Goal: Task Accomplishment & Management: Complete application form

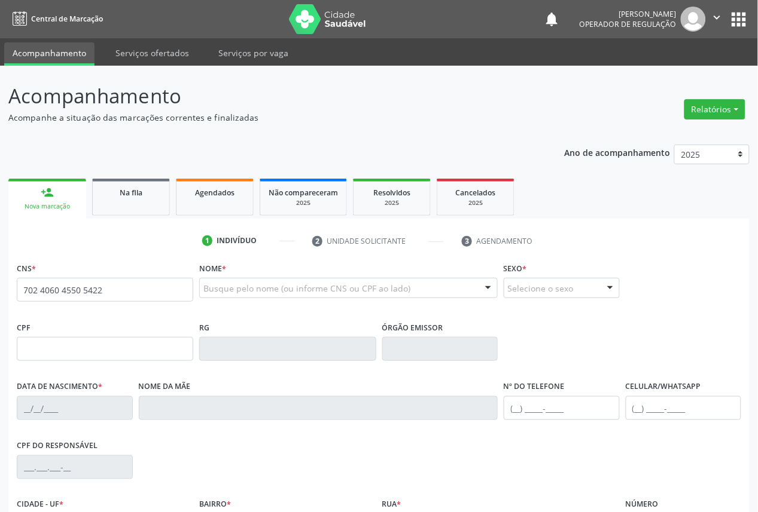
type input "702 4060 4550 5422"
type input "051.678.704-70"
type input "[DATE]"
type input "[PERSON_NAME]"
type input "[PHONE_NUMBER]"
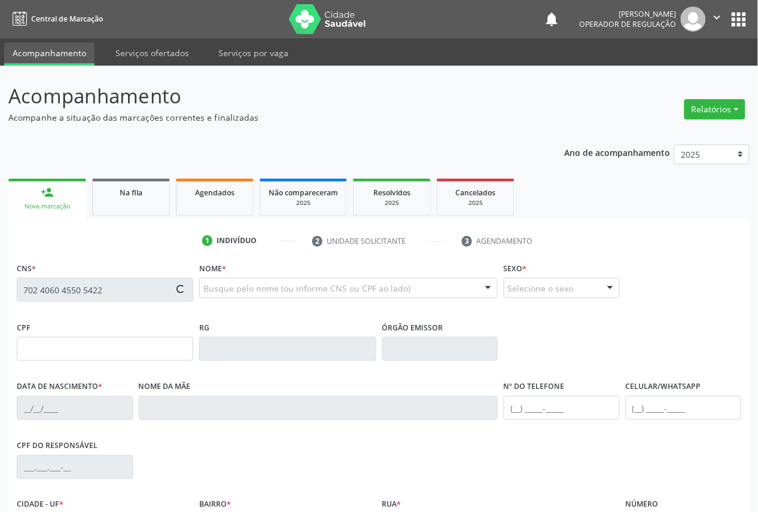
type input "[PHONE_NUMBER]"
type input "106"
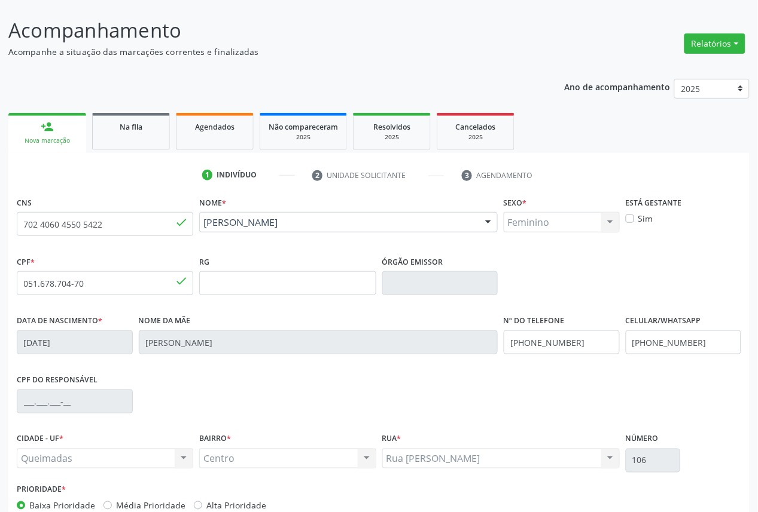
scroll to position [135, 0]
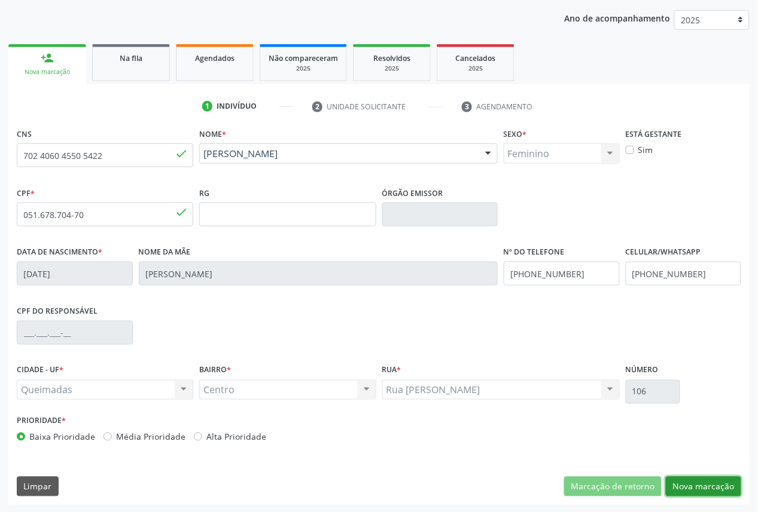
click at [685, 483] on button "Nova marcação" at bounding box center [703, 487] width 75 height 20
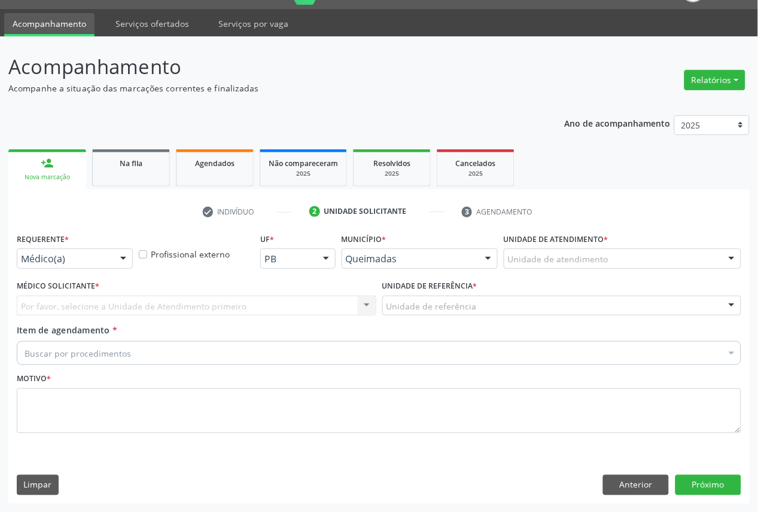
scroll to position [28, 0]
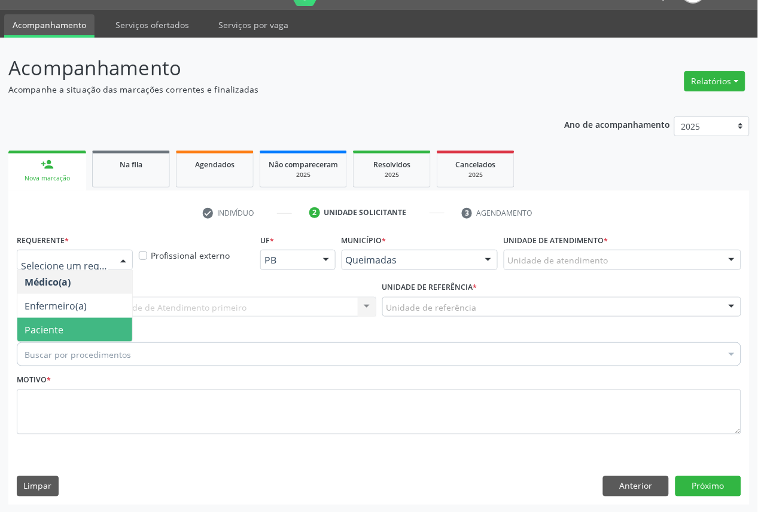
click at [49, 326] on span "Paciente" at bounding box center [44, 330] width 39 height 13
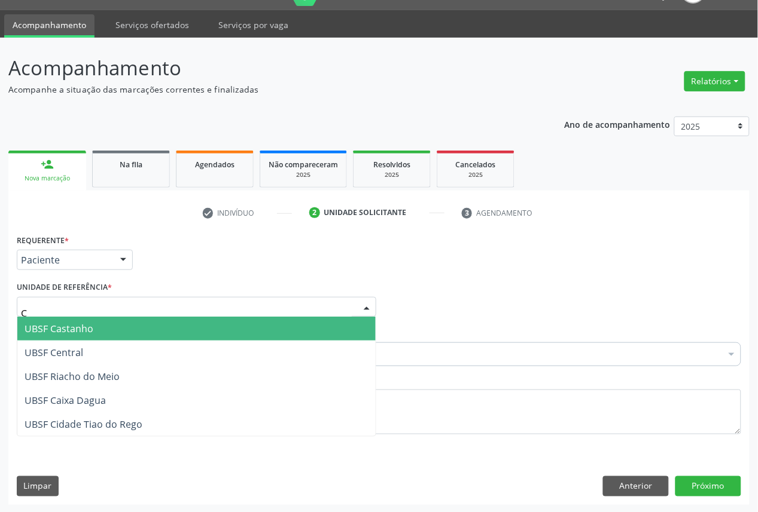
type input "CE"
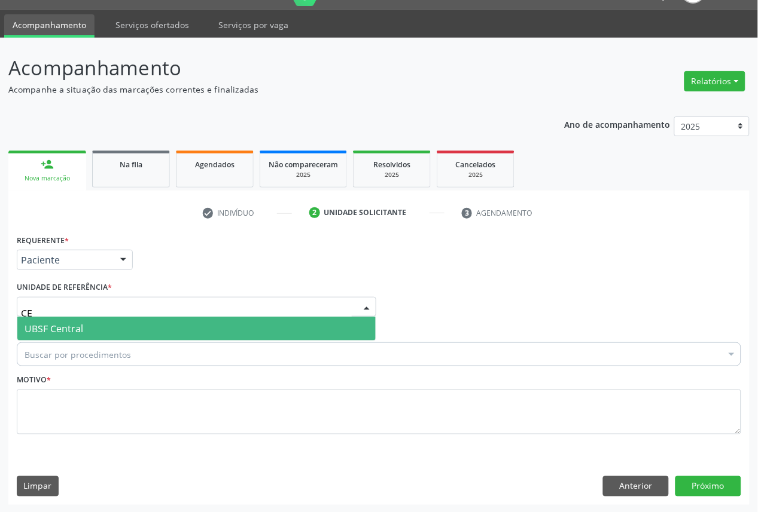
click at [80, 320] on span "UBSF Central" at bounding box center [196, 329] width 358 height 24
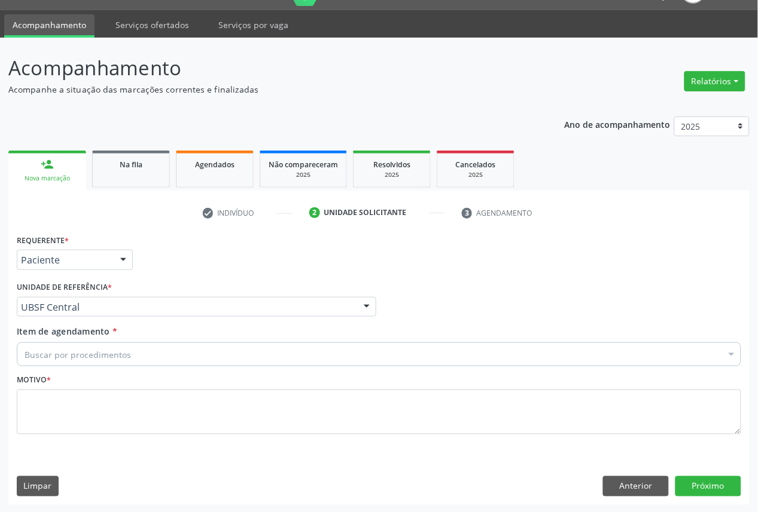
paste input "702 4060 4550 5422"
click at [135, 362] on div "Buscar por procedimentos" at bounding box center [379, 355] width 724 height 24
type input "702 4060 4550 5422"
paste input "OFTALMOLOGISTA"
click at [224, 357] on div "Buscar por procedimentos" at bounding box center [379, 355] width 724 height 24
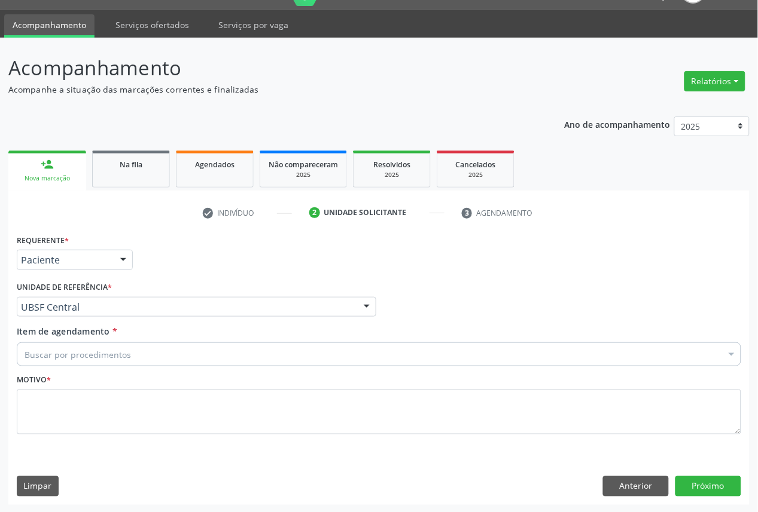
type input "OFTALMOLOGISTA"
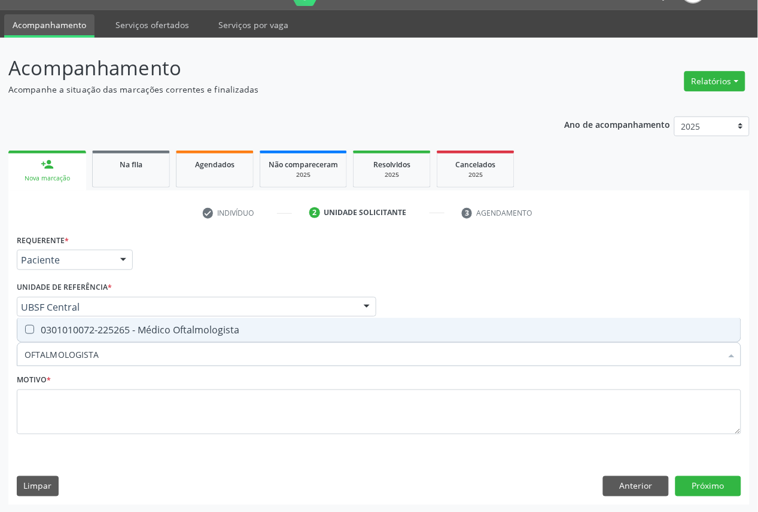
drag, startPoint x: 213, startPoint y: 329, endPoint x: 597, endPoint y: 167, distance: 416.7
click at [215, 329] on div "0301010072-225265 - Médico Oftalmologista" at bounding box center [379, 330] width 709 height 10
checkbox Oftalmologista "true"
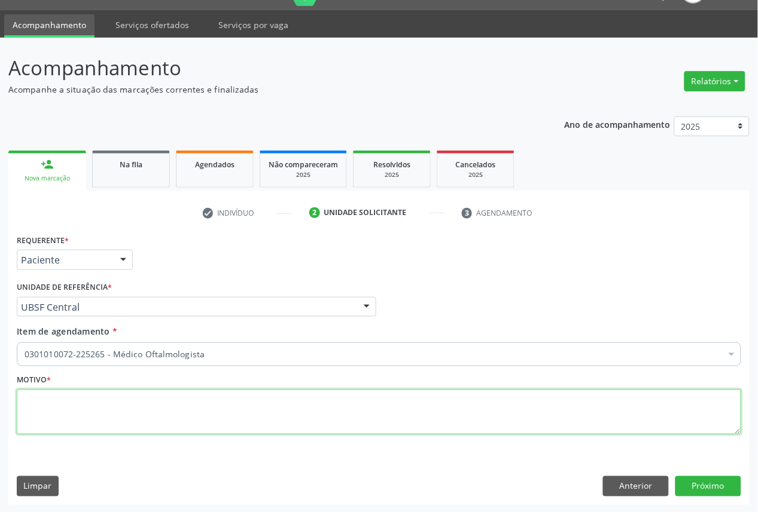
click at [242, 420] on textarea at bounding box center [379, 412] width 724 height 45
paste textarea "CONSULTA 05/2025"
type textarea "CONSULTA 05/2025"
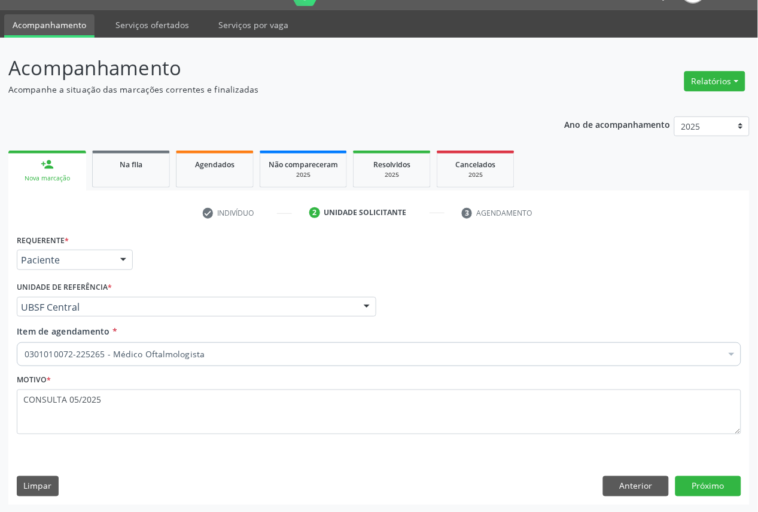
click at [703, 498] on div "Requerente * Paciente Médico(a) Enfermeiro(a) Paciente Nenhum resultado encontr…" at bounding box center [378, 367] width 741 height 273
click at [700, 491] on button "Próximo" at bounding box center [708, 487] width 66 height 20
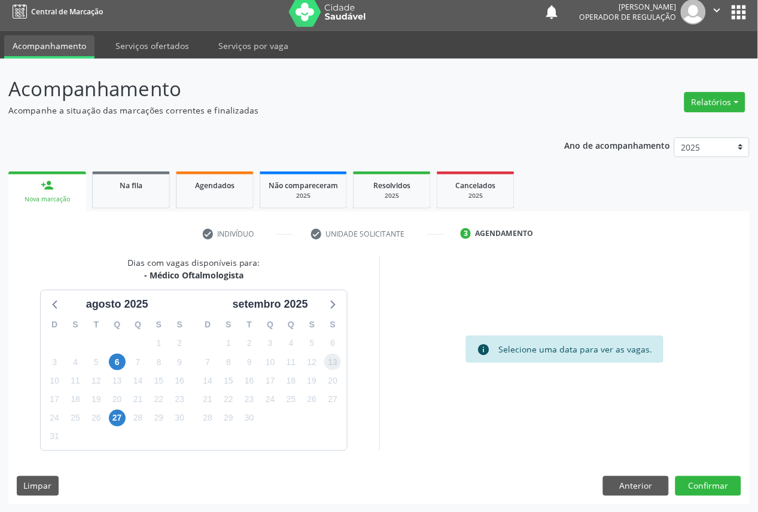
click at [332, 362] on span "13" at bounding box center [332, 362] width 17 height 17
click at [709, 484] on button "Confirmar" at bounding box center [708, 487] width 66 height 20
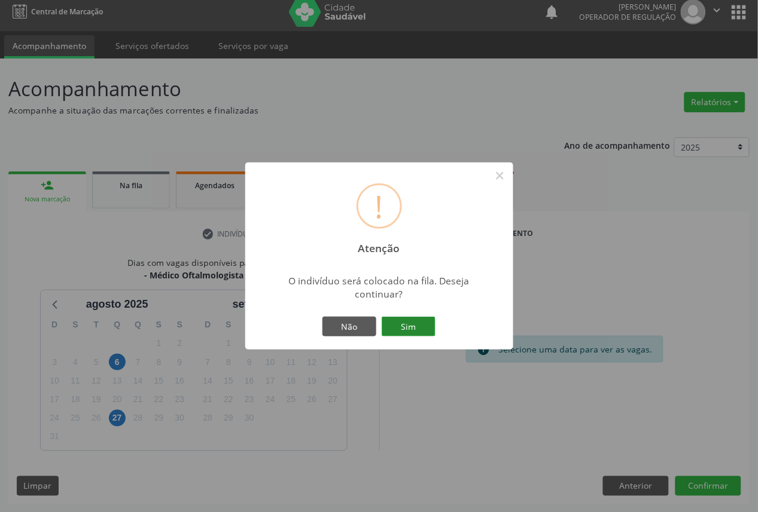
click at [414, 317] on button "Sim" at bounding box center [409, 327] width 54 height 20
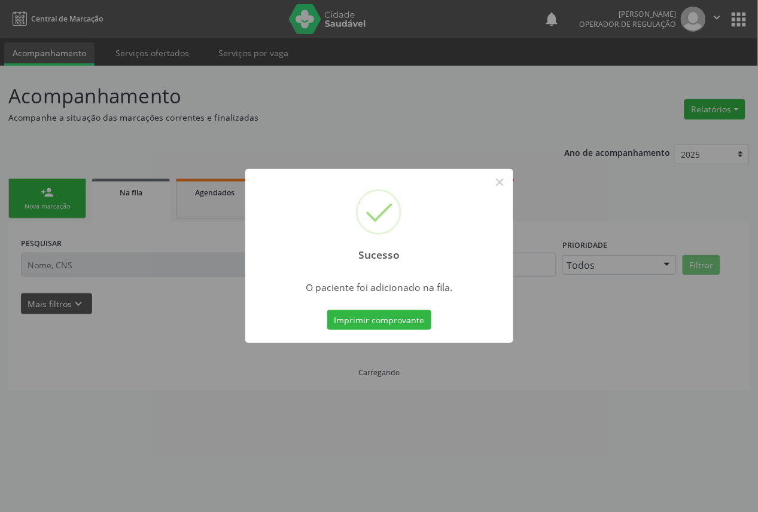
scroll to position [0, 0]
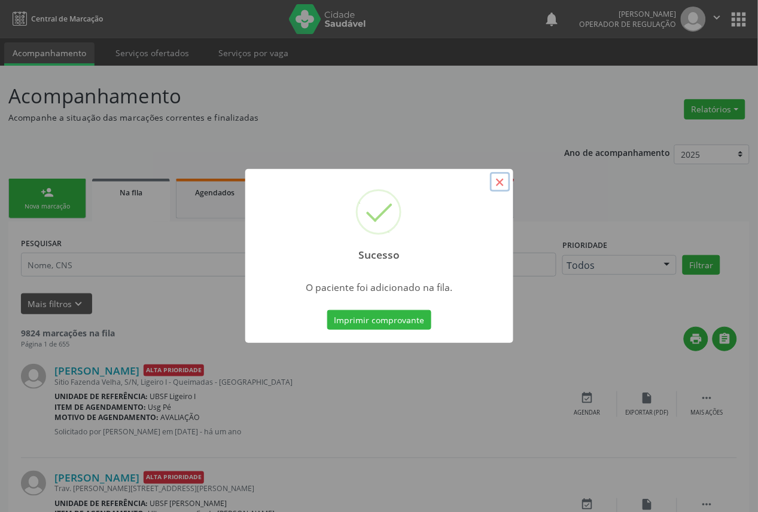
click at [506, 179] on button "×" at bounding box center [500, 182] width 20 height 20
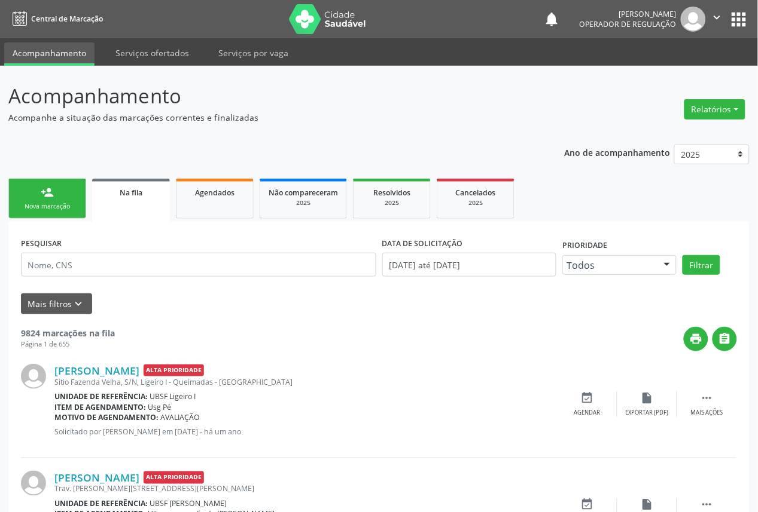
click at [48, 190] on div "person_add" at bounding box center [47, 192] width 13 height 13
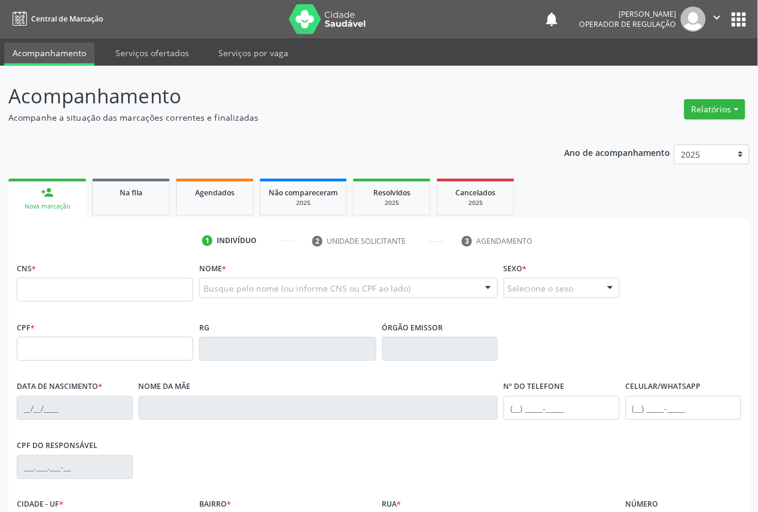
drag, startPoint x: 114, startPoint y: 307, endPoint x: 111, endPoint y: 300, distance: 7.6
click at [112, 304] on div "CNS * Nome * Busque pelo nome (ou informe CNS ou CPF ao lado) Nenhum resultado …" at bounding box center [379, 423] width 724 height 326
click at [111, 294] on input "text" at bounding box center [105, 290] width 176 height 24
type input "705 0000 9366 8053"
type input "090.400.604-28"
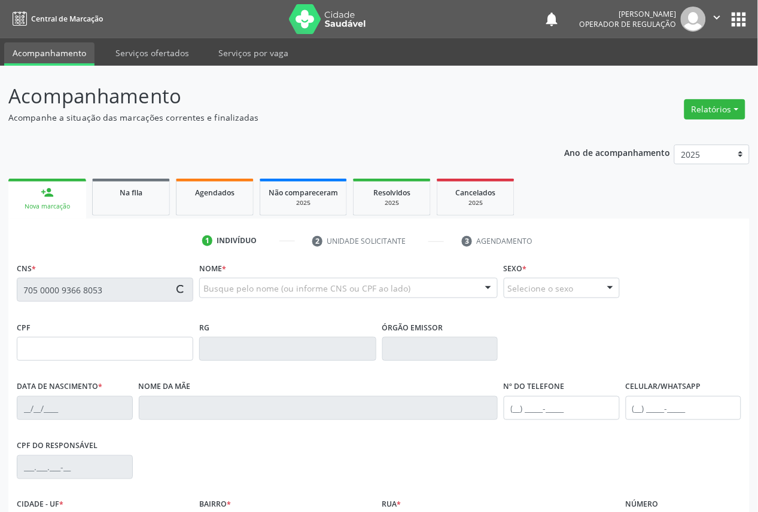
type input "[DATE]"
type input "[PERSON_NAME]"
type input "[PHONE_NUMBER]"
type input "067.861.684-18"
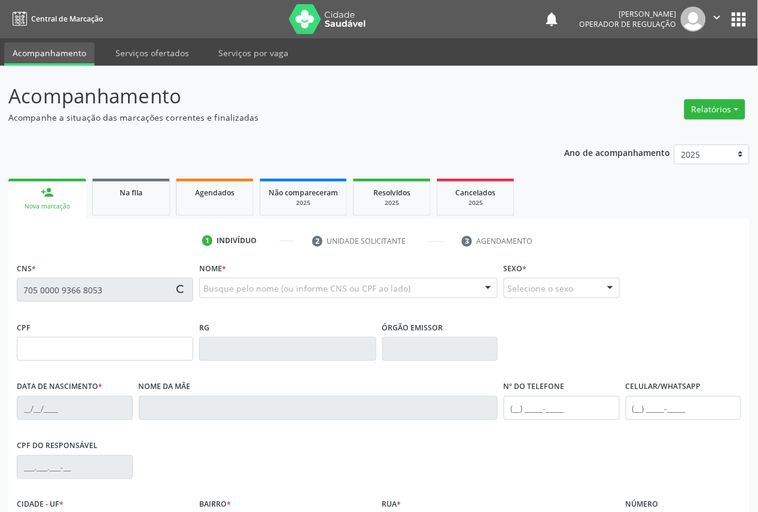
type input "S/N"
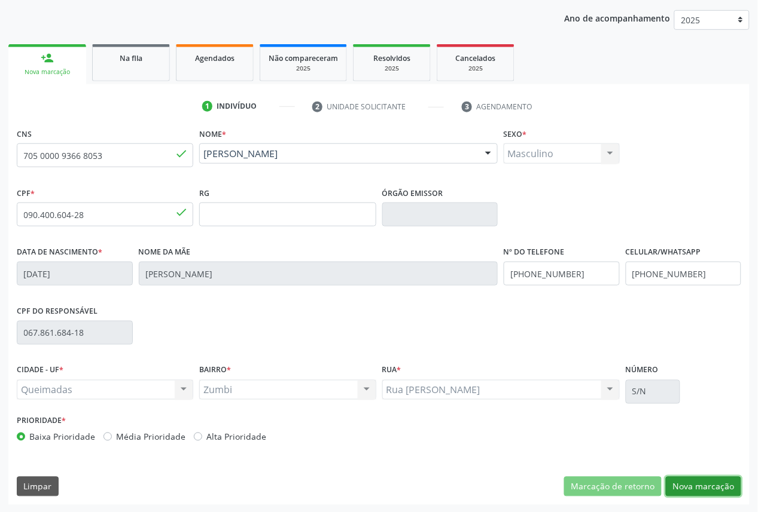
click at [734, 485] on button "Nova marcação" at bounding box center [703, 487] width 75 height 20
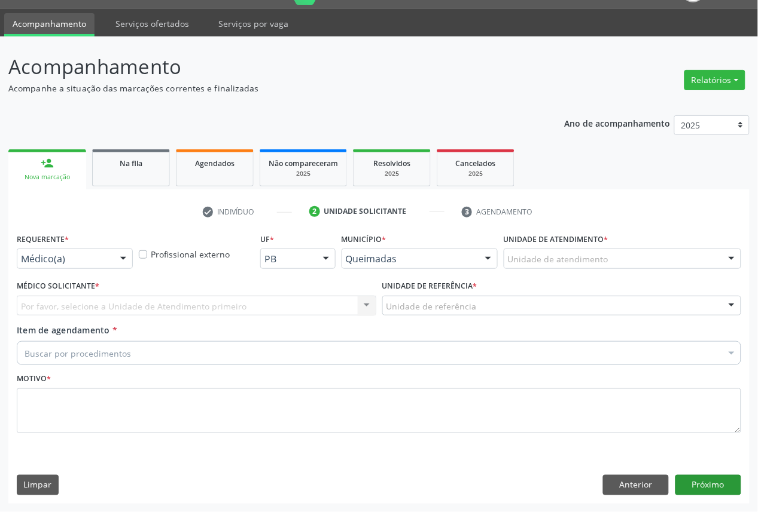
scroll to position [28, 0]
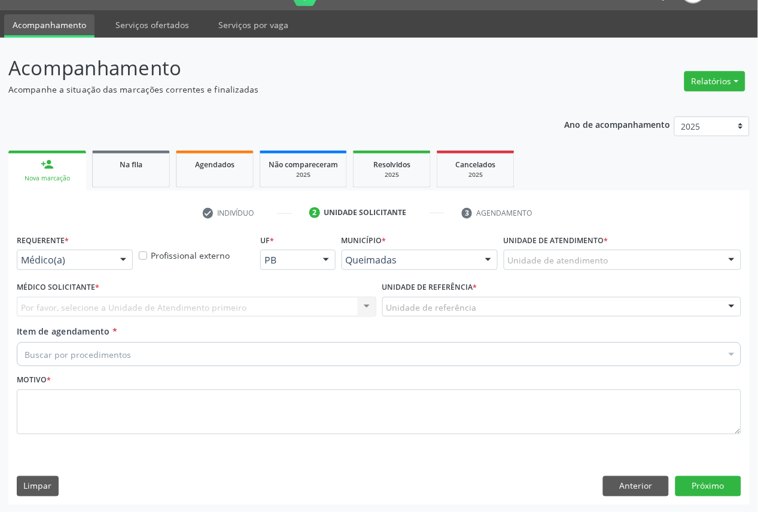
drag, startPoint x: 112, startPoint y: 270, endPoint x: 114, endPoint y: 264, distance: 6.4
click at [112, 269] on div "Requerente * Médico(a) Médico(a) Enfermeiro(a) Paciente Nenhum resultado encont…" at bounding box center [75, 254] width 122 height 47
click at [102, 252] on div "Médico(a)" at bounding box center [75, 260] width 116 height 20
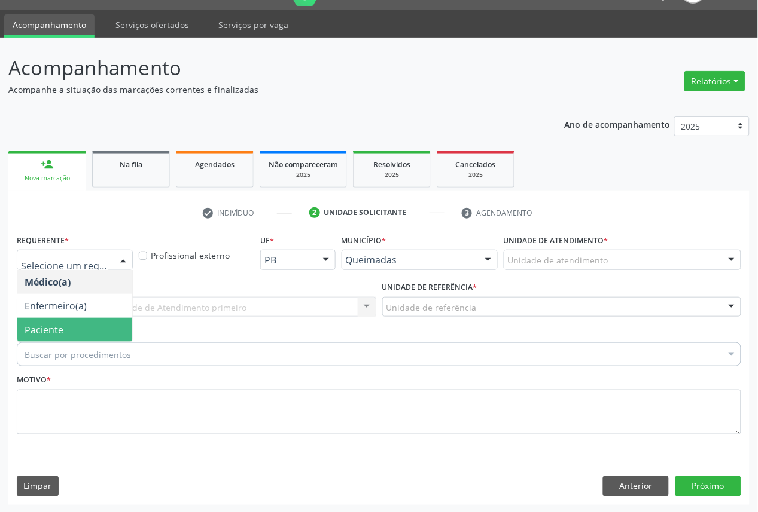
click at [83, 329] on span "Paciente" at bounding box center [74, 330] width 115 height 24
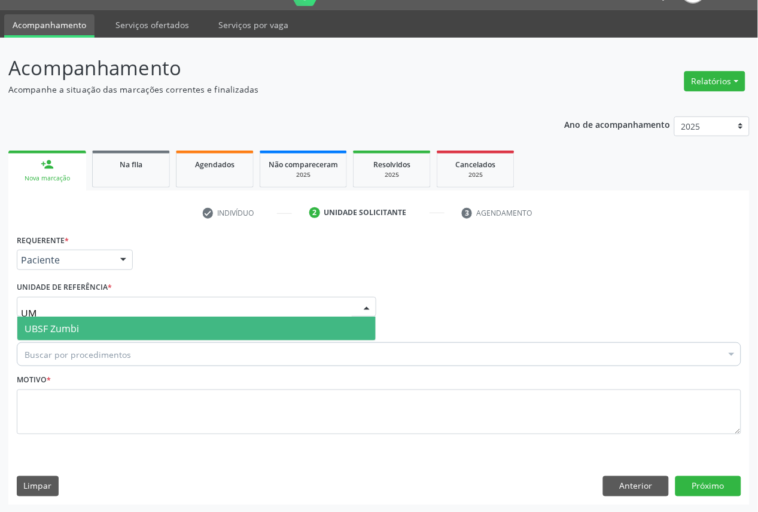
type input "UMB"
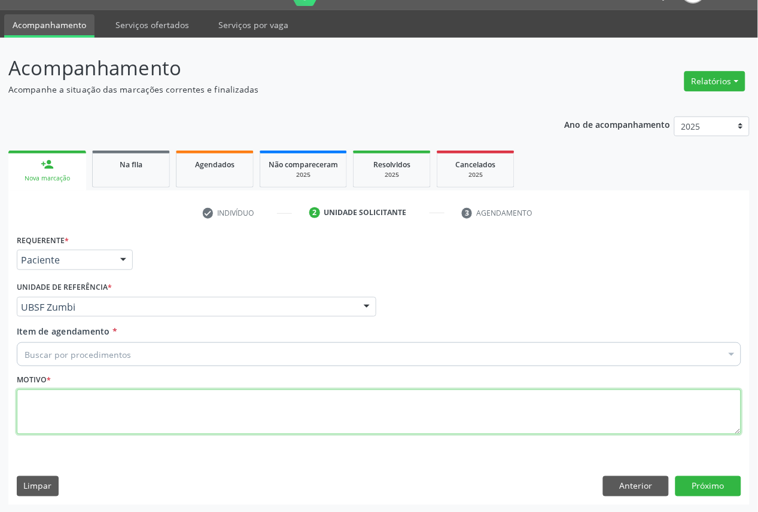
click at [120, 429] on textarea at bounding box center [379, 412] width 724 height 45
paste textarea "CONSULTA 05/2025"
type textarea "CONSULTA 05/2025"
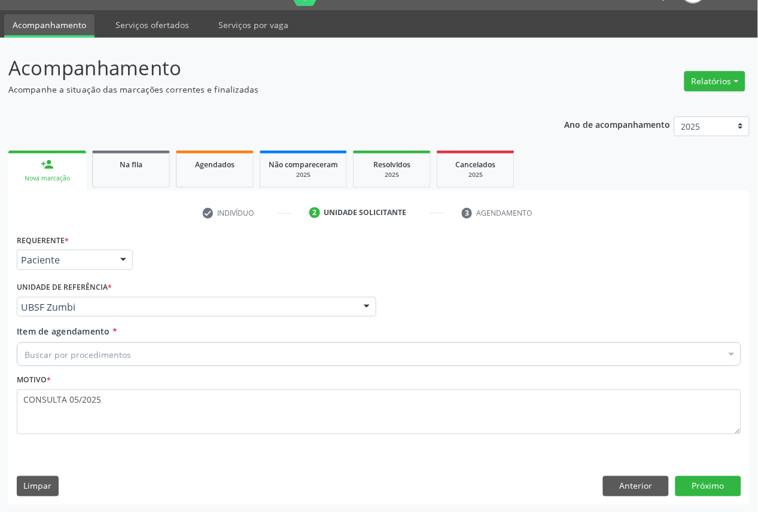
click at [201, 352] on div "Buscar por procedimentos" at bounding box center [379, 355] width 724 height 24
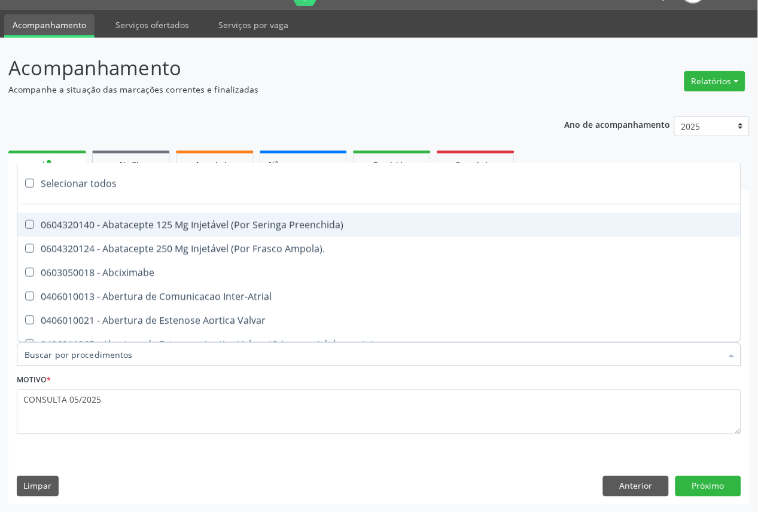
paste input "OFTALMOLOGISTA"
type input "OFTALMOLOGISTA"
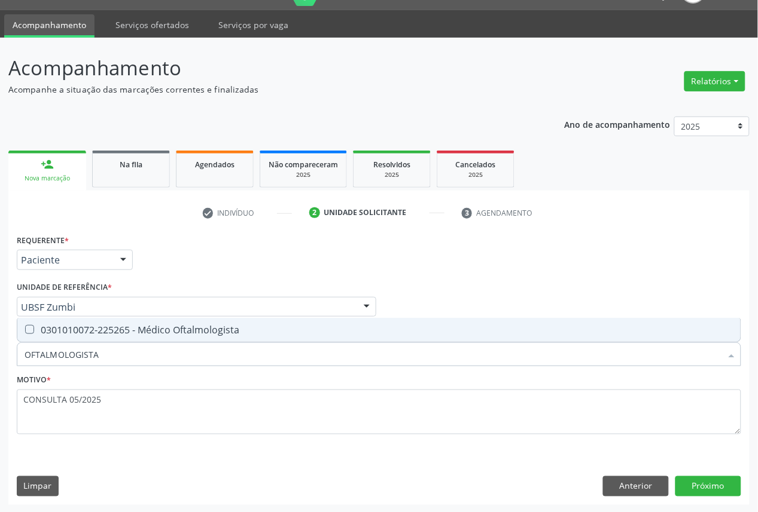
click at [216, 325] on div "0301010072-225265 - Médico Oftalmologista" at bounding box center [379, 330] width 709 height 10
checkbox Oftalmologista "true"
click at [709, 486] on button "Próximo" at bounding box center [708, 487] width 66 height 20
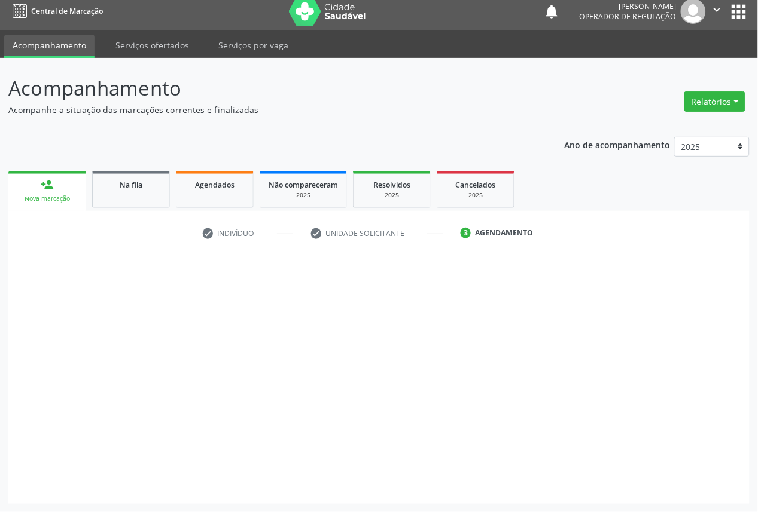
scroll to position [7, 0]
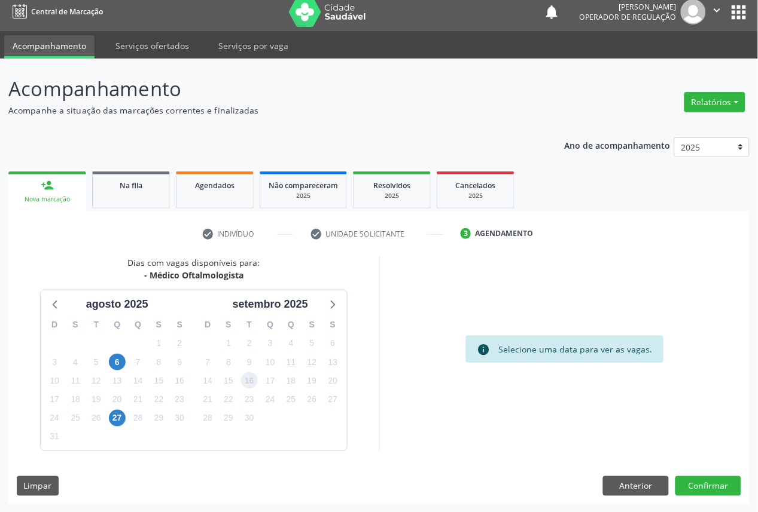
click at [252, 374] on span "16" at bounding box center [249, 381] width 17 height 17
click at [692, 485] on button "Confirmar" at bounding box center [708, 487] width 66 height 20
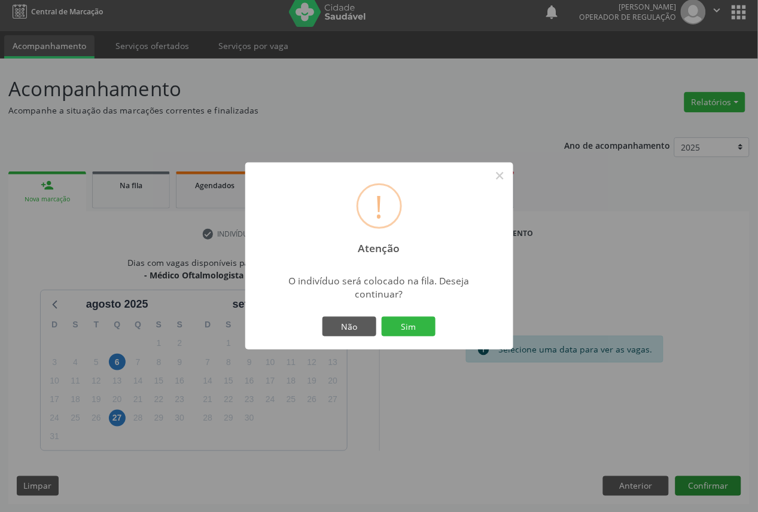
click at [382, 317] on button "Sim" at bounding box center [409, 327] width 54 height 20
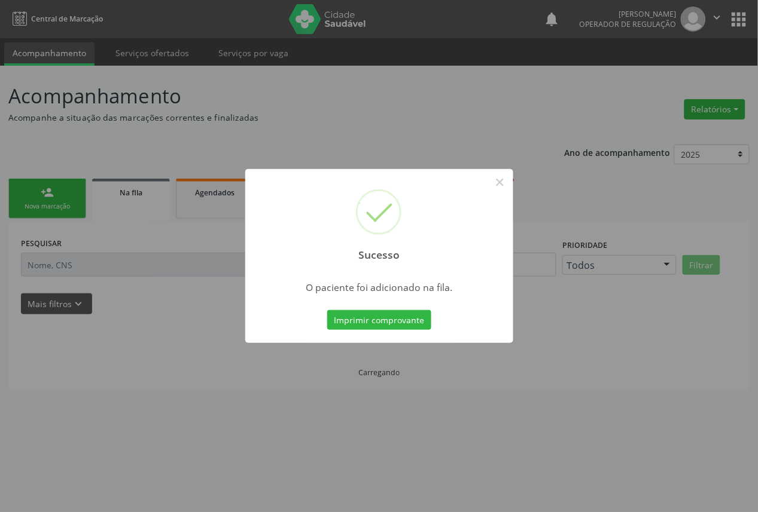
scroll to position [0, 0]
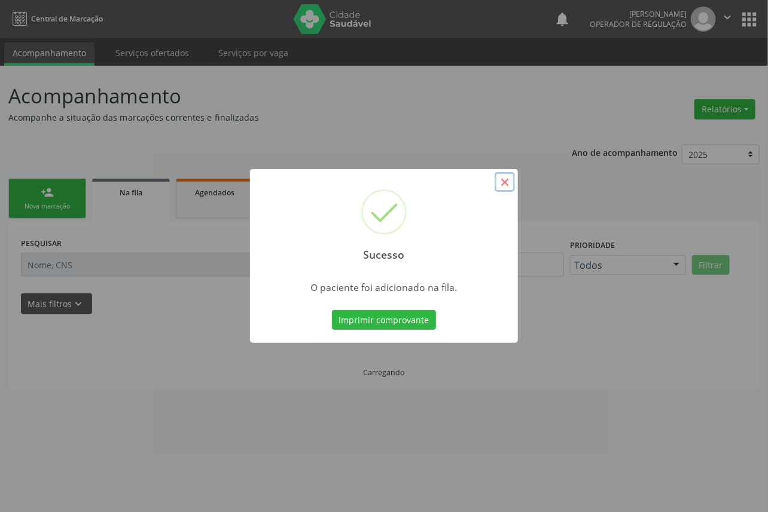
click at [506, 175] on button "×" at bounding box center [505, 182] width 20 height 20
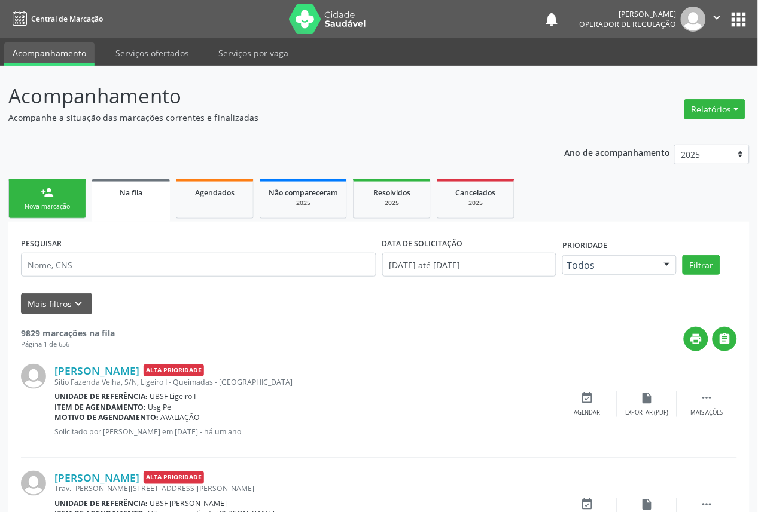
click at [45, 187] on div "person_add" at bounding box center [47, 192] width 13 height 13
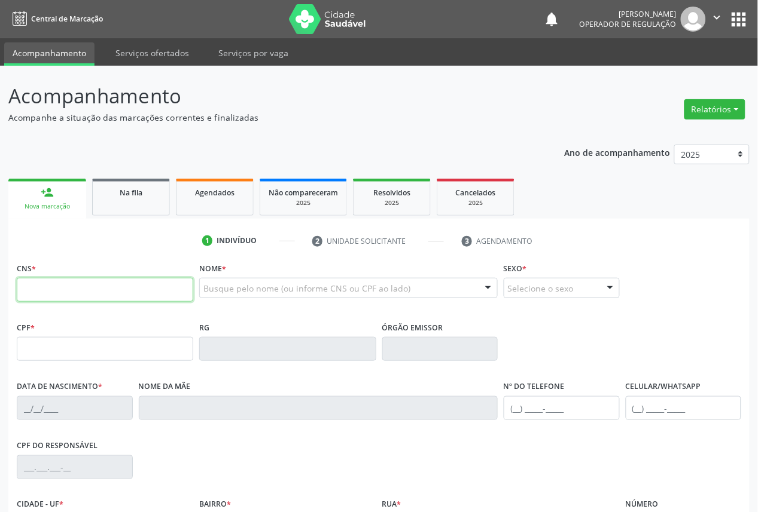
click at [121, 300] on input "text" at bounding box center [105, 290] width 176 height 24
type input "705 0064 3162 5957"
type input "147.287.594-07"
type input "[DATE]"
type input "[PERSON_NAME]"
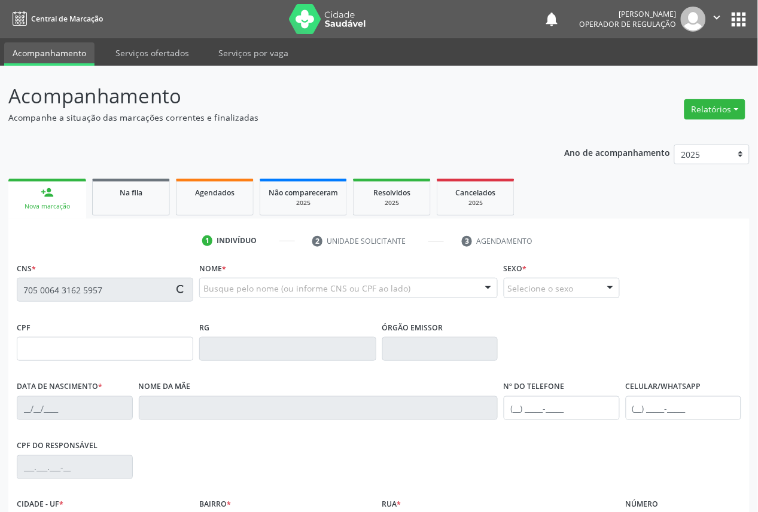
type input "[PHONE_NUMBER]"
type input "065.150.934-38"
type input "287"
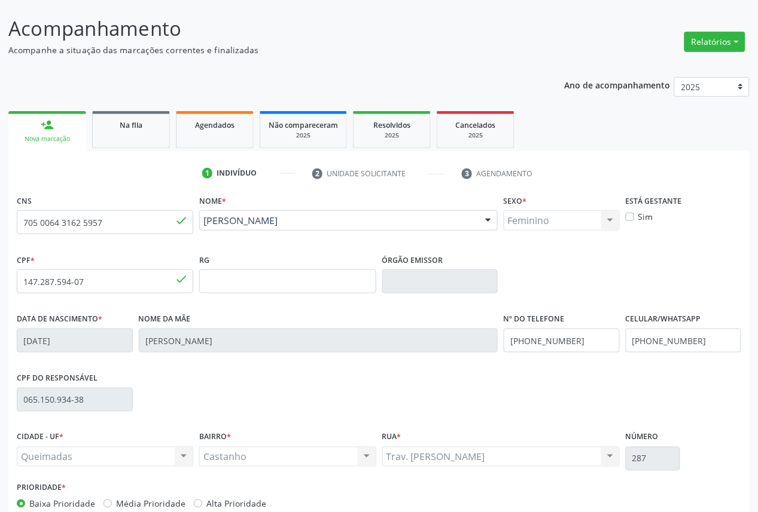
scroll to position [135, 0]
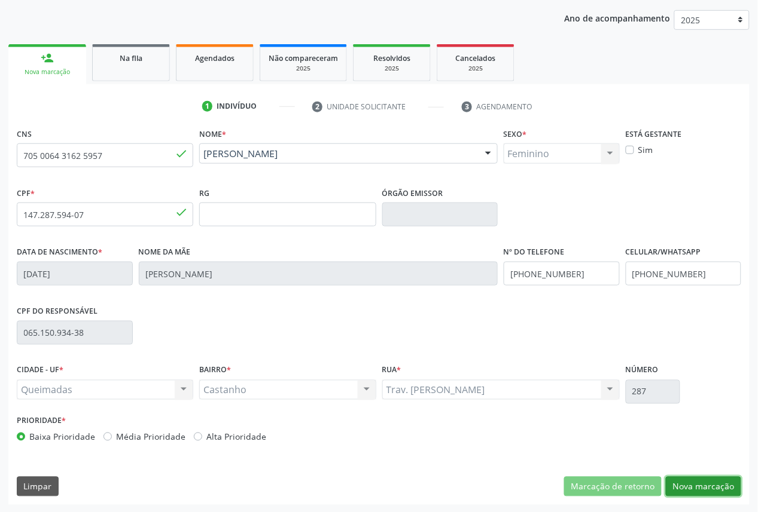
click at [732, 483] on button "Nova marcação" at bounding box center [703, 487] width 75 height 20
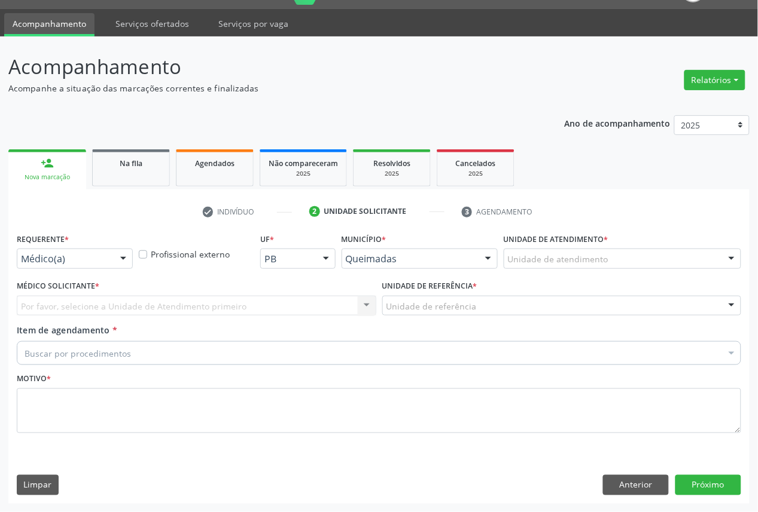
scroll to position [28, 0]
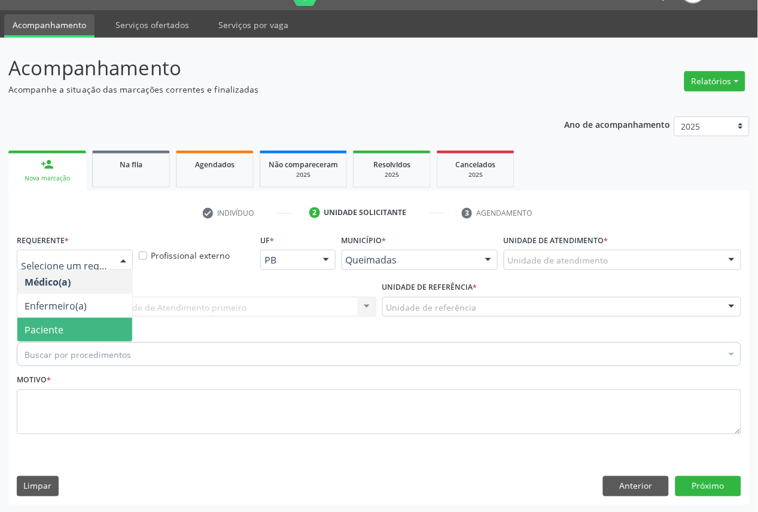
drag, startPoint x: 78, startPoint y: 332, endPoint x: 100, endPoint y: 307, distance: 33.5
click at [78, 332] on span "Paciente" at bounding box center [74, 330] width 115 height 24
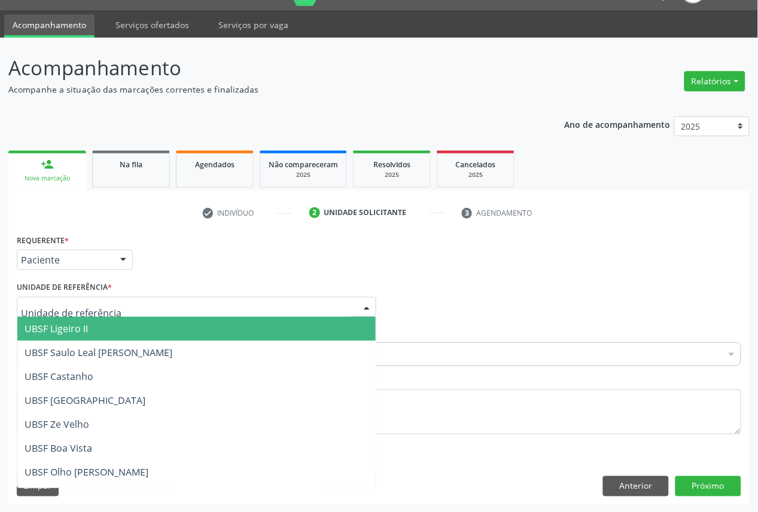
click at [112, 301] on div at bounding box center [196, 307] width 359 height 20
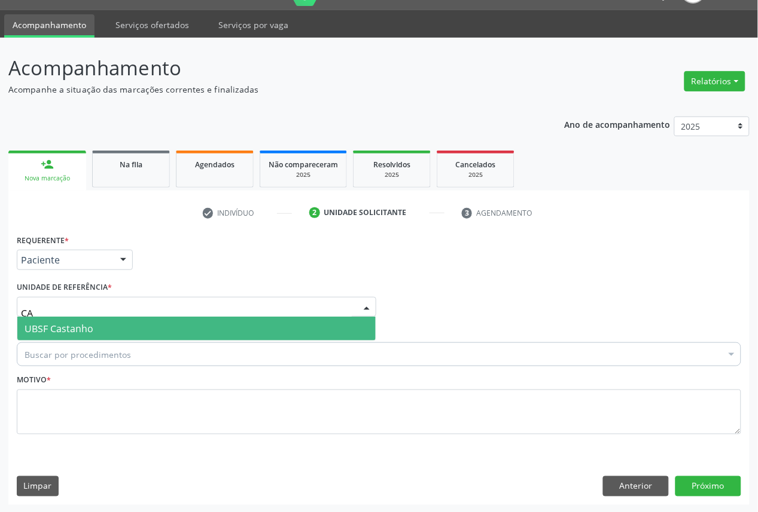
type input "CAS"
click at [99, 331] on span "UBSF Castanho" at bounding box center [196, 329] width 358 height 24
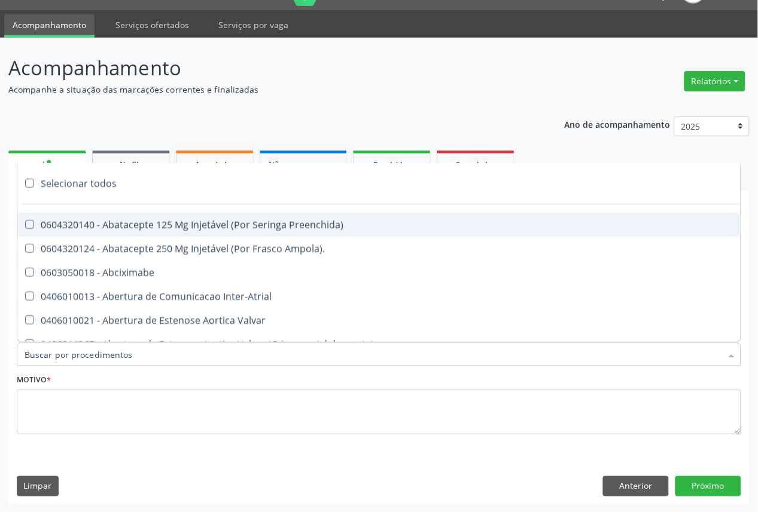
paste input "OFTALMOLOGISTA"
type input "OFTALMOLOGISTA"
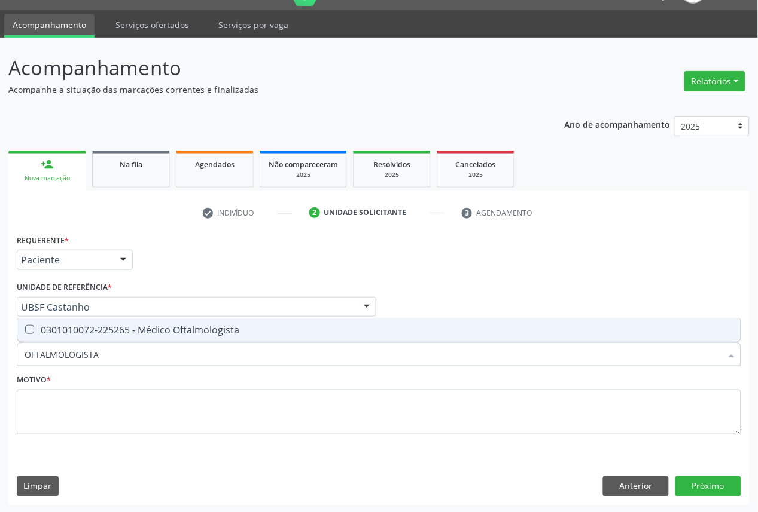
click at [123, 338] on span "0301010072-225265 - Médico Oftalmologista" at bounding box center [378, 330] width 723 height 24
checkbox Oftalmologista "true"
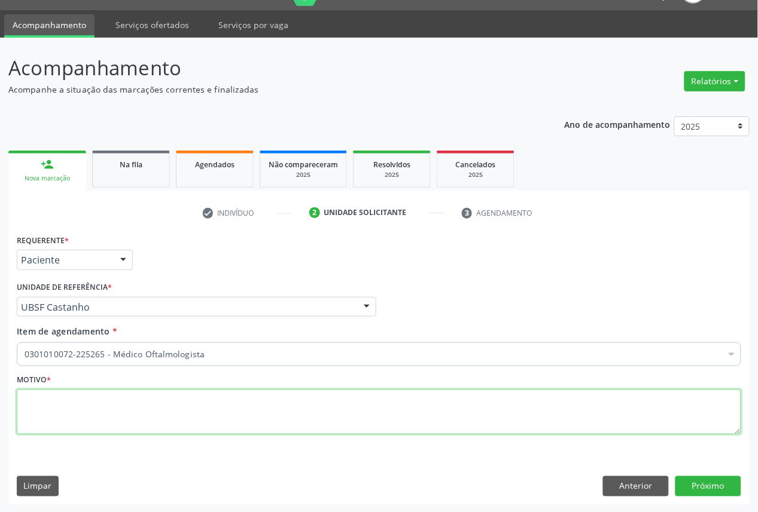
click at [297, 411] on textarea at bounding box center [379, 412] width 724 height 45
paste textarea "CONSULTA 05/2025"
type textarea "CONSULTA 05/2025"
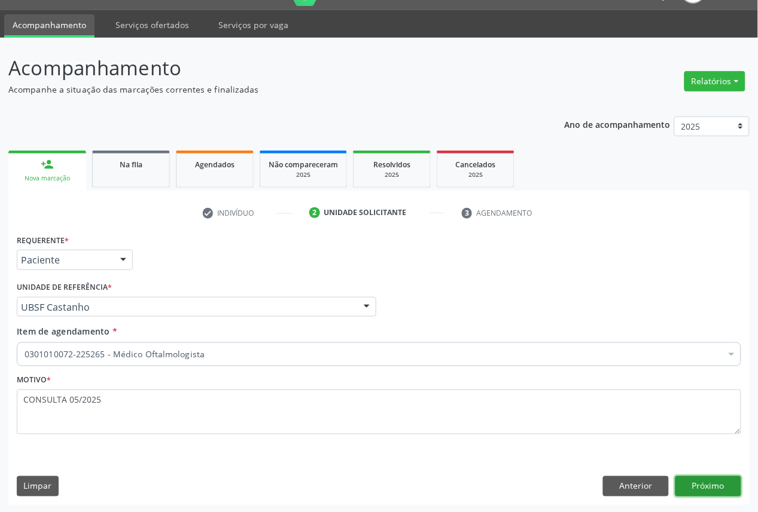
click at [700, 487] on button "Próximo" at bounding box center [708, 487] width 66 height 20
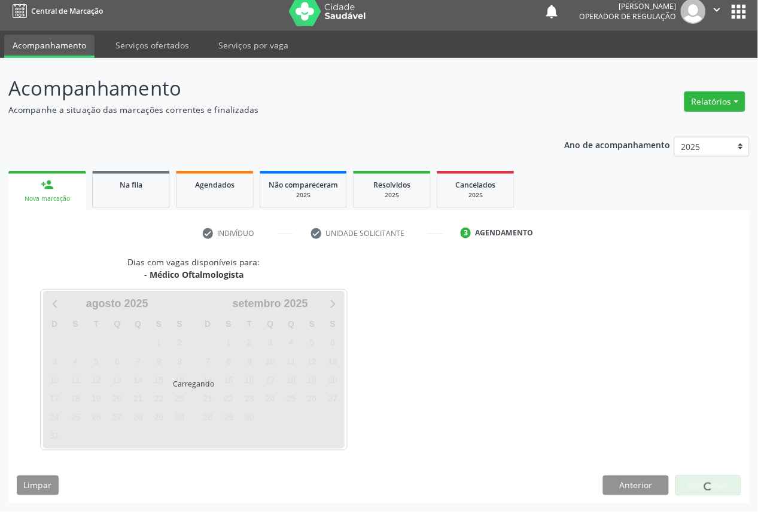
scroll to position [7, 0]
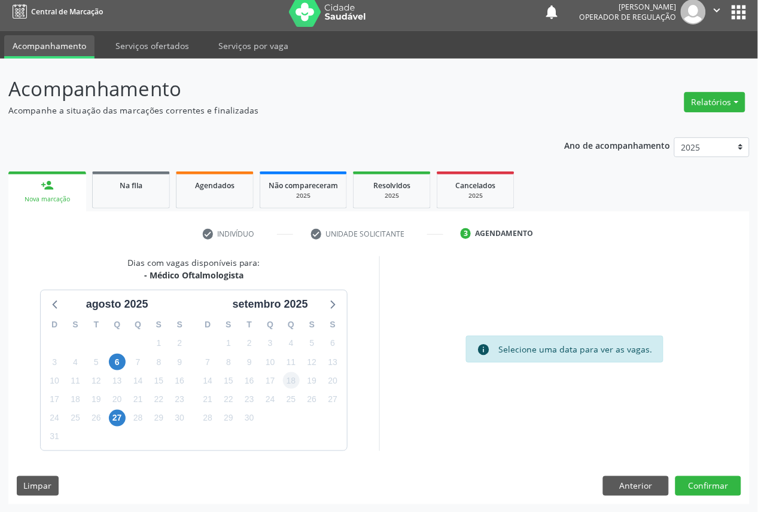
click at [297, 383] on div "D S T Q Q S S 31 1 2 3 4 5 6 7 8 9 10 11 12 13 14 15 16 17 18 19 20 21 22 23 24…" at bounding box center [270, 382] width 153 height 138
drag, startPoint x: 290, startPoint y: 379, endPoint x: 621, endPoint y: 460, distance: 340.5
click at [294, 380] on span "18" at bounding box center [291, 381] width 17 height 17
click at [719, 490] on button "Confirmar" at bounding box center [708, 487] width 66 height 20
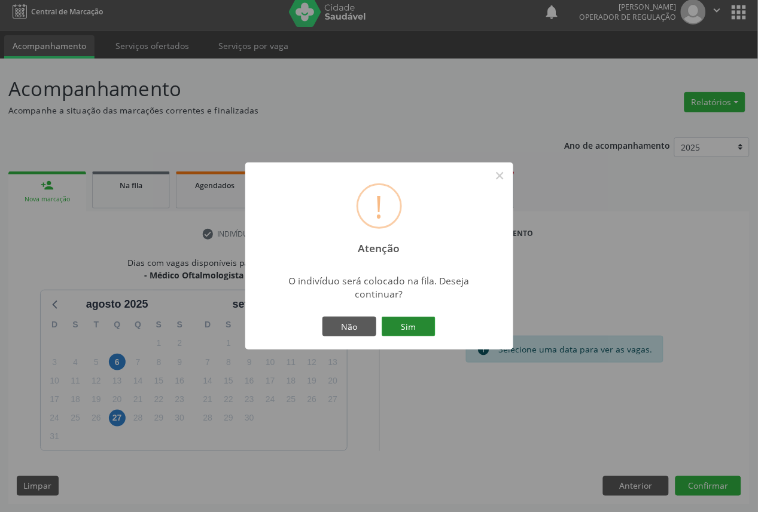
click at [393, 322] on button "Sim" at bounding box center [409, 327] width 54 height 20
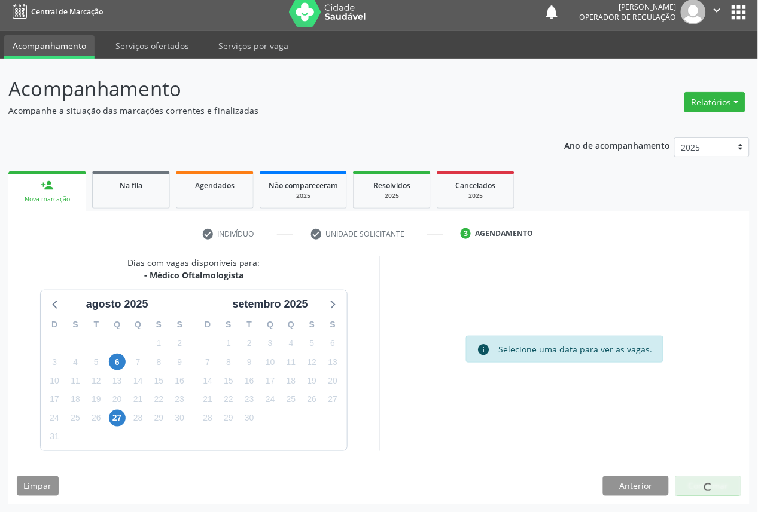
scroll to position [0, 0]
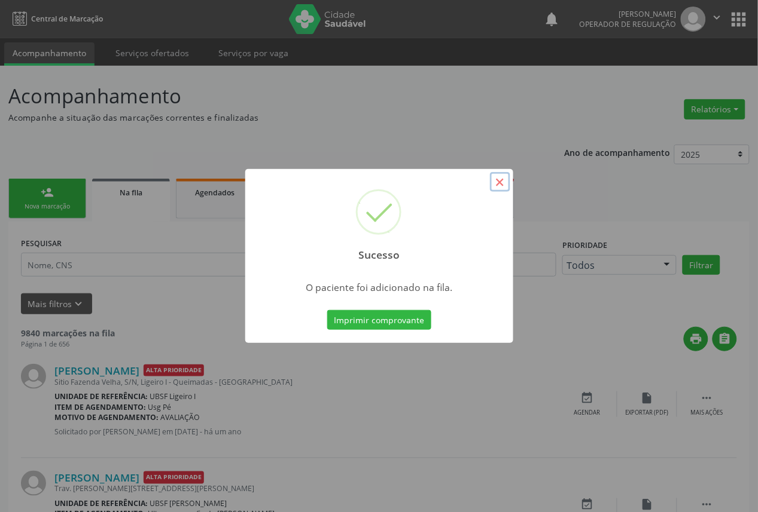
drag, startPoint x: 498, startPoint y: 175, endPoint x: 148, endPoint y: 190, distance: 350.1
click at [495, 175] on button "×" at bounding box center [500, 182] width 20 height 20
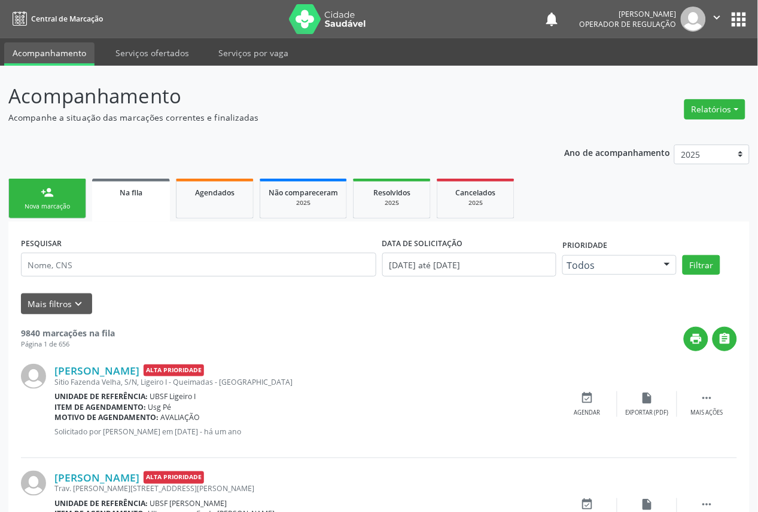
click at [38, 191] on link "person_add Nova marcação" at bounding box center [47, 199] width 78 height 40
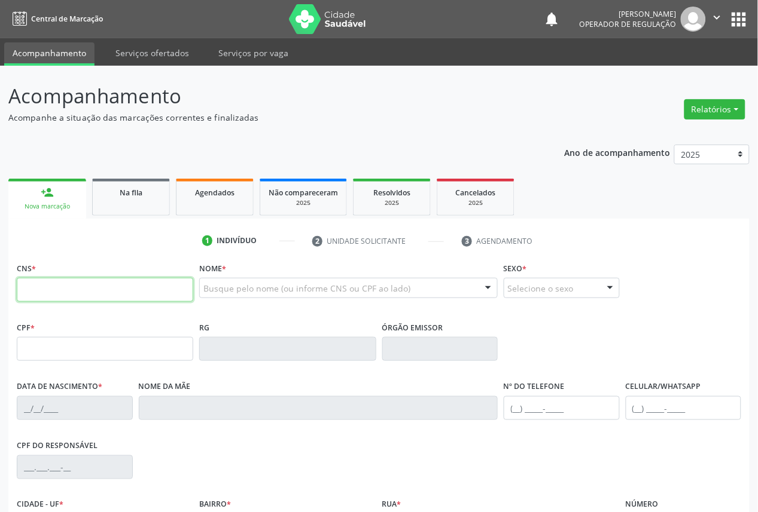
click at [140, 300] on input "text" at bounding box center [105, 290] width 176 height 24
type input "704 8020 8300 8642"
type input "427.549.174-20"
type input "[DATE]"
type input "[PERSON_NAME]"
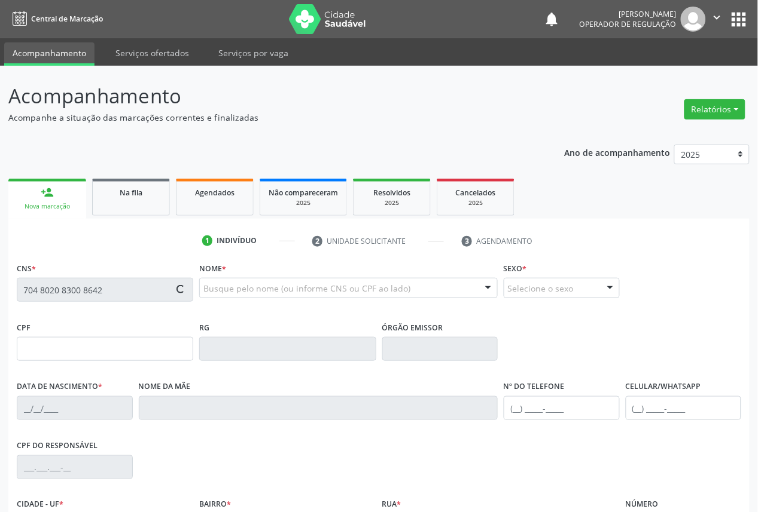
type input "[PHONE_NUMBER]"
type input "181"
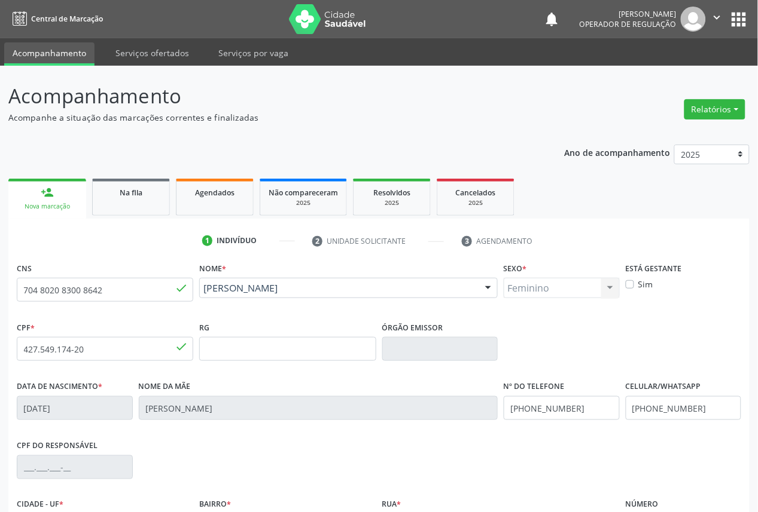
scroll to position [135, 0]
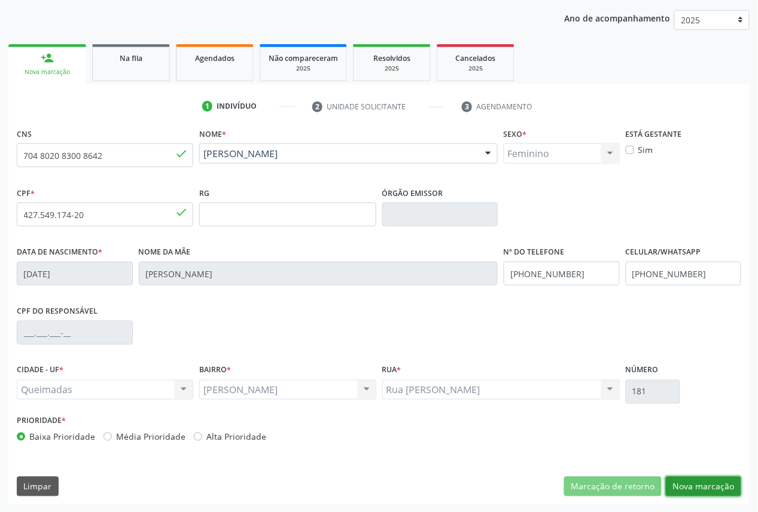
click at [686, 489] on button "Nova marcação" at bounding box center [703, 487] width 75 height 20
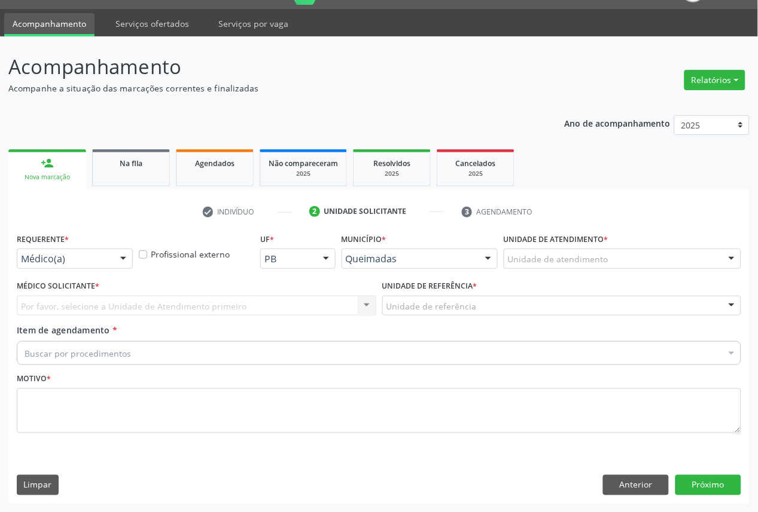
scroll to position [28, 0]
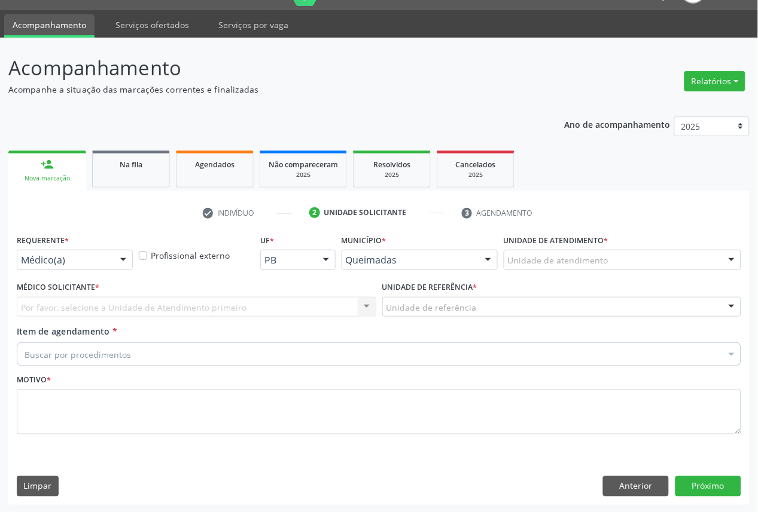
click at [78, 270] on div "Requerente * Médico(a) Médico(a) Enfermeiro(a) Paciente Nenhum resultado encont…" at bounding box center [75, 254] width 122 height 47
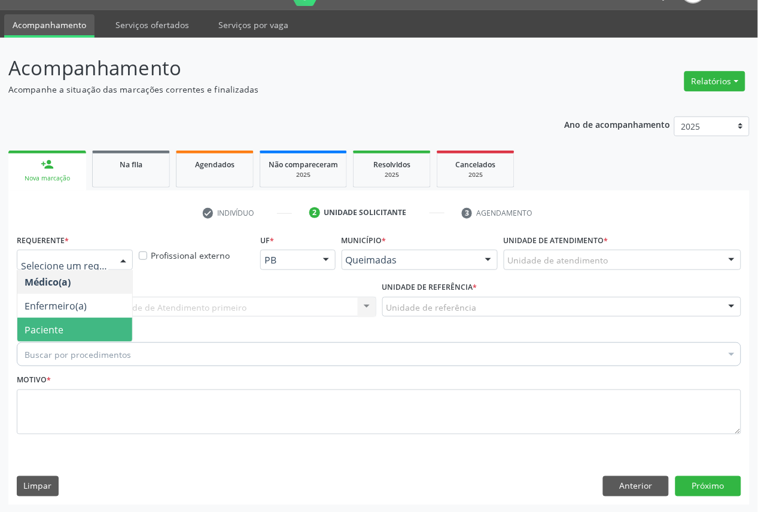
click at [54, 318] on span "Paciente" at bounding box center [74, 330] width 115 height 24
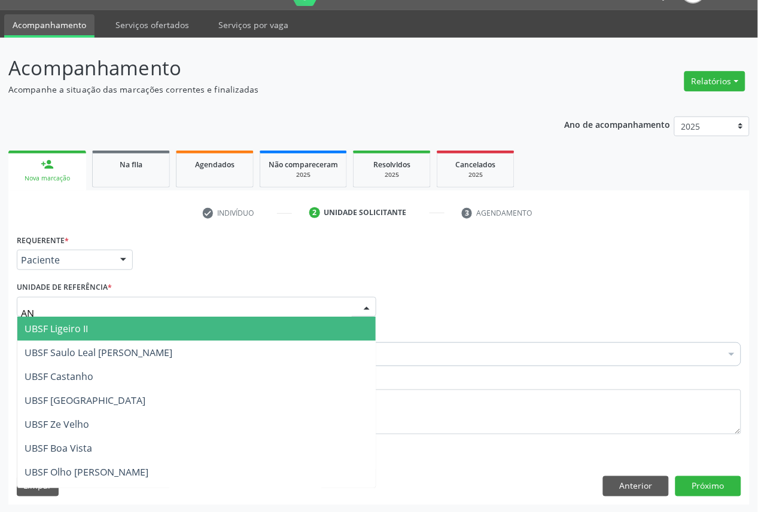
type input "ANI"
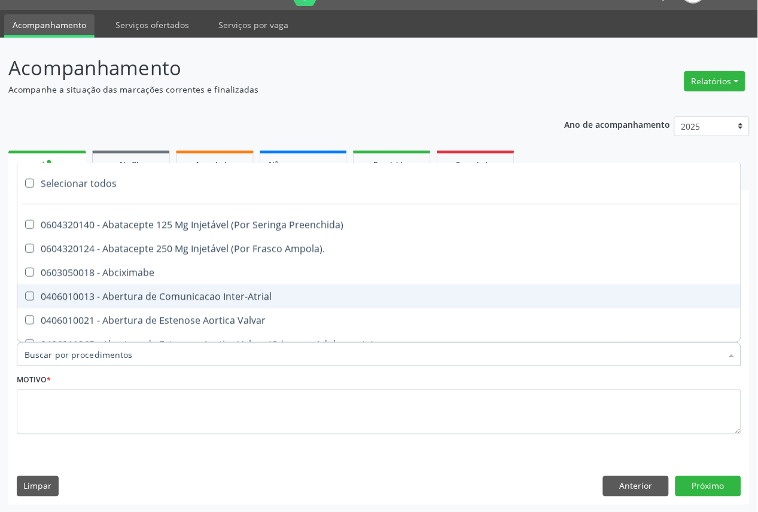
paste input "EXAME DE VISTA OFTALMO 05/2025"
type input "EXAME DE VISTA OFTALMO 05/2025"
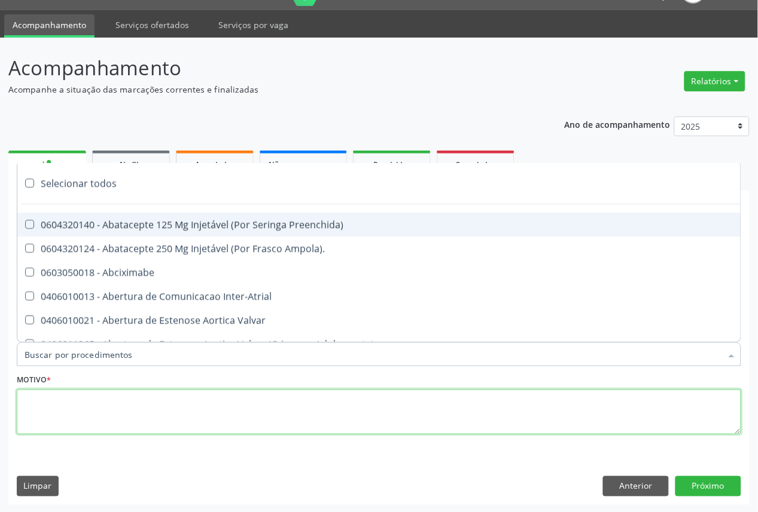
click at [152, 410] on textarea at bounding box center [379, 412] width 724 height 45
paste textarea "EXAME DE VISTA OFTALMO 05/2025"
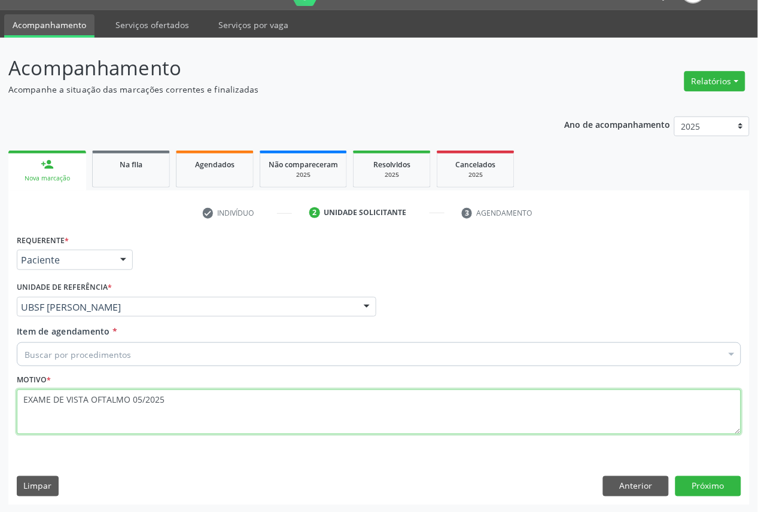
type textarea "EXAME DE VISTA OFTALMO 05/2025"
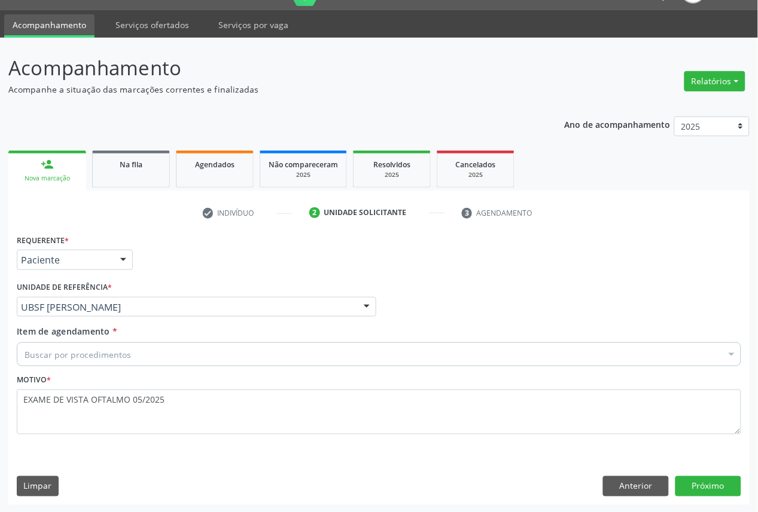
click at [199, 358] on div "Buscar por procedimentos" at bounding box center [379, 355] width 724 height 24
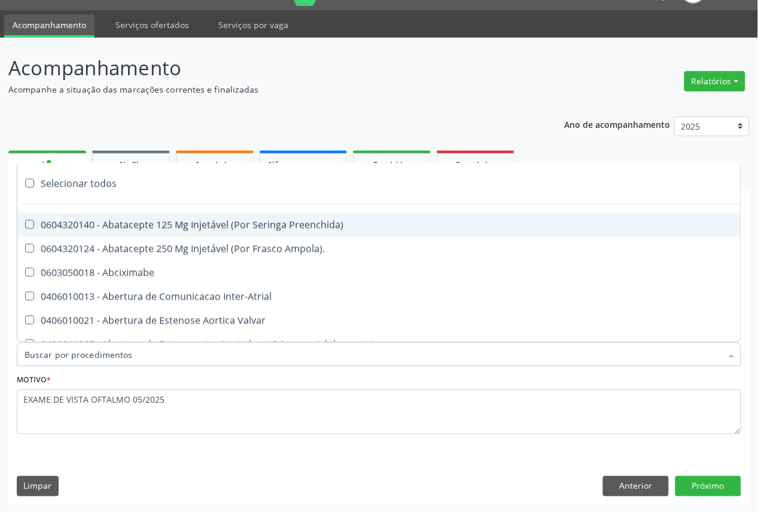
paste input "OFTALMOLOGISTA"
type input "OFTALMOLOGISTA"
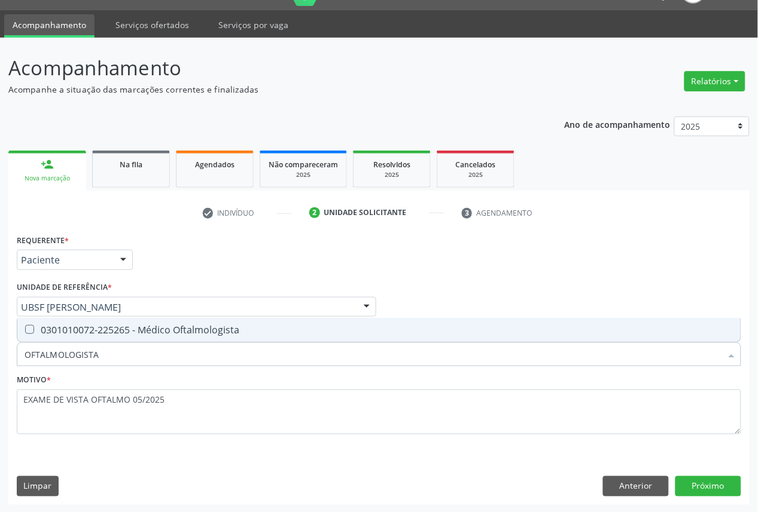
drag, startPoint x: 648, startPoint y: 328, endPoint x: 692, endPoint y: 441, distance: 121.9
click at [649, 328] on div "0301010072-225265 - Médico Oftalmologista" at bounding box center [379, 330] width 709 height 10
checkbox Oftalmologista "true"
click at [709, 488] on button "Próximo" at bounding box center [708, 487] width 66 height 20
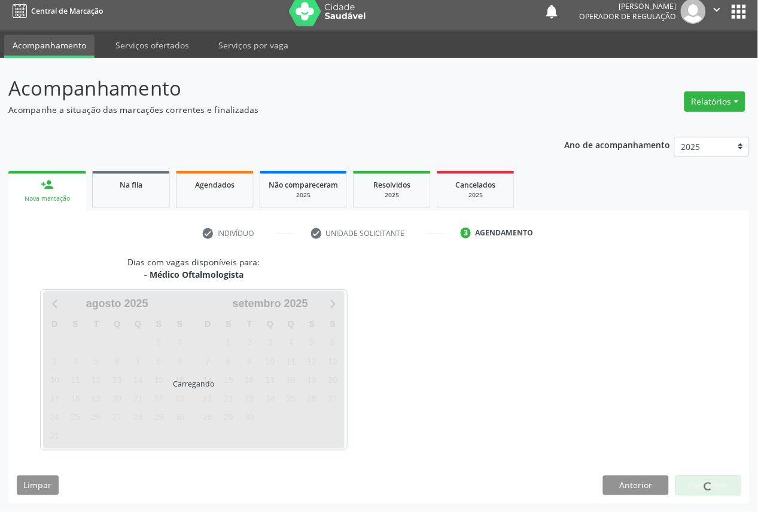
scroll to position [7, 0]
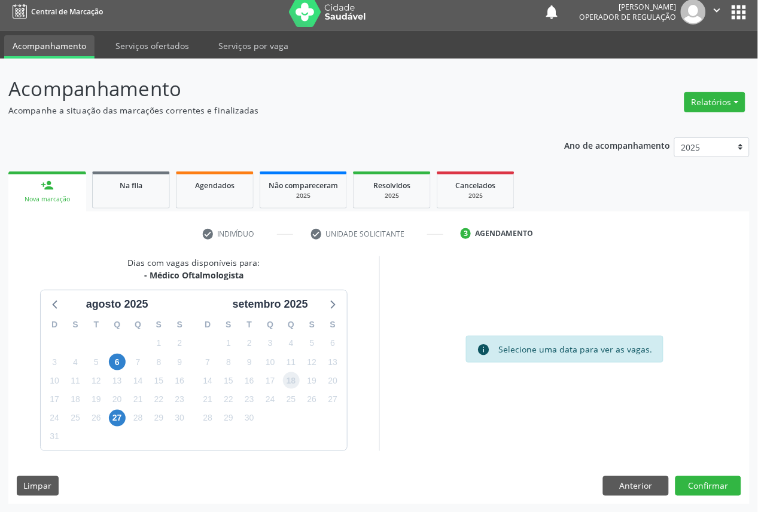
click at [297, 383] on span "18" at bounding box center [291, 381] width 17 height 17
click at [704, 481] on button "Confirmar" at bounding box center [708, 487] width 66 height 20
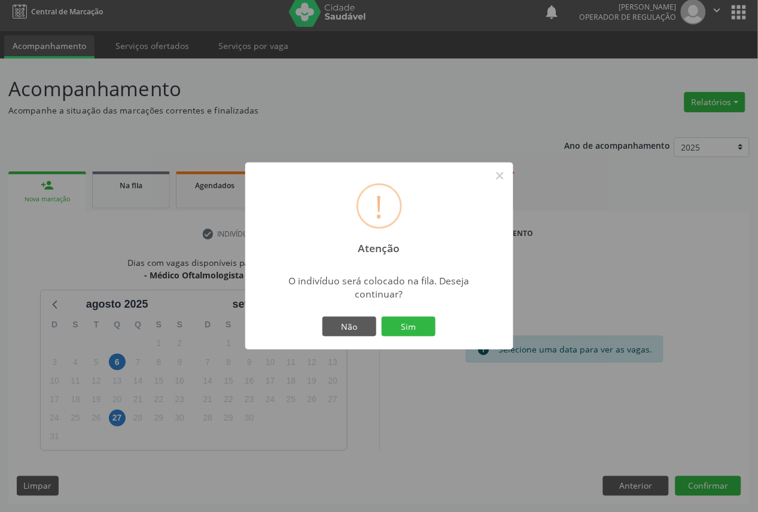
click at [382, 317] on button "Sim" at bounding box center [409, 327] width 54 height 20
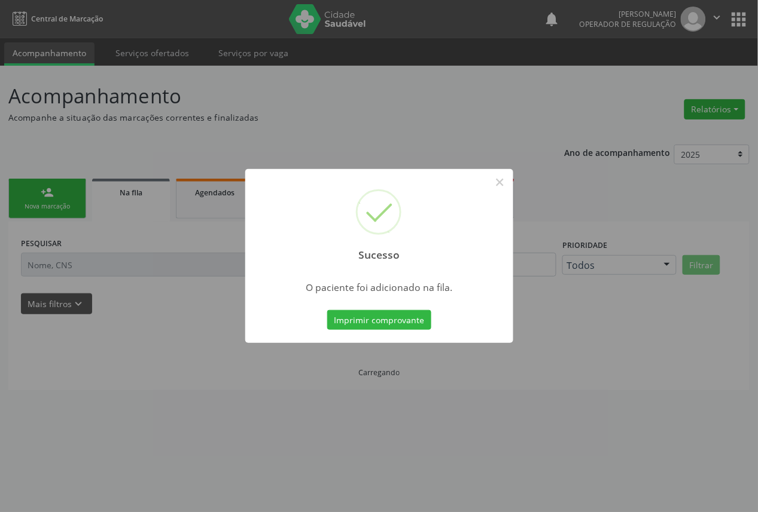
scroll to position [0, 0]
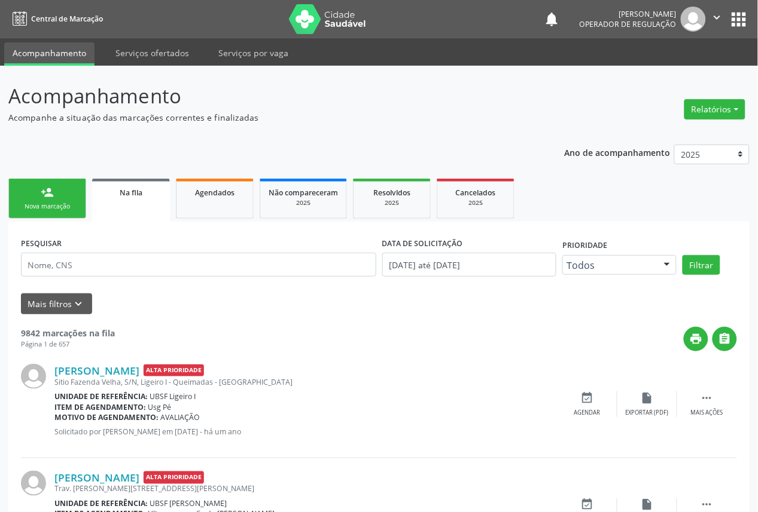
click at [36, 208] on div "Nova marcação" at bounding box center [47, 206] width 60 height 9
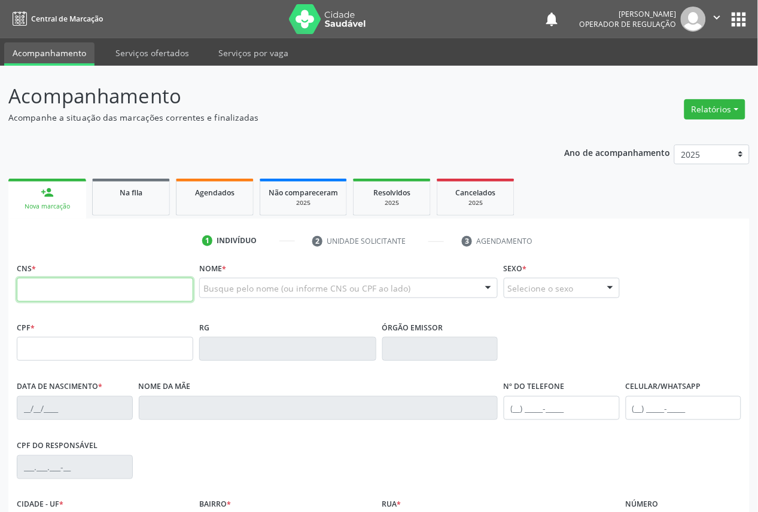
click at [75, 289] on input "text" at bounding box center [105, 290] width 176 height 24
type input "707 4030 9851 8373"
type input "504.565.804-25"
type input "[DATE]"
type input "[PERSON_NAME]"
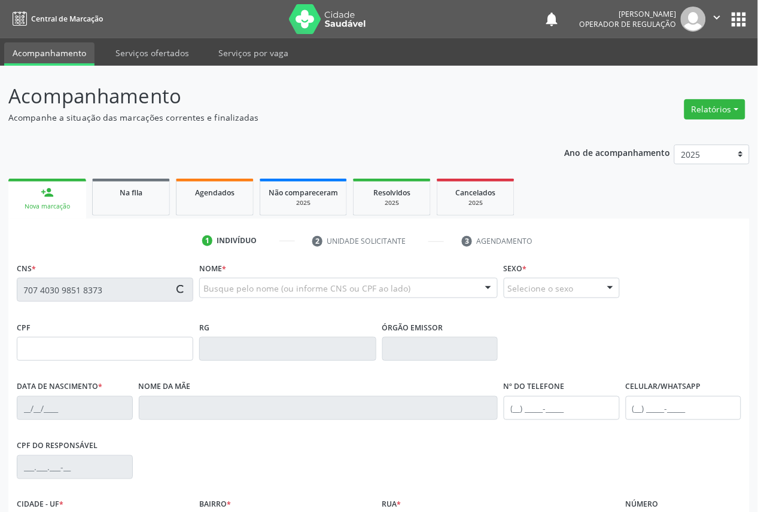
type input "[PHONE_NUMBER]"
type input "170"
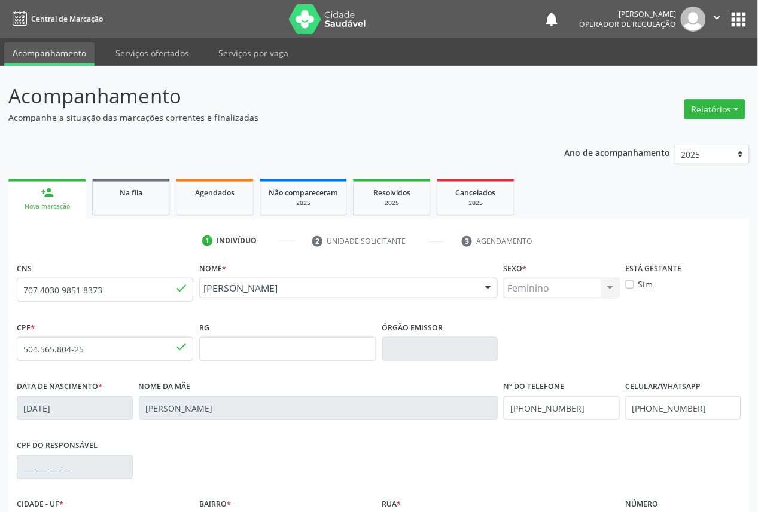
scroll to position [135, 0]
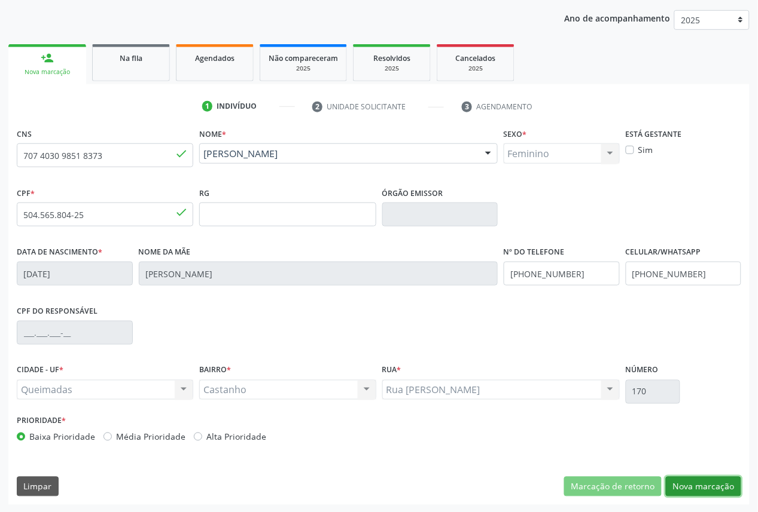
click at [706, 477] on button "Nova marcação" at bounding box center [703, 487] width 75 height 20
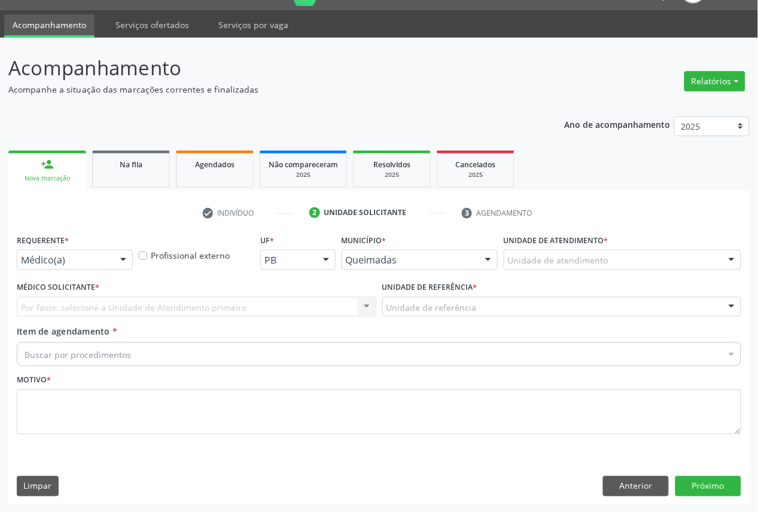
click at [52, 251] on div "Médico(a)" at bounding box center [75, 260] width 116 height 20
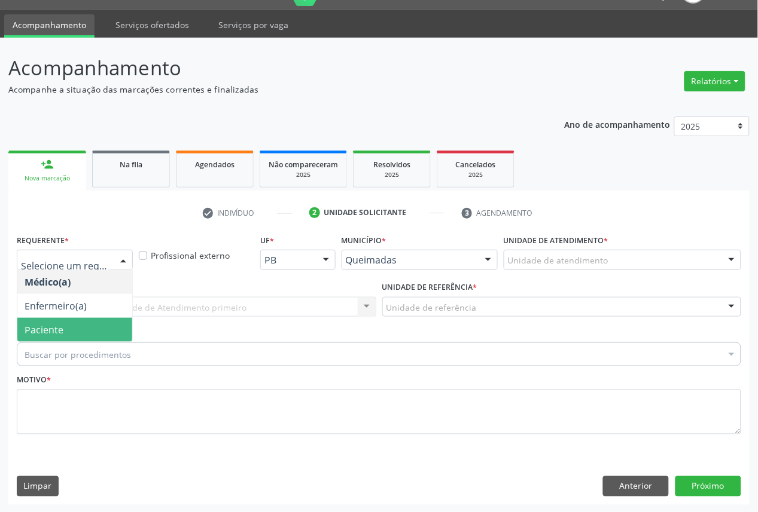
click at [51, 319] on span "Paciente" at bounding box center [74, 330] width 115 height 24
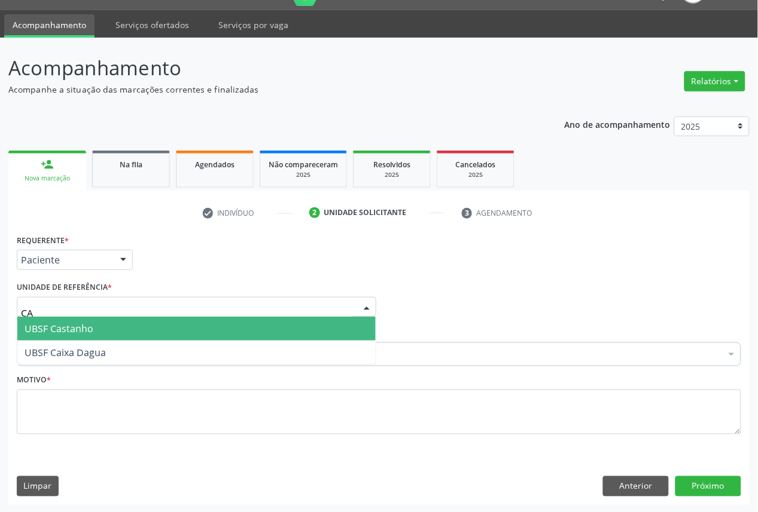
type input "CAS"
click at [73, 330] on span "UBSF Castanho" at bounding box center [59, 328] width 69 height 13
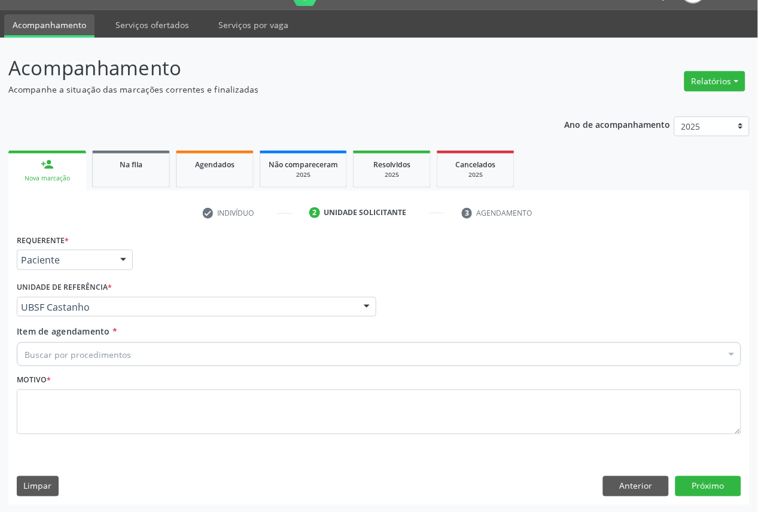
paste input "OFTALMOLOGISTA"
type input "OFTALMOLOGISTA"
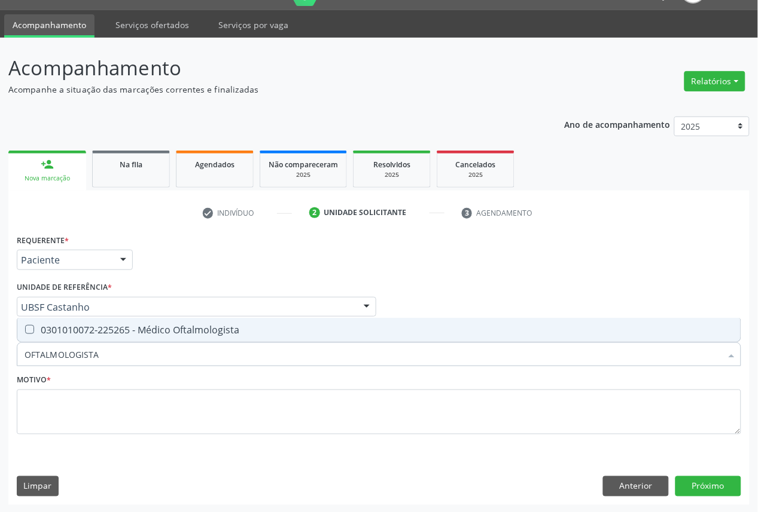
drag, startPoint x: 84, startPoint y: 332, endPoint x: 84, endPoint y: 339, distance: 6.6
click at [84, 333] on div "0301010072-225265 - Médico Oftalmologista" at bounding box center [379, 330] width 709 height 10
checkbox Oftalmologista "true"
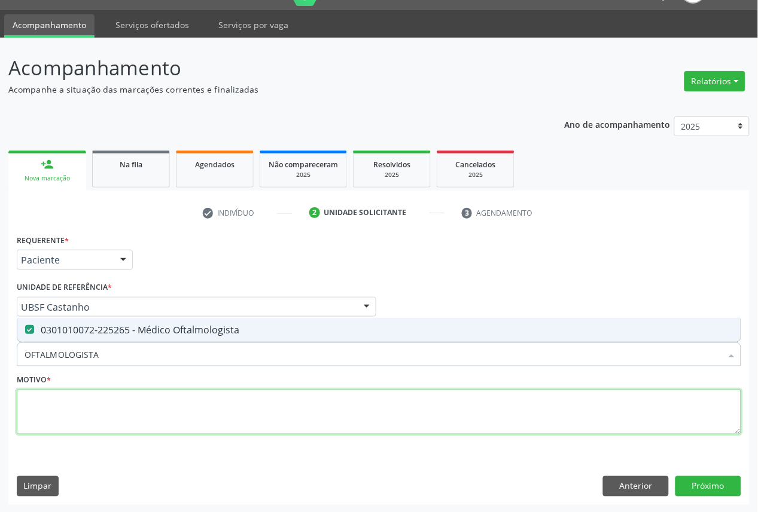
click at [83, 410] on textarea at bounding box center [379, 412] width 724 height 45
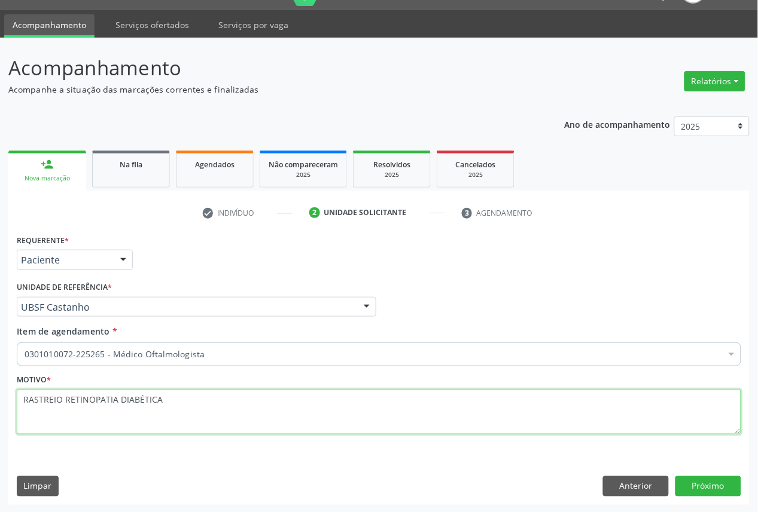
type textarea "RASTREIO RETINOPATIA DIABÉTICA"
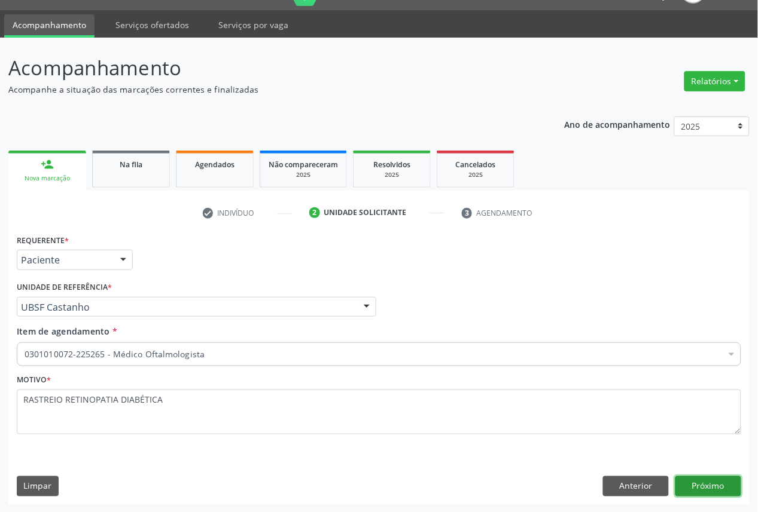
click button "Próximo" at bounding box center [708, 487] width 66 height 20
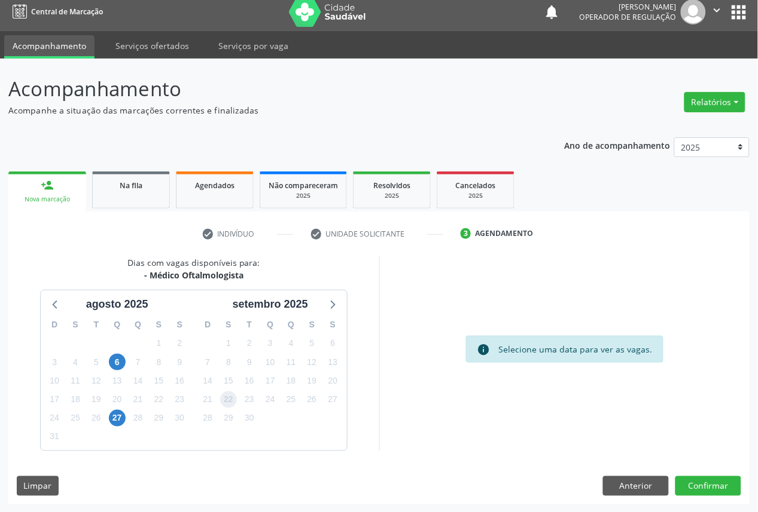
click at [225, 405] on span "22" at bounding box center [228, 400] width 17 height 17
click at [710, 492] on button "Confirmar" at bounding box center [708, 487] width 66 height 20
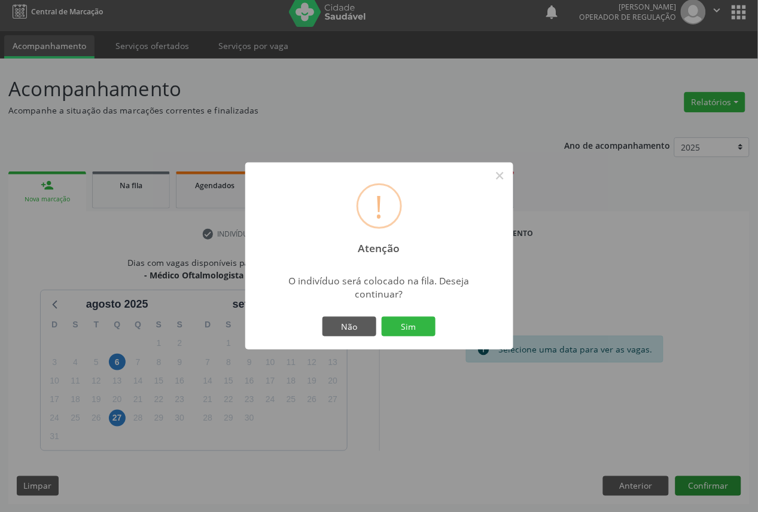
click at [382, 317] on button "Sim" at bounding box center [409, 327] width 54 height 20
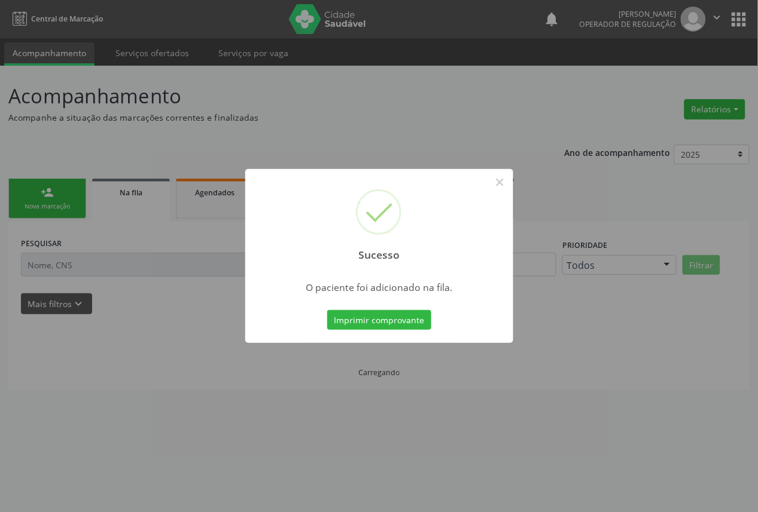
scroll to position [0, 0]
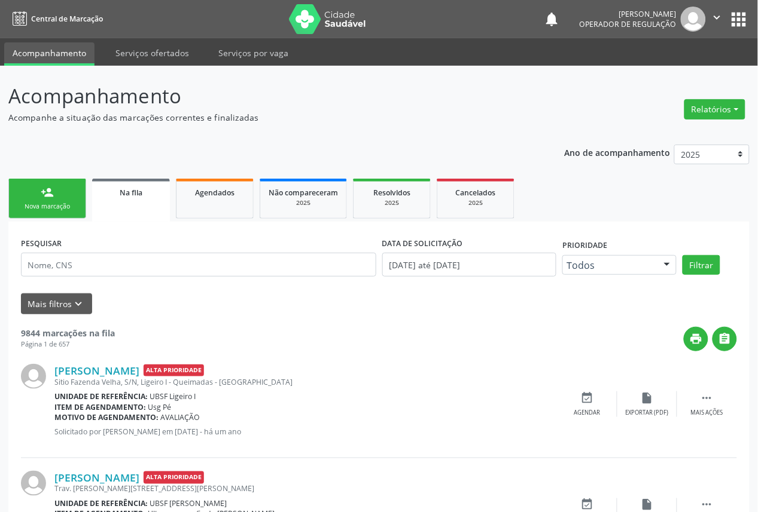
click at [28, 193] on link "person_add Nova marcação" at bounding box center [47, 199] width 78 height 40
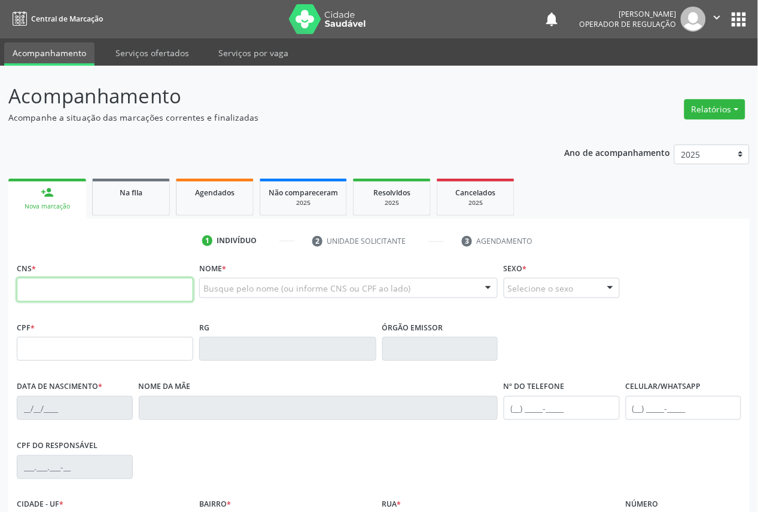
click at [53, 287] on input "text" at bounding box center [105, 290] width 176 height 24
type input "700 5059 1986 7159"
type input "024.431.914-60"
type input "[DATE]"
type input "[PERSON_NAME]"
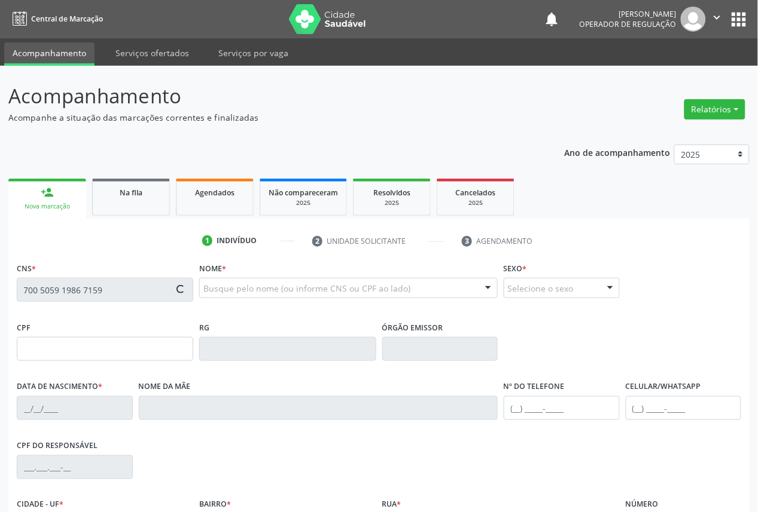
type input "[PHONE_NUMBER]"
type input "203.802.674-20"
type input "29"
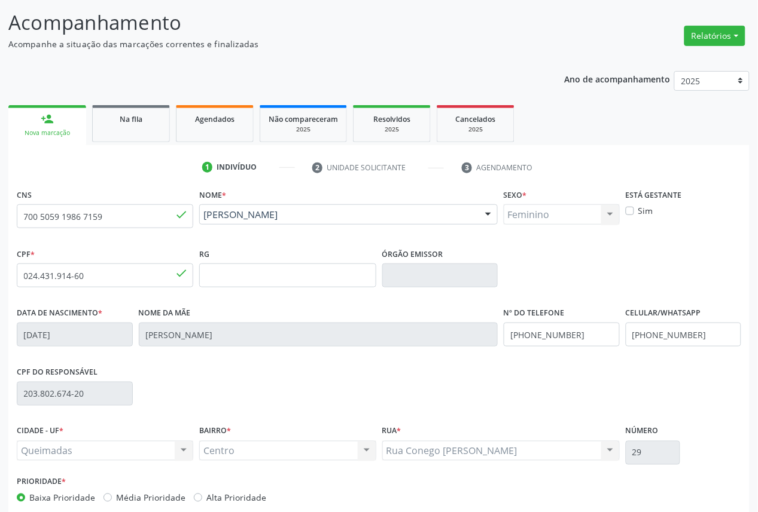
scroll to position [135, 0]
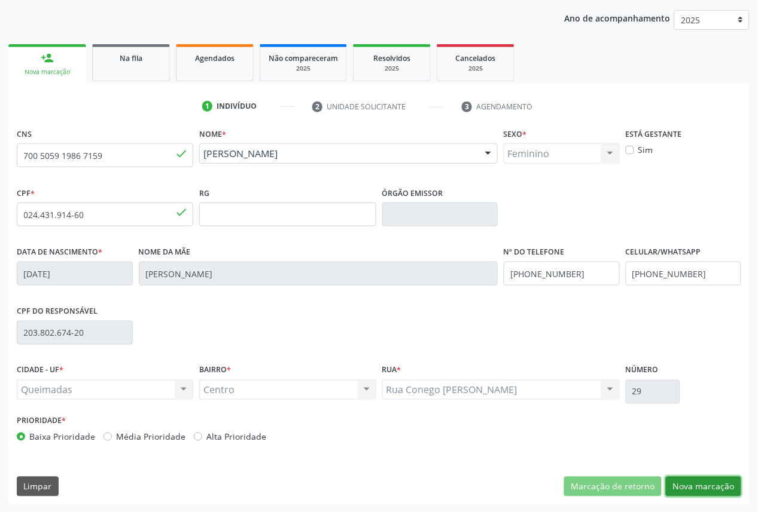
click at [688, 492] on button "Nova marcação" at bounding box center [703, 487] width 75 height 20
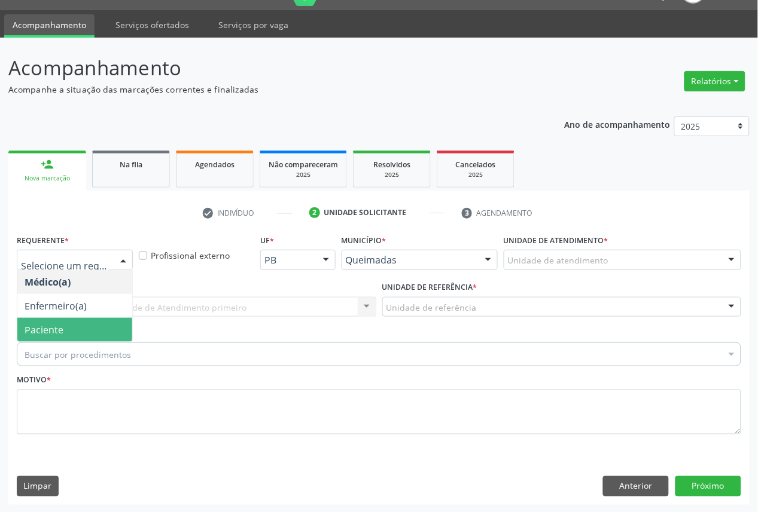
drag, startPoint x: 66, startPoint y: 325, endPoint x: 84, endPoint y: 321, distance: 19.1
click at [66, 325] on span "Paciente" at bounding box center [74, 330] width 115 height 24
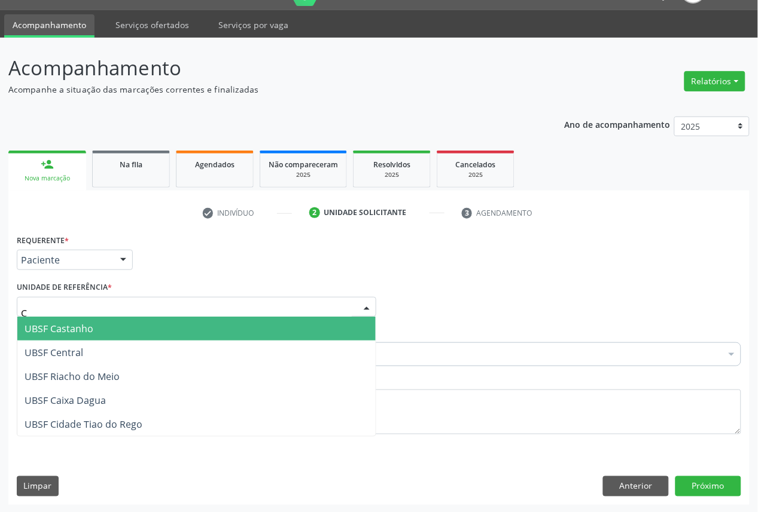
type input "CE"
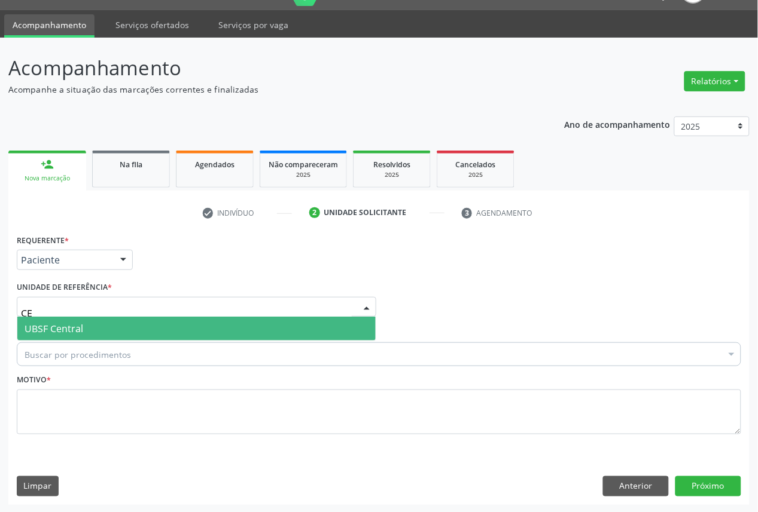
click at [96, 328] on span "UBSF Central" at bounding box center [196, 329] width 358 height 24
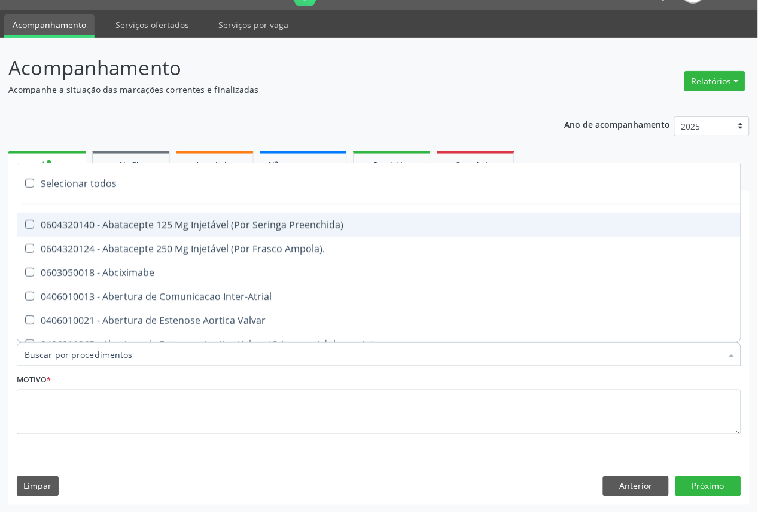
paste input "OFTALMOLOGISTA"
type input "OFTALMOLOGISTA"
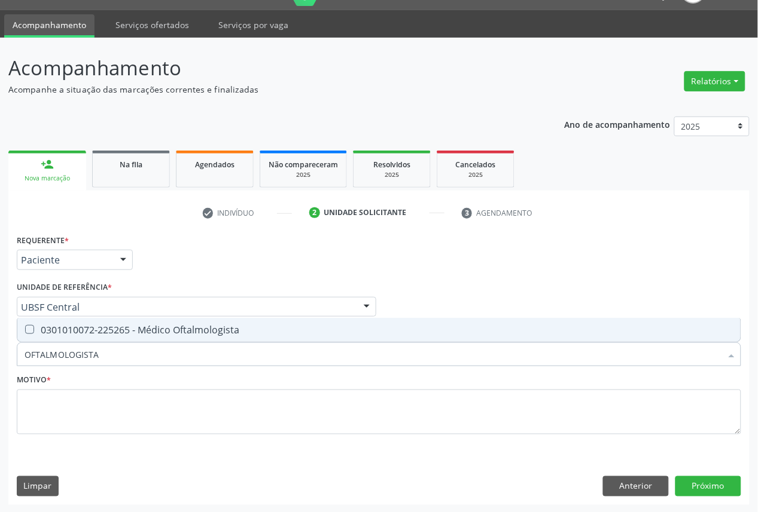
drag, startPoint x: 103, startPoint y: 325, endPoint x: 89, endPoint y: 410, distance: 86.8
click at [104, 325] on div "0301010072-225265 - Médico Oftalmologista" at bounding box center [379, 330] width 709 height 10
checkbox Oftalmologista "true"
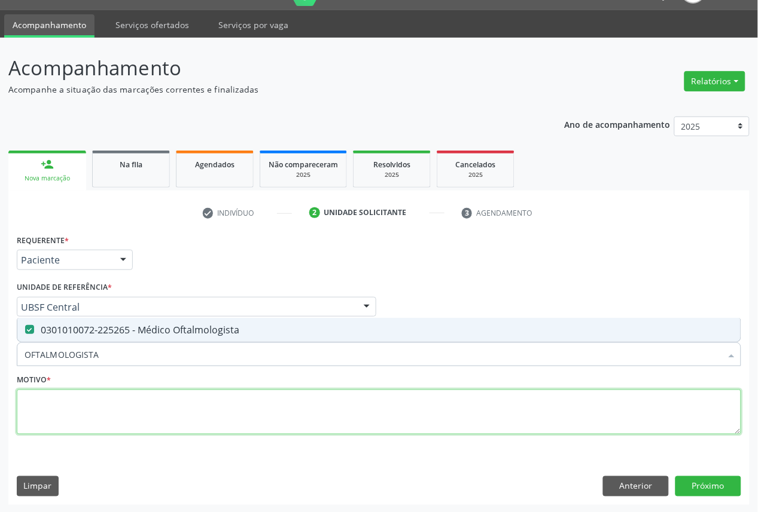
click at [89, 414] on textarea at bounding box center [379, 412] width 724 height 45
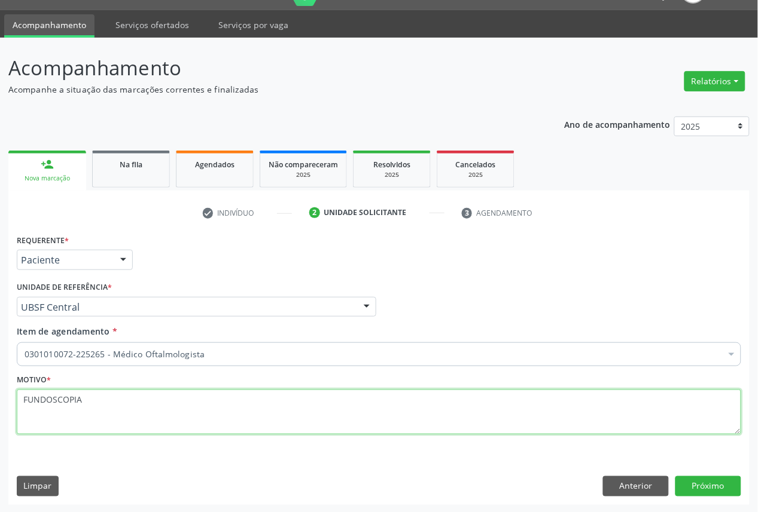
click at [127, 399] on textarea "FUNDOSCOPIA" at bounding box center [379, 412] width 724 height 45
paste textarea "OFTALMO 05/2025"
type textarea "FUNDOSCOPIA OFTALMO 05/2025"
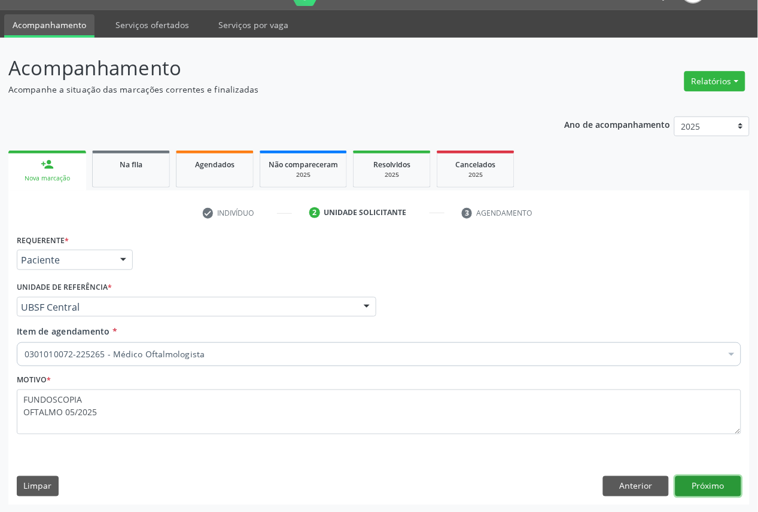
click at [716, 480] on button "Próximo" at bounding box center [708, 487] width 66 height 20
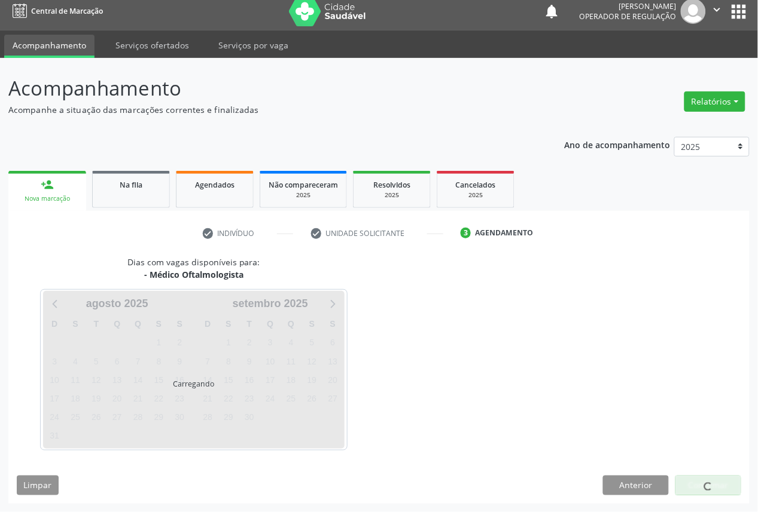
scroll to position [7, 0]
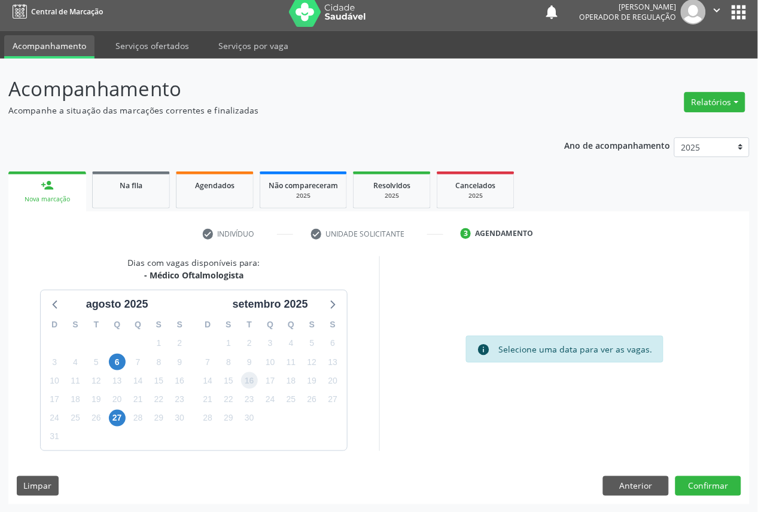
click at [254, 379] on span "16" at bounding box center [249, 381] width 17 height 17
click at [707, 487] on button "Confirmar" at bounding box center [708, 487] width 66 height 20
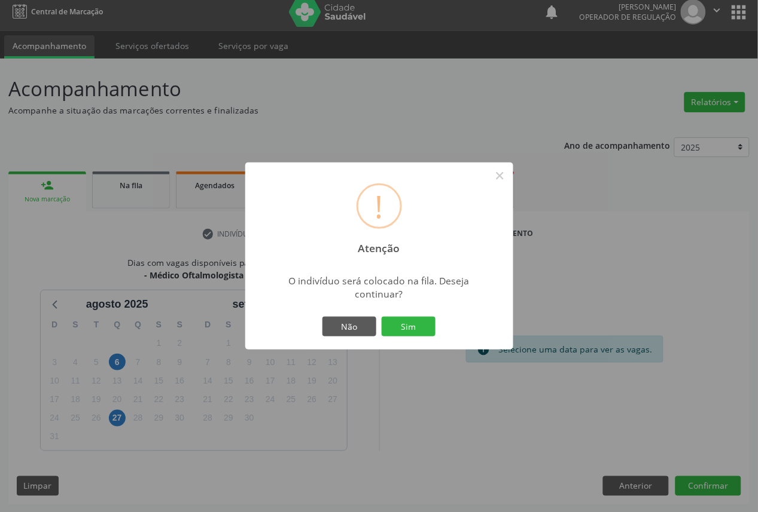
click at [382, 317] on button "Sim" at bounding box center [409, 327] width 54 height 20
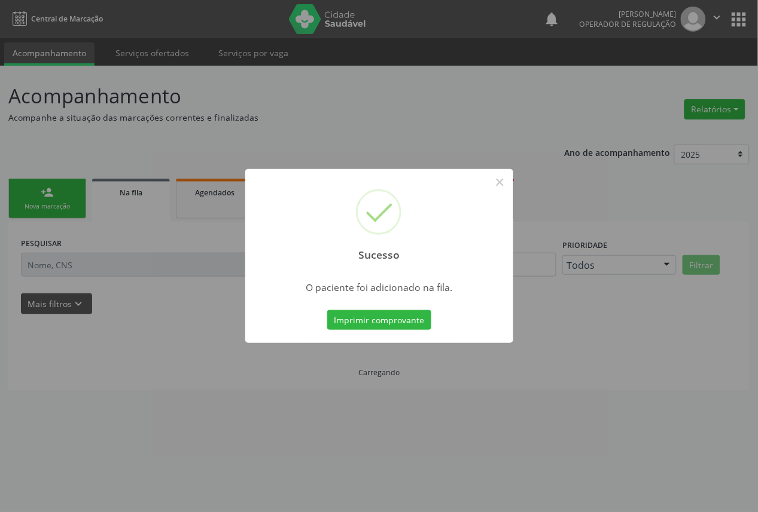
scroll to position [0, 0]
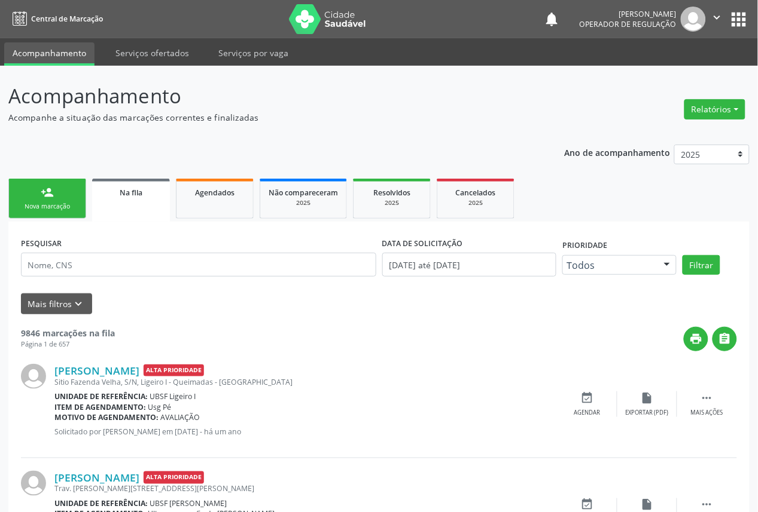
click at [69, 193] on link "person_add Nova marcação" at bounding box center [47, 199] width 78 height 40
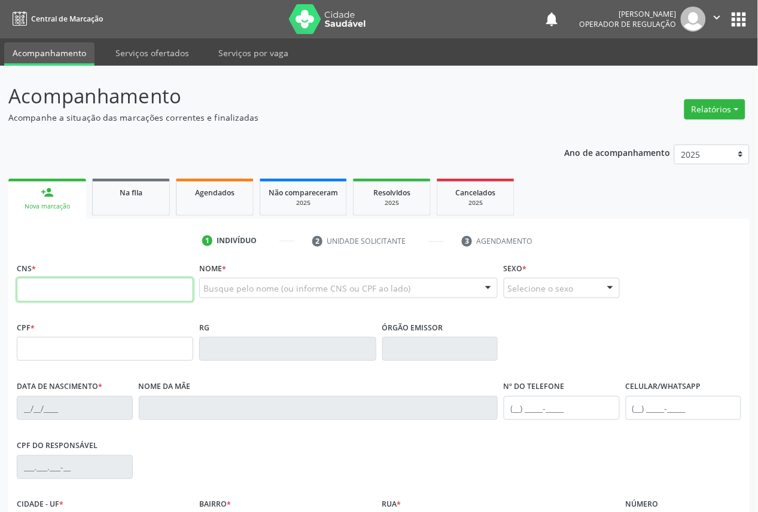
click at [59, 282] on input "text" at bounding box center [105, 290] width 176 height 24
type input "702 4025 1348 1728"
type input "073.078.314-65"
type input "[DATE]"
type input "[PERSON_NAME]"
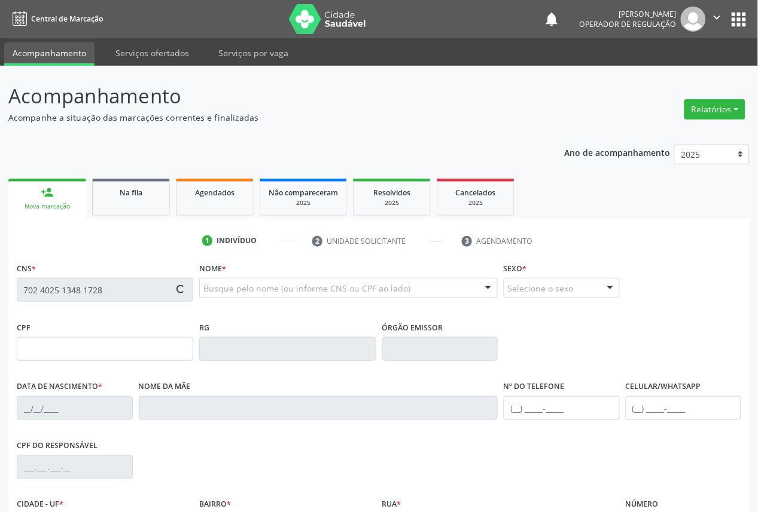
type input "[PHONE_NUMBER]"
type input "S/N"
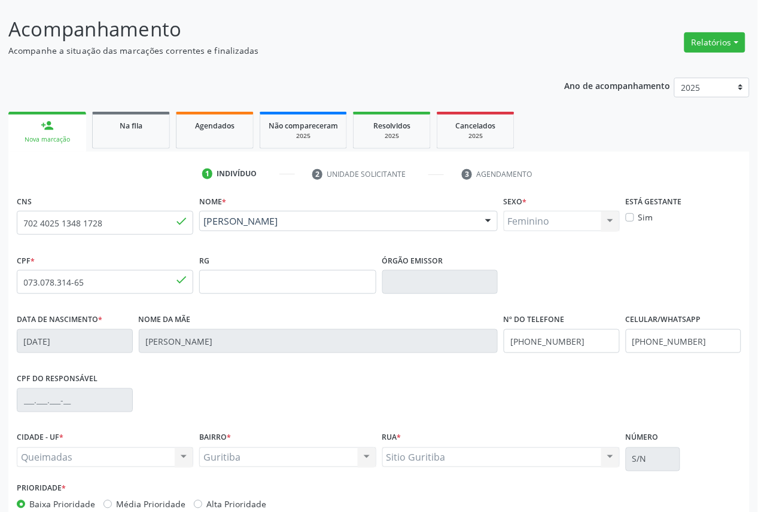
scroll to position [135, 0]
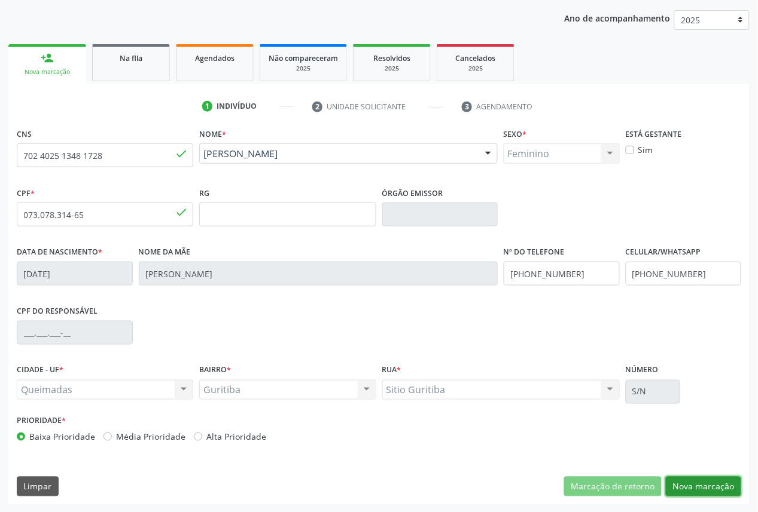
drag, startPoint x: 725, startPoint y: 486, endPoint x: 703, endPoint y: 473, distance: 25.2
click at [724, 486] on button "Nova marcação" at bounding box center [703, 487] width 75 height 20
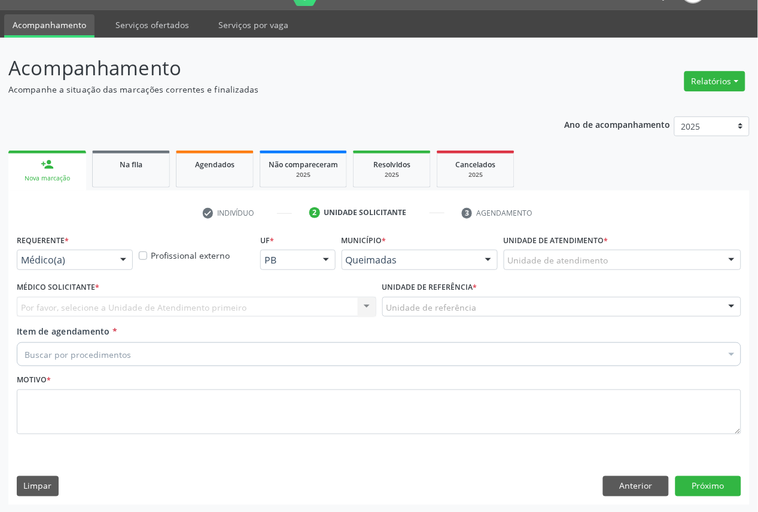
drag, startPoint x: 44, startPoint y: 261, endPoint x: 47, endPoint y: 324, distance: 62.3
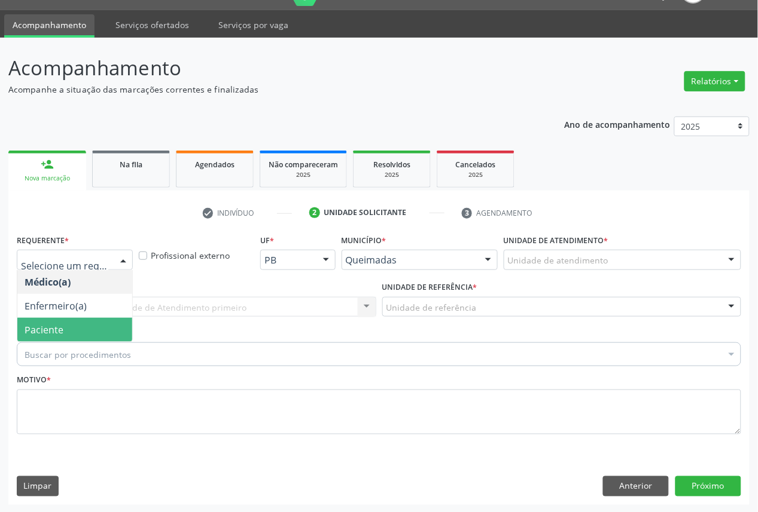
click at [50, 330] on span "Paciente" at bounding box center [44, 330] width 39 height 13
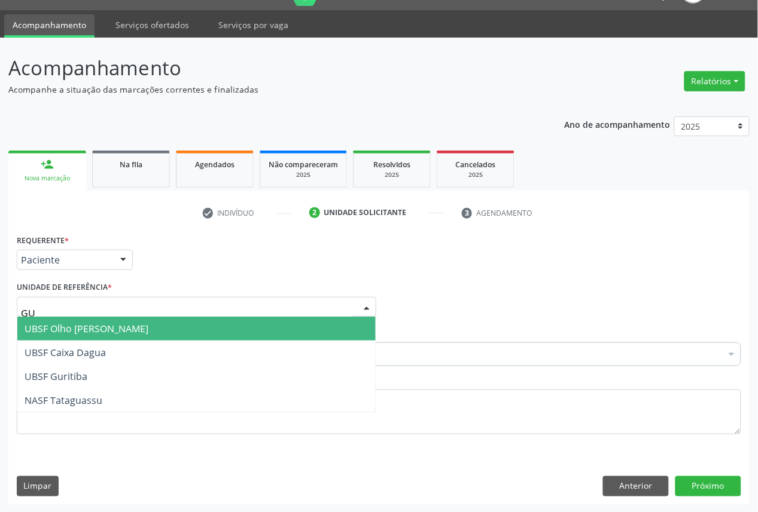
type input "GUR"
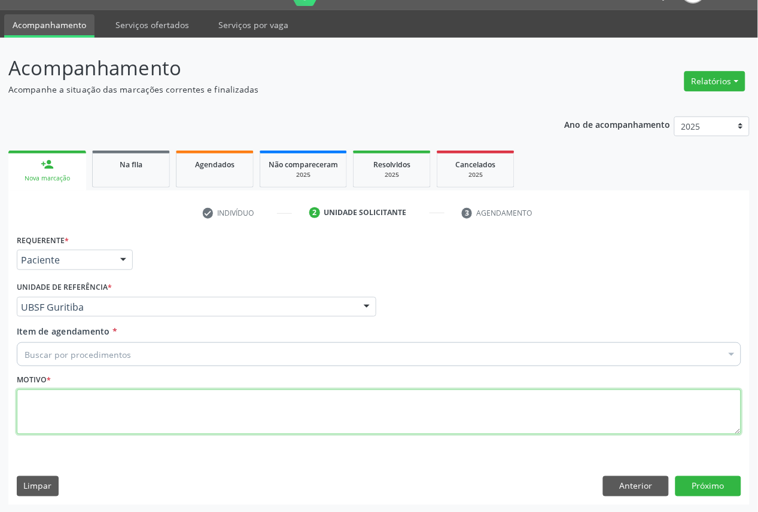
click at [112, 417] on textarea at bounding box center [379, 412] width 724 height 45
paste textarea "OFTALMO 05/2025"
type textarea "FUNDOSCOPIA OFTALMO 05/2025"
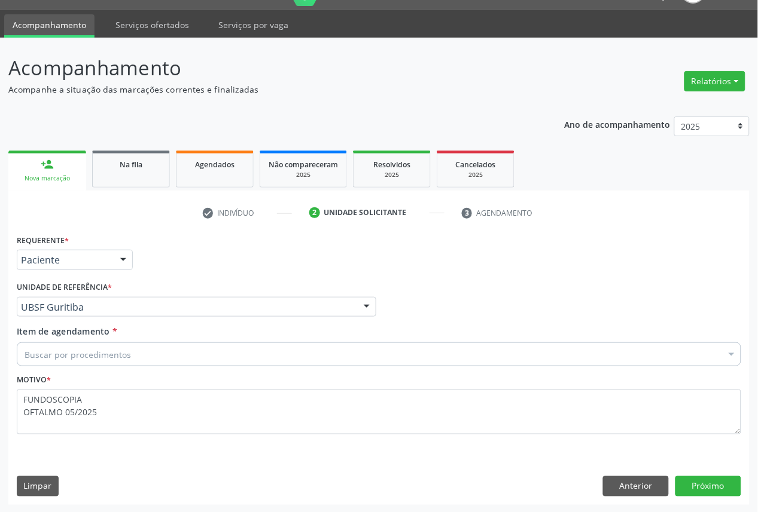
click at [181, 350] on div "Buscar por procedimentos" at bounding box center [379, 355] width 724 height 24
paste input "OFTALMOLOGISTA"
type input "OFTALMOLOGISTA"
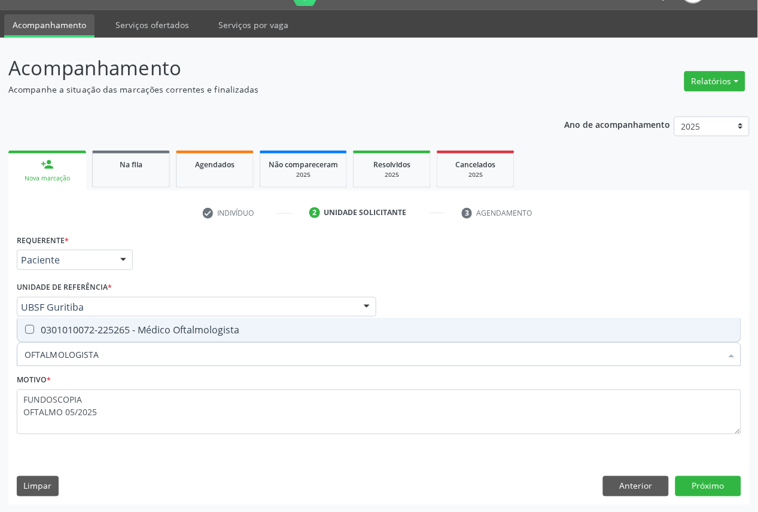
click at [243, 337] on span "0301010072-225265 - Médico Oftalmologista" at bounding box center [378, 330] width 723 height 24
checkbox Oftalmologista "true"
click at [695, 477] on button "Próximo" at bounding box center [708, 487] width 66 height 20
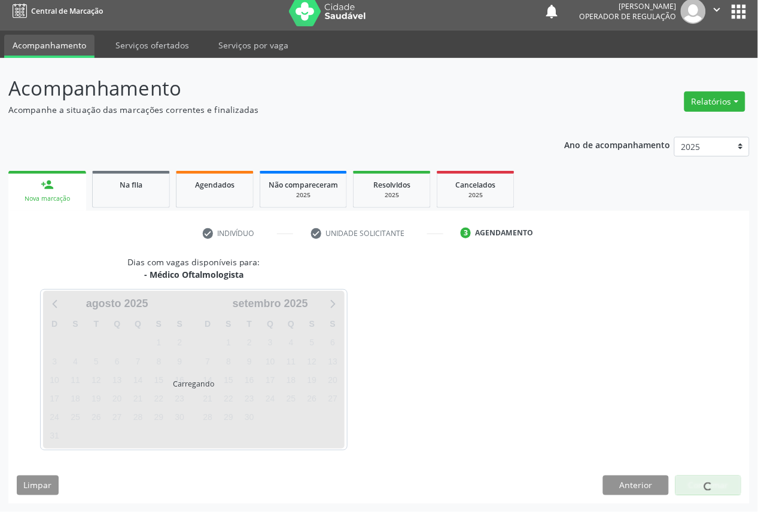
scroll to position [7, 0]
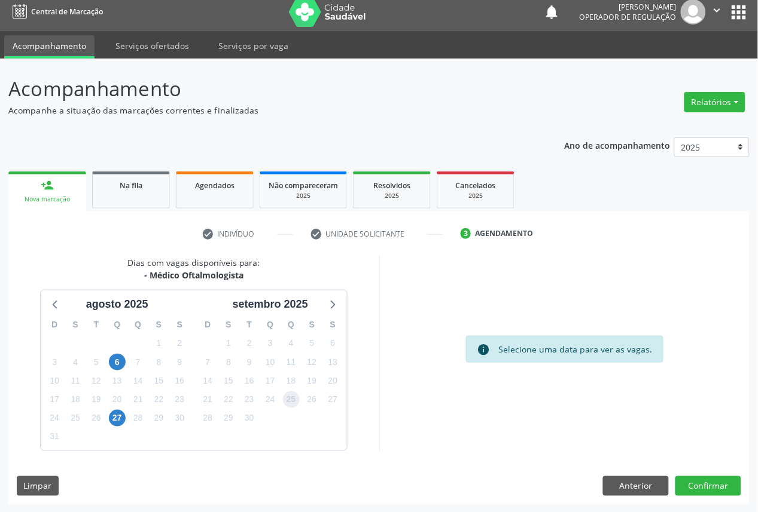
click at [285, 402] on span "25" at bounding box center [291, 400] width 17 height 17
click at [694, 480] on button "Confirmar" at bounding box center [708, 487] width 66 height 20
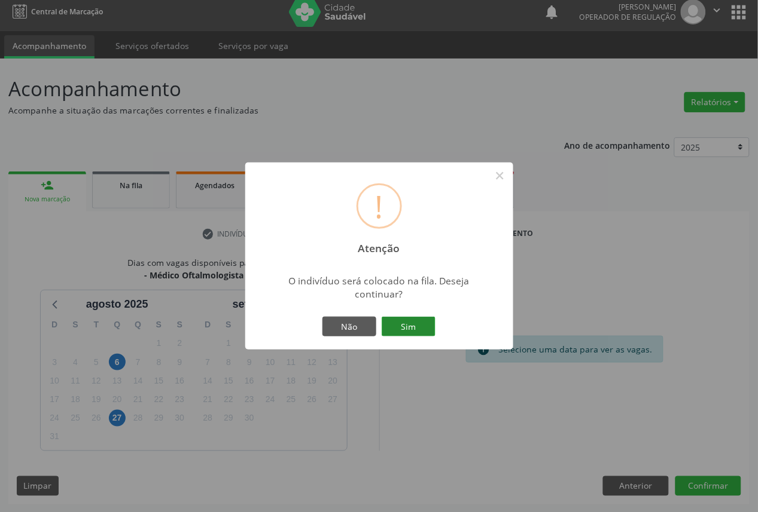
click at [402, 326] on button "Sim" at bounding box center [409, 327] width 54 height 20
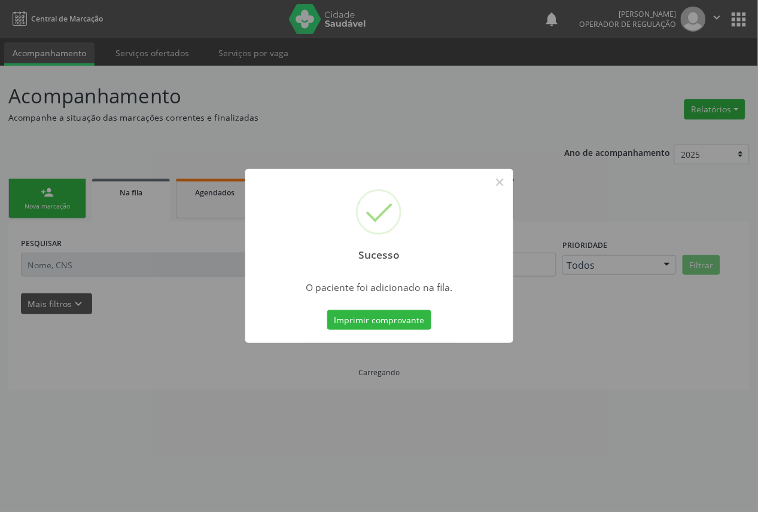
scroll to position [0, 0]
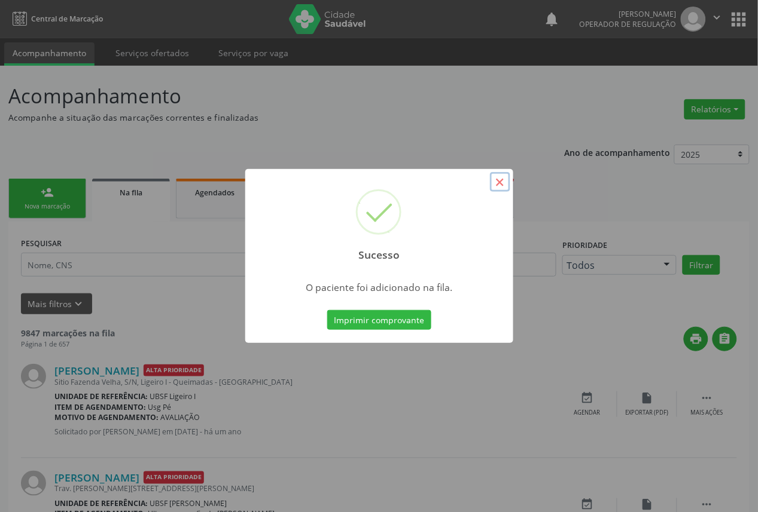
click at [506, 182] on button "×" at bounding box center [500, 182] width 20 height 20
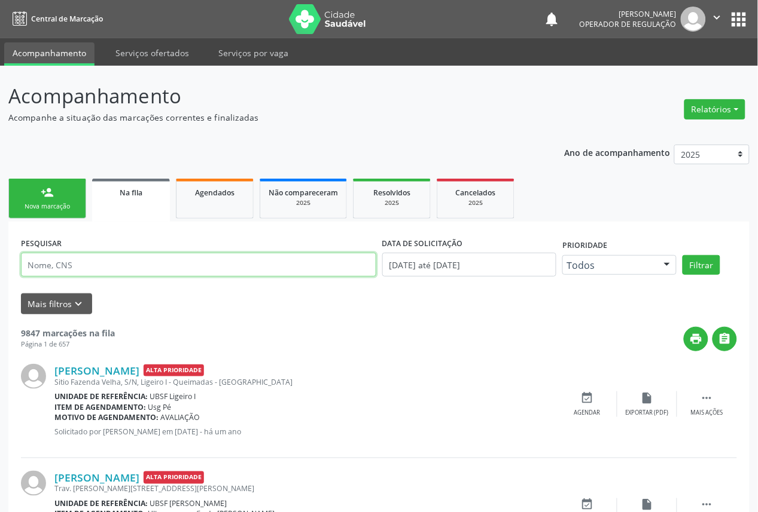
click at [109, 267] on input "text" at bounding box center [198, 265] width 355 height 24
click at [682, 255] on button "Filtrar" at bounding box center [701, 265] width 38 height 20
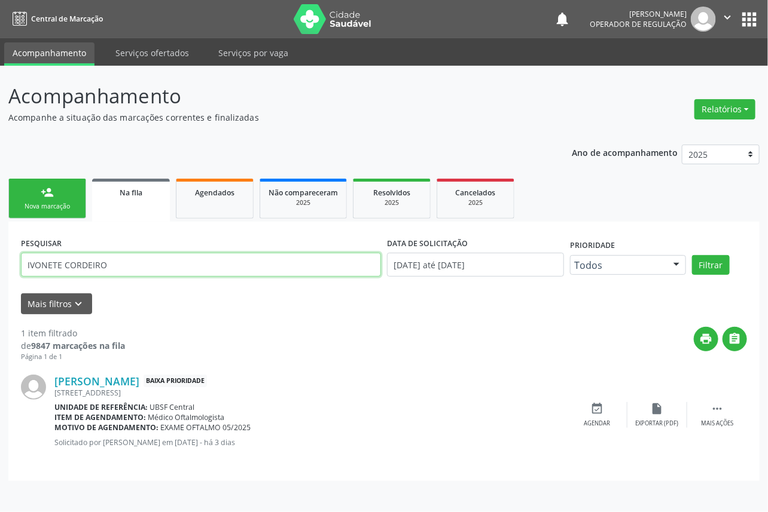
click at [109, 268] on input "IVONETE CORDEIRO" at bounding box center [201, 265] width 360 height 24
click at [692, 255] on button "Filtrar" at bounding box center [711, 265] width 38 height 20
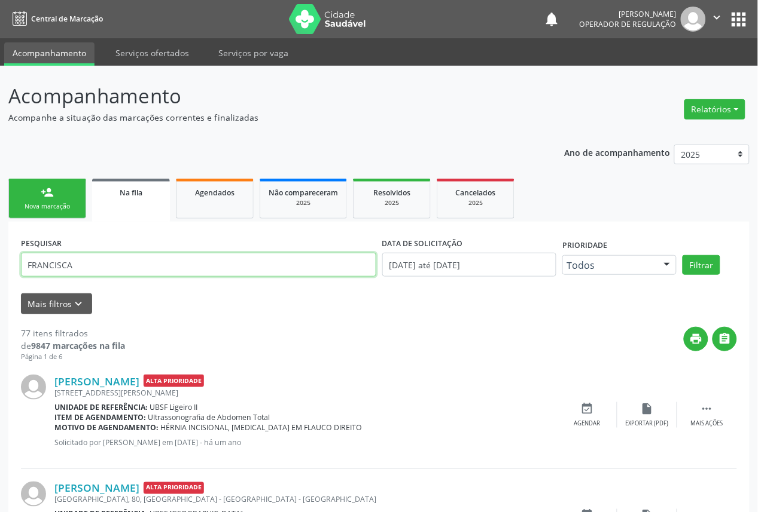
click at [111, 269] on input "FRANCISCA" at bounding box center [198, 265] width 355 height 24
type input "70240251348"
click at [682, 255] on button "Filtrar" at bounding box center [701, 265] width 38 height 20
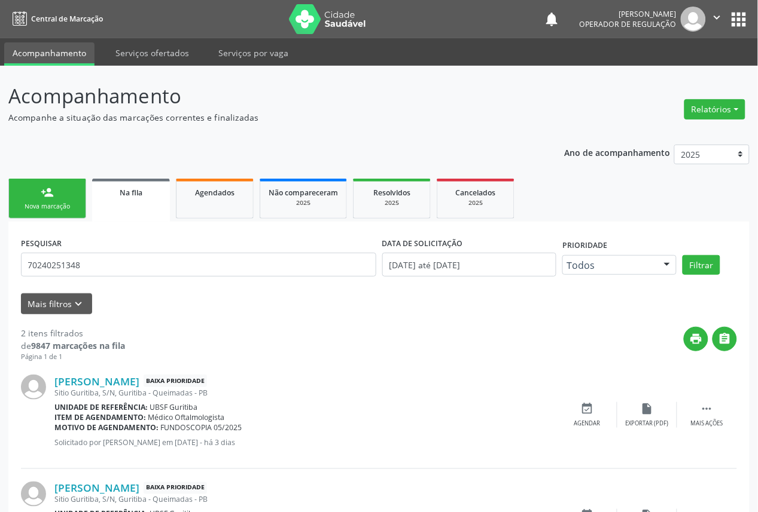
scroll to position [84, 0]
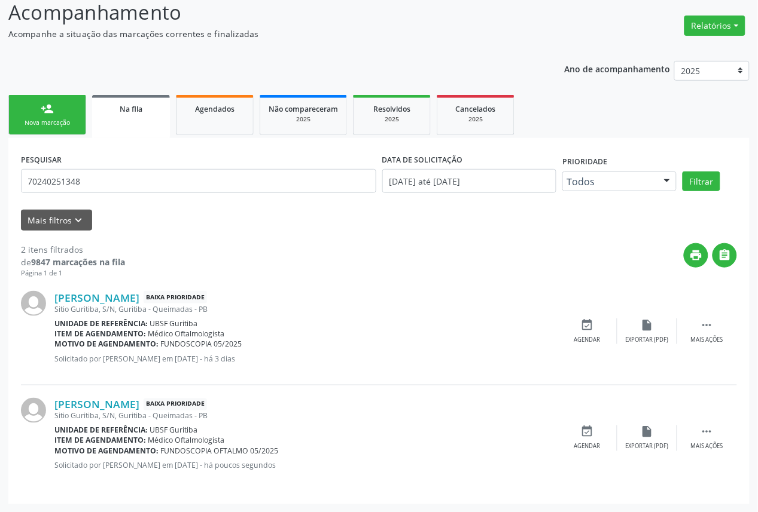
click at [60, 116] on link "person_add Nova marcação" at bounding box center [47, 115] width 78 height 40
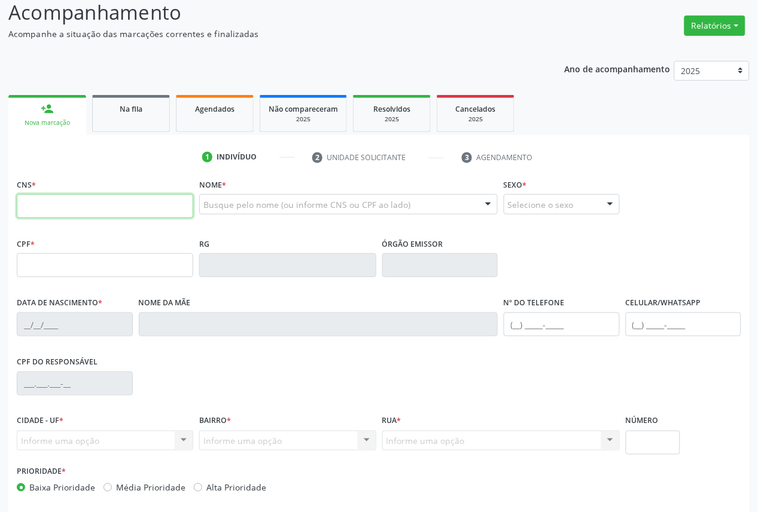
click at [65, 207] on input "text" at bounding box center [105, 206] width 176 height 24
type input "704 1030 9973 1850"
type input "[DATE]"
type input "[PERSON_NAME]"
type input "[PHONE_NUMBER]"
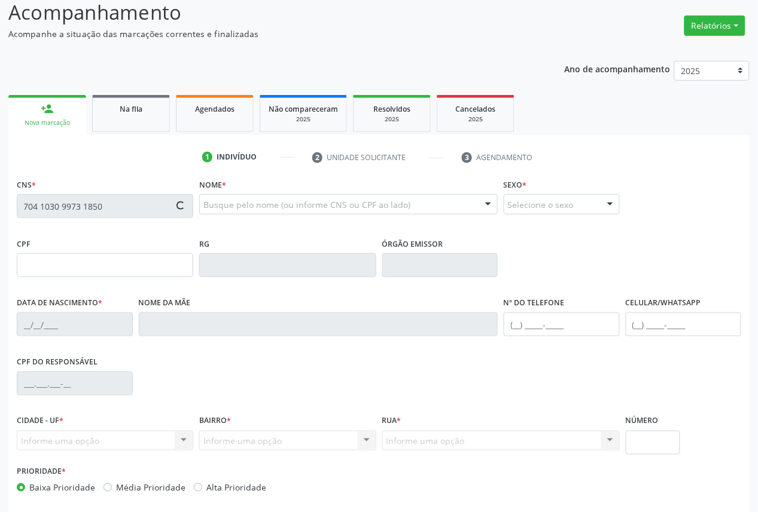
type input "[PHONE_NUMBER]"
type input "504.078.484-87"
type input "6"
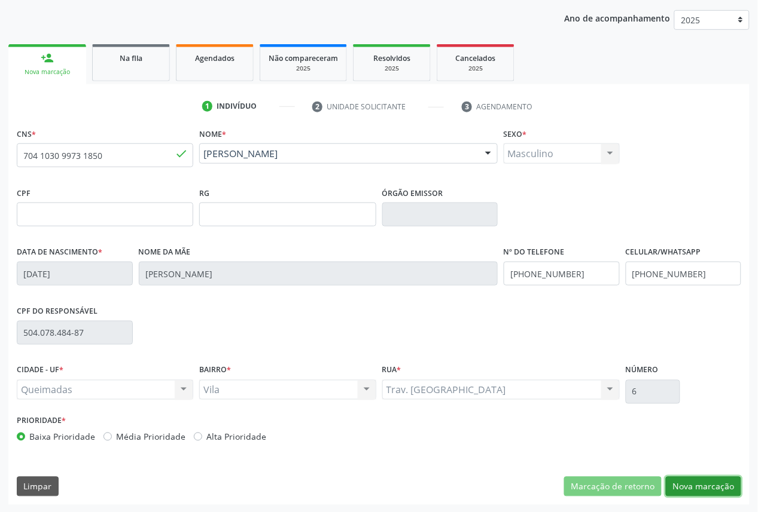
click at [707, 492] on button "Nova marcação" at bounding box center [703, 487] width 75 height 20
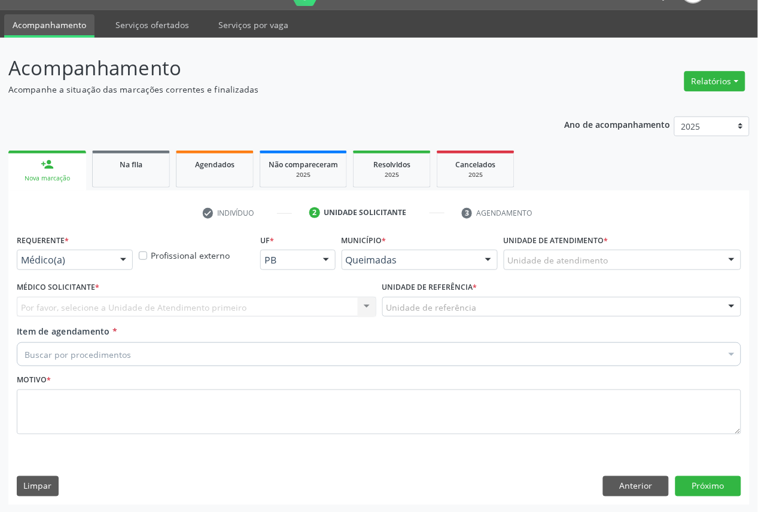
drag, startPoint x: 96, startPoint y: 258, endPoint x: 88, endPoint y: 309, distance: 51.4
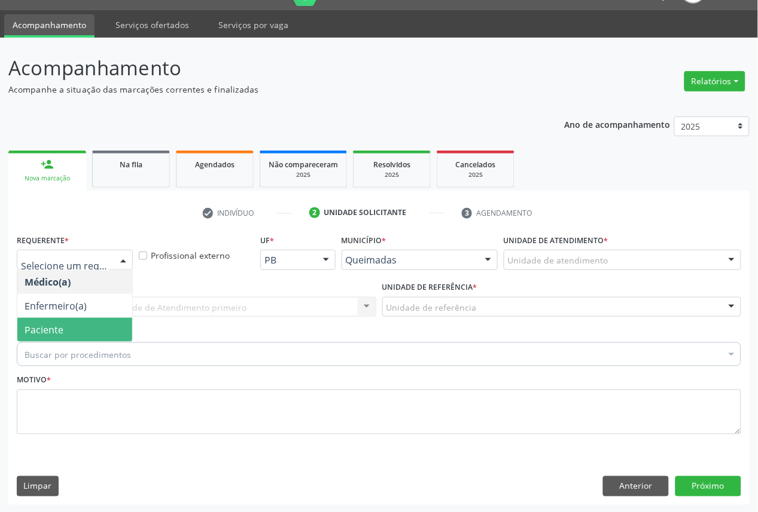
drag, startPoint x: 88, startPoint y: 320, endPoint x: 106, endPoint y: 306, distance: 22.6
click at [88, 321] on span "Paciente" at bounding box center [74, 330] width 115 height 24
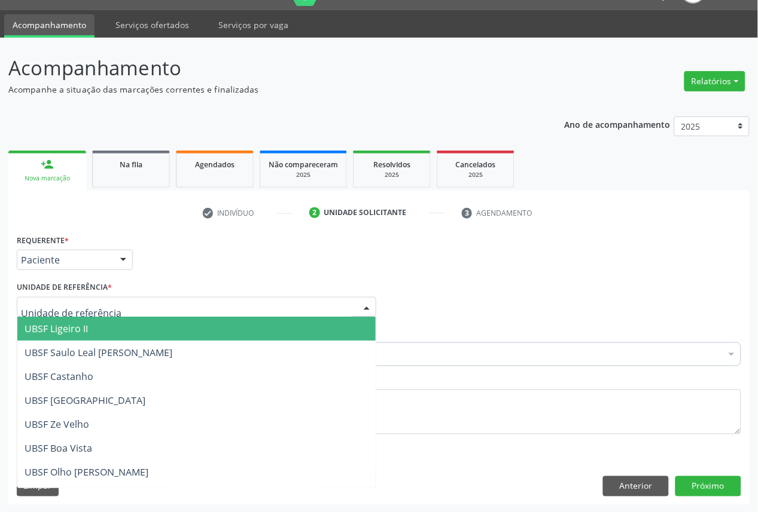
click at [112, 302] on div at bounding box center [196, 307] width 359 height 20
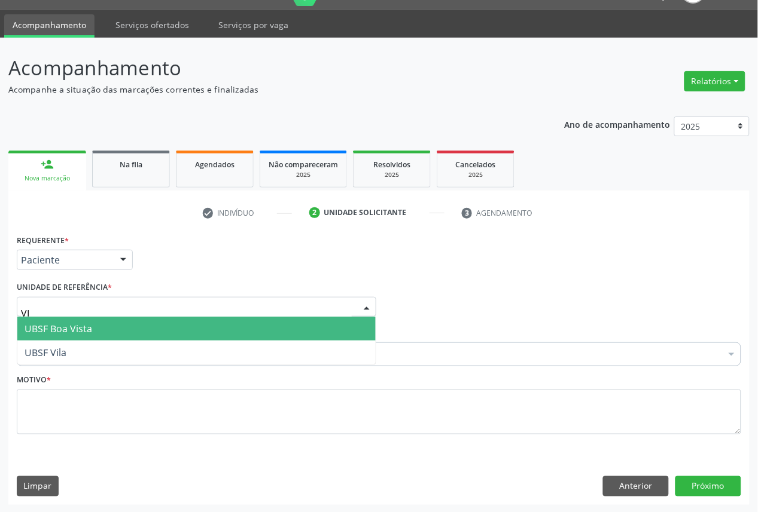
type input "VIL"
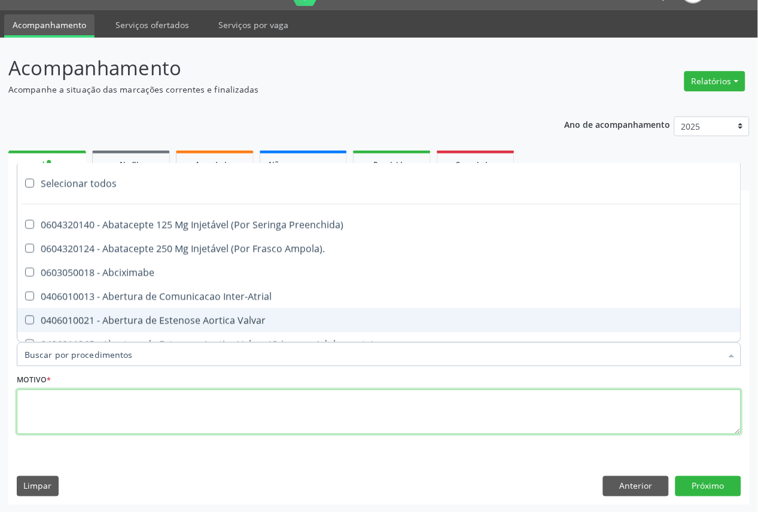
click at [93, 414] on textarea at bounding box center [379, 412] width 724 height 45
paste textarea "CONSULTA 05/2025"
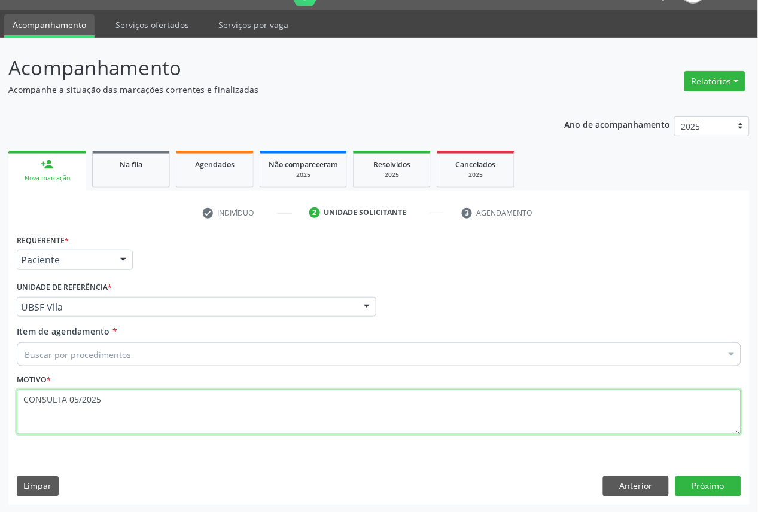
type textarea "CONSULTA 05/2025"
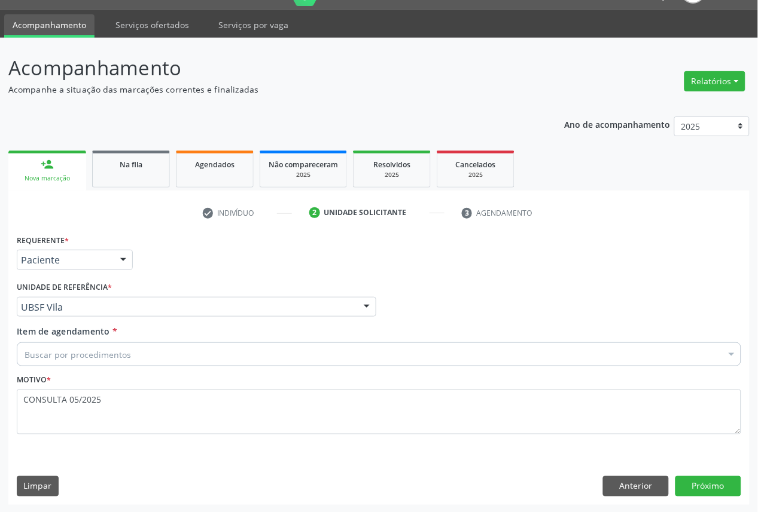
click at [194, 368] on div "Item de agendamento * Buscar por procedimentos Selecionar todos 0604320140 - Ab…" at bounding box center [379, 348] width 730 height 46
click at [190, 364] on div "Buscar por procedimentos" at bounding box center [379, 355] width 724 height 24
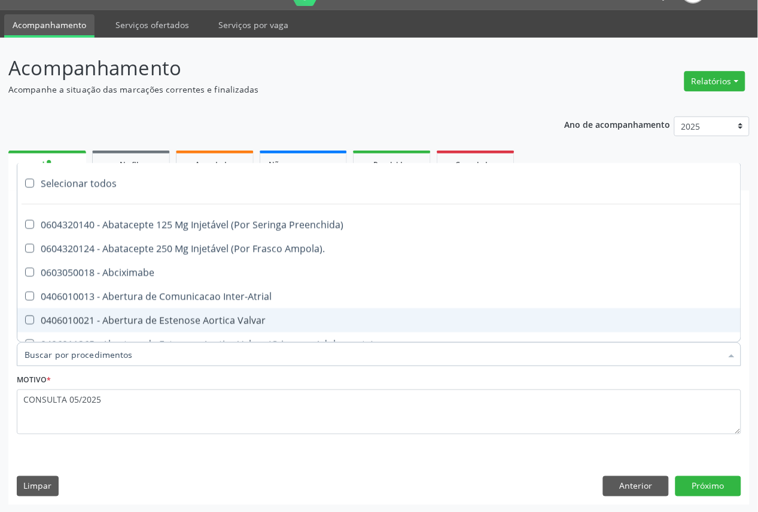
paste input "OFTALMOLOGISTA"
type input "OFTALMOLOGISTA"
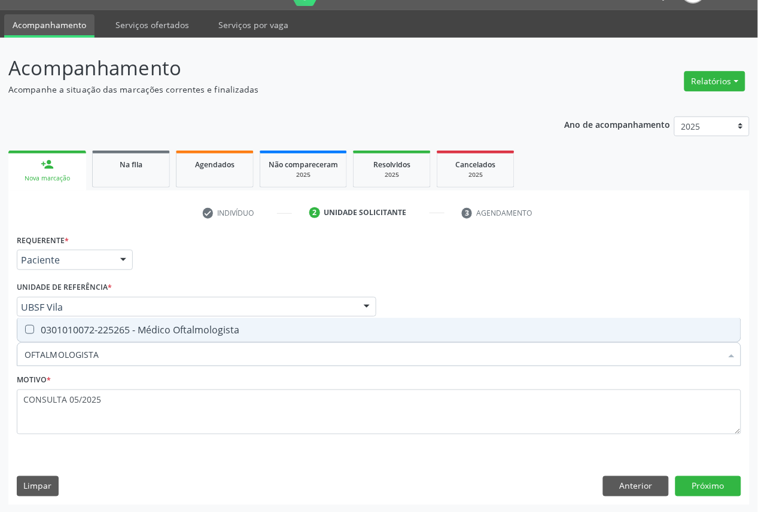
drag, startPoint x: 197, startPoint y: 324, endPoint x: 387, endPoint y: 401, distance: 205.2
click at [198, 325] on div "0301010072-225265 - Médico Oftalmologista" at bounding box center [379, 330] width 709 height 10
checkbox Oftalmologista "true"
click at [704, 483] on button "Próximo" at bounding box center [708, 487] width 66 height 20
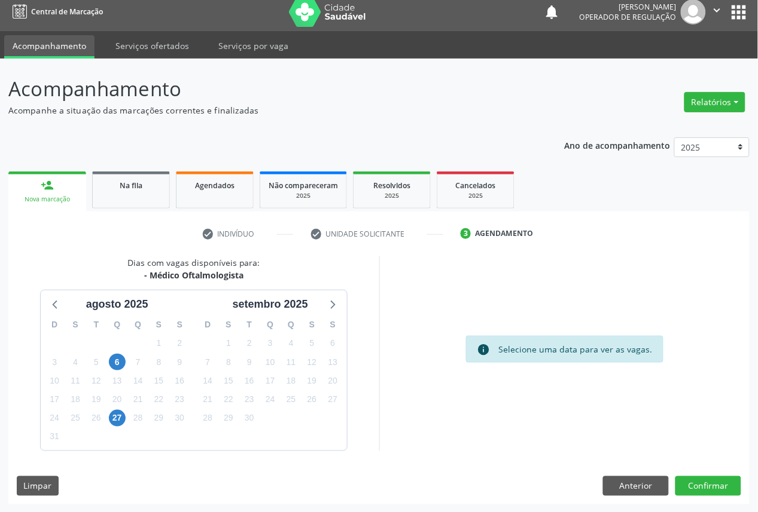
click at [283, 392] on div "25" at bounding box center [291, 399] width 17 height 19
drag, startPoint x: 288, startPoint y: 393, endPoint x: 620, endPoint y: 474, distance: 341.6
click at [288, 395] on span "25" at bounding box center [291, 400] width 17 height 17
click at [716, 489] on button "Confirmar" at bounding box center [708, 487] width 66 height 20
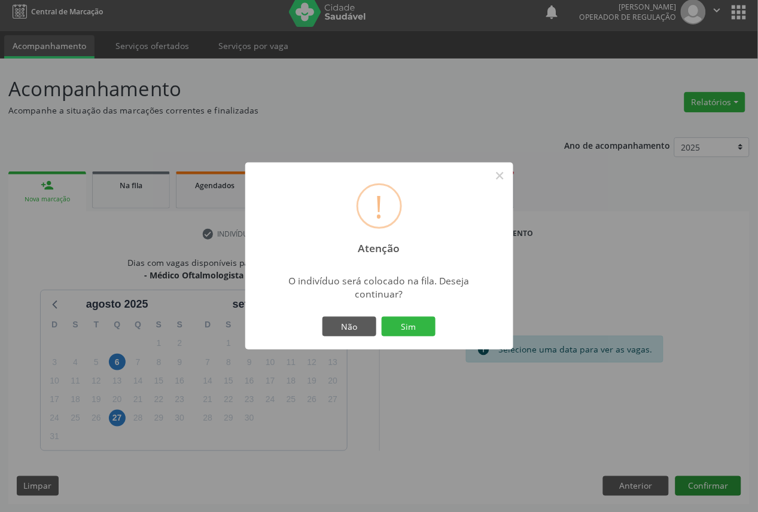
click at [382, 317] on button "Sim" at bounding box center [409, 327] width 54 height 20
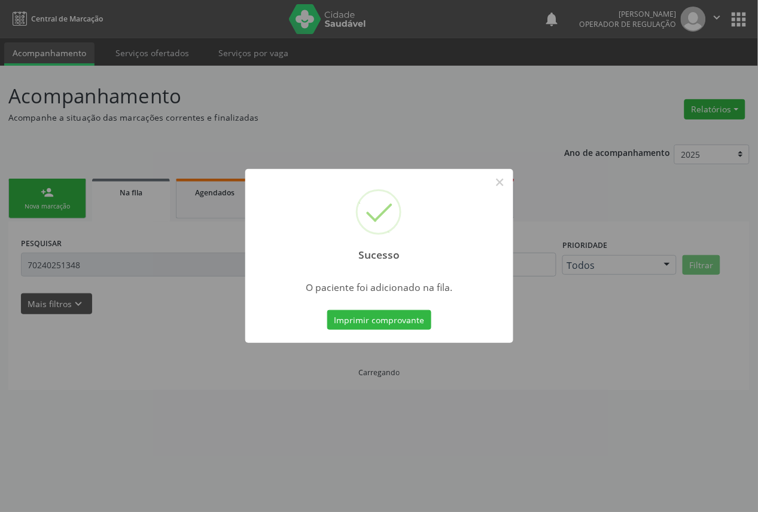
scroll to position [0, 0]
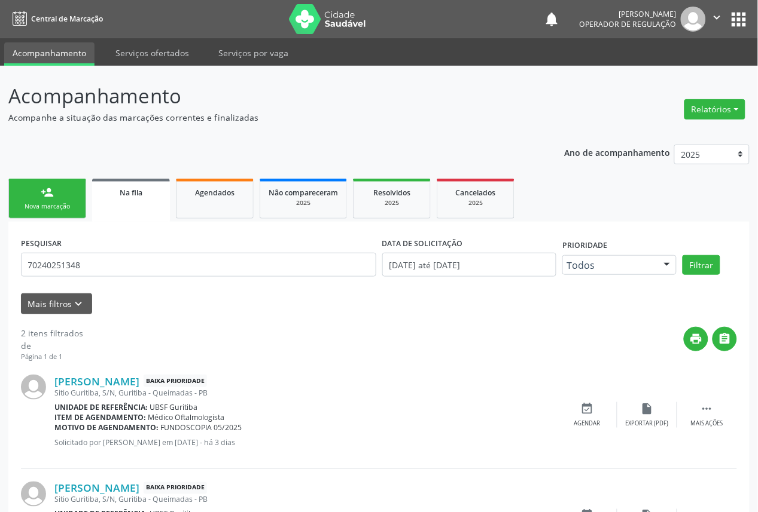
click at [37, 186] on link "person_add Nova marcação" at bounding box center [47, 199] width 78 height 40
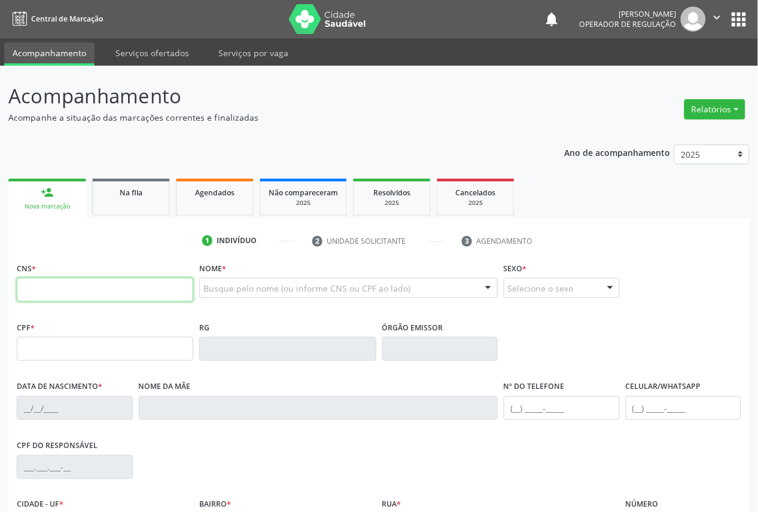
click at [42, 288] on input "text" at bounding box center [105, 290] width 176 height 24
type input "703 0058 1249 3773"
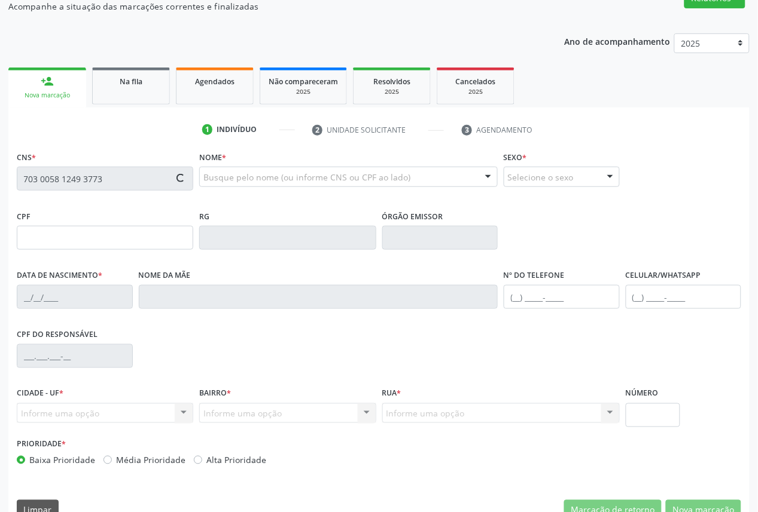
scroll to position [135, 0]
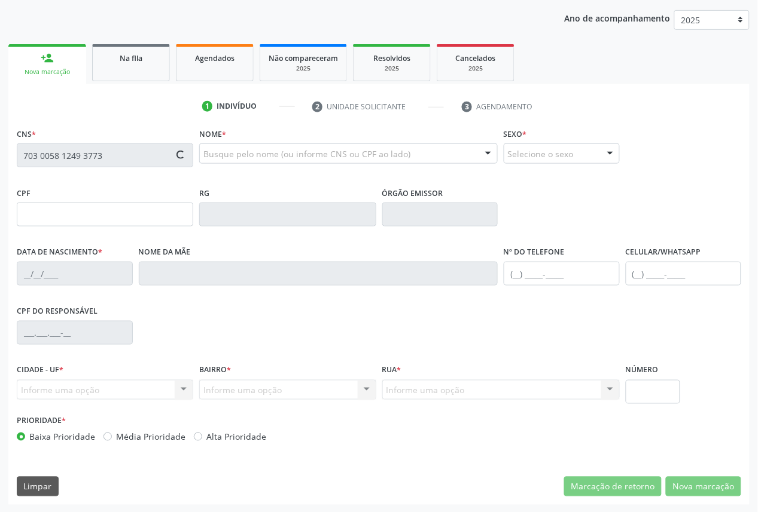
type input "035.415.554-75"
type input "[DATE]"
type input "[PERSON_NAME]"
type input "[PHONE_NUMBER]"
type input "S/N"
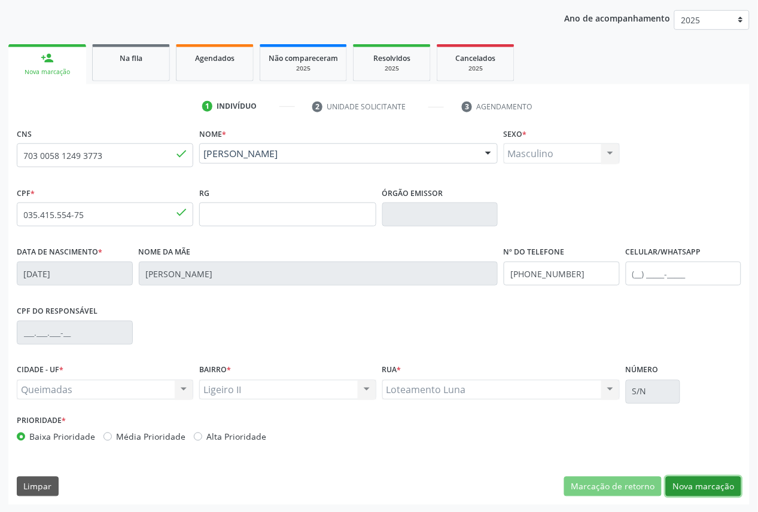
drag, startPoint x: 727, startPoint y: 481, endPoint x: 457, endPoint y: 374, distance: 290.7
click at [725, 481] on button "Nova marcação" at bounding box center [703, 487] width 75 height 20
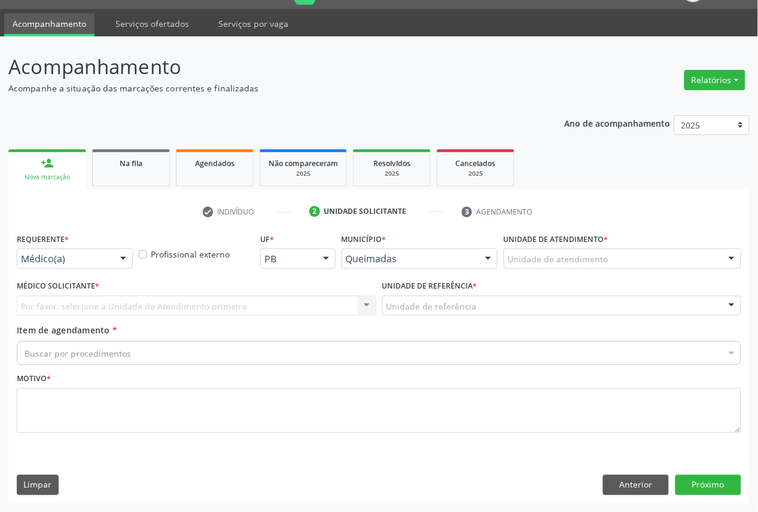
scroll to position [28, 0]
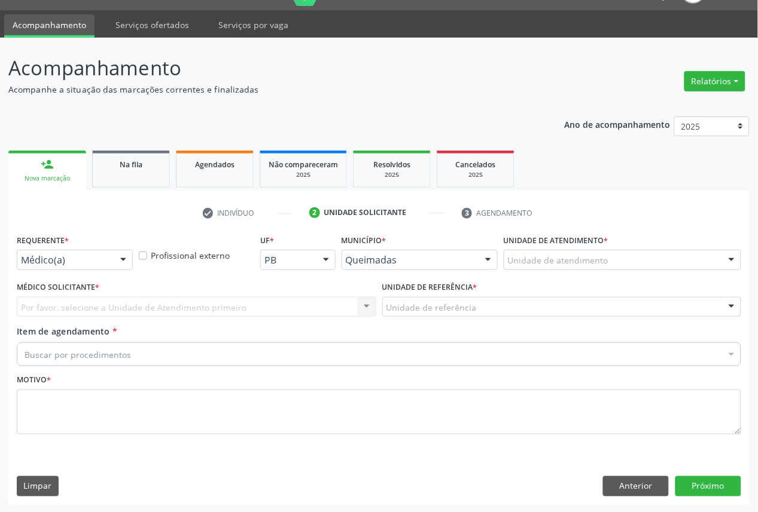
drag, startPoint x: 108, startPoint y: 253, endPoint x: 103, endPoint y: 336, distance: 83.3
click at [108, 254] on div "Médico(a)" at bounding box center [75, 260] width 116 height 20
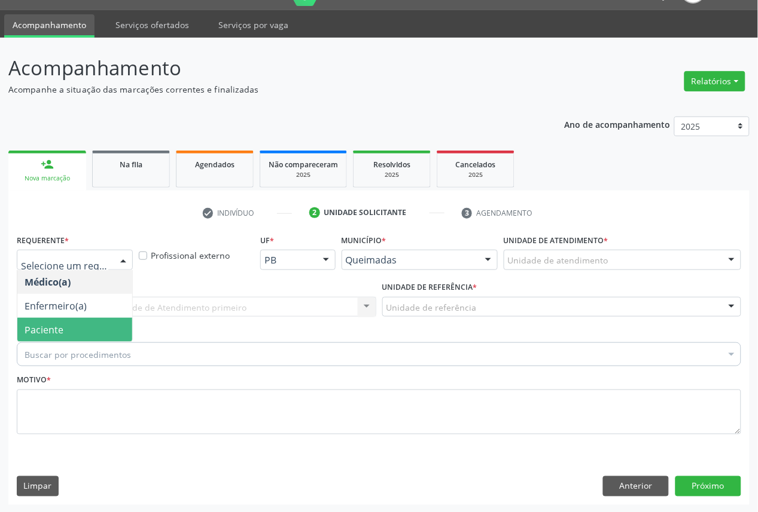
drag, startPoint x: 103, startPoint y: 347, endPoint x: 94, endPoint y: 324, distance: 25.0
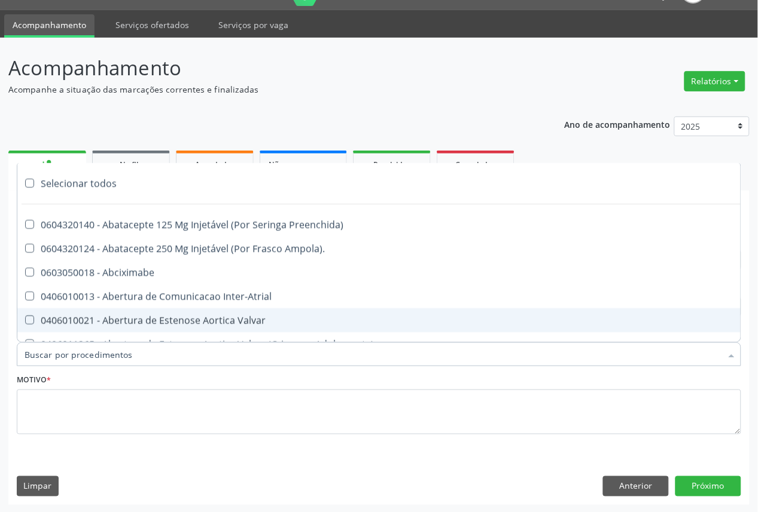
paste input "OFTALMOLOGISTA"
type input "OFTALMOLOGISTA"
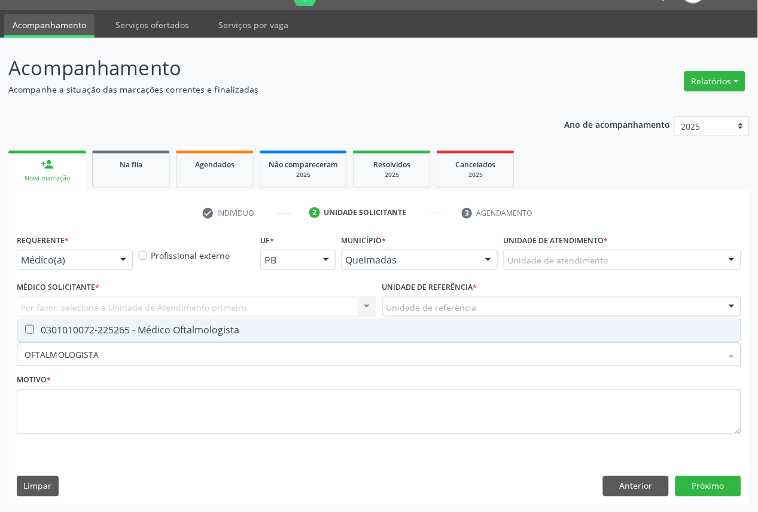
click at [146, 328] on div "0301010072-225265 - Médico Oftalmologista" at bounding box center [379, 330] width 709 height 10
checkbox Oftalmologista "true"
click at [87, 251] on div "Requerente * Médico(a) Médico(a) Enfermeiro(a) Paciente Nenhum resultado encont…" at bounding box center [379, 341] width 724 height 220
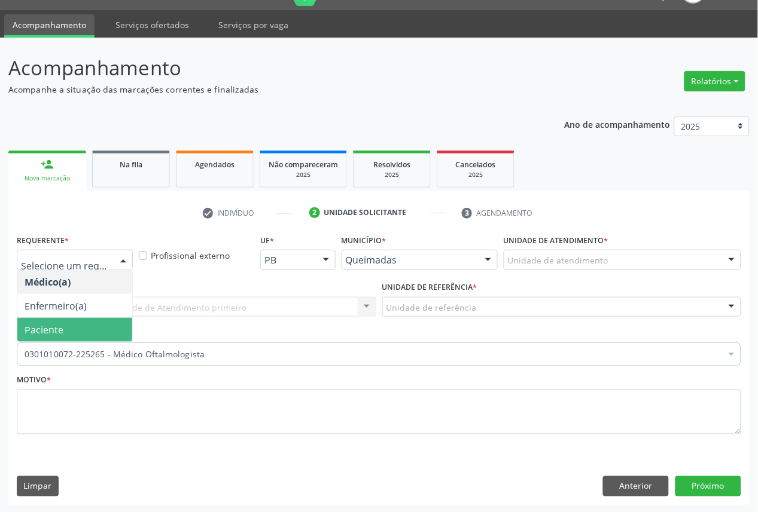
click at [93, 326] on span "Paciente" at bounding box center [74, 330] width 115 height 24
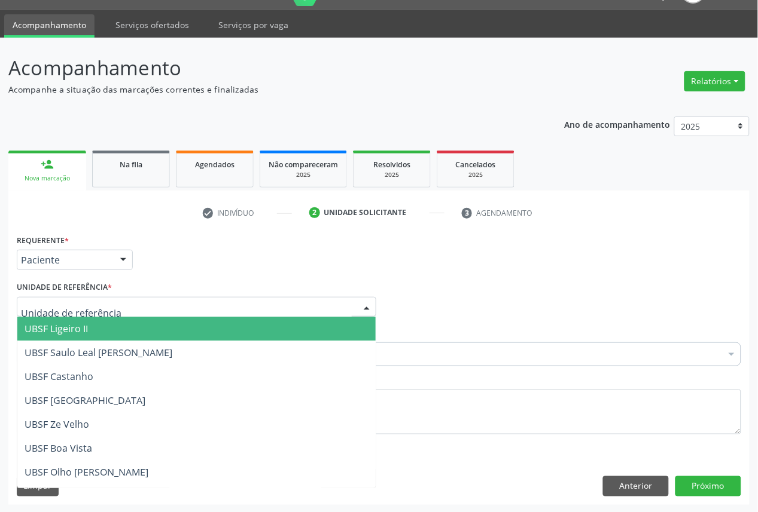
click at [135, 301] on div at bounding box center [196, 307] width 359 height 20
type input ","
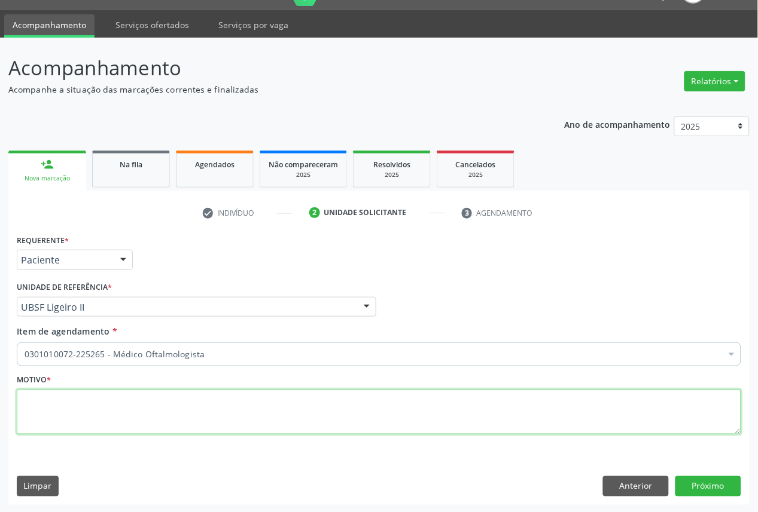
drag, startPoint x: 181, startPoint y: 407, endPoint x: 168, endPoint y: 410, distance: 13.6
click at [181, 407] on textarea at bounding box center [379, 412] width 724 height 45
paste textarea "CONSULTA 05/2025"
type textarea "CONSULTA 05/2025"
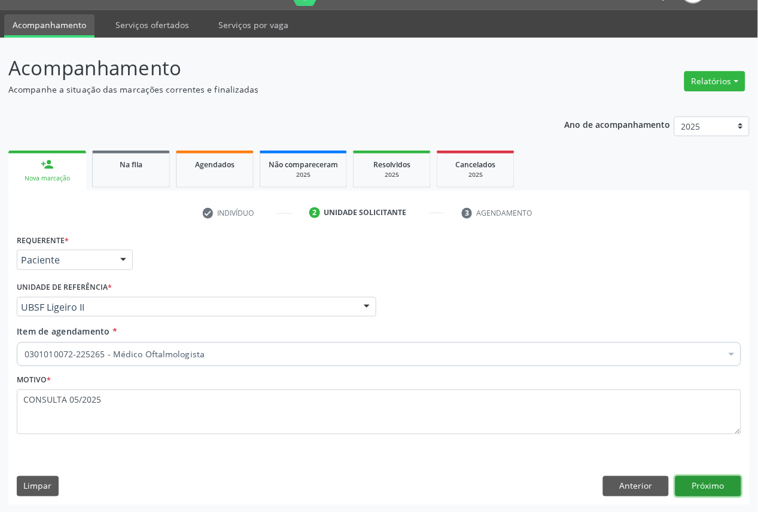
click at [713, 486] on button "Próximo" at bounding box center [708, 487] width 66 height 20
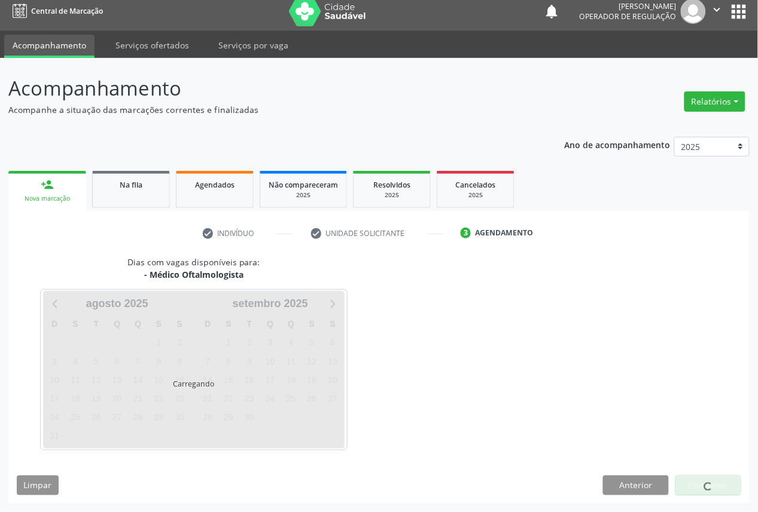
scroll to position [7, 0]
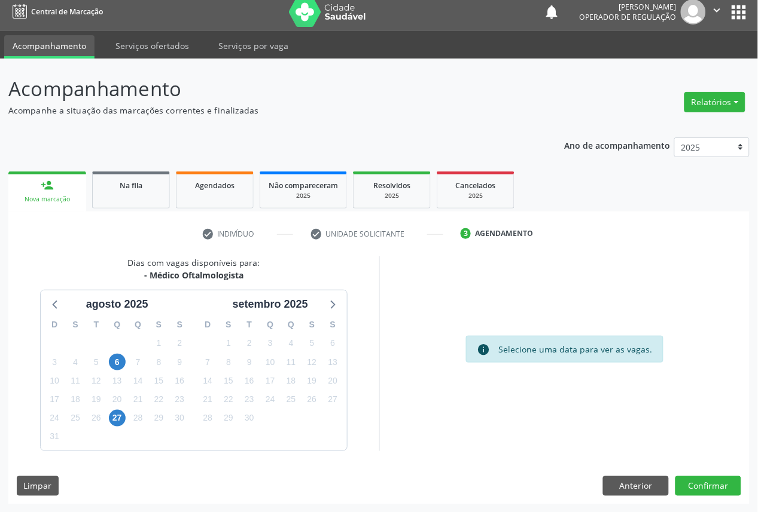
click at [283, 390] on div "25" at bounding box center [291, 399] width 17 height 19
click at [289, 387] on span "18" at bounding box center [291, 381] width 17 height 17
click at [731, 497] on div "Dias com vagas disponíveis para: - Médico Oftalmologista [DATE] D S T Q Q S S 2…" at bounding box center [378, 381] width 741 height 248
click at [719, 488] on button "Confirmar" at bounding box center [708, 487] width 66 height 20
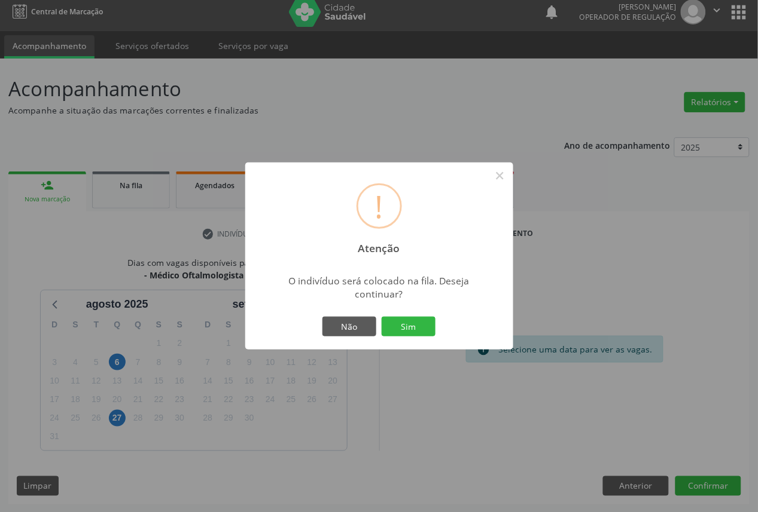
click at [382, 317] on button "Sim" at bounding box center [409, 327] width 54 height 20
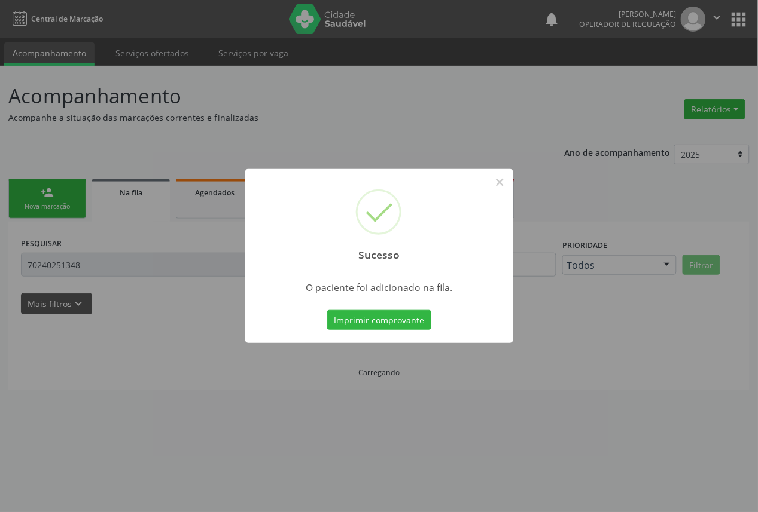
scroll to position [0, 0]
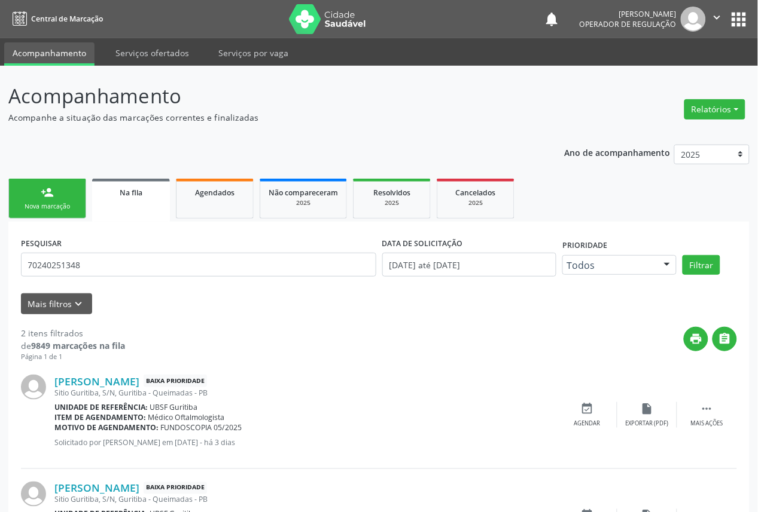
click at [51, 213] on link "person_add Nova marcação" at bounding box center [47, 199] width 78 height 40
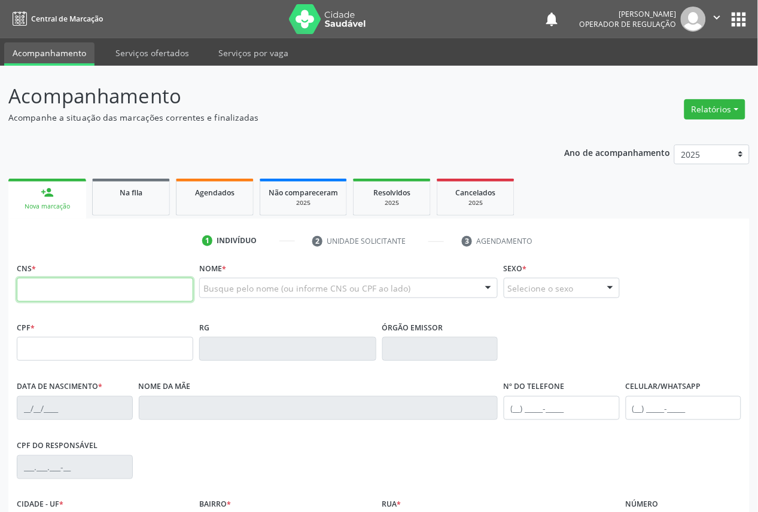
click at [147, 301] on input "text" at bounding box center [105, 290] width 176 height 24
type input "706 2095 6287 5662"
type input "090.788.194-72"
type input "[DATE]"
type input "[PERSON_NAME]"
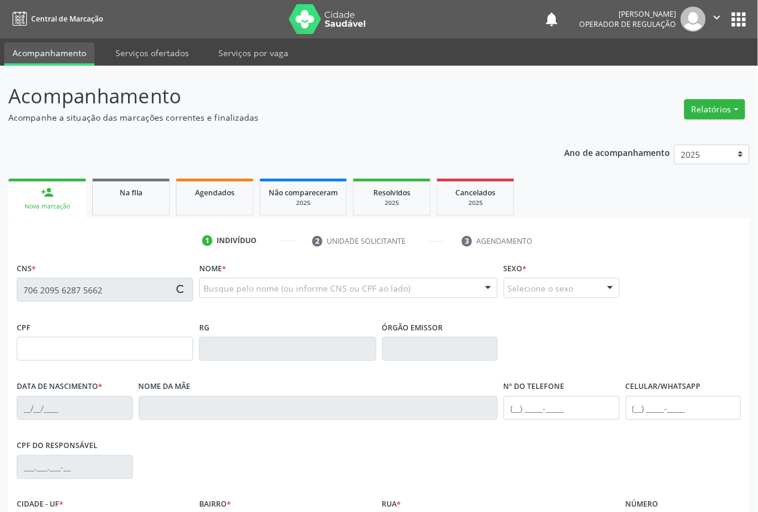
type input "[PHONE_NUMBER]"
type input "69"
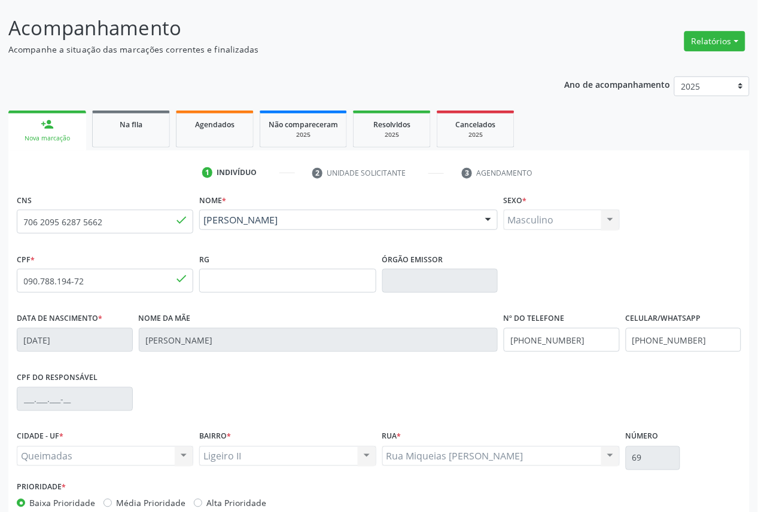
scroll to position [135, 0]
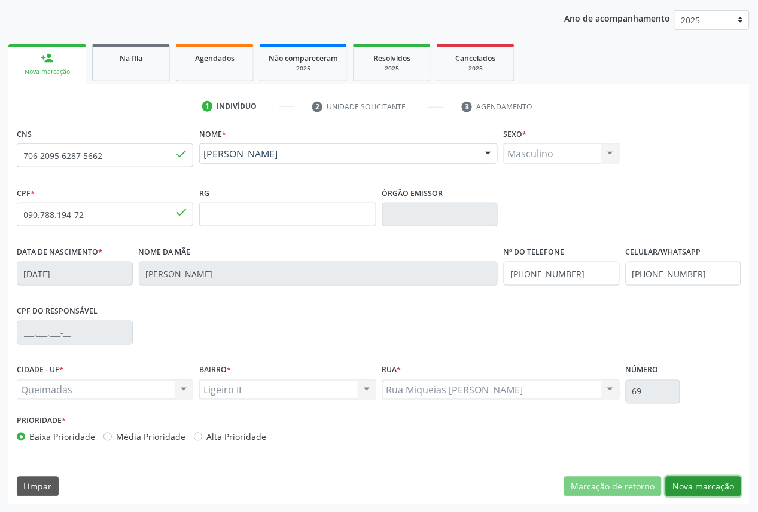
click at [690, 479] on button "Nova marcação" at bounding box center [703, 487] width 75 height 20
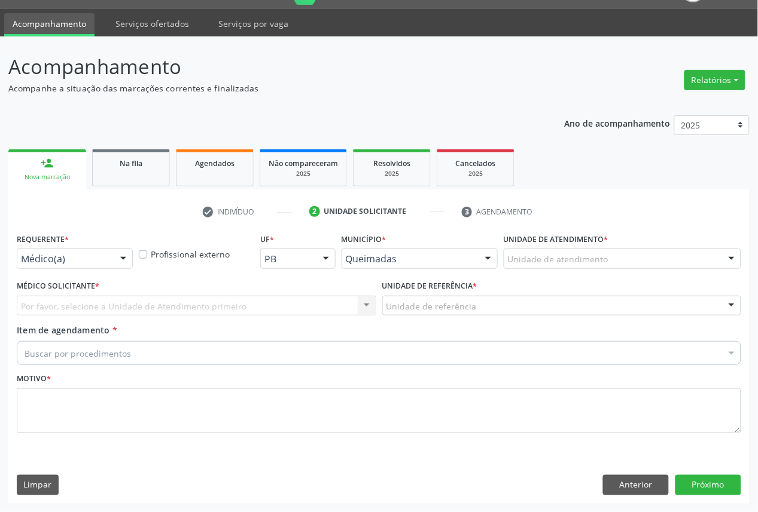
scroll to position [28, 0]
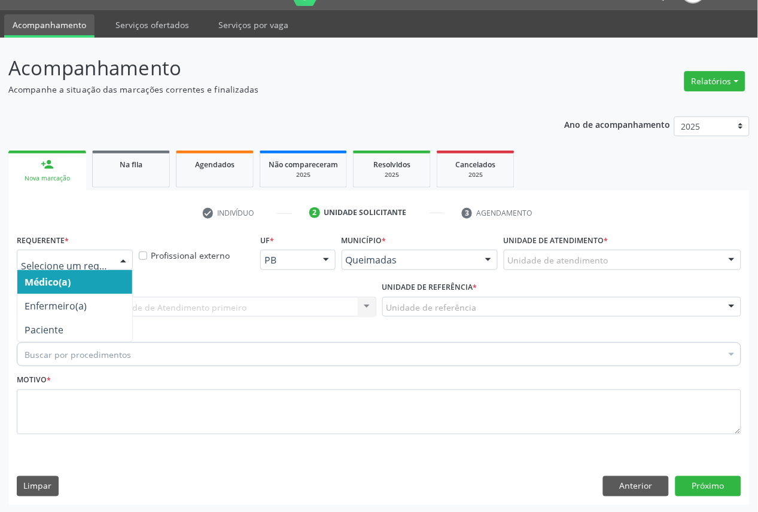
click at [37, 267] on div at bounding box center [75, 260] width 116 height 20
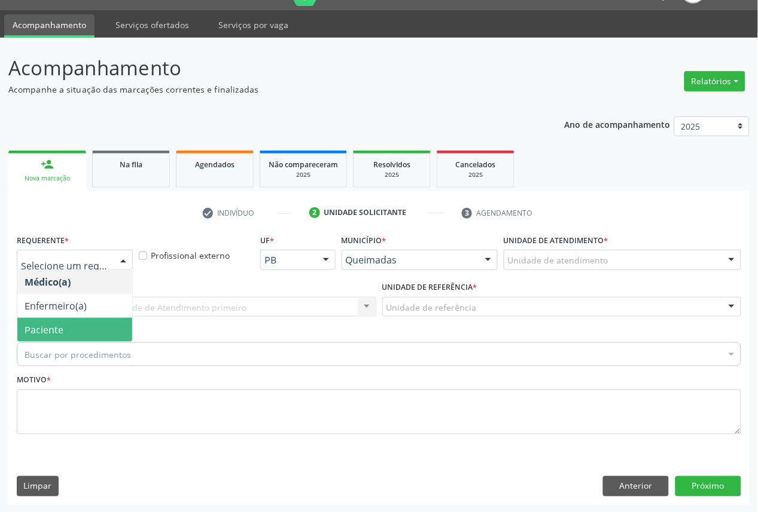
click at [59, 324] on span "Paciente" at bounding box center [44, 330] width 39 height 13
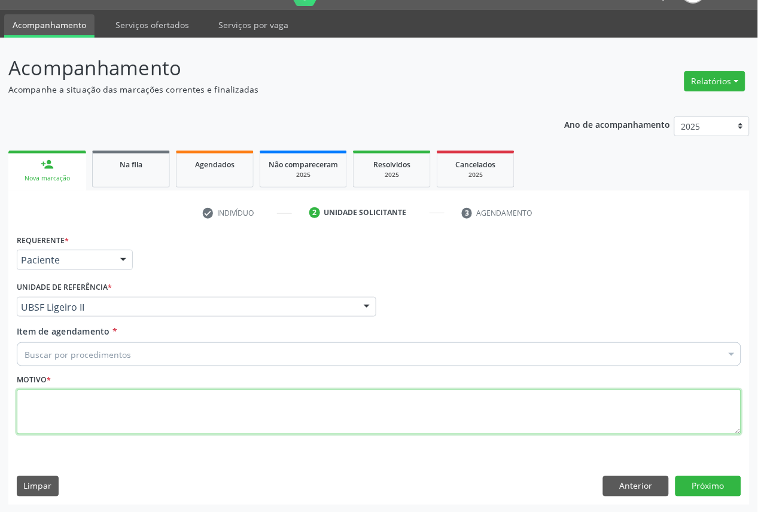
paste textarea "CONSULTA 05/2025"
type textarea "CONSULTA 05/2025"
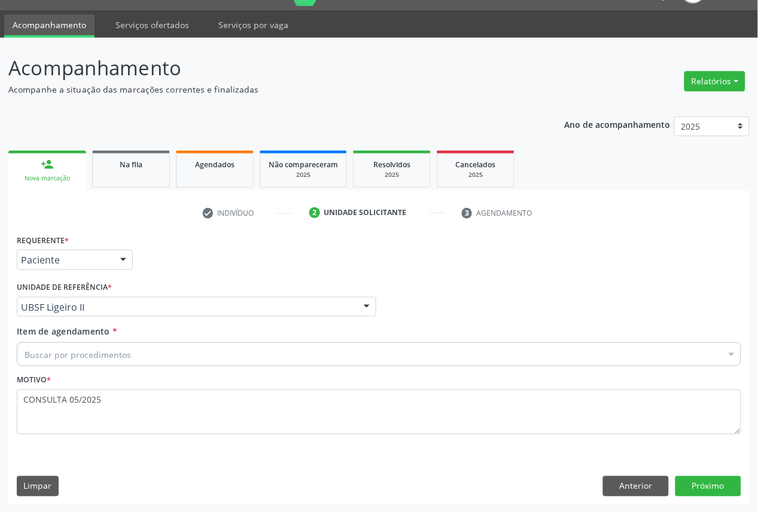
paste input "OFTALMOLOGISTA"
type input "OFTALMOLOGISTA"
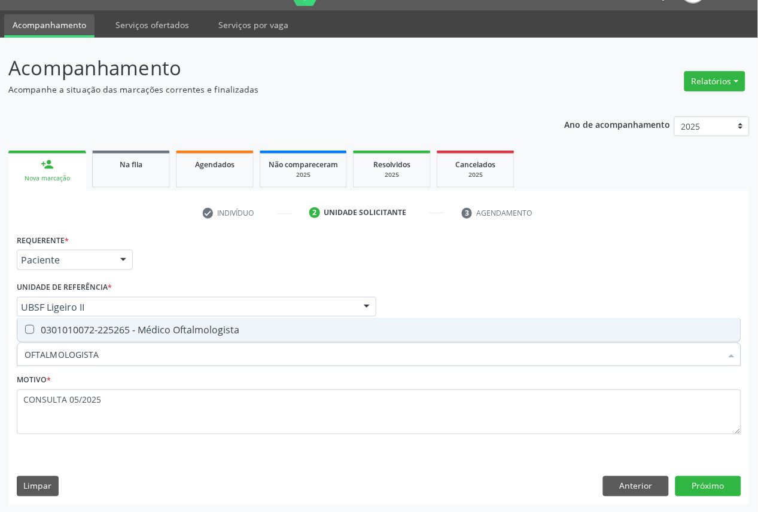
click at [117, 335] on span "0301010072-225265 - Médico Oftalmologista" at bounding box center [378, 330] width 723 height 24
checkbox Oftalmologista "true"
click at [712, 490] on button "Próximo" at bounding box center [708, 487] width 66 height 20
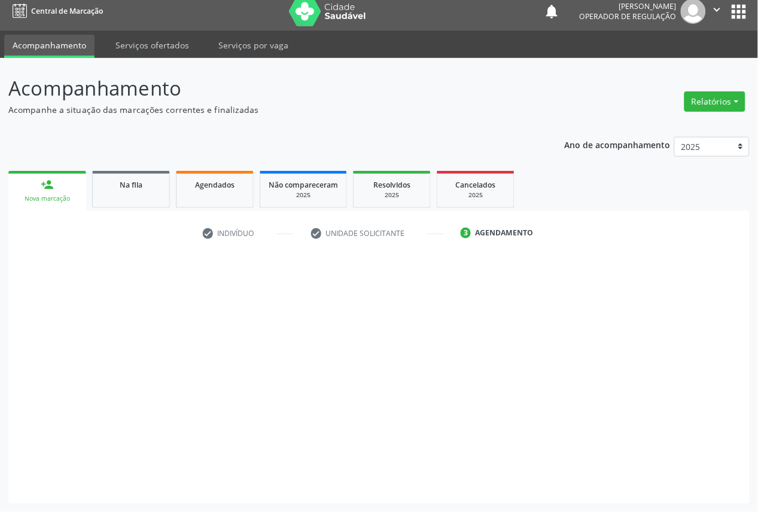
scroll to position [7, 0]
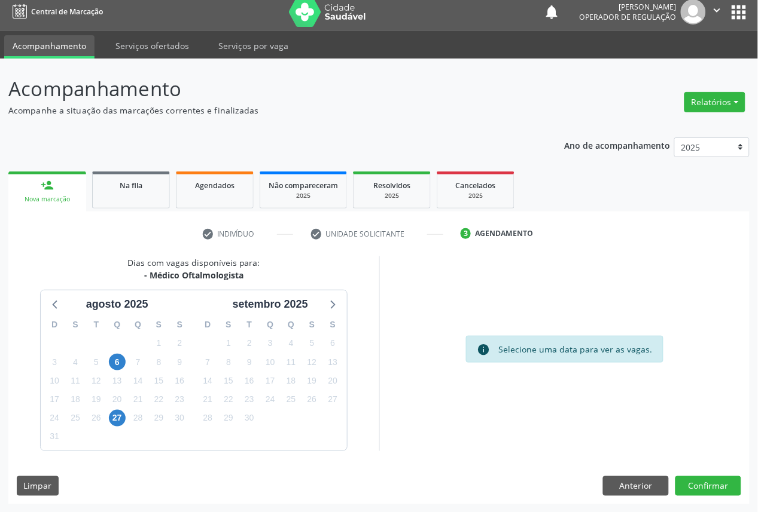
click at [241, 419] on div "30" at bounding box center [249, 418] width 17 height 19
click at [248, 420] on span "30" at bounding box center [249, 418] width 17 height 17
click at [692, 480] on button "Confirmar" at bounding box center [708, 487] width 66 height 20
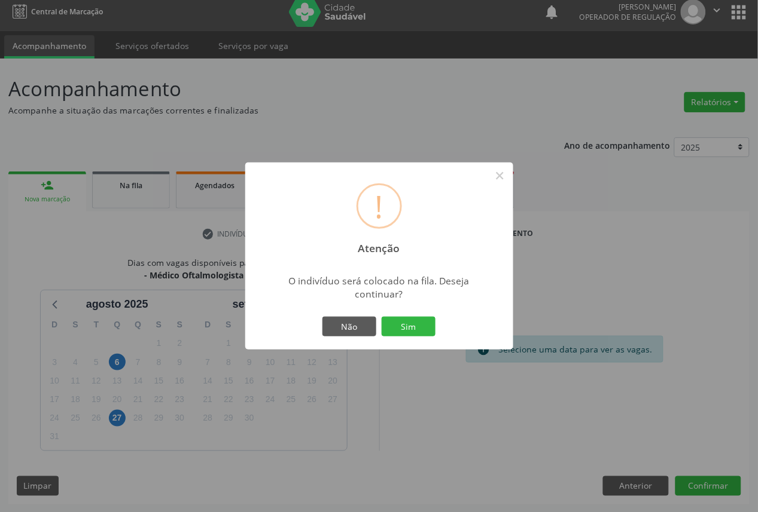
click at [382, 317] on button "Sim" at bounding box center [409, 327] width 54 height 20
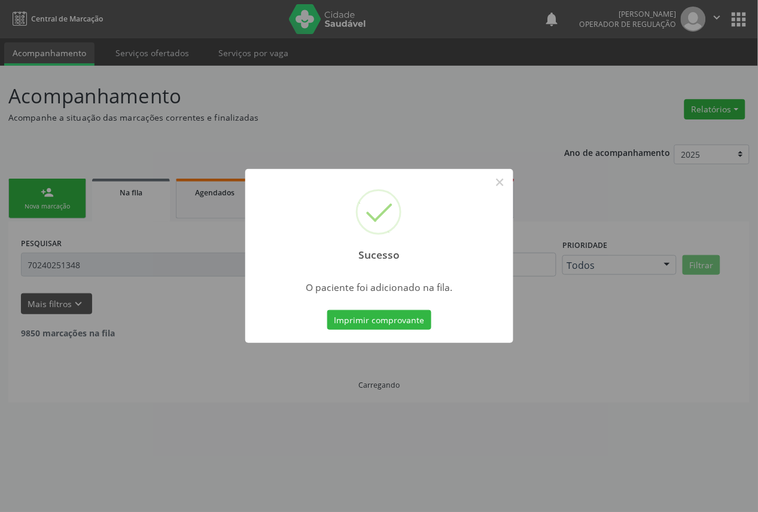
scroll to position [0, 0]
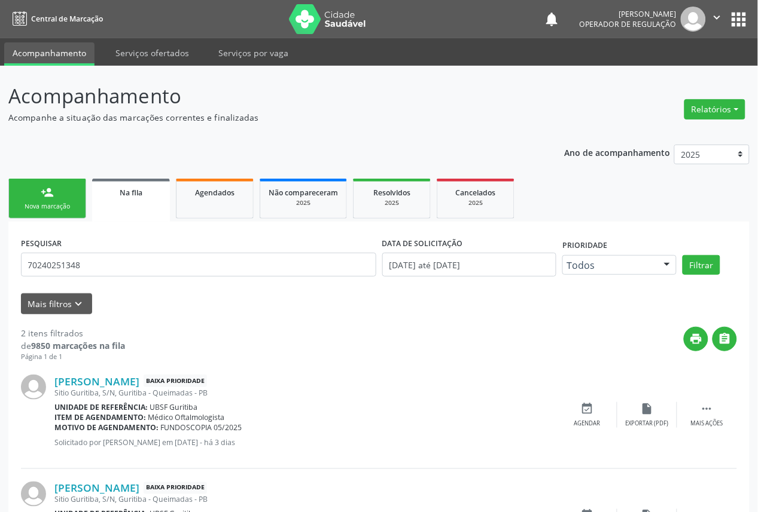
click at [54, 207] on div "Nova marcação" at bounding box center [47, 206] width 60 height 9
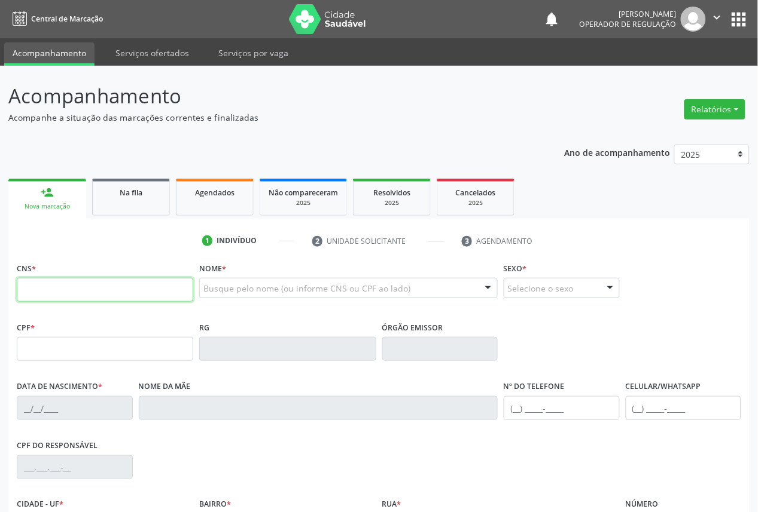
click at [112, 295] on input "text" at bounding box center [105, 290] width 176 height 24
type input "702 9025 2162 1172"
type input "027.547.404-65"
type input "[DATE]"
type input "[PERSON_NAME]"
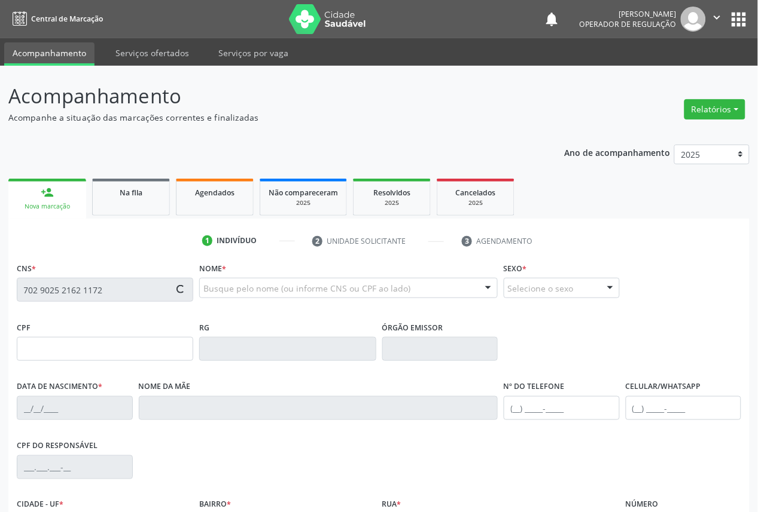
type input "[PHONE_NUMBER]"
type input "428.515.304-10"
type input "87"
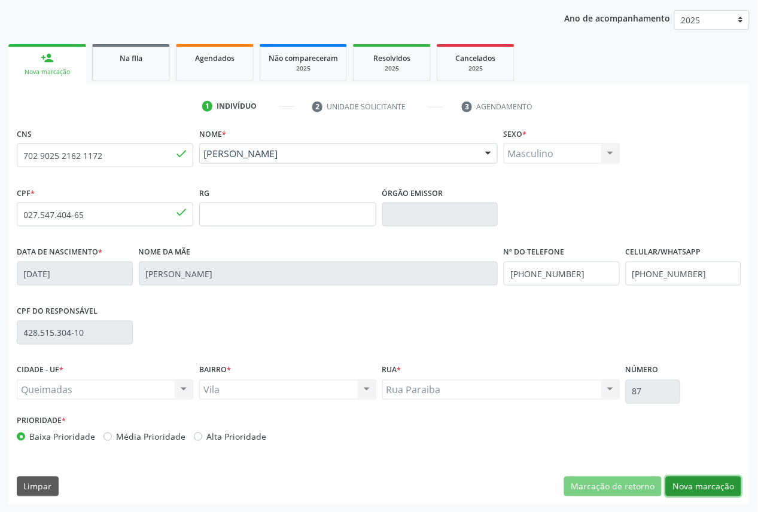
click at [710, 490] on button "Nova marcação" at bounding box center [703, 487] width 75 height 20
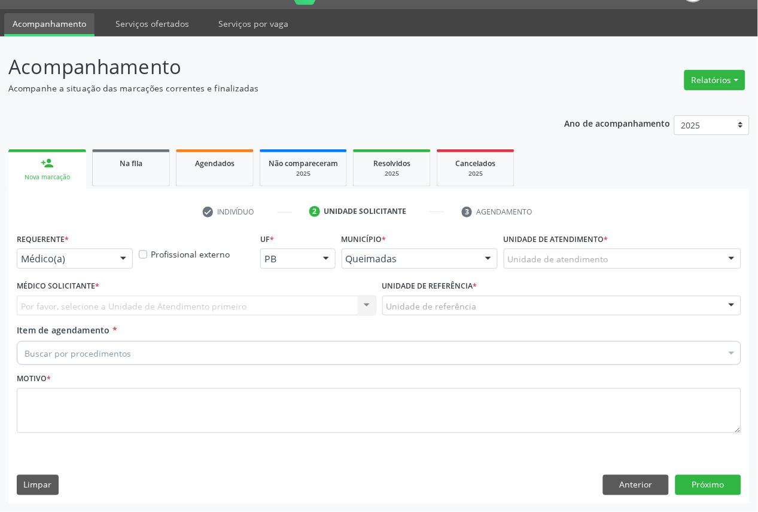
scroll to position [28, 0]
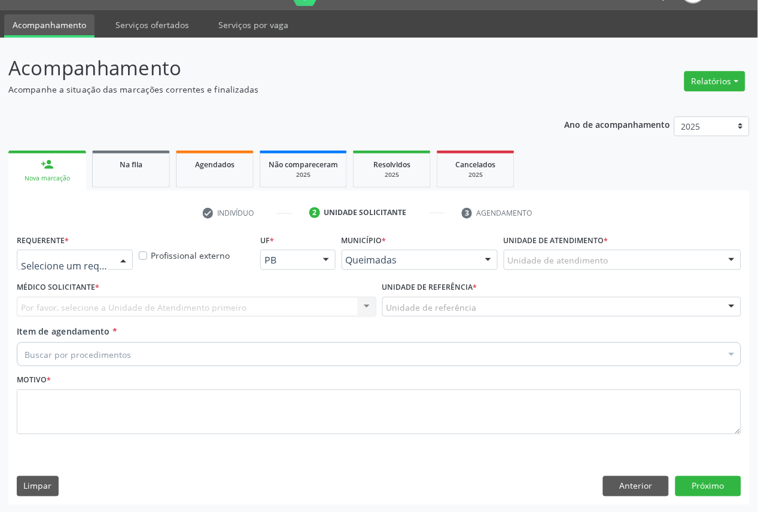
drag, startPoint x: 26, startPoint y: 264, endPoint x: 40, endPoint y: 309, distance: 47.5
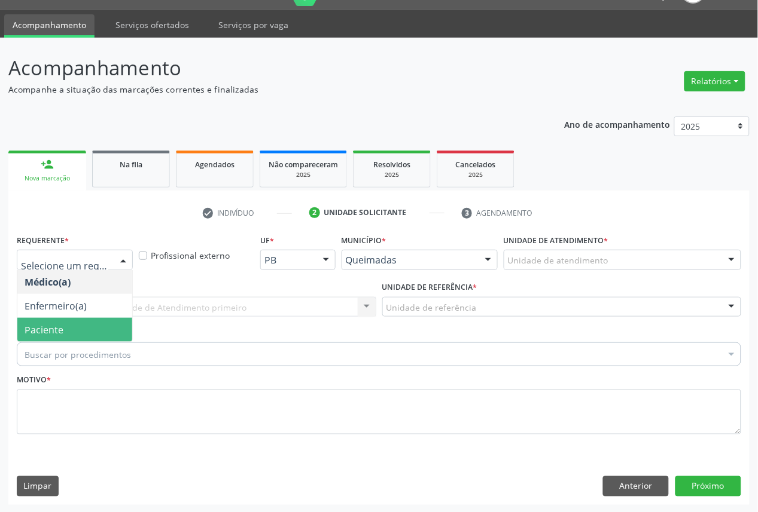
click at [48, 325] on span "Paciente" at bounding box center [44, 330] width 39 height 13
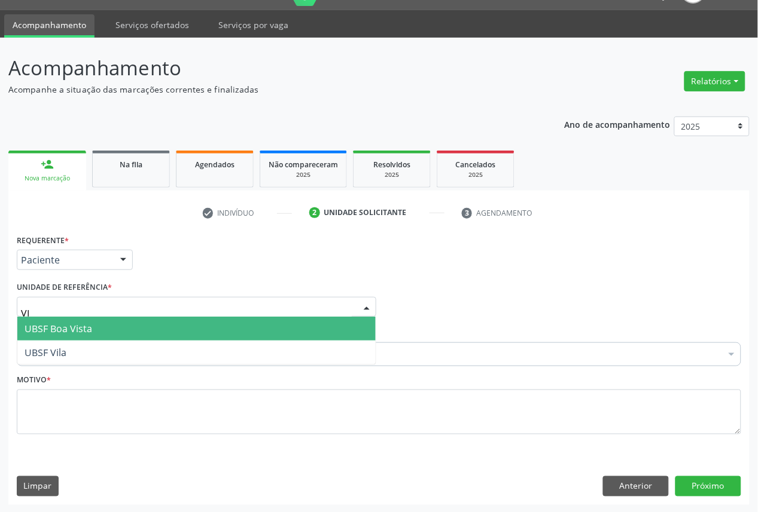
type input "VIL"
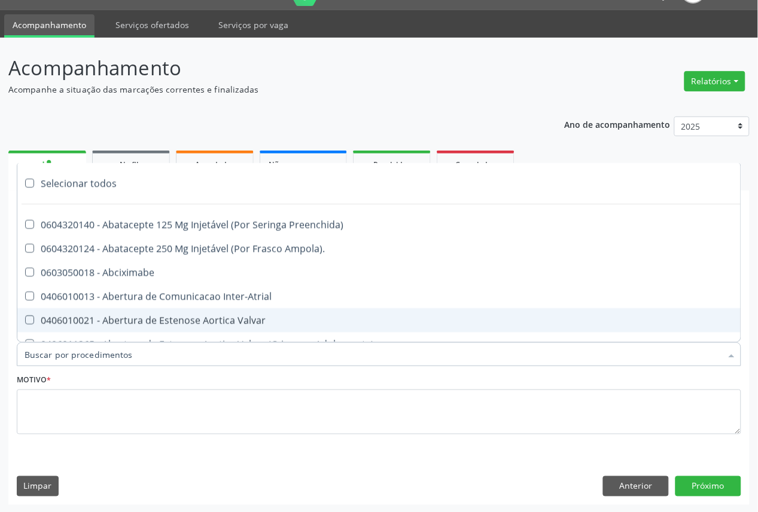
paste input "OFTALMOLOGISTA"
type input "OFTALMOLOGISTA"
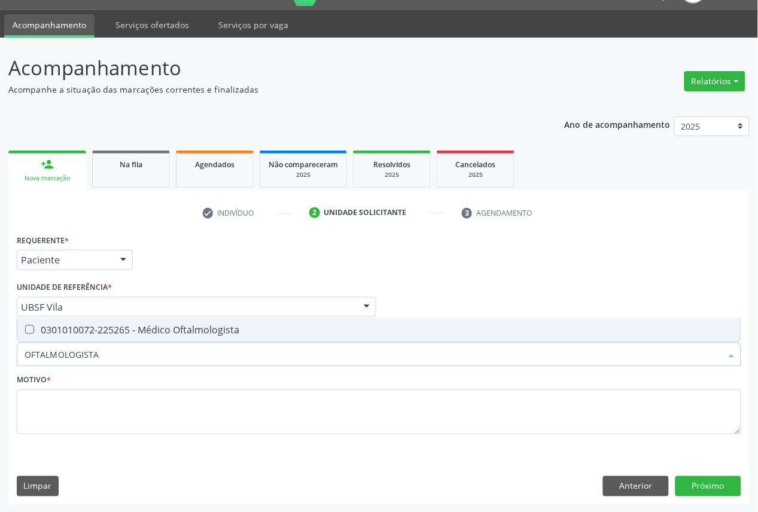
drag, startPoint x: 97, startPoint y: 326, endPoint x: 130, endPoint y: 313, distance: 36.0
click at [97, 326] on div "0301010072-225265 - Médico Oftalmologista" at bounding box center [379, 330] width 709 height 10
checkbox Oftalmologista "true"
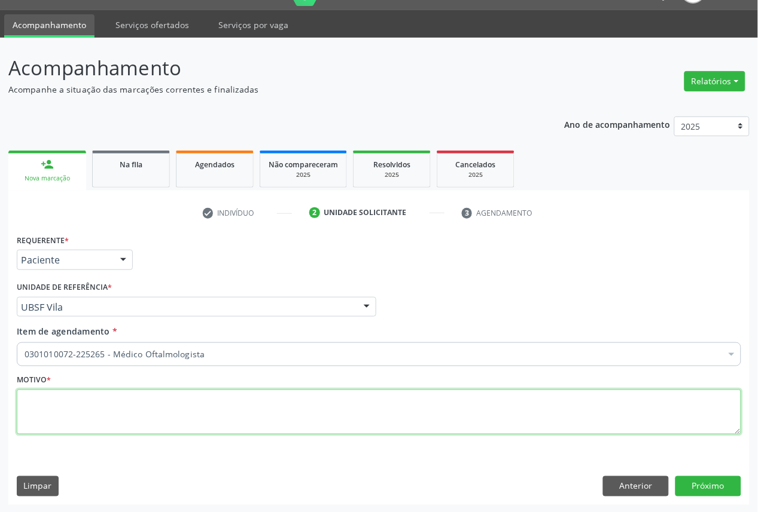
paste textarea "CONSULTA 05/2025"
drag, startPoint x: 132, startPoint y: 398, endPoint x: 139, endPoint y: 387, distance: 13.4
click at [133, 398] on textarea at bounding box center [379, 412] width 724 height 45
type textarea "CONSULTA 05/2025"
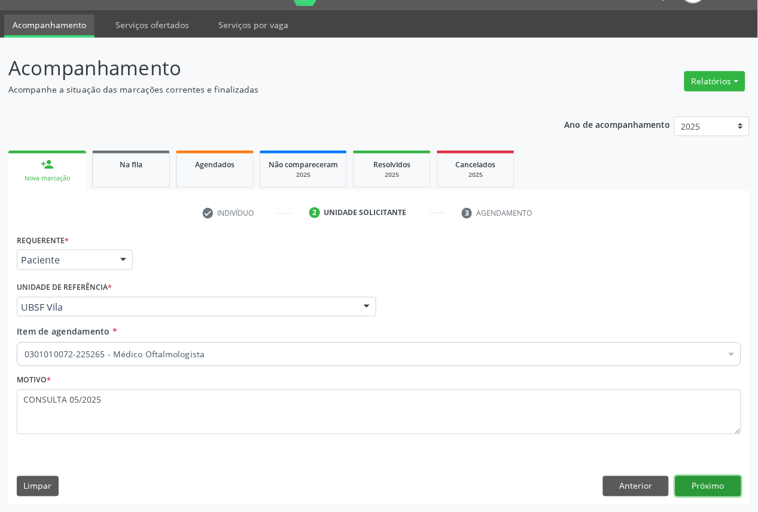
click at [706, 485] on button "Próximo" at bounding box center [708, 487] width 66 height 20
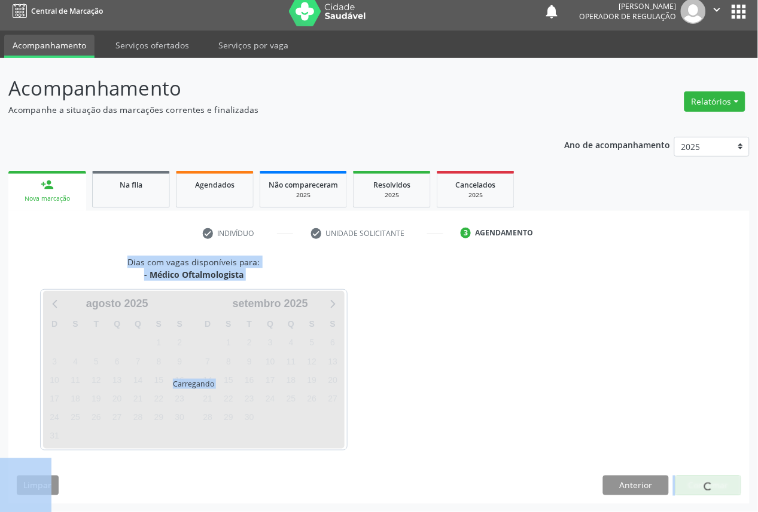
click at [706, 485] on span at bounding box center [708, 487] width 8 height 8
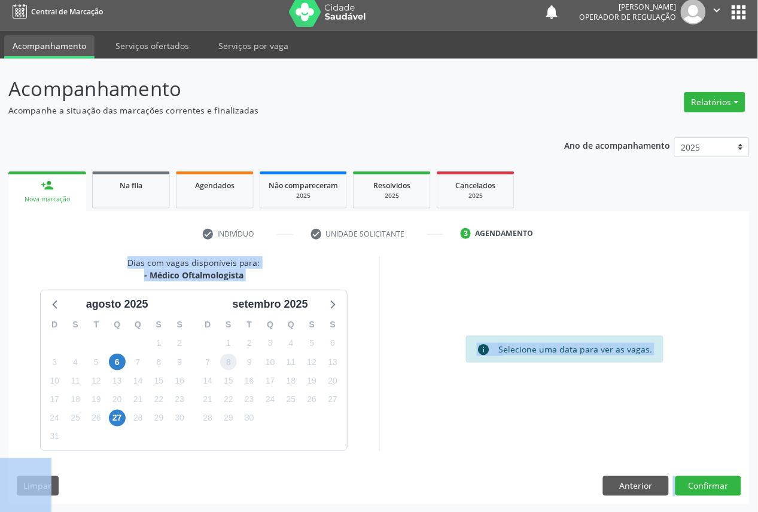
click at [228, 356] on span "8" at bounding box center [228, 362] width 17 height 17
click at [716, 481] on button "Confirmar" at bounding box center [708, 487] width 66 height 20
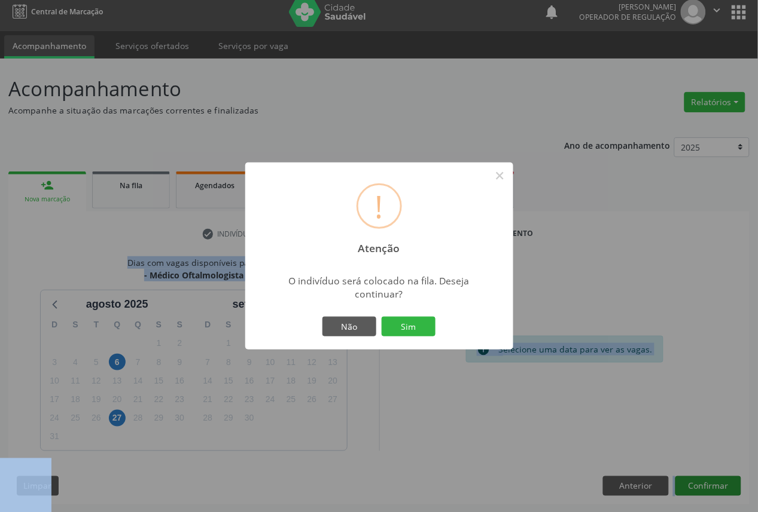
click at [382, 317] on button "Sim" at bounding box center [409, 327] width 54 height 20
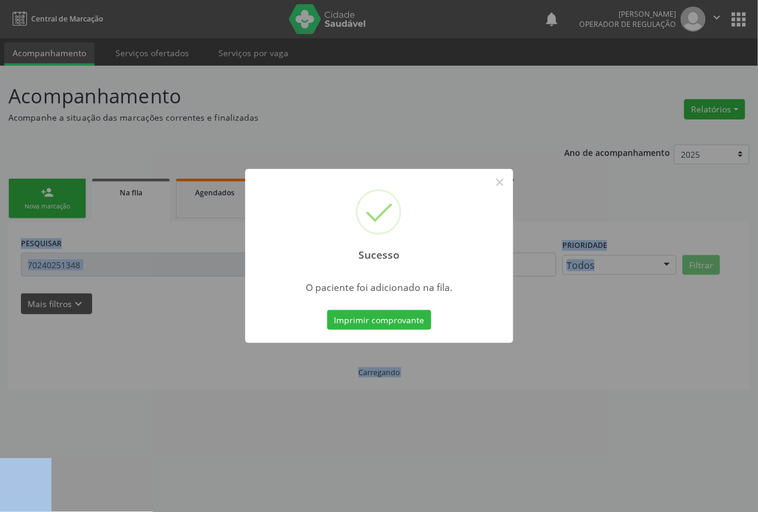
scroll to position [0, 0]
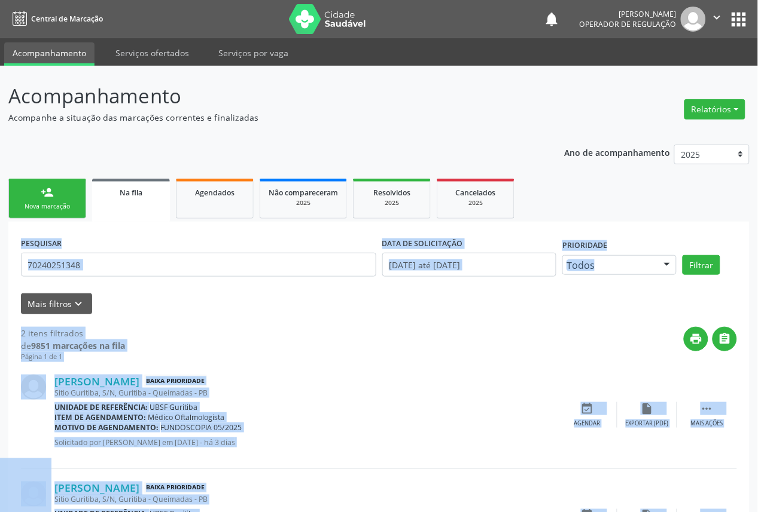
click at [41, 213] on link "person_add Nova marcação" at bounding box center [47, 199] width 78 height 40
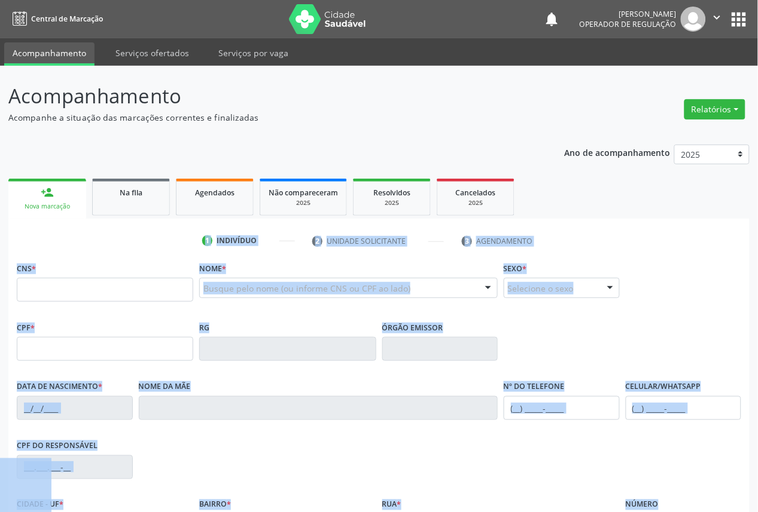
click at [124, 306] on fieldset "CNS *" at bounding box center [105, 285] width 176 height 51
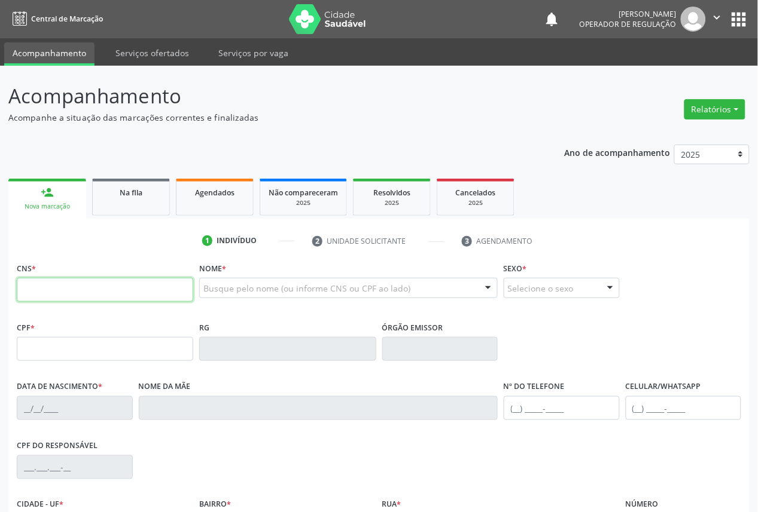
click at [133, 291] on input "text" at bounding box center [105, 290] width 176 height 24
type input "700 0079 2017 1010"
type input "050.547.594-41"
type input "[DATE]"
type input "[PERSON_NAME]"
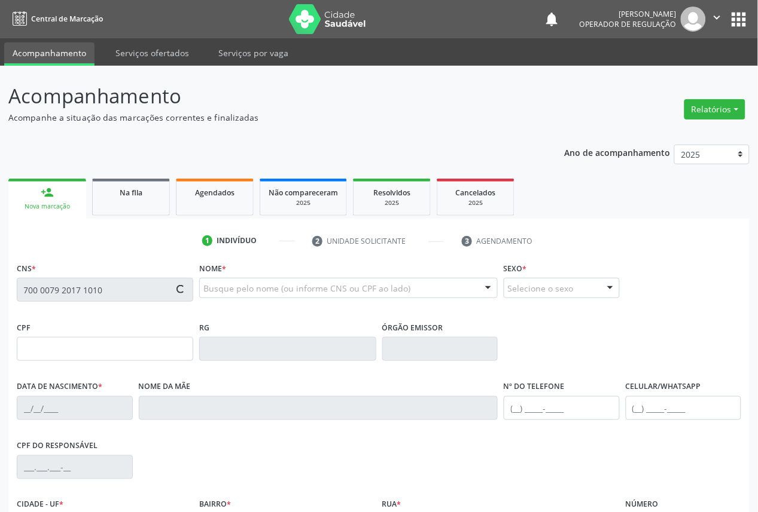
type input "[PHONE_NUMBER]"
type input "5"
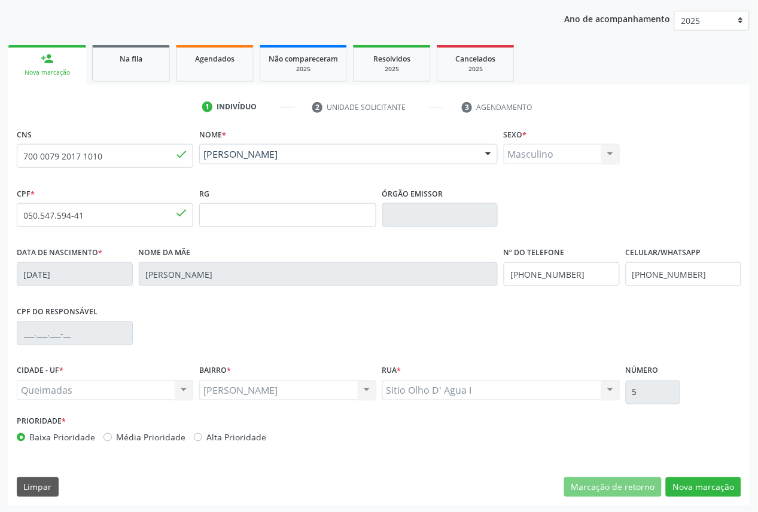
scroll to position [135, 0]
click at [712, 481] on button "Nova marcação" at bounding box center [703, 487] width 75 height 20
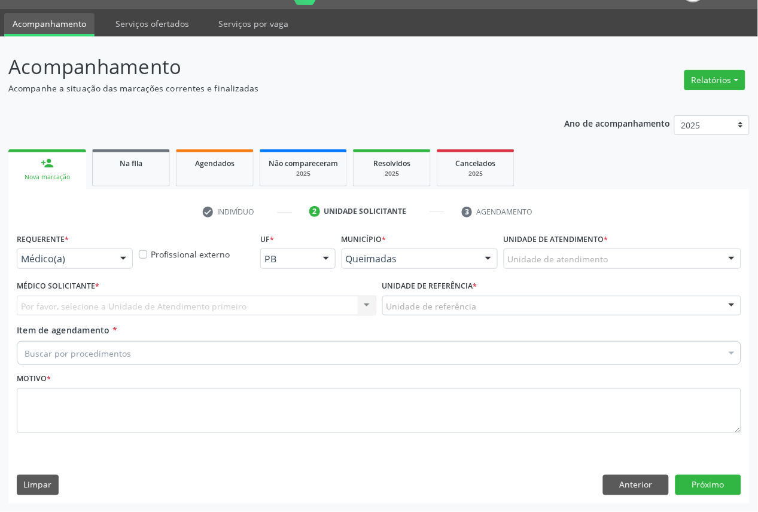
scroll to position [28, 0]
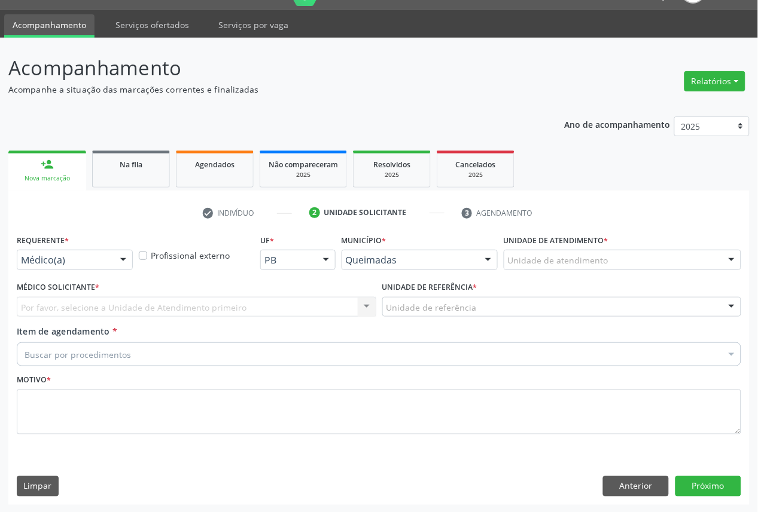
drag, startPoint x: 70, startPoint y: 258, endPoint x: 69, endPoint y: 279, distance: 20.3
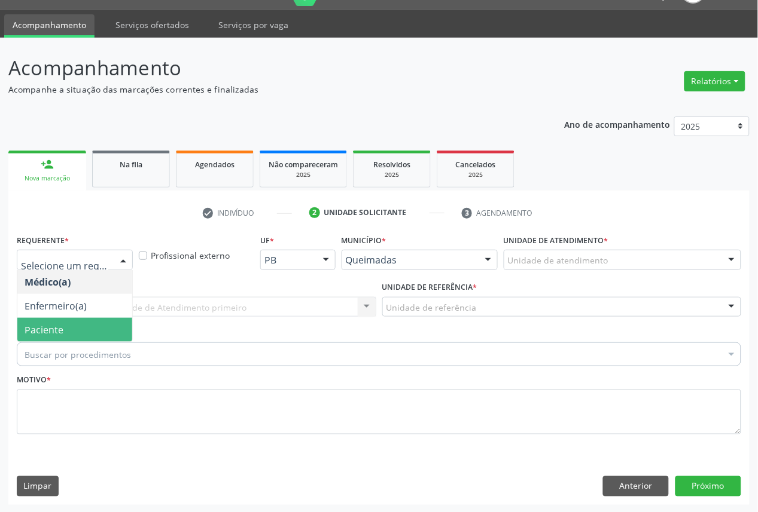
click at [61, 327] on span "Paciente" at bounding box center [44, 330] width 39 height 13
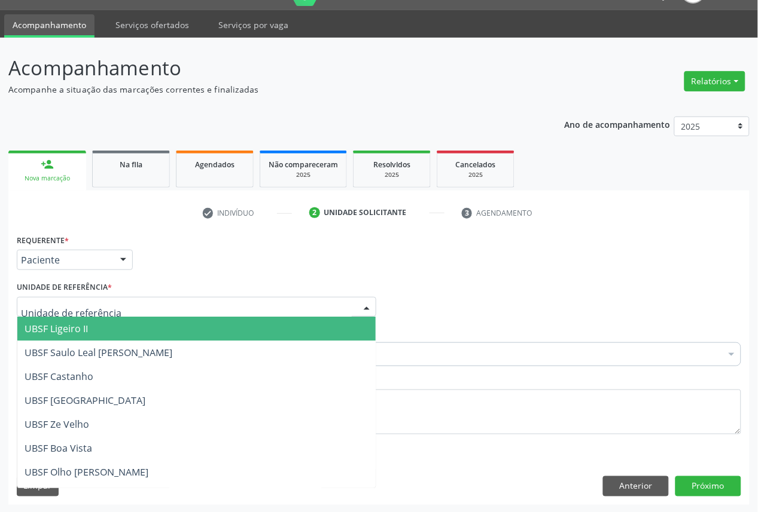
click at [112, 310] on div at bounding box center [196, 307] width 359 height 20
type input "OL"
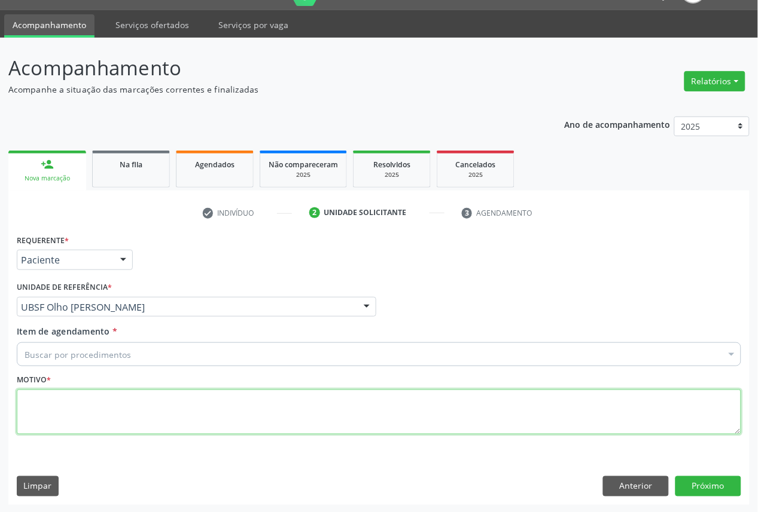
paste textarea "CONSULTA 05/2025"
type textarea "CONSULTA 05/2025"
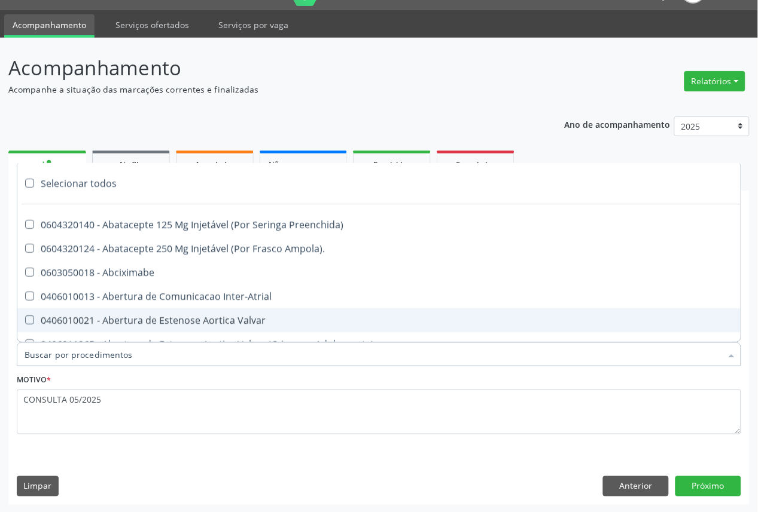
paste input "OFTALMOLOGISTA"
type input "OFTALMOLOGISTA"
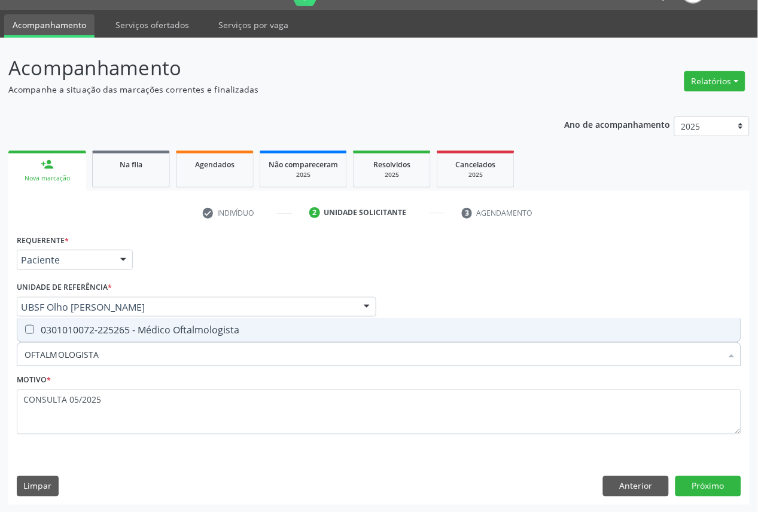
click at [120, 331] on div "0301010072-225265 - Médico Oftalmologista" at bounding box center [379, 330] width 709 height 10
checkbox Oftalmologista "true"
click at [718, 479] on button "Próximo" at bounding box center [708, 487] width 66 height 20
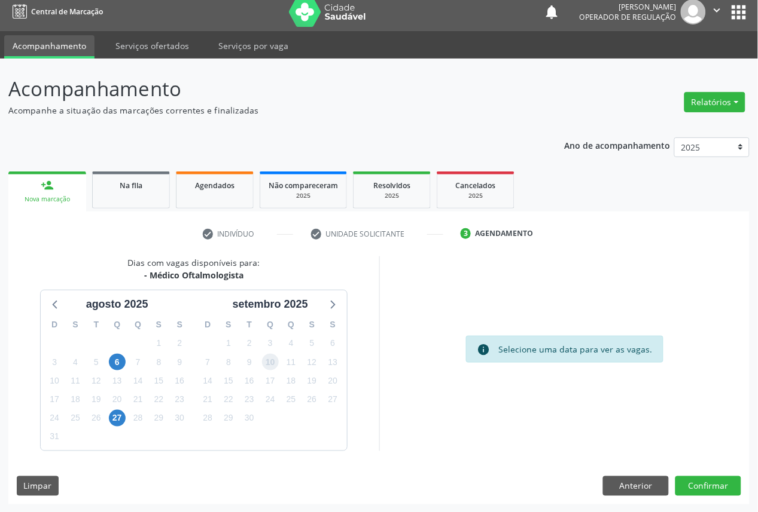
click at [271, 367] on span "10" at bounding box center [270, 362] width 17 height 17
click at [692, 482] on button "Confirmar" at bounding box center [708, 487] width 66 height 20
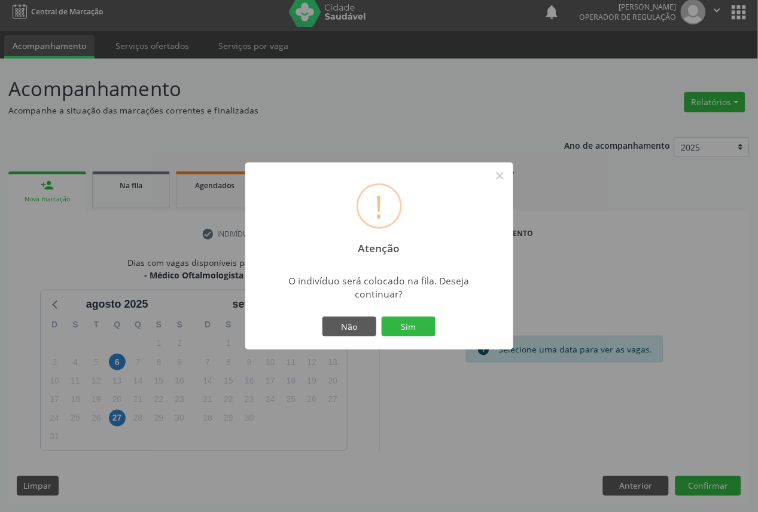
click at [382, 317] on button "Sim" at bounding box center [409, 327] width 54 height 20
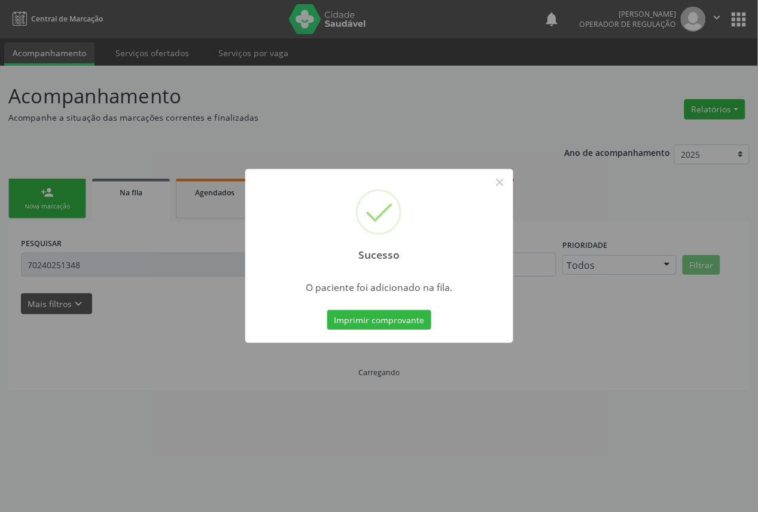
scroll to position [0, 0]
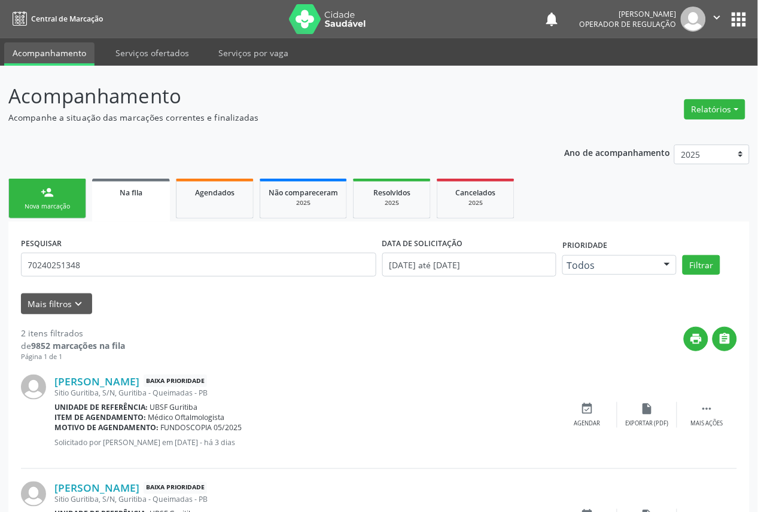
click at [78, 200] on link "person_add Nova marcação" at bounding box center [47, 199] width 78 height 40
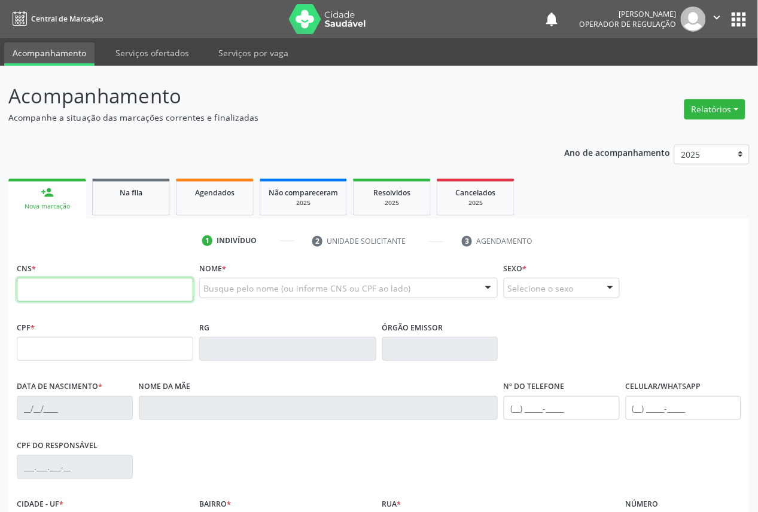
click at [162, 298] on input "text" at bounding box center [105, 290] width 176 height 24
type input "701 1018 1429 2480"
type input "185.117.197-50"
type input "[DATE]"
type input "[PERSON_NAME]"
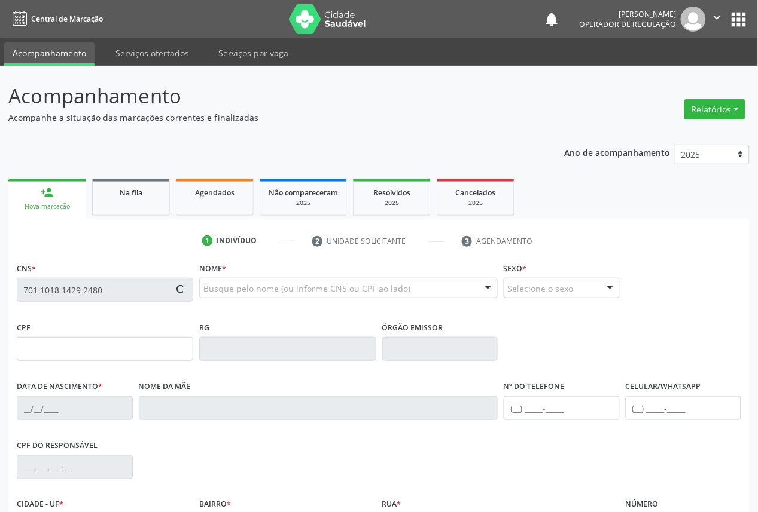
type input "[PHONE_NUMBER]"
type input "024.765.694-10"
type input "S/N"
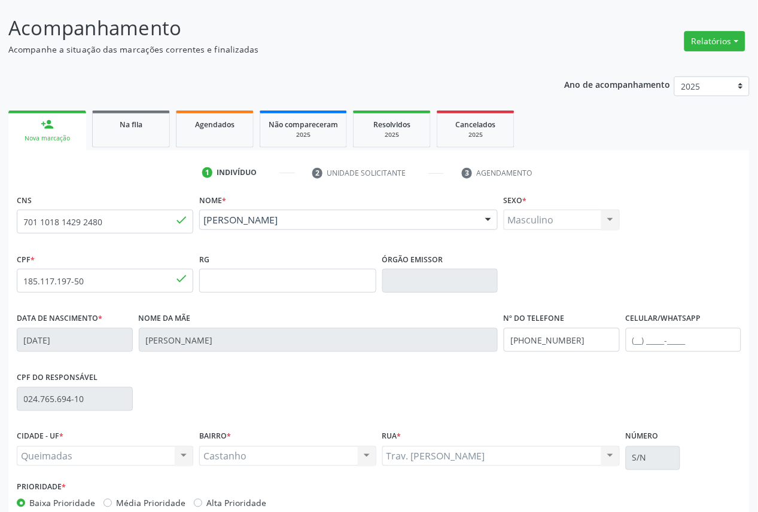
scroll to position [135, 0]
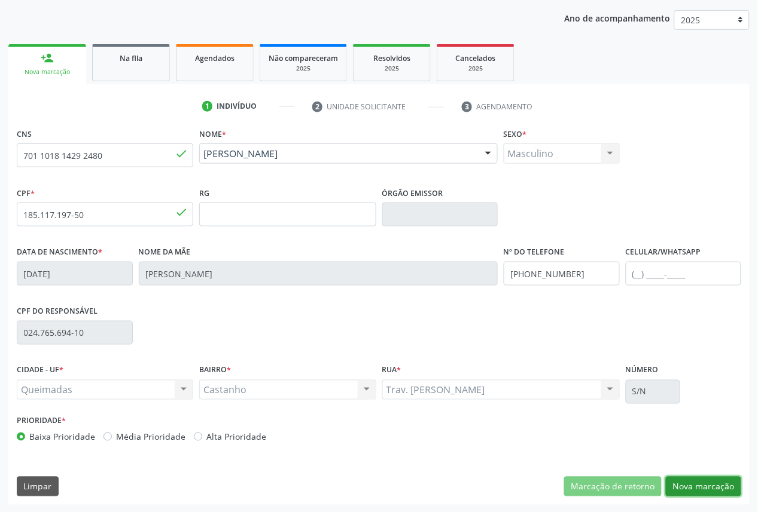
click at [713, 496] on button "Nova marcação" at bounding box center [703, 487] width 75 height 20
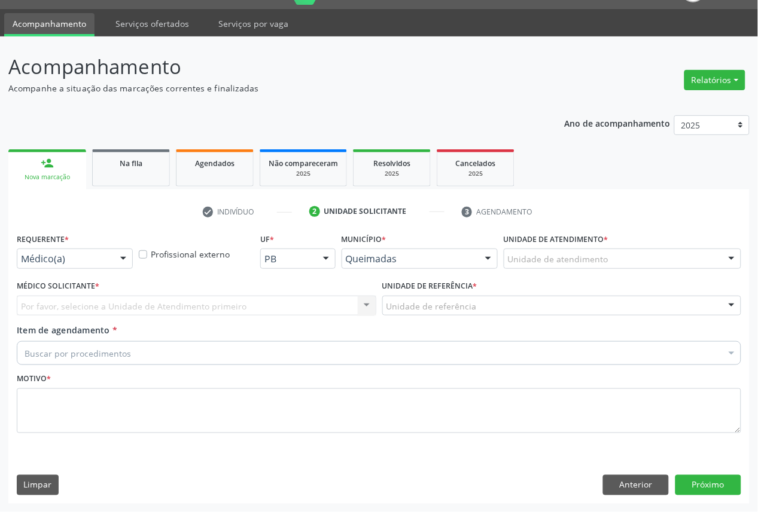
scroll to position [28, 0]
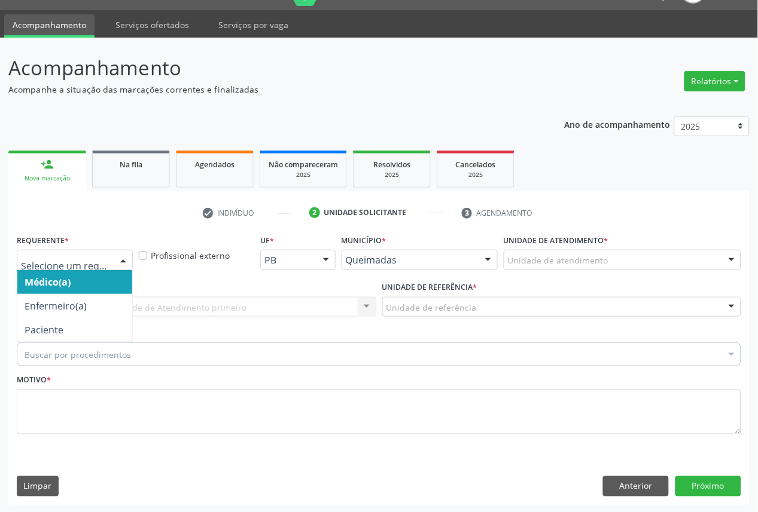
drag, startPoint x: 93, startPoint y: 267, endPoint x: 86, endPoint y: 309, distance: 41.9
click at [93, 268] on div at bounding box center [75, 260] width 116 height 20
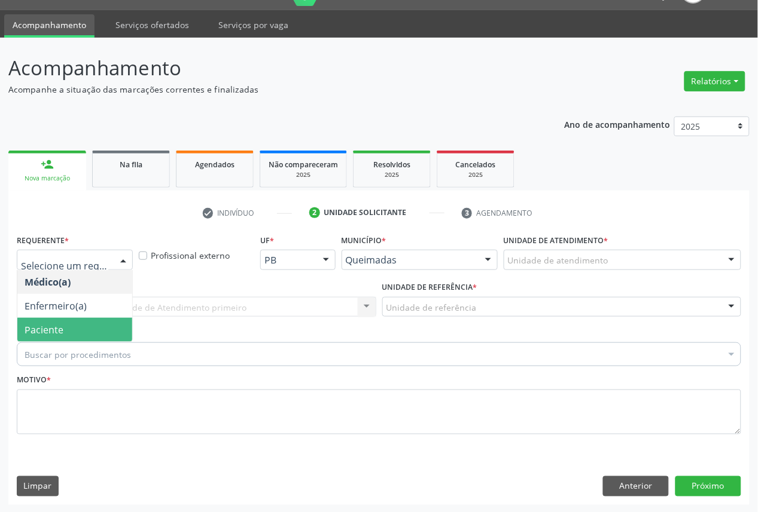
click at [84, 326] on span "Paciente" at bounding box center [74, 330] width 115 height 24
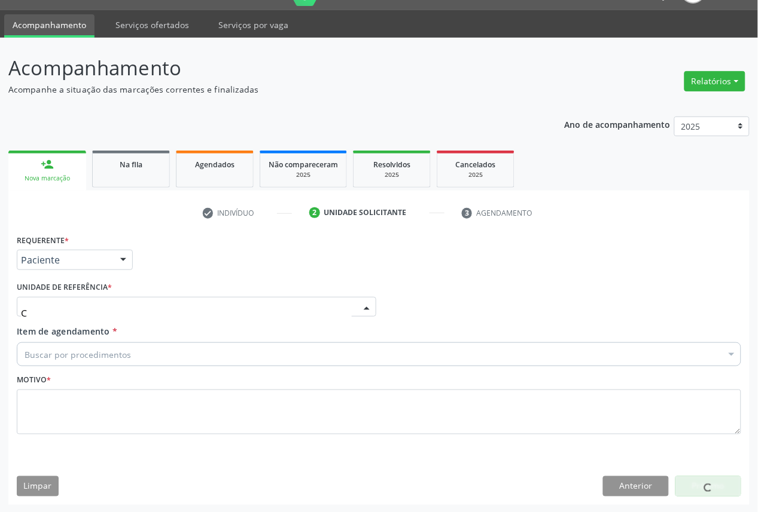
click at [123, 306] on div "C" at bounding box center [196, 307] width 359 height 20
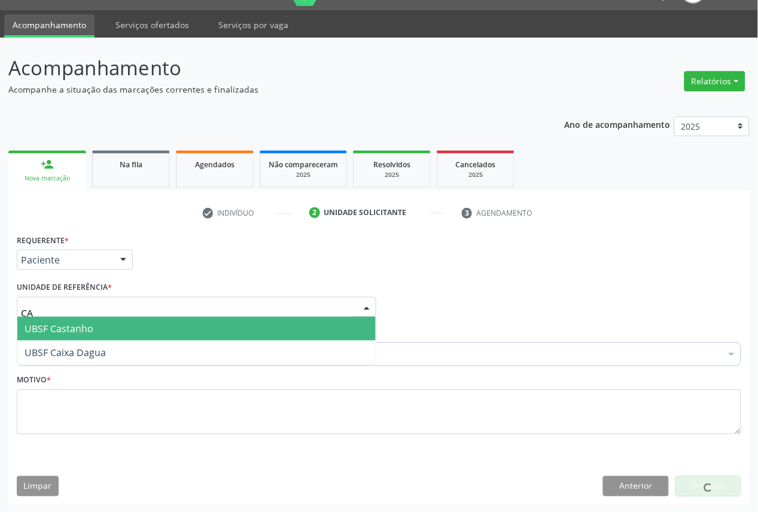
type input "CAS"
click at [120, 337] on span "UBSF Castanho" at bounding box center [196, 329] width 358 height 24
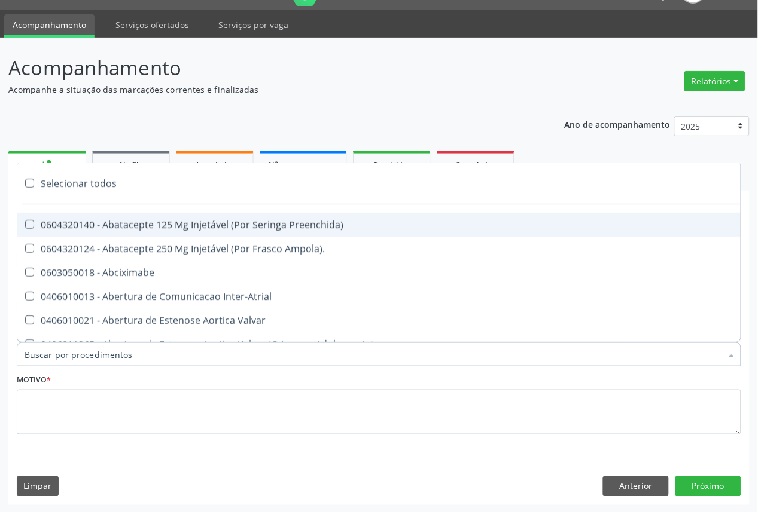
paste input "OFTALMOLOGISTA"
type input "OFTALMOLOGISTA"
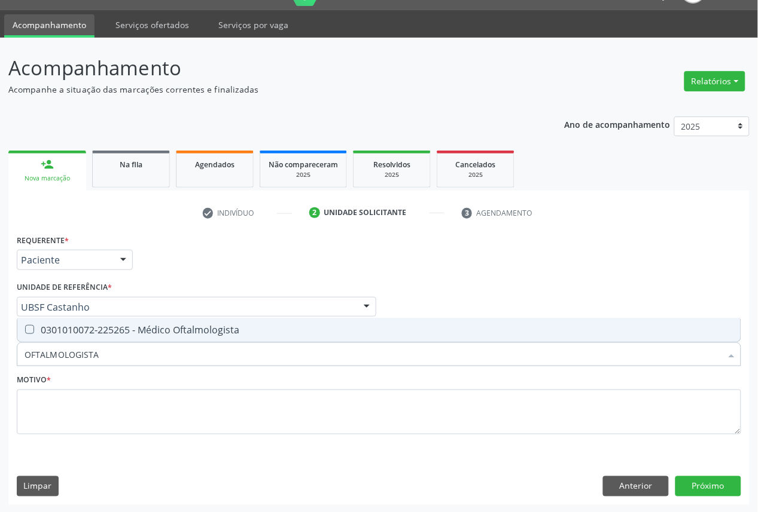
drag, startPoint x: 122, startPoint y: 333, endPoint x: 194, endPoint y: 332, distance: 72.4
click at [122, 335] on span "0301010072-225265 - Médico Oftalmologista" at bounding box center [378, 330] width 723 height 24
checkbox Oftalmologista "true"
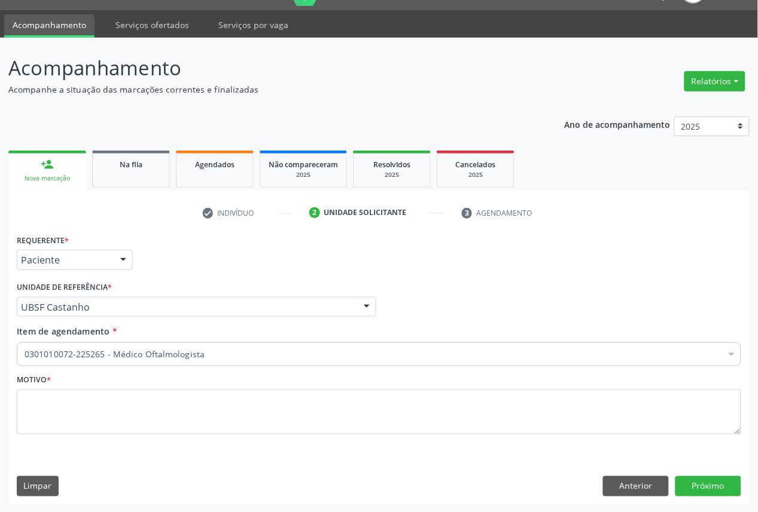
click at [503, 437] on fieldset "Motivo *" at bounding box center [379, 407] width 724 height 72
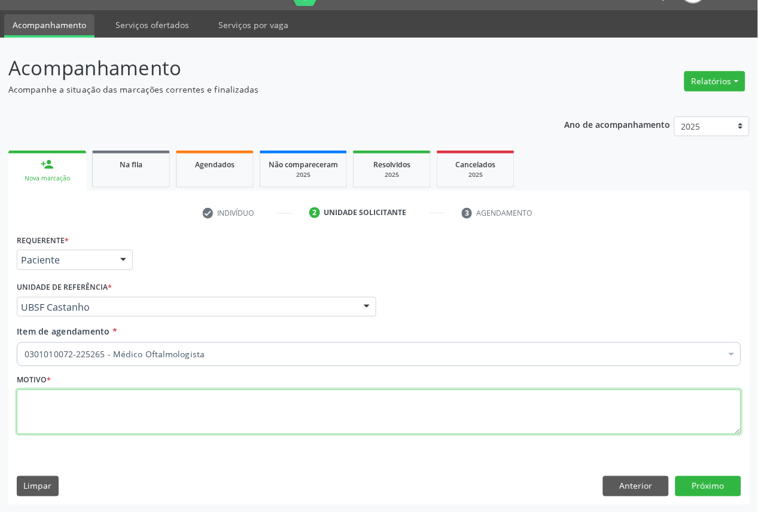
click at [493, 420] on textarea at bounding box center [379, 412] width 724 height 45
paste textarea "CONSULTA 05/2025"
type textarea "CONSULTA 05/2025"
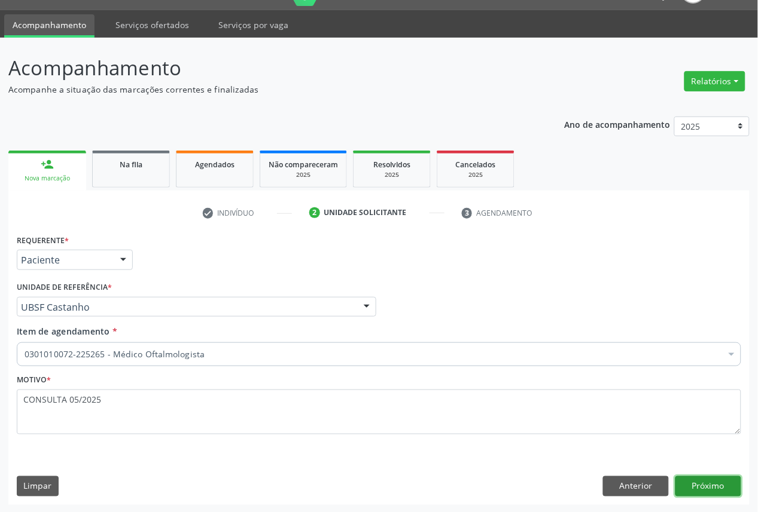
click at [692, 487] on button "Próximo" at bounding box center [708, 487] width 66 height 20
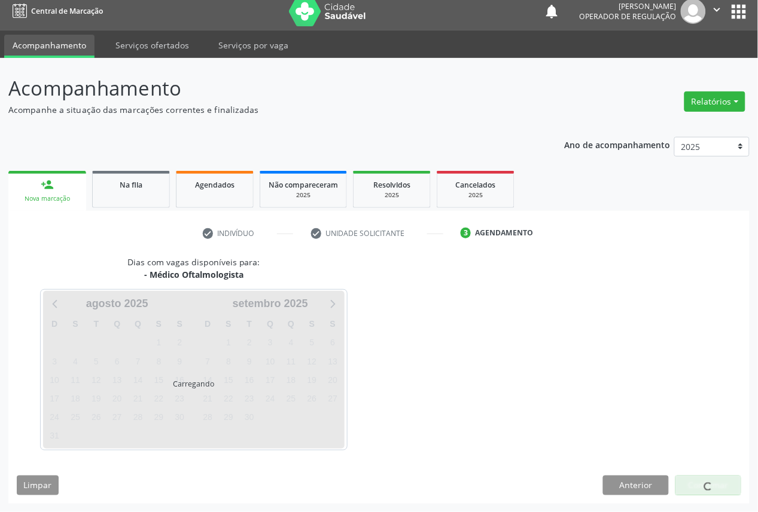
scroll to position [7, 0]
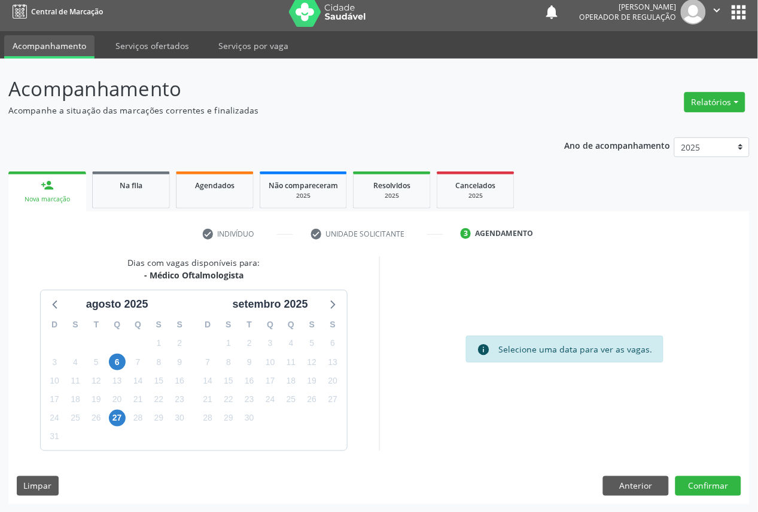
click at [220, 367] on div "8" at bounding box center [228, 362] width 17 height 19
click at [217, 366] on div "7" at bounding box center [207, 362] width 21 height 19
click at [213, 365] on span "7" at bounding box center [207, 362] width 17 height 17
click at [733, 489] on button "Confirmar" at bounding box center [708, 487] width 66 height 20
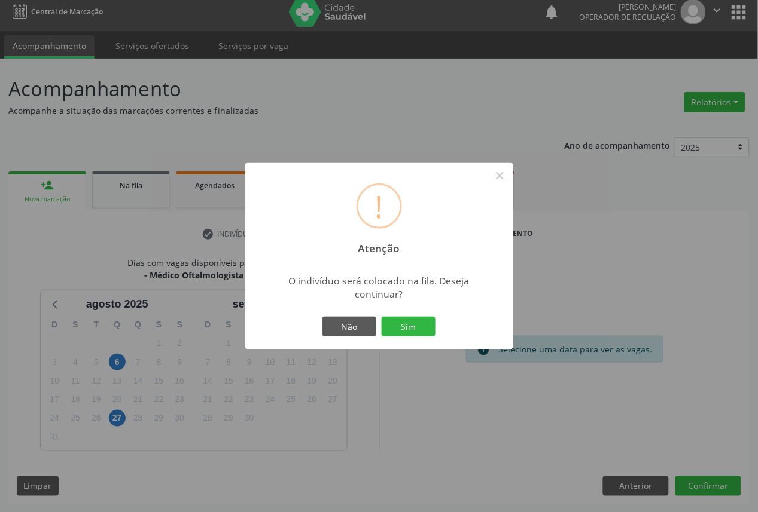
click at [382, 317] on button "Sim" at bounding box center [409, 327] width 54 height 20
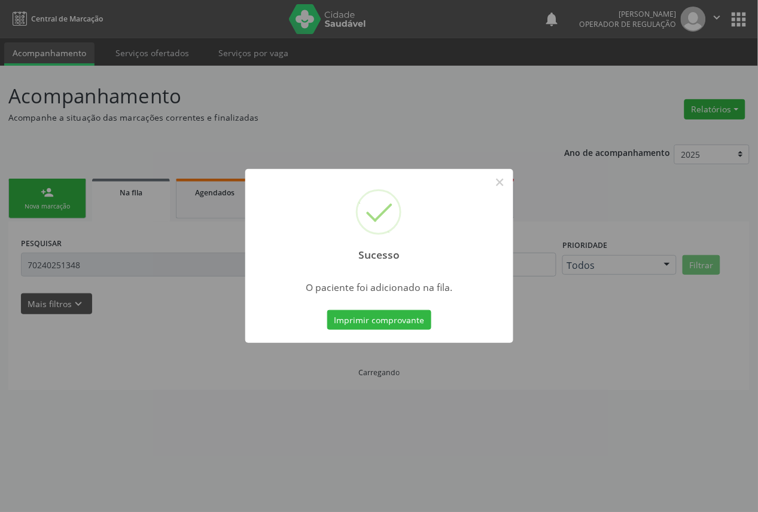
scroll to position [0, 0]
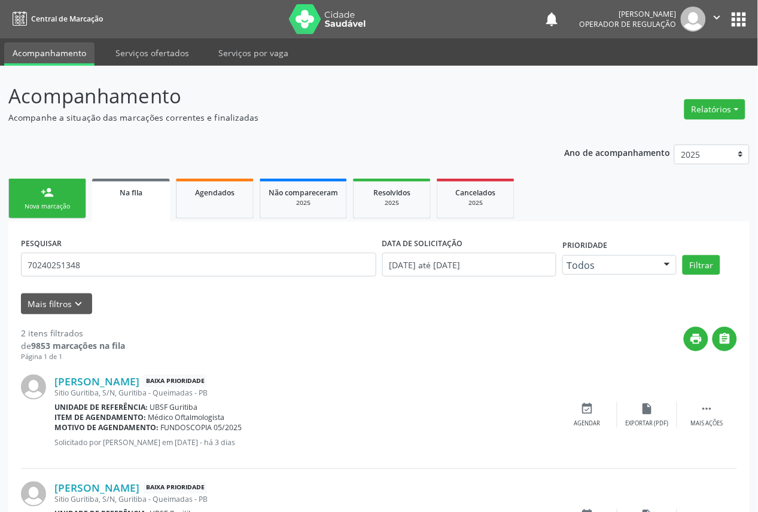
click at [30, 195] on link "person_add Nova marcação" at bounding box center [47, 199] width 78 height 40
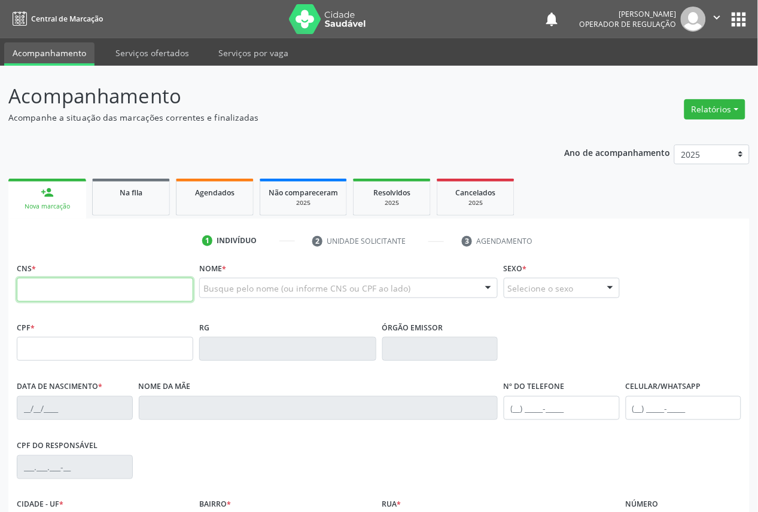
click at [74, 294] on input "text" at bounding box center [105, 290] width 176 height 24
type input "709 6056 9551 5575"
type input "714.539.624-68"
type input "[DATE]"
type input "[PERSON_NAME]"
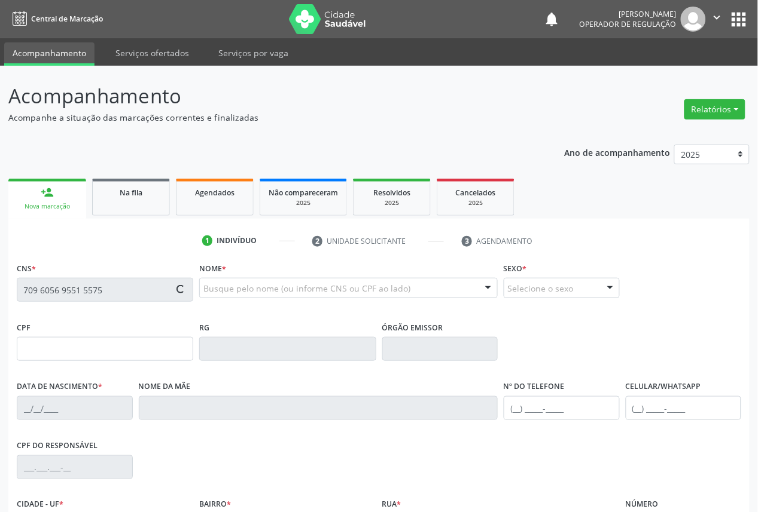
type input "[PHONE_NUMBER]"
type input "037.550.424-95"
type input "17"
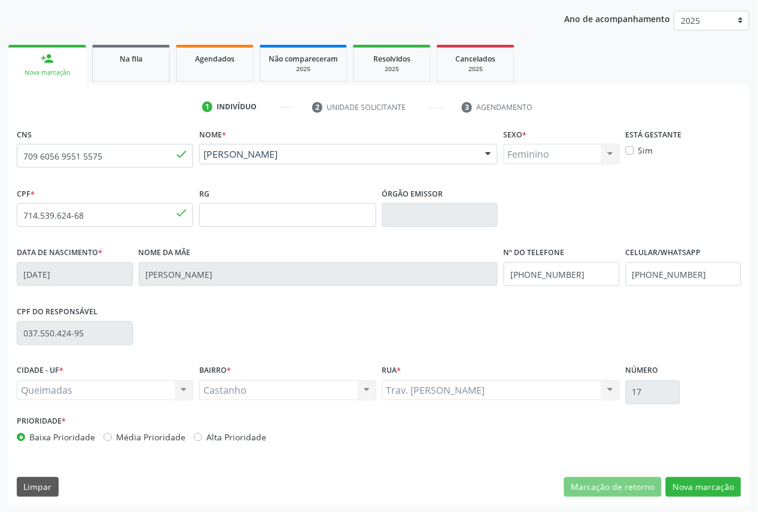
scroll to position [135, 0]
click at [712, 487] on button "Nova marcação" at bounding box center [703, 487] width 75 height 20
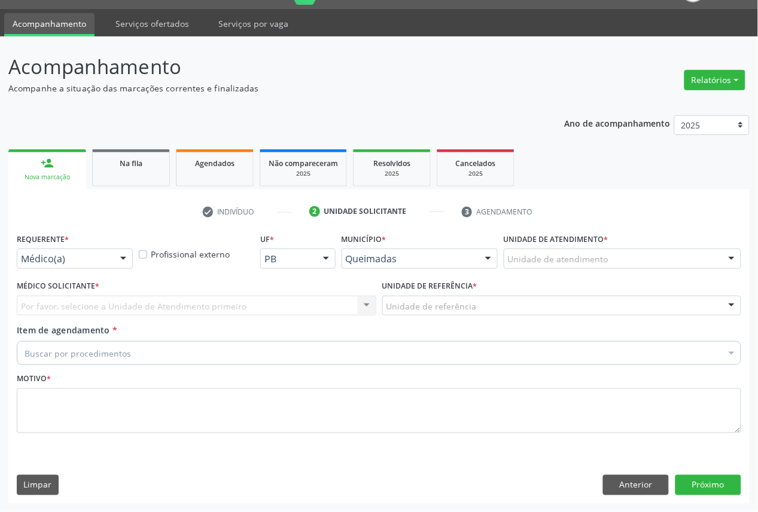
scroll to position [28, 0]
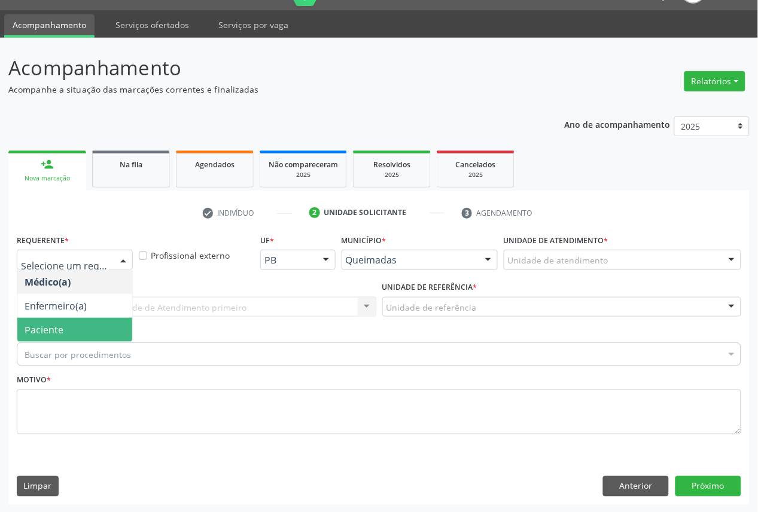
click at [91, 319] on span "Paciente" at bounding box center [74, 330] width 115 height 24
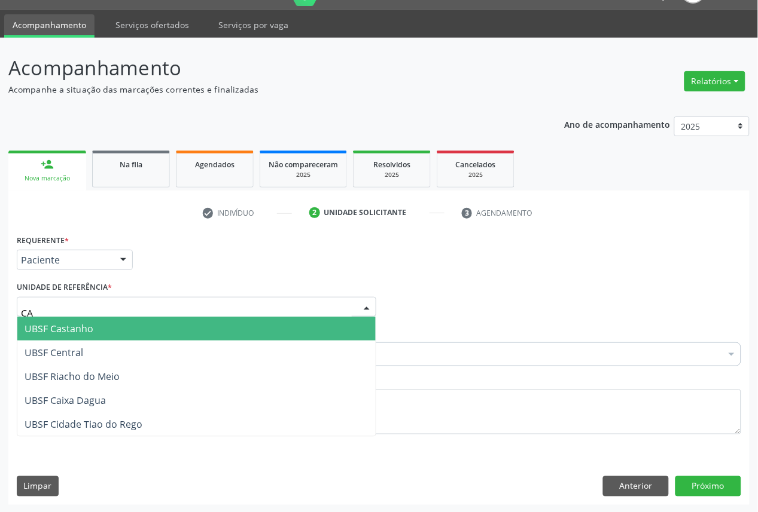
type input "CAS"
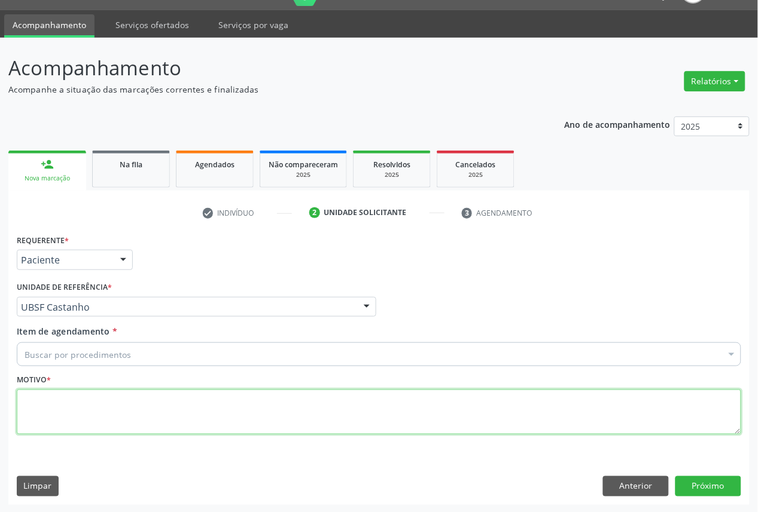
click at [94, 422] on textarea at bounding box center [379, 412] width 724 height 45
type textarea "FUNDOSCOPIA"
click at [94, 422] on textarea "FUNDOSCOPIA" at bounding box center [379, 412] width 724 height 45
paste textarea "CONSULTA 05/2025"
type textarea "FUNDOSCOPIA CONSULTA 05/2025"
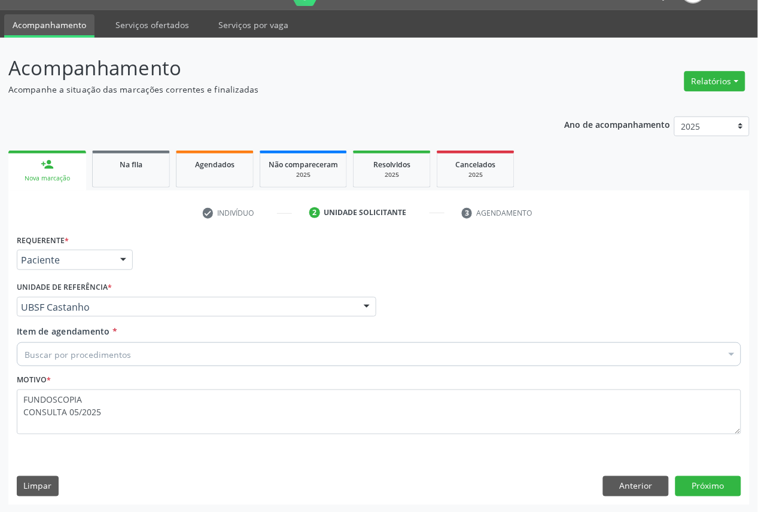
click at [380, 361] on div "Buscar por procedimentos" at bounding box center [379, 355] width 724 height 24
paste input "OFTALMOLOGISTA"
type input "OFTALMOLOGISTA"
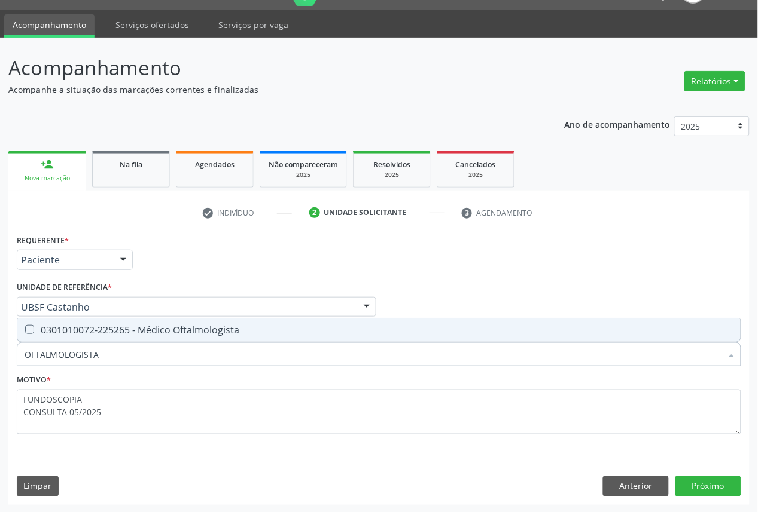
drag, startPoint x: 384, startPoint y: 330, endPoint x: 535, endPoint y: 419, distance: 174.8
click at [384, 332] on div "0301010072-225265 - Médico Oftalmologista" at bounding box center [379, 330] width 709 height 10
checkbox Oftalmologista "true"
click at [719, 490] on button "Próximo" at bounding box center [708, 487] width 66 height 20
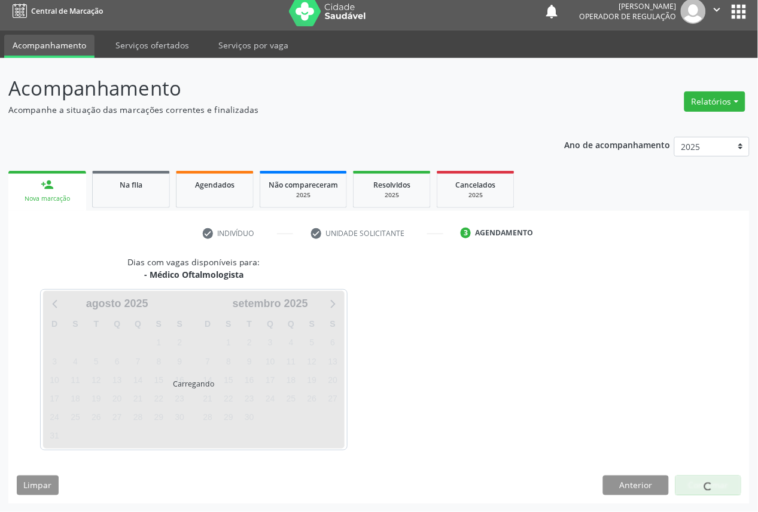
scroll to position [7, 0]
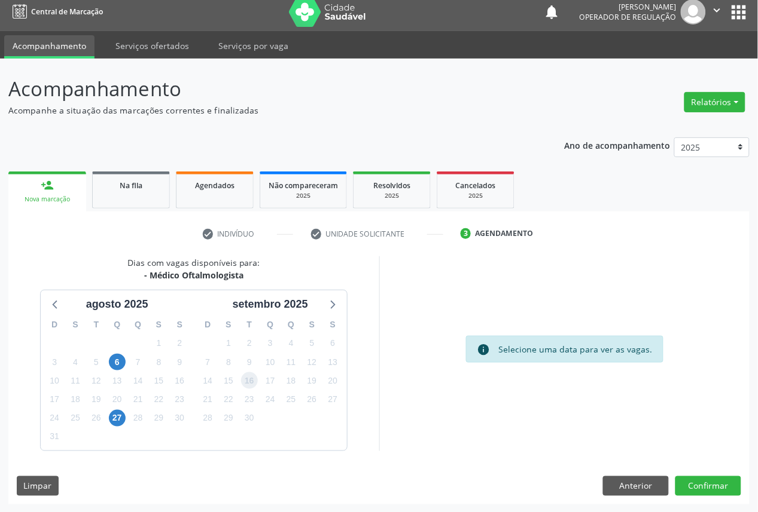
click at [255, 385] on span "16" at bounding box center [249, 381] width 17 height 17
click at [707, 486] on button "Confirmar" at bounding box center [708, 487] width 66 height 20
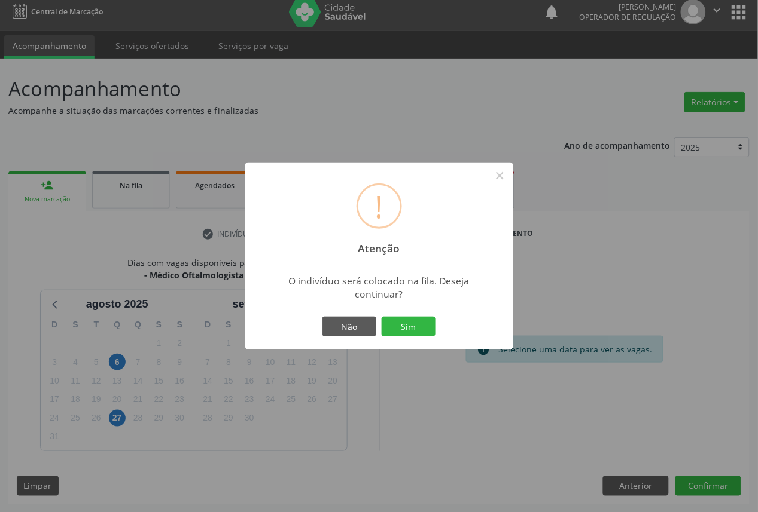
click at [382, 317] on button "Sim" at bounding box center [409, 327] width 54 height 20
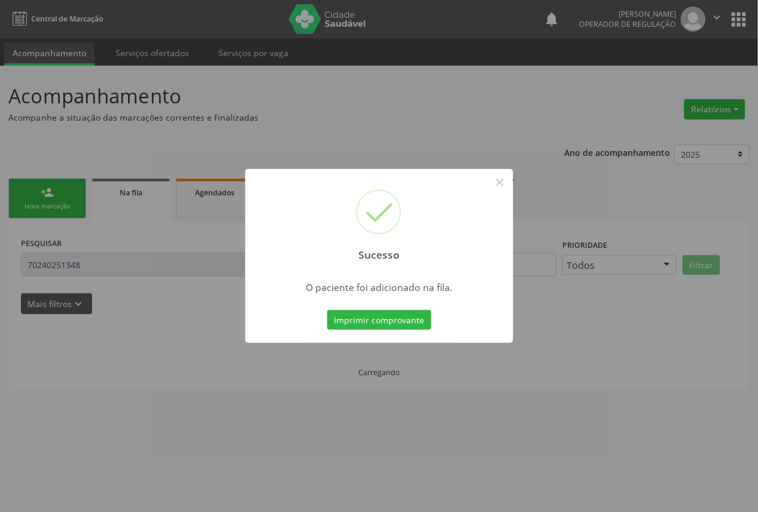
scroll to position [0, 0]
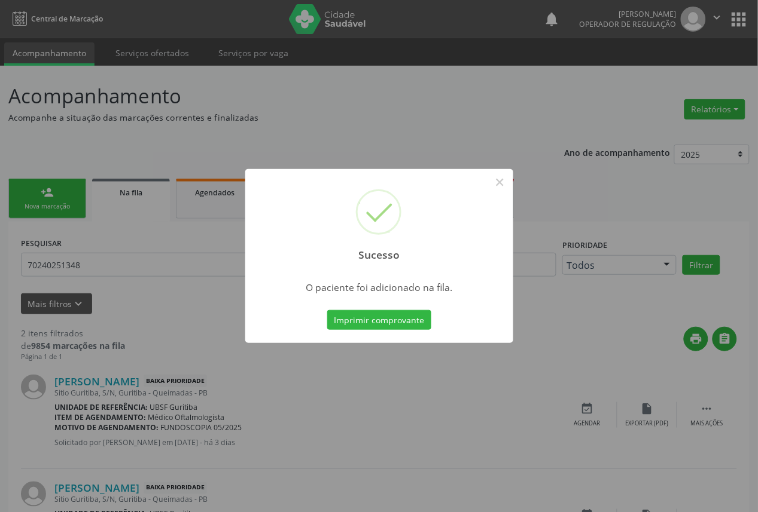
click at [212, 247] on div "Sucesso × O paciente foi adicionado na fila. Imprimir comprovante Cancel" at bounding box center [379, 256] width 758 height 512
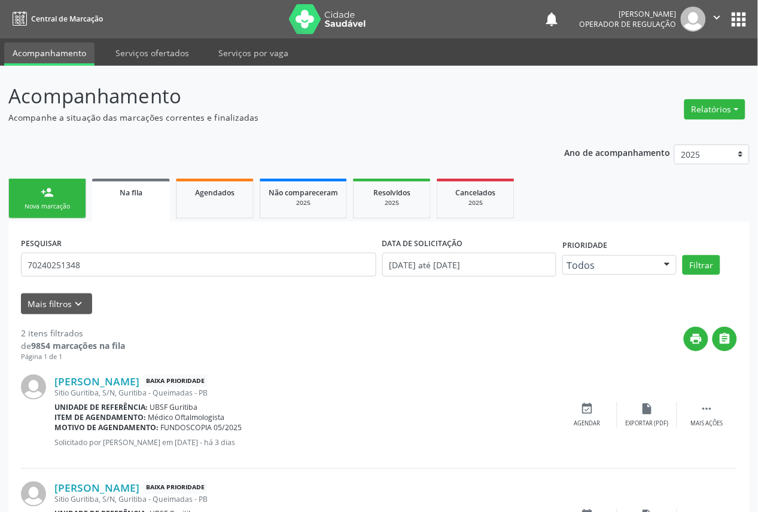
click at [29, 205] on div "Nova marcação" at bounding box center [47, 206] width 60 height 9
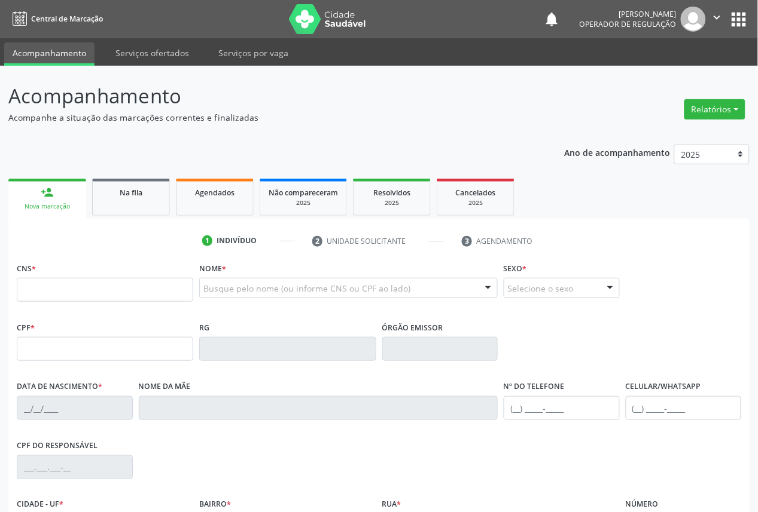
drag, startPoint x: 54, startPoint y: 307, endPoint x: 54, endPoint y: 297, distance: 10.2
click at [55, 306] on fieldset "CNS *" at bounding box center [105, 285] width 176 height 51
click at [53, 296] on input "text" at bounding box center [105, 290] width 176 height 24
type input "701 8082 7799 2578"
type input "055.976.064-76"
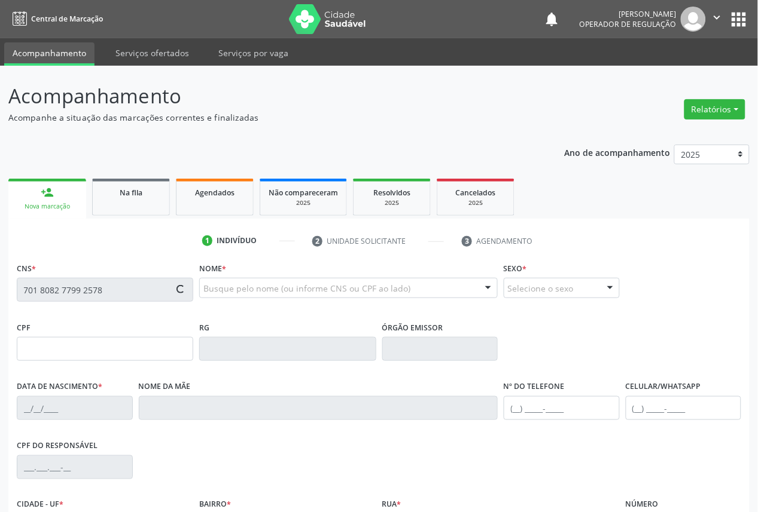
type input "11/05/1964"
type input "Vicência da Silva"
type input "(83) 99300-0831"
type input "31"
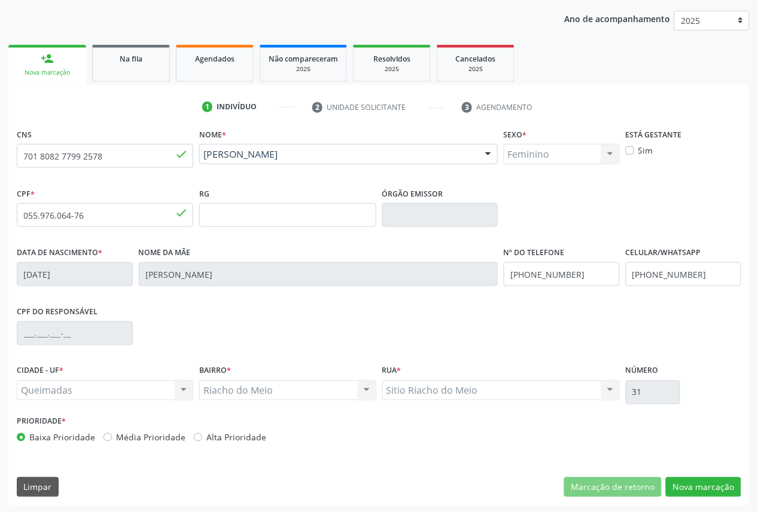
scroll to position [135, 0]
click at [688, 486] on button "Nova marcação" at bounding box center [703, 487] width 75 height 20
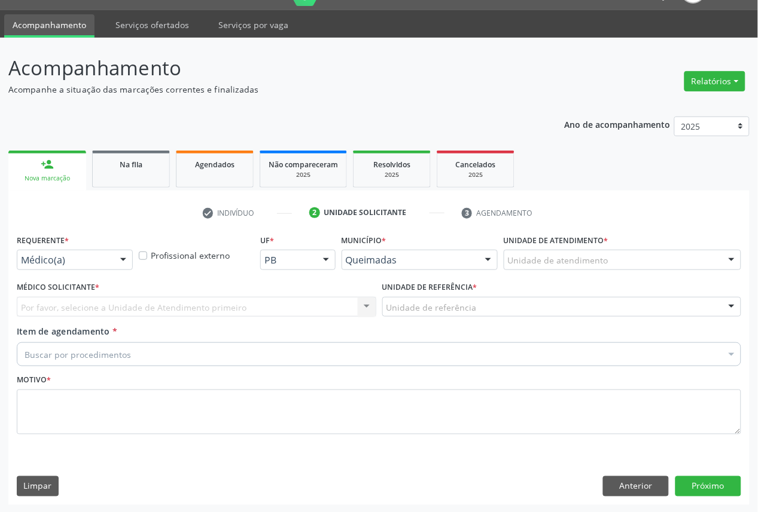
drag, startPoint x: 97, startPoint y: 261, endPoint x: 91, endPoint y: 291, distance: 30.6
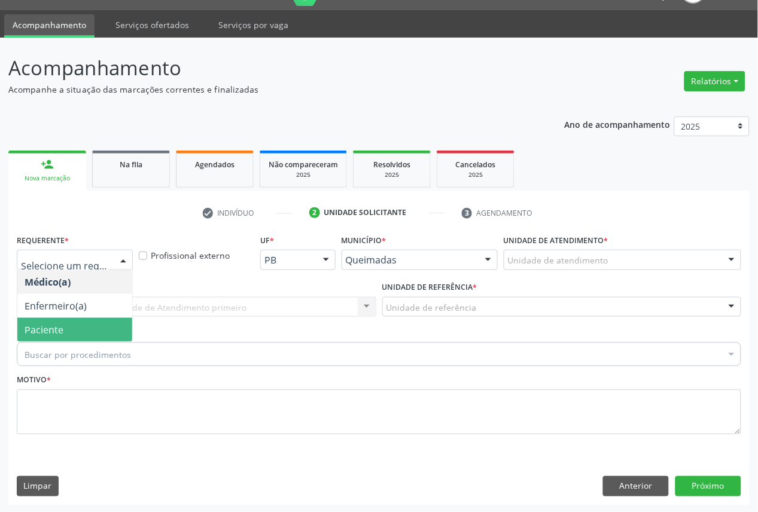
click at [86, 335] on span "Paciente" at bounding box center [74, 330] width 115 height 24
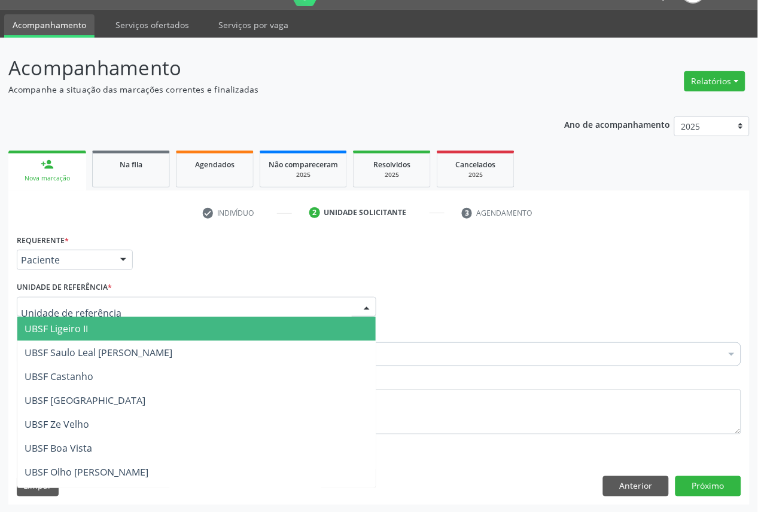
click at [116, 303] on div at bounding box center [196, 307] width 359 height 20
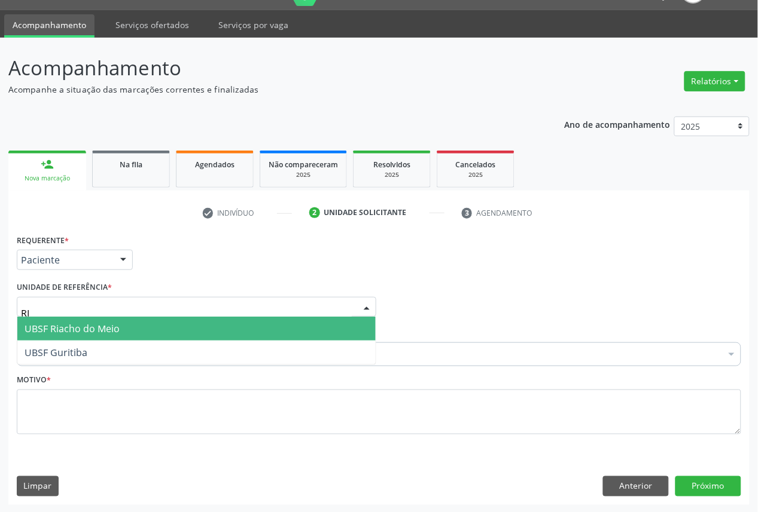
type input "RIA"
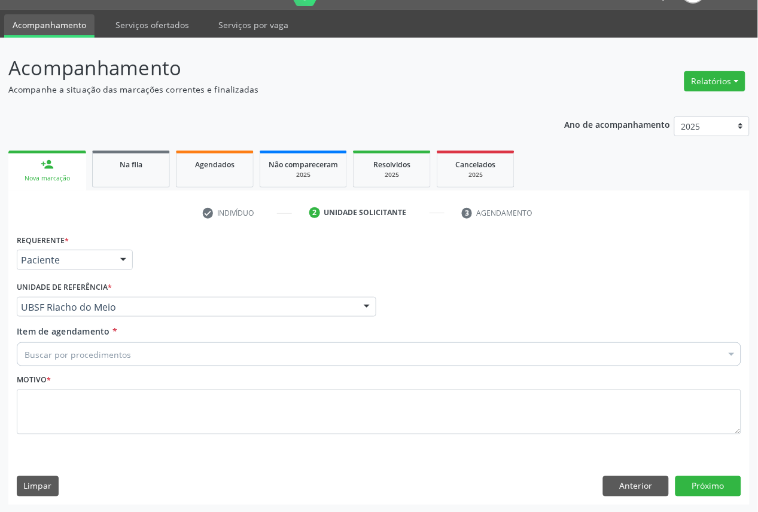
click at [142, 347] on div "Buscar por procedimentos" at bounding box center [379, 355] width 724 height 24
paste input "OFTALMOLOGISTA"
type input "OFTALMOLOGISTA"
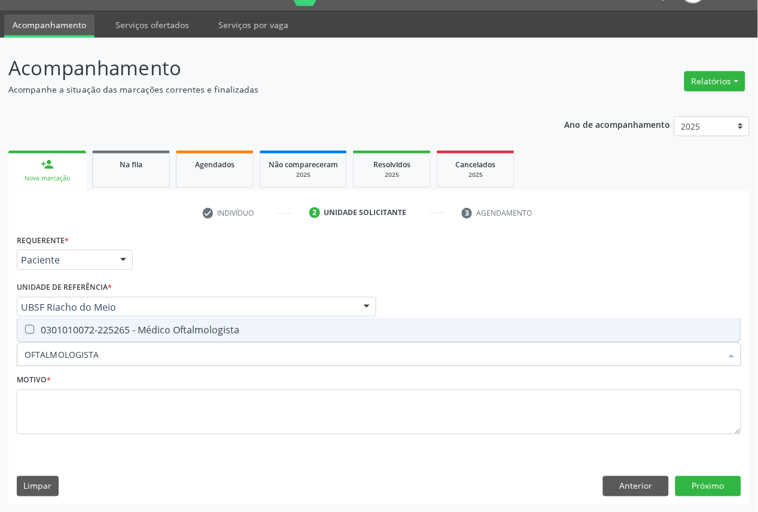
click at [145, 333] on div "0301010072-225265 - Médico Oftalmologista" at bounding box center [379, 330] width 709 height 10
checkbox Oftalmologista "true"
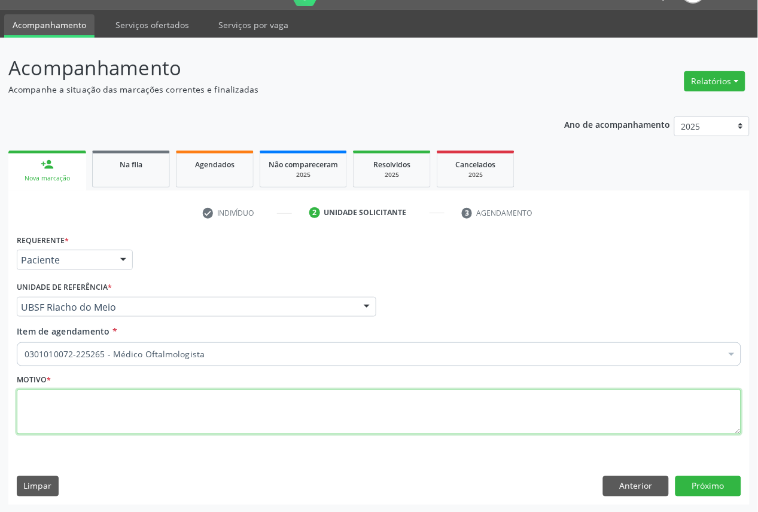
click at [395, 401] on textarea at bounding box center [379, 412] width 724 height 45
paste textarea "CONSULTA 05/2025"
type textarea "CONSULTA 05/2025"
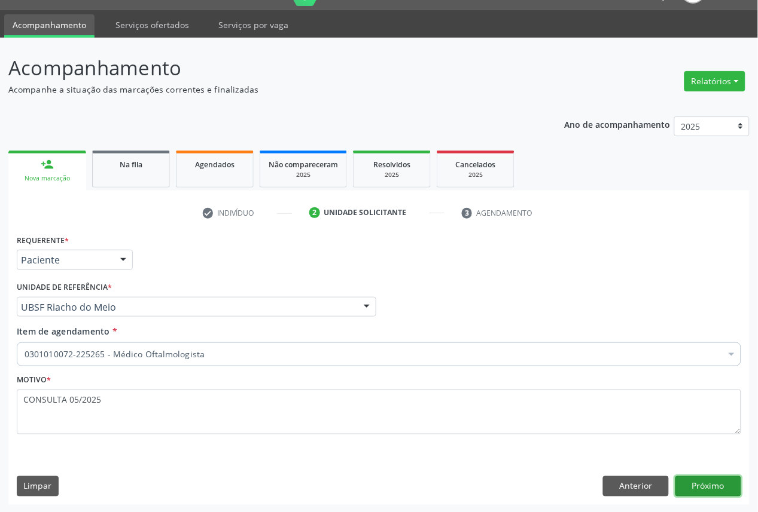
click at [712, 482] on button "Próximo" at bounding box center [708, 487] width 66 height 20
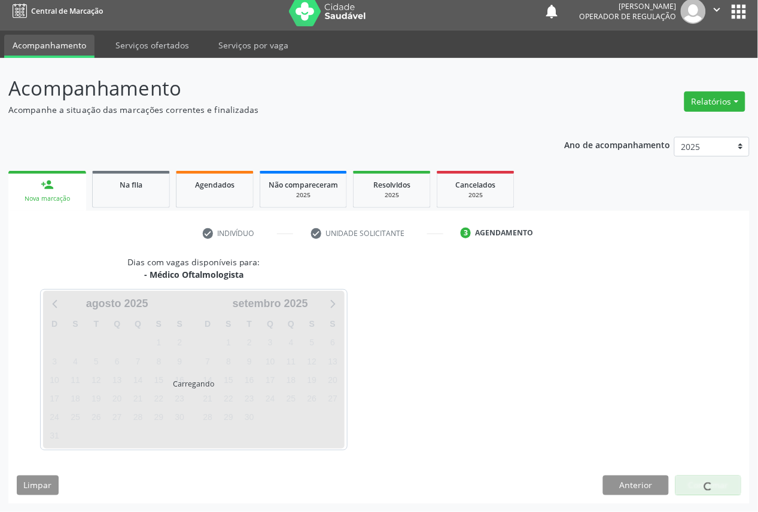
scroll to position [7, 0]
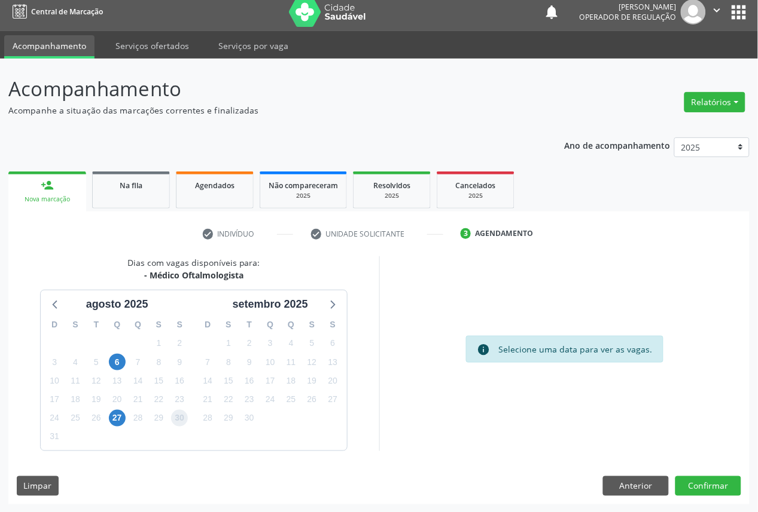
click at [177, 410] on span "30" at bounding box center [179, 418] width 17 height 17
click at [706, 473] on div "Dias com vagas disponíveis para: - Médico Oftalmologista [DATE] D S T Q Q S S 2…" at bounding box center [378, 381] width 741 height 248
click at [715, 486] on button "Confirmar" at bounding box center [708, 487] width 66 height 20
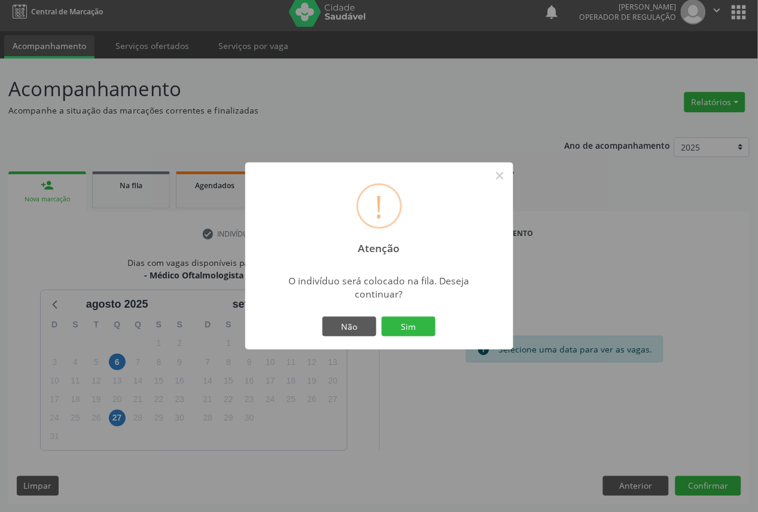
click at [382, 317] on button "Sim" at bounding box center [409, 327] width 54 height 20
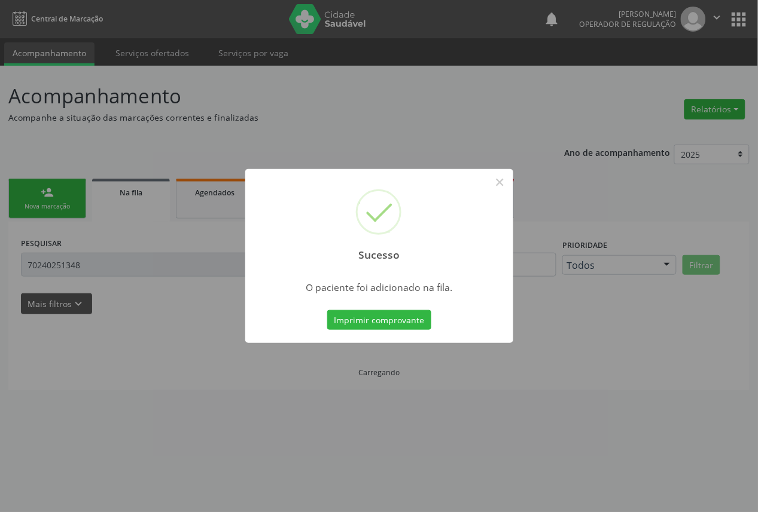
scroll to position [0, 0]
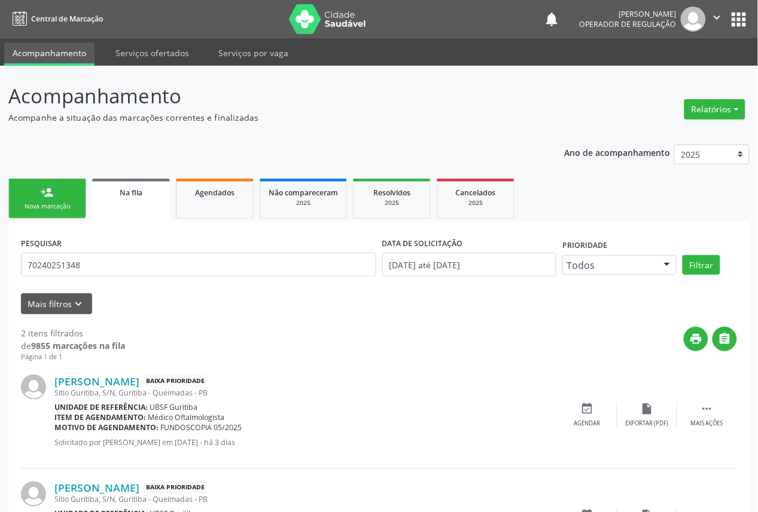
drag, startPoint x: 63, startPoint y: 200, endPoint x: 76, endPoint y: 216, distance: 20.9
click at [63, 201] on link "person_add Nova marcação" at bounding box center [47, 199] width 78 height 40
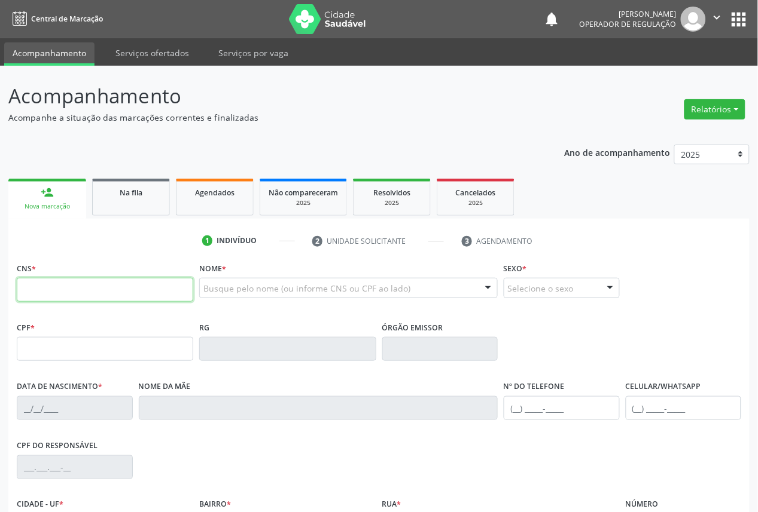
click at [111, 285] on input "text" at bounding box center [105, 290] width 176 height 24
type input "704 0038 7057 7360"
type input "042.234.814-79"
type input "28/11/1980"
type input "Maria Rita de Souza"
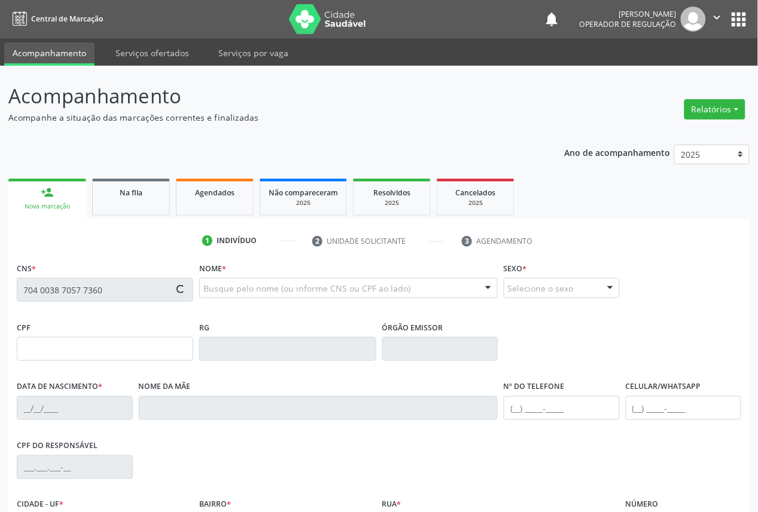
type input "(83) 99841-0810"
type input "176"
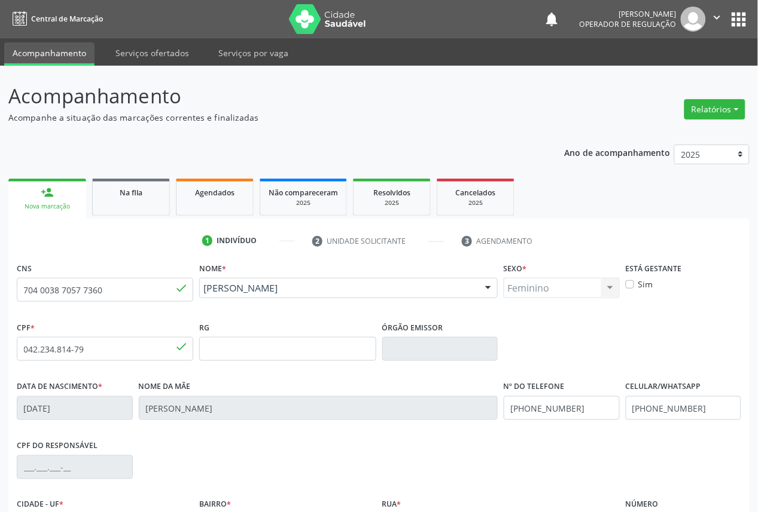
scroll to position [135, 0]
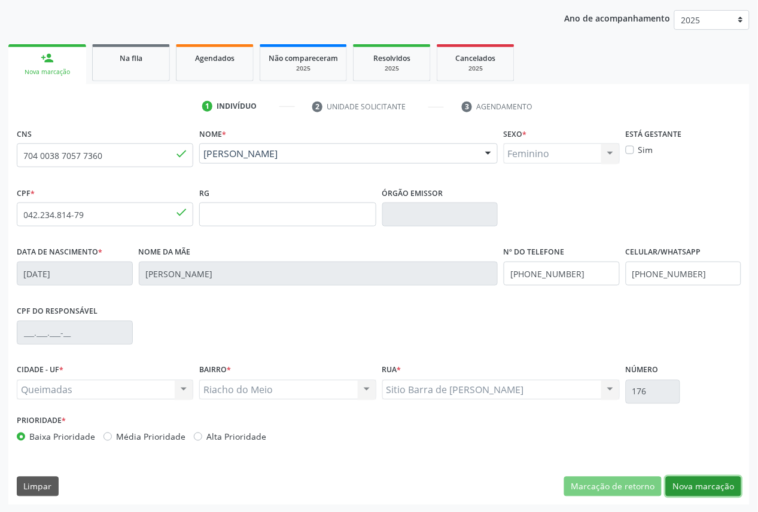
click at [706, 491] on button "Nova marcação" at bounding box center [703, 487] width 75 height 20
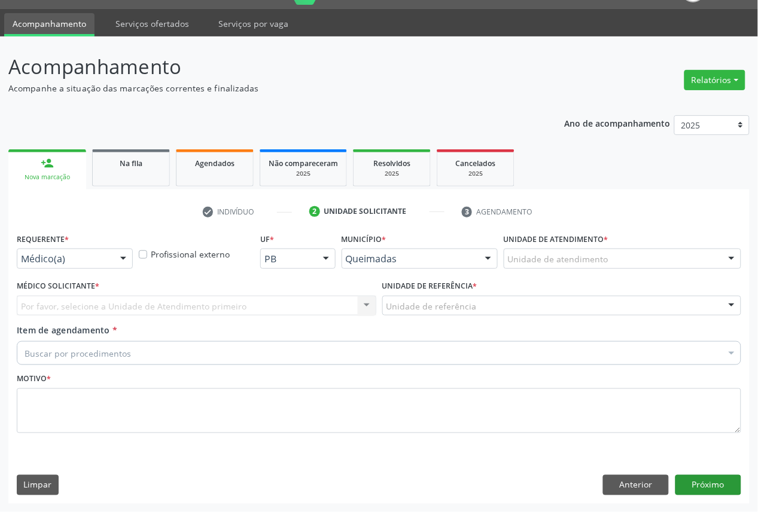
scroll to position [28, 0]
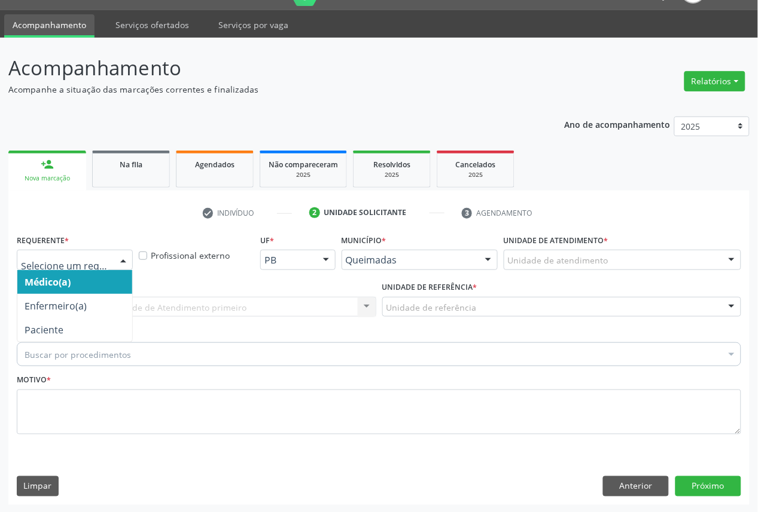
drag, startPoint x: 23, startPoint y: 254, endPoint x: 28, endPoint y: 278, distance: 25.1
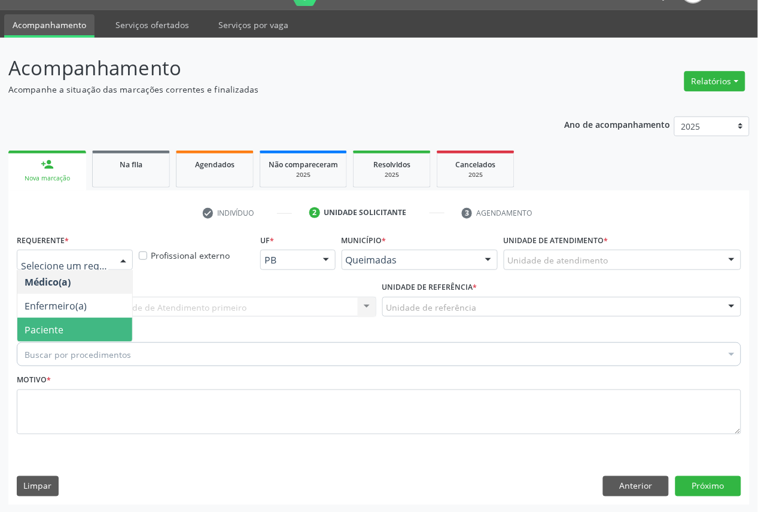
click at [49, 325] on span "Paciente" at bounding box center [44, 330] width 39 height 13
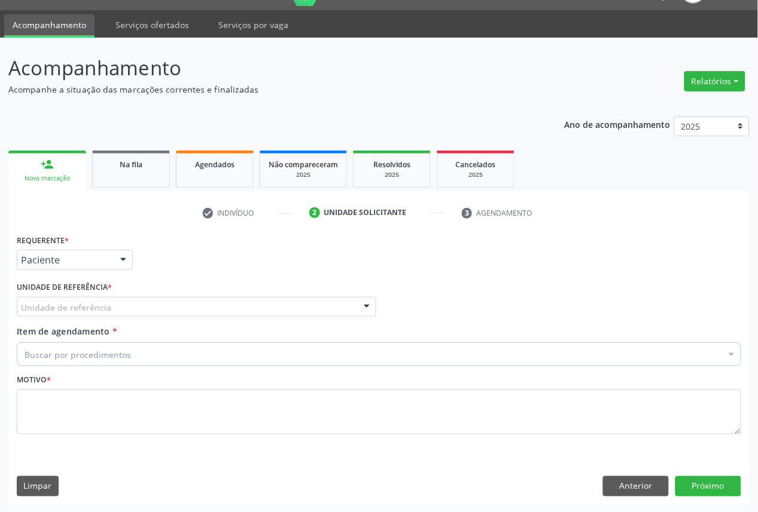
click at [121, 313] on div "Unidade de referência" at bounding box center [196, 307] width 359 height 20
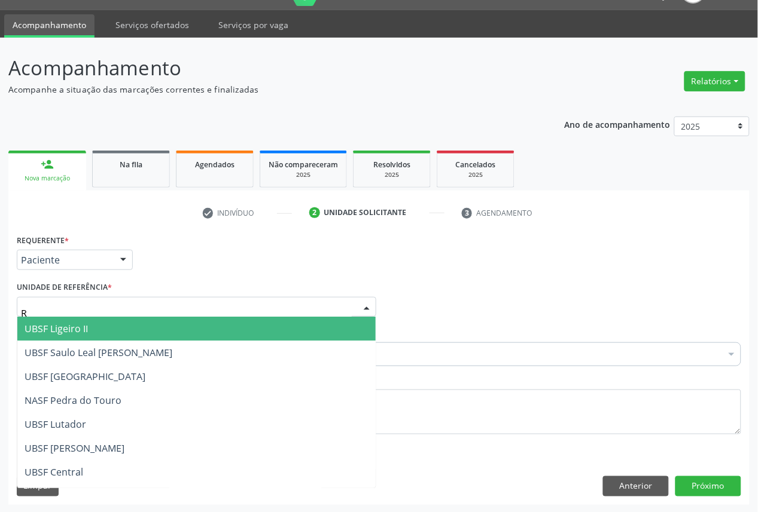
type input "RI"
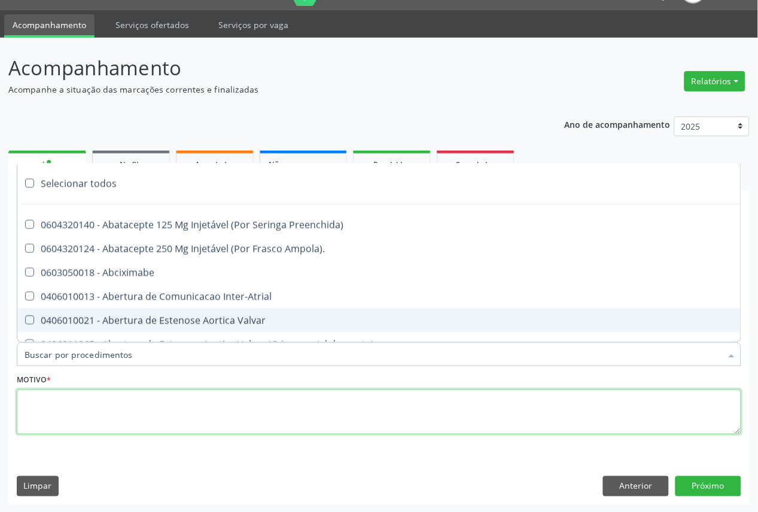
click at [111, 404] on textarea at bounding box center [379, 412] width 724 height 45
paste textarea "CONSULTA 05/2025"
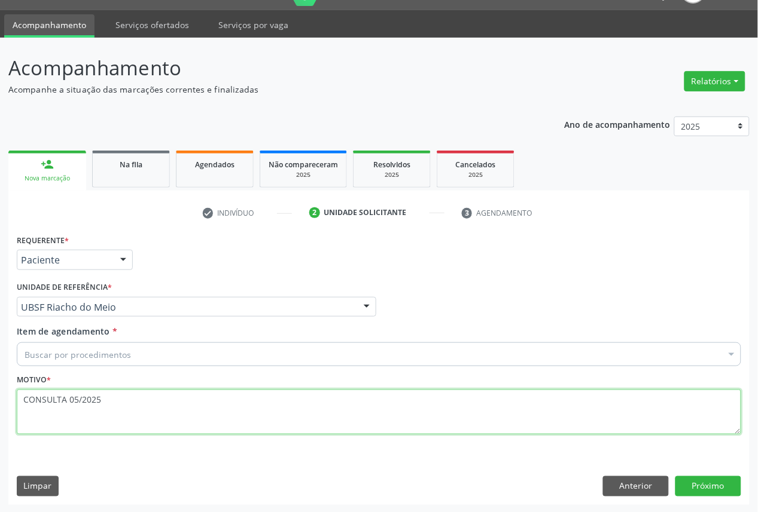
type textarea "CONSULTA 05/2025"
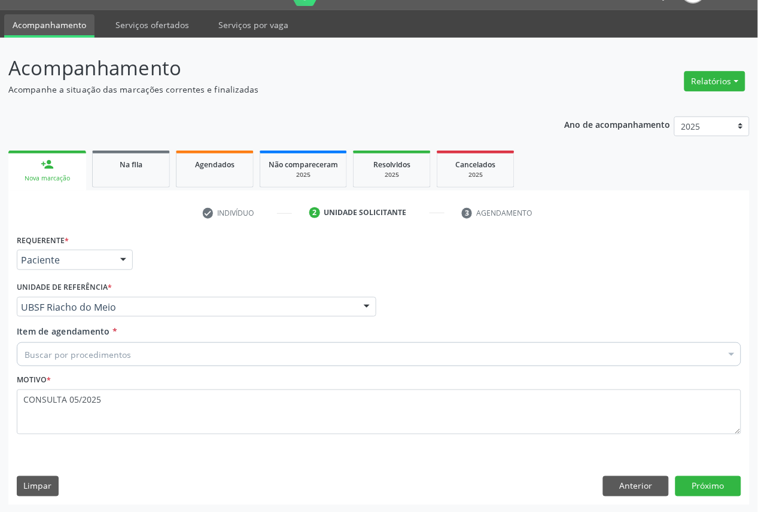
click at [164, 345] on div "Buscar por procedimentos" at bounding box center [379, 355] width 724 height 24
paste input "OFTALMOLOGISTA"
type input "OFTALMOLOGISTA"
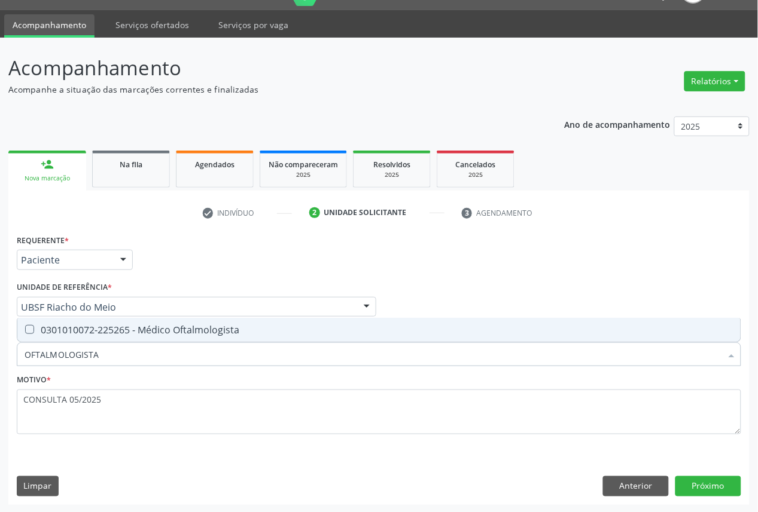
click at [182, 325] on div "0301010072-225265 - Médico Oftalmologista" at bounding box center [379, 330] width 709 height 10
checkbox Oftalmologista "true"
click at [700, 477] on button "Próximo" at bounding box center [708, 487] width 66 height 20
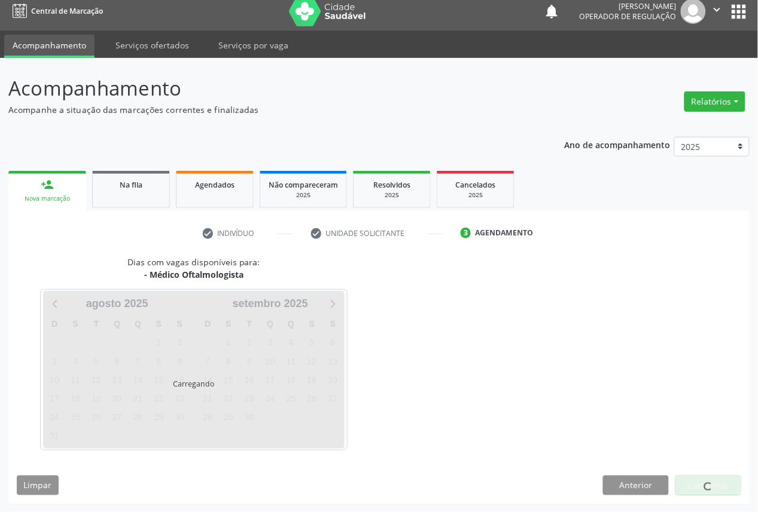
scroll to position [7, 0]
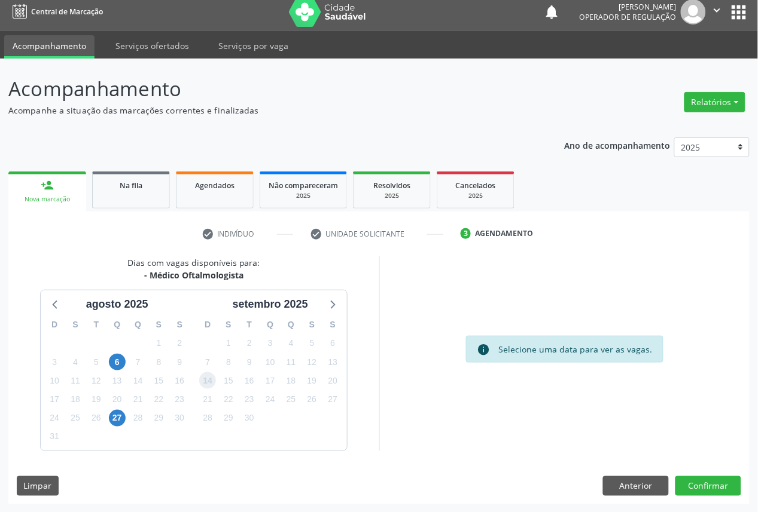
click at [208, 377] on span "14" at bounding box center [207, 381] width 17 height 17
click at [707, 484] on button "Confirmar" at bounding box center [708, 487] width 66 height 20
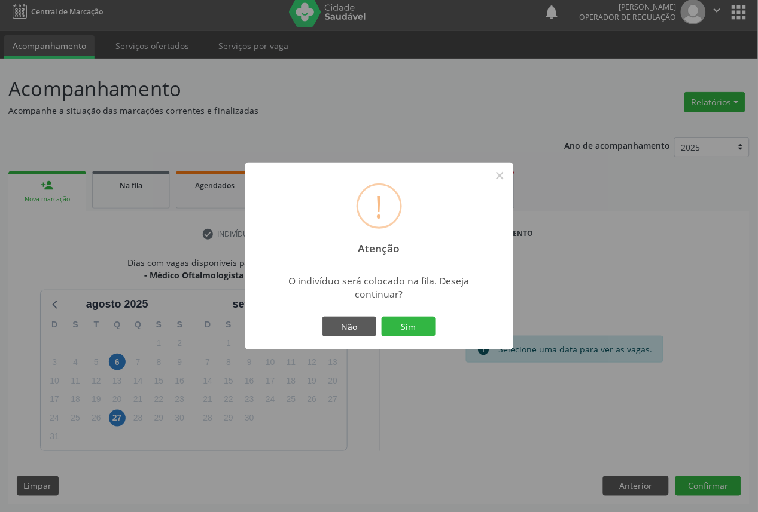
click at [382, 317] on button "Sim" at bounding box center [409, 327] width 54 height 20
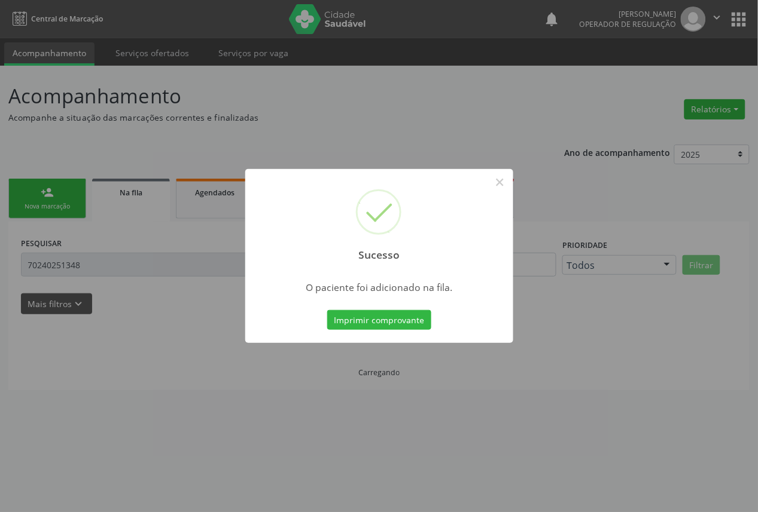
scroll to position [0, 0]
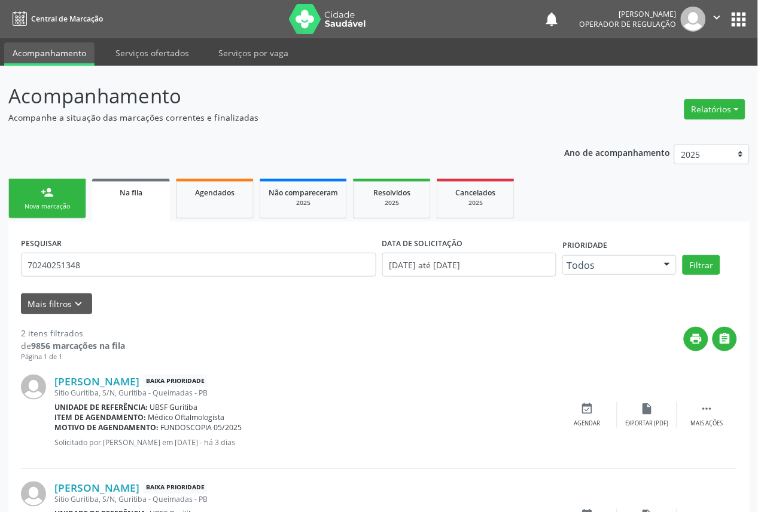
click at [8, 188] on link "person_add Nova marcação" at bounding box center [47, 199] width 78 height 40
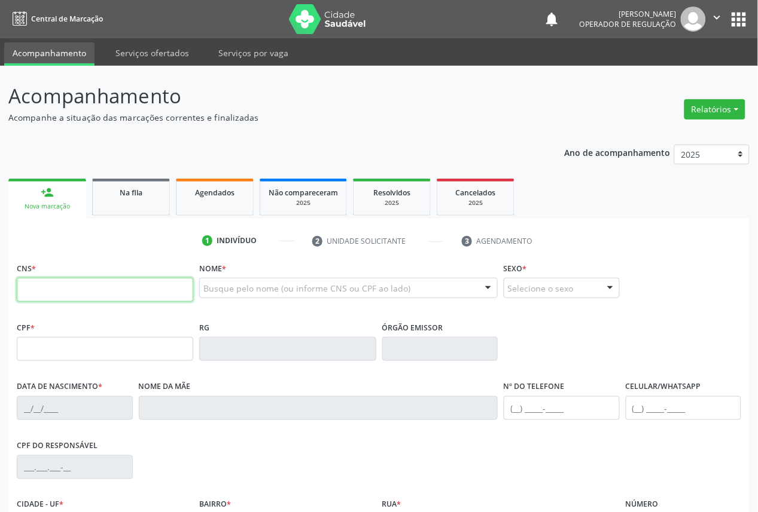
click at [63, 285] on input "text" at bounding box center [105, 290] width 176 height 24
type input "706 8012 6560 5323"
type input "498.559.484-91"
type input "26/03/1966"
type input "Francisca Victor de Lira"
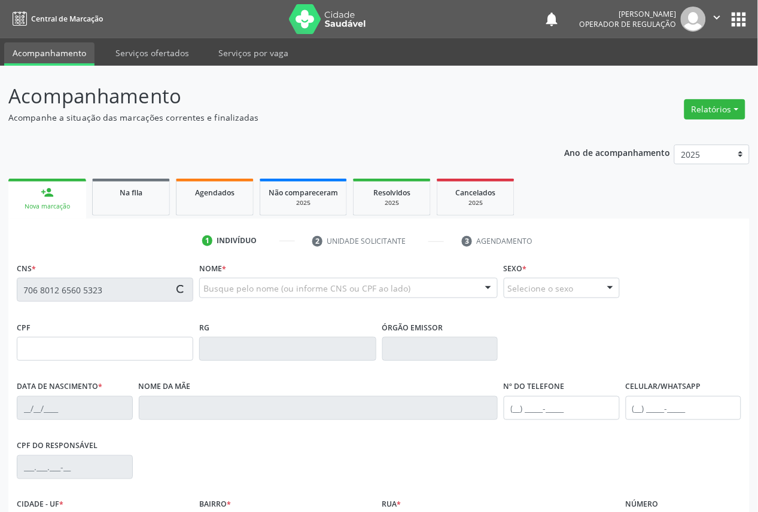
type input "(83) 99371-2379"
type input "21"
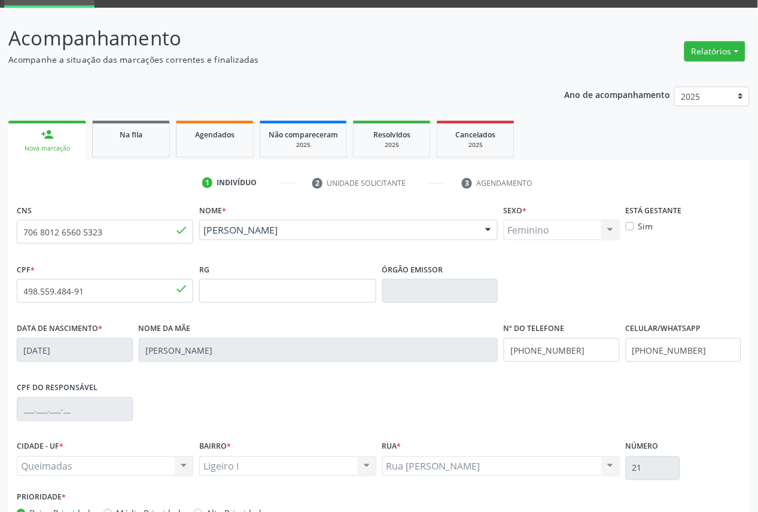
scroll to position [135, 0]
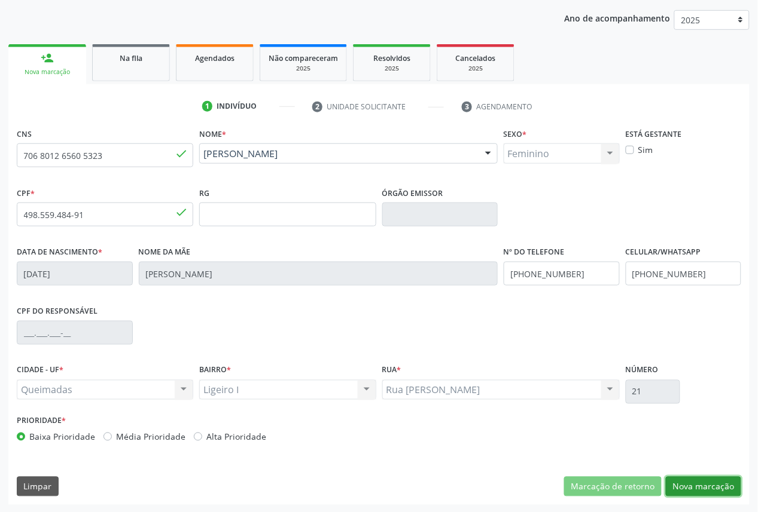
click at [690, 477] on button "Nova marcação" at bounding box center [703, 487] width 75 height 20
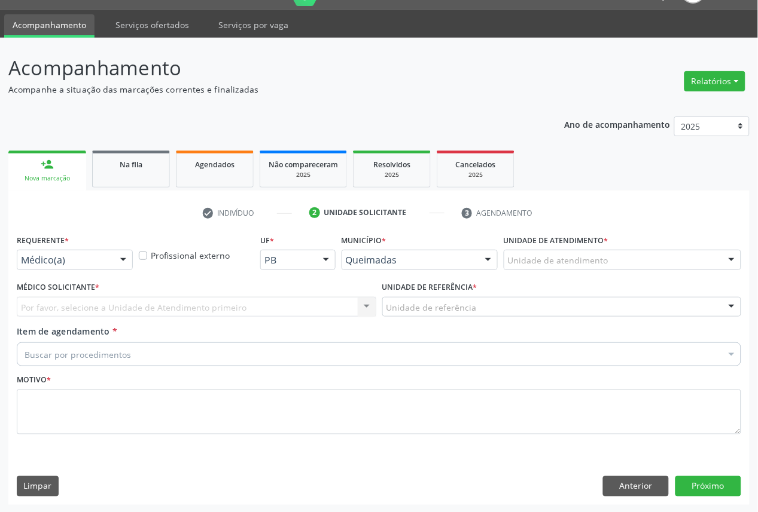
drag, startPoint x: 92, startPoint y: 268, endPoint x: 89, endPoint y: 282, distance: 14.8
click at [91, 270] on div "Médico(a) Médico(a) Enfermeiro(a) Paciente Nenhum resultado encontrado para: " …" at bounding box center [75, 260] width 116 height 20
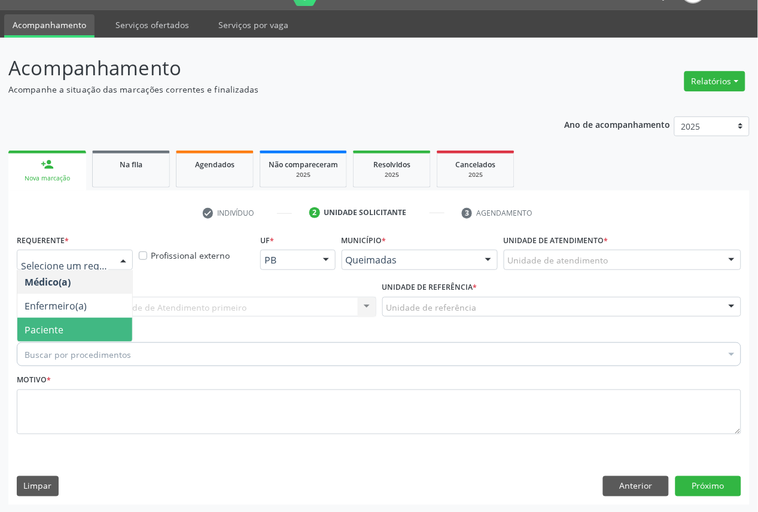
click at [85, 327] on span "Paciente" at bounding box center [74, 330] width 115 height 24
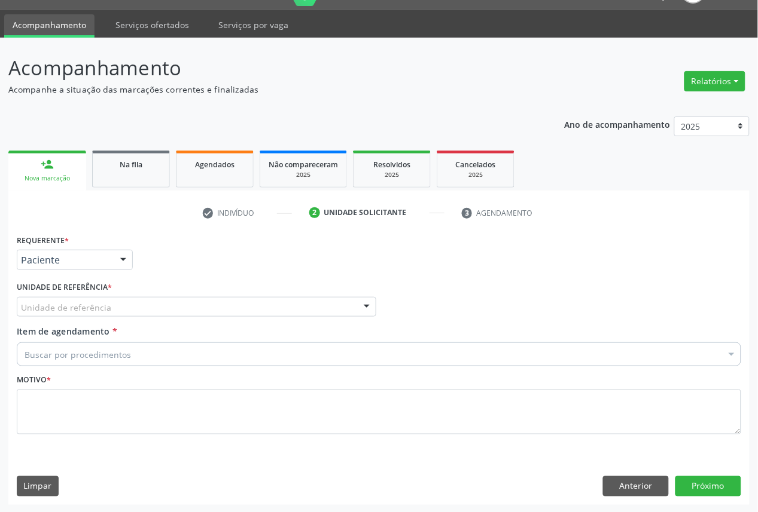
drag, startPoint x: 138, startPoint y: 291, endPoint x: 145, endPoint y: 306, distance: 15.8
click at [138, 295] on div "Unidade de referência * Unidade de referência UBSF Ligeiro II UBSF Saulo Leal E…" at bounding box center [196, 298] width 359 height 38
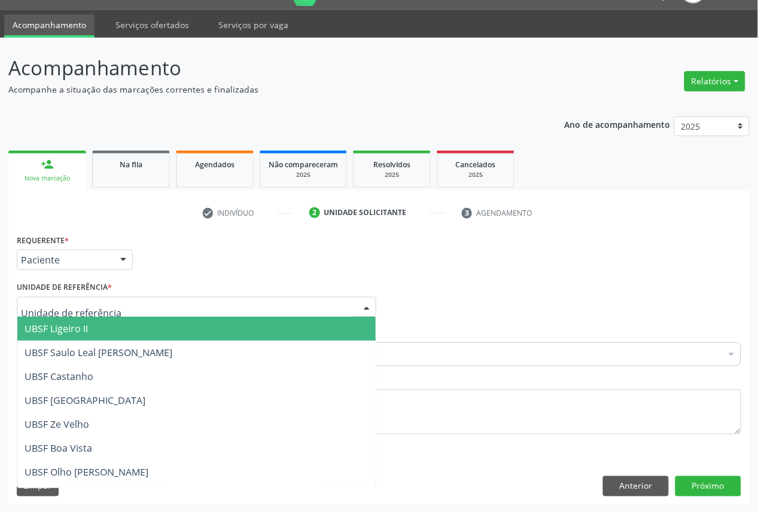
click at [147, 306] on div at bounding box center [196, 307] width 359 height 20
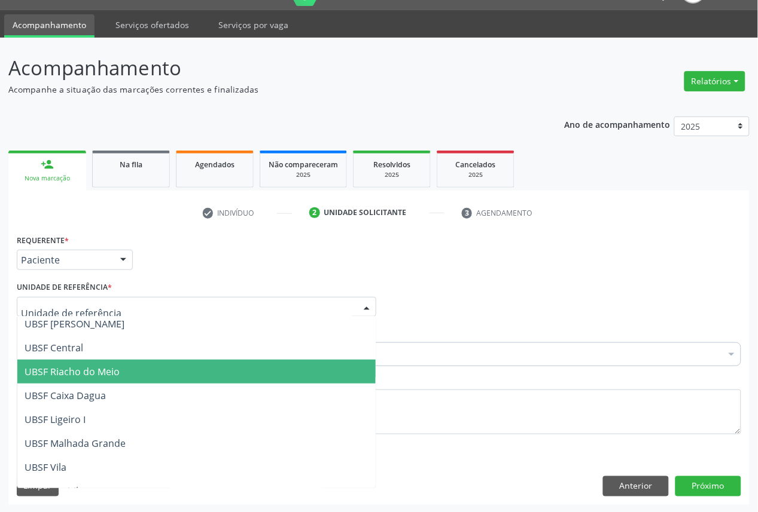
scroll to position [266, 0]
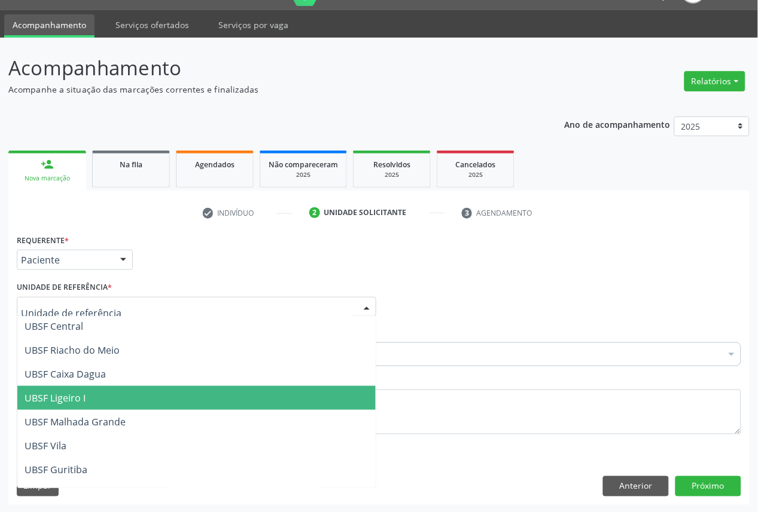
click at [123, 392] on span "UBSF Ligeiro I" at bounding box center [196, 398] width 358 height 24
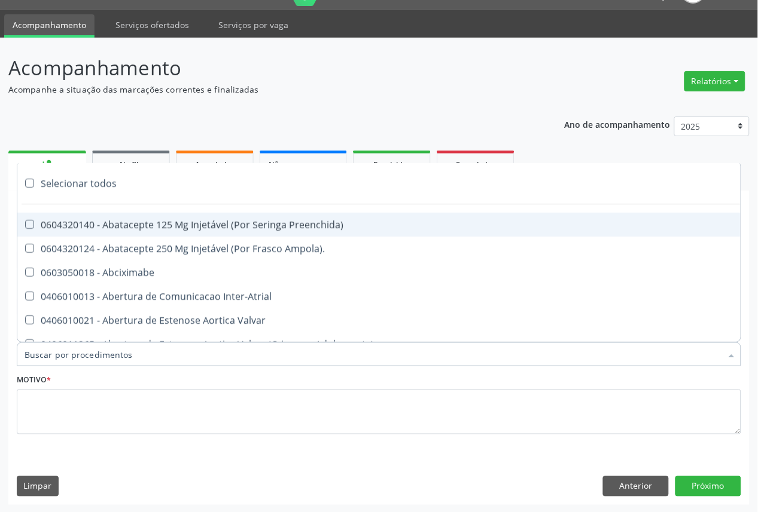
paste input "OFTALMOLOGISTA"
type input "OFTALMOLOGISTA"
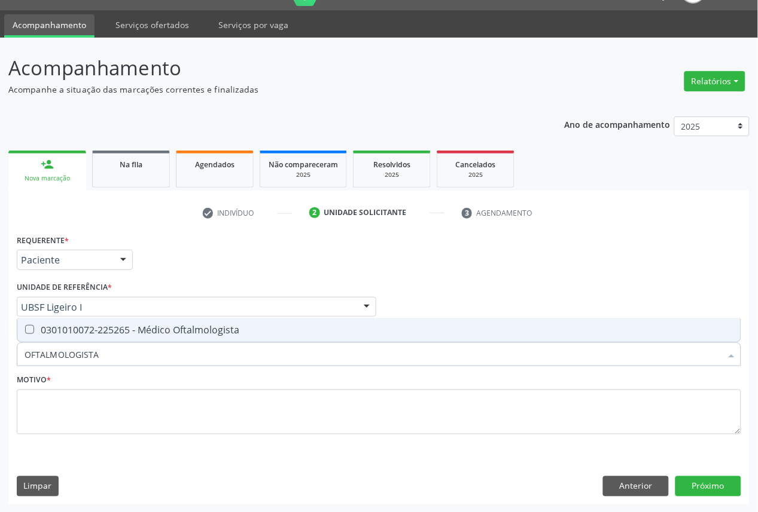
drag, startPoint x: 112, startPoint y: 331, endPoint x: 105, endPoint y: 350, distance: 19.9
click at [111, 332] on div "0301010072-225265 - Médico Oftalmologista" at bounding box center [379, 330] width 709 height 10
checkbox Oftalmologista "true"
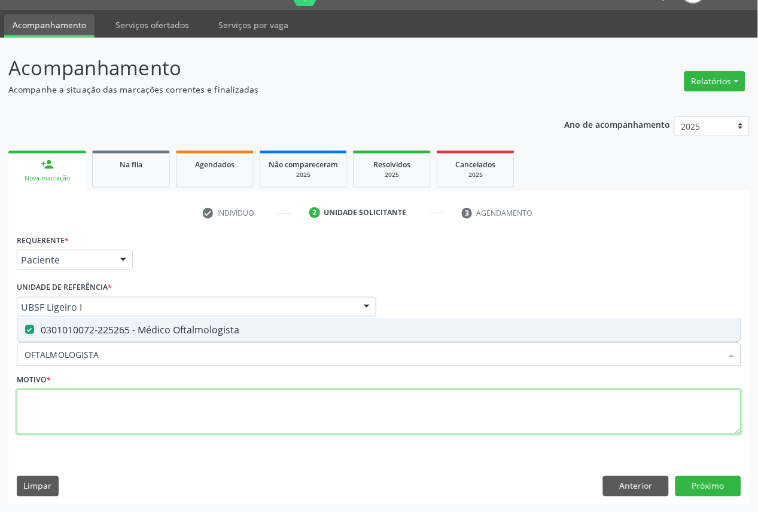
click at [94, 409] on textarea at bounding box center [379, 412] width 724 height 45
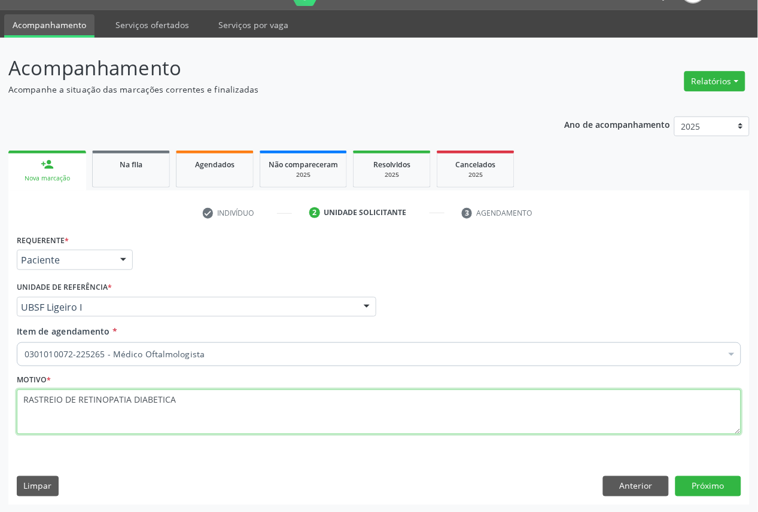
click at [267, 417] on textarea "RASTREIO DE RETINOPATIA DIABETICA" at bounding box center [379, 412] width 724 height 45
paste textarea "CONSULTA 05/2025"
type textarea "RASTREIO DE RETINOPATIA DIABETICA CONSULTA 05/2025"
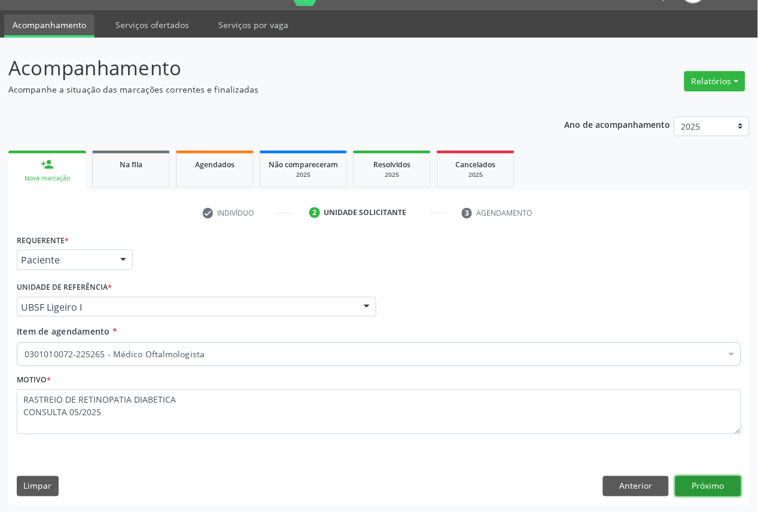
click at [739, 493] on button "Próximo" at bounding box center [708, 487] width 66 height 20
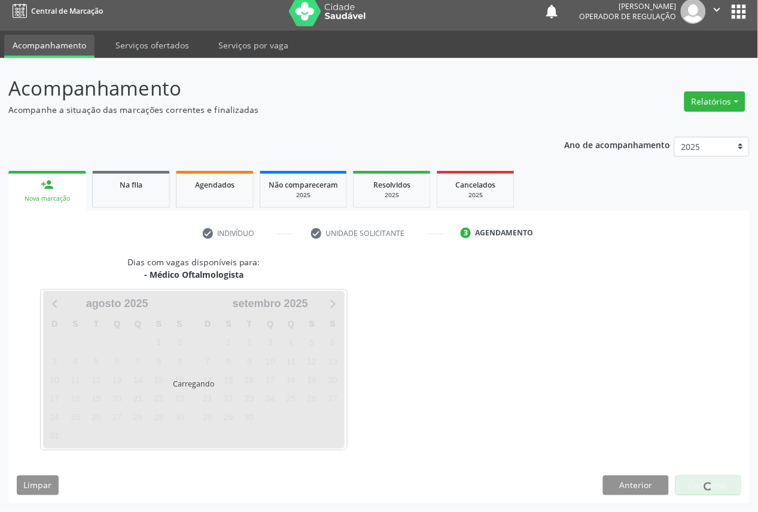
scroll to position [7, 0]
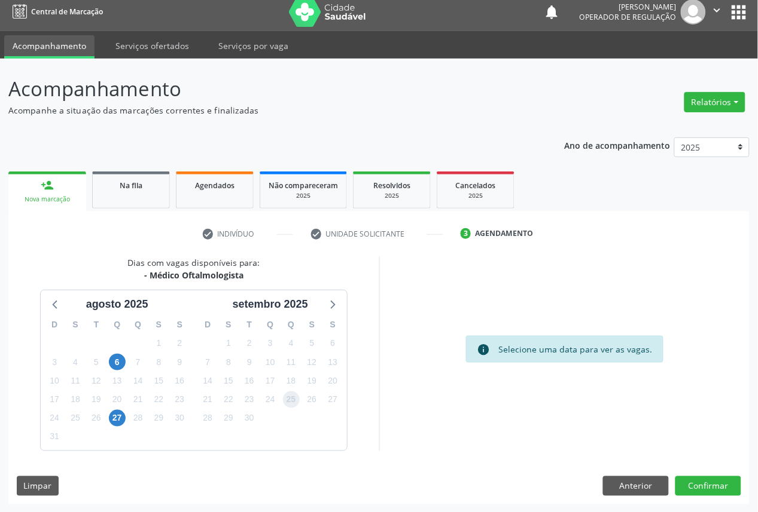
click at [294, 407] on span "25" at bounding box center [291, 400] width 17 height 17
click at [730, 487] on button "Confirmar" at bounding box center [708, 487] width 66 height 20
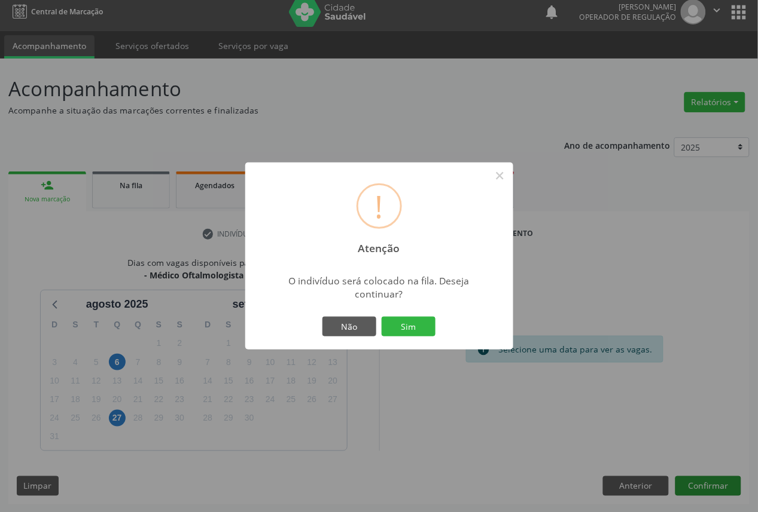
click at [382, 317] on button "Sim" at bounding box center [409, 327] width 54 height 20
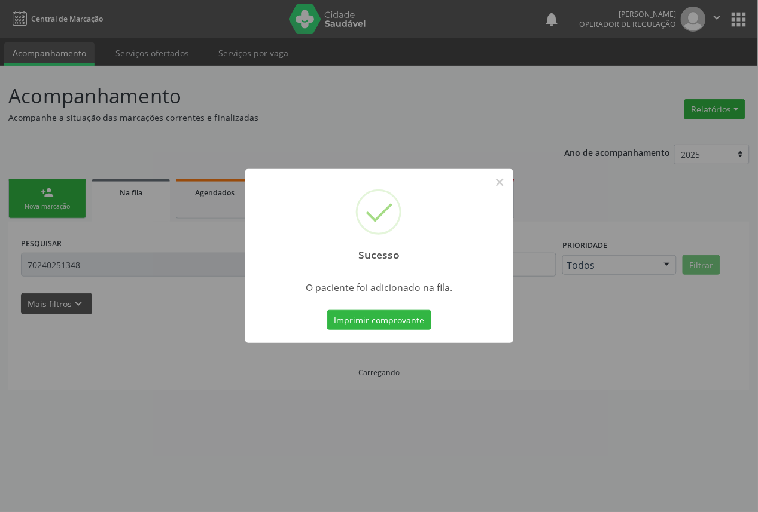
scroll to position [0, 0]
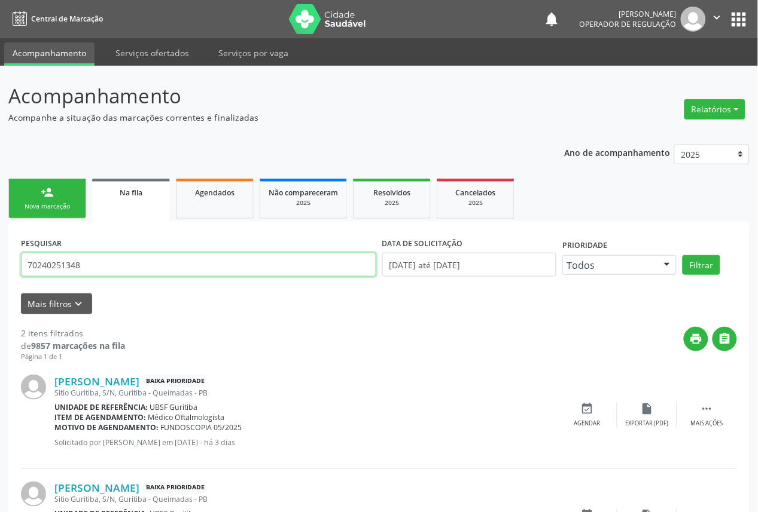
click at [100, 260] on input "70240251348" at bounding box center [198, 265] width 355 height 24
click at [102, 260] on input "701001816496297" at bounding box center [198, 265] width 355 height 24
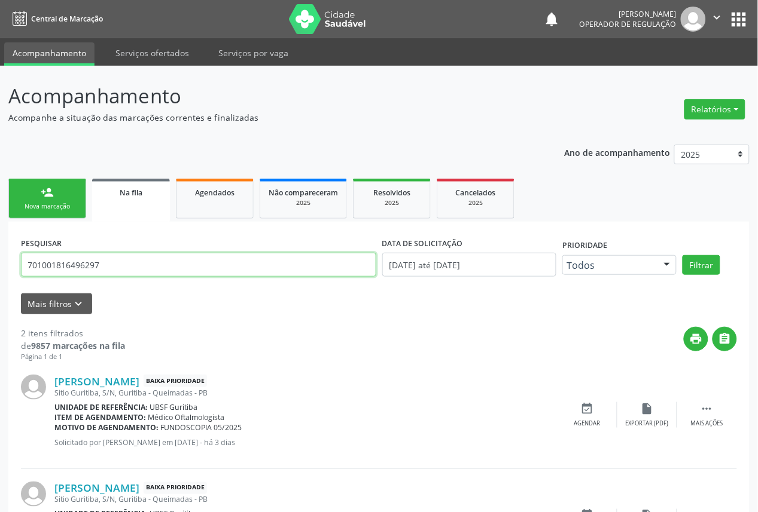
click at [102, 260] on input "701001816496297" at bounding box center [198, 265] width 355 height 24
type input "701001816496297"
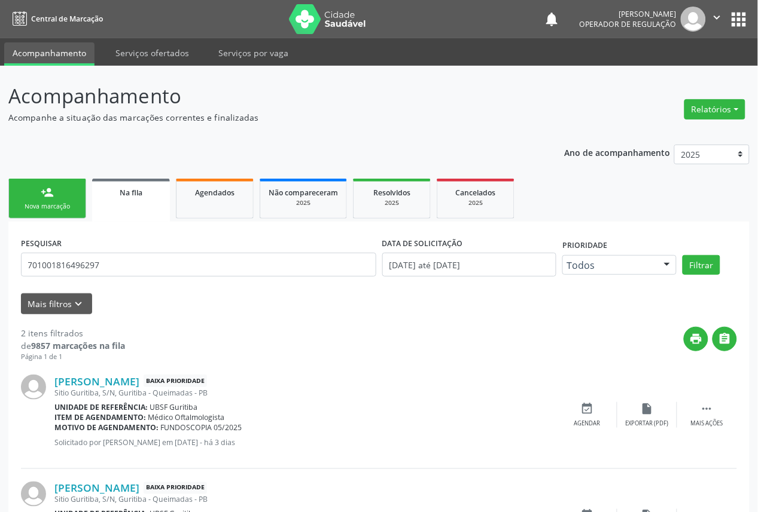
click at [41, 204] on div "Nova marcação" at bounding box center [47, 206] width 60 height 9
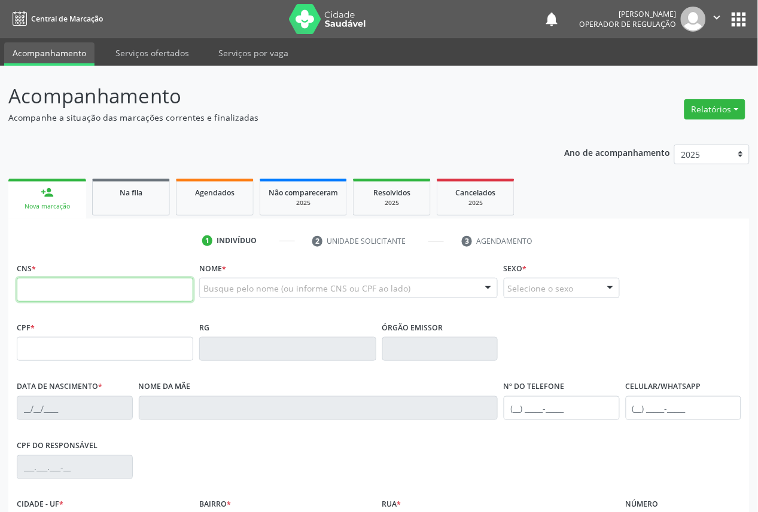
click at [79, 278] on input "text" at bounding box center [105, 290] width 176 height 24
type input "7"
paste input "701 0018 1649 6297"
type input "701 0018 1649 6297"
type input "147.258.664-66"
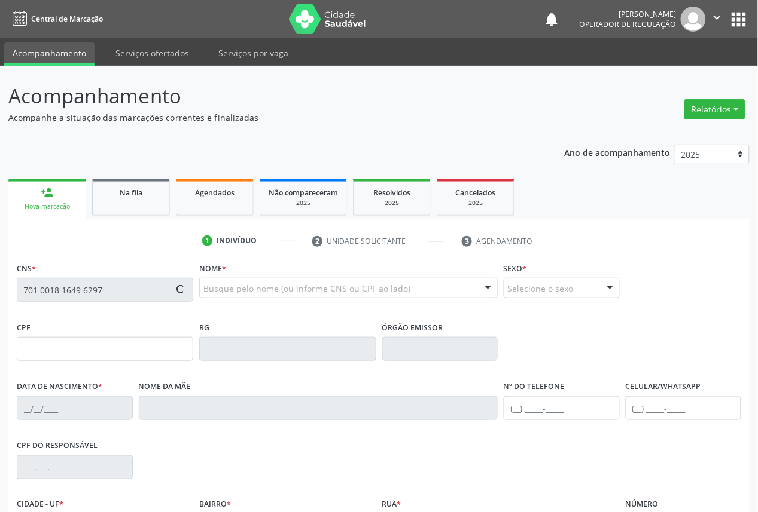
type input "10/10/2005"
type input "Luzinete Vieira da Silva Galdino"
type input "(83) 99352-8010"
type input "021.349.847-24"
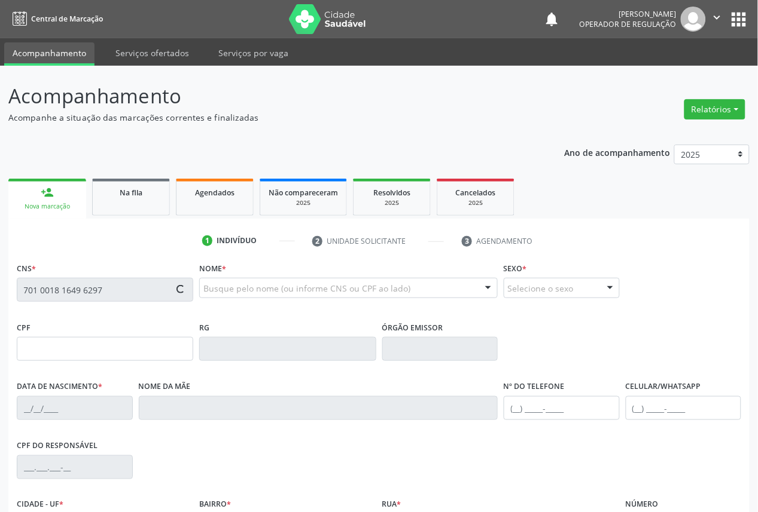
type input "102"
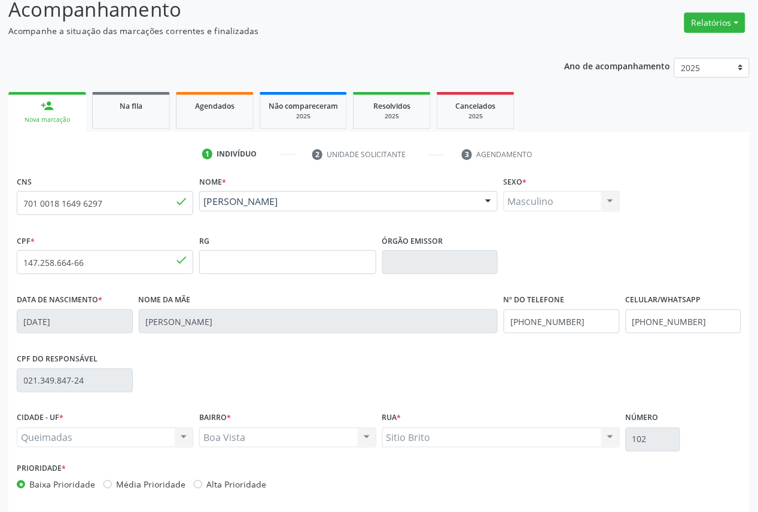
scroll to position [135, 0]
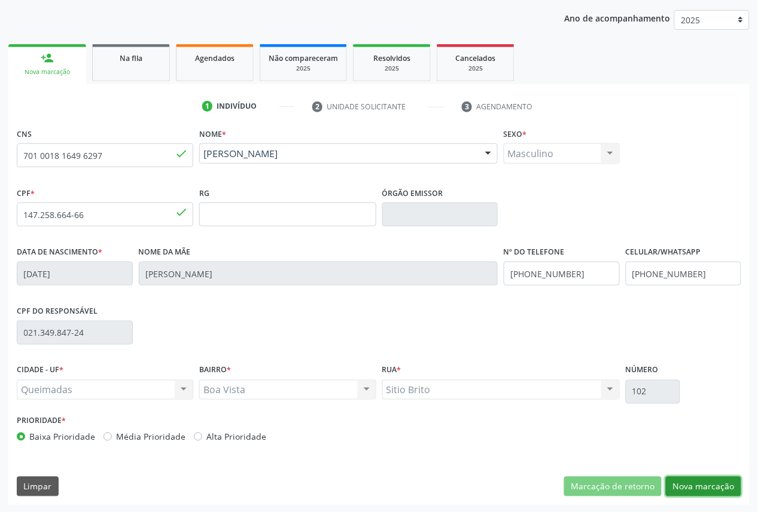
click at [676, 477] on button "Nova marcação" at bounding box center [703, 487] width 75 height 20
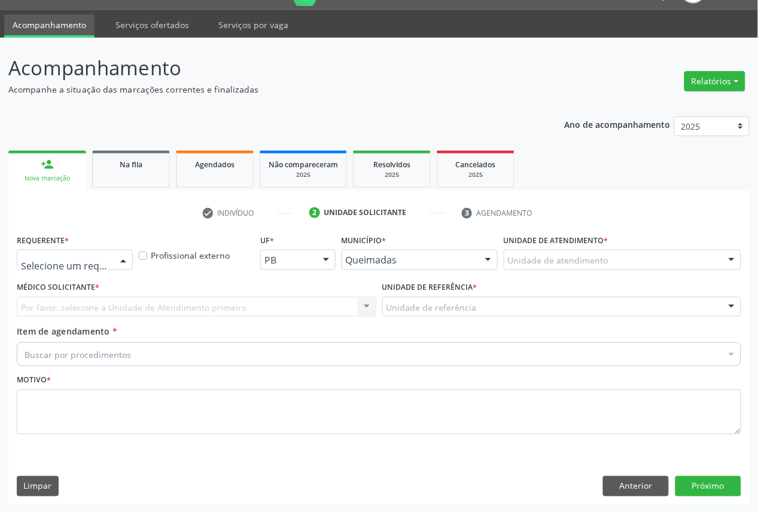
drag, startPoint x: 102, startPoint y: 255, endPoint x: 81, endPoint y: 315, distance: 63.2
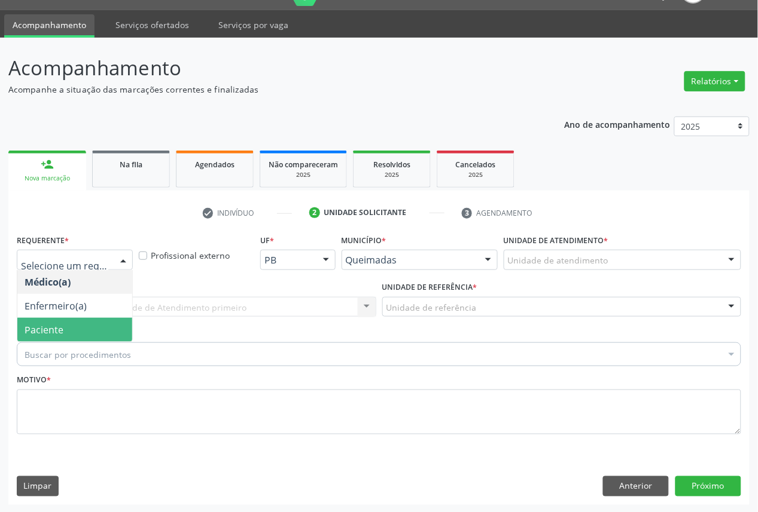
drag, startPoint x: 80, startPoint y: 322, endPoint x: 105, endPoint y: 312, distance: 26.3
click at [80, 321] on span "Paciente" at bounding box center [74, 330] width 115 height 24
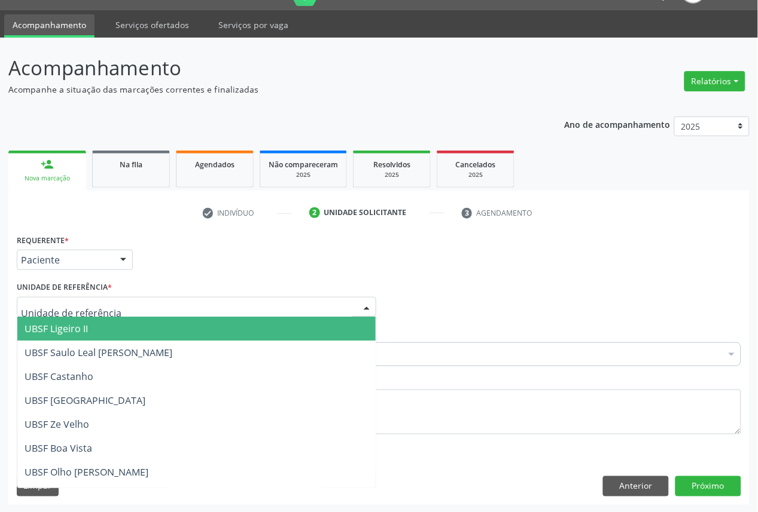
click at [120, 303] on div at bounding box center [196, 307] width 359 height 20
type input "BO"
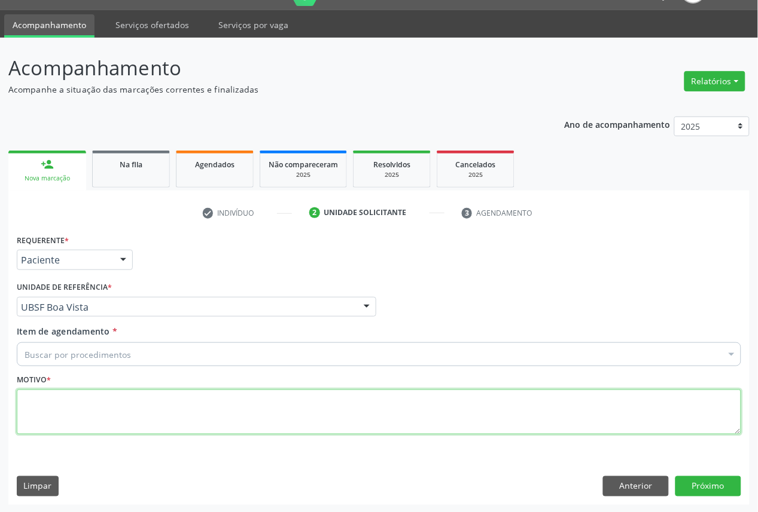
click at [200, 416] on textarea at bounding box center [379, 412] width 724 height 45
paste textarea "CONSULTA 05/2025"
type textarea "CONSULTA 05/2025"
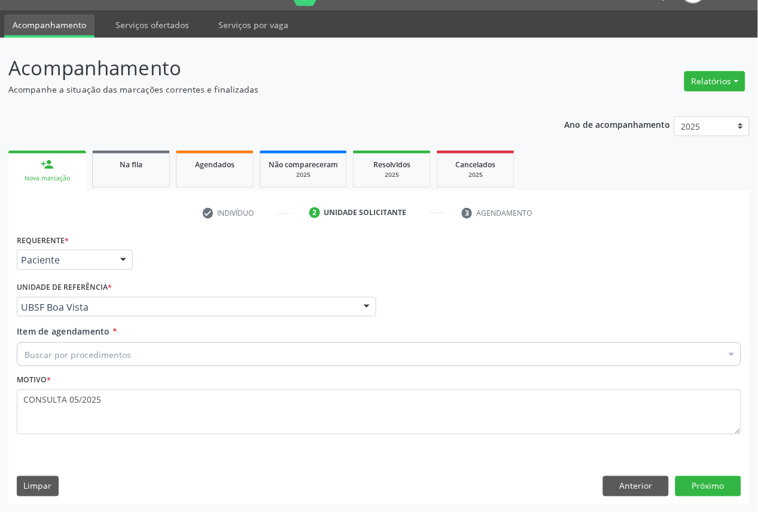
click at [254, 350] on div "Buscar por procedimentos" at bounding box center [379, 355] width 724 height 24
paste input "OFTALMOLOGISTA"
type input "OFTALMOLOGISTA"
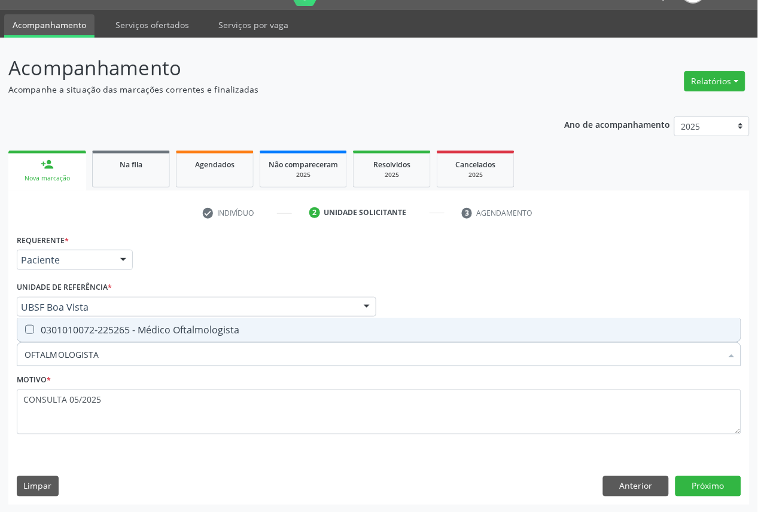
click at [238, 331] on div "0301010072-225265 - Médico Oftalmologista" at bounding box center [379, 330] width 709 height 10
checkbox Oftalmologista "true"
click at [719, 479] on button "Próximo" at bounding box center [708, 487] width 66 height 20
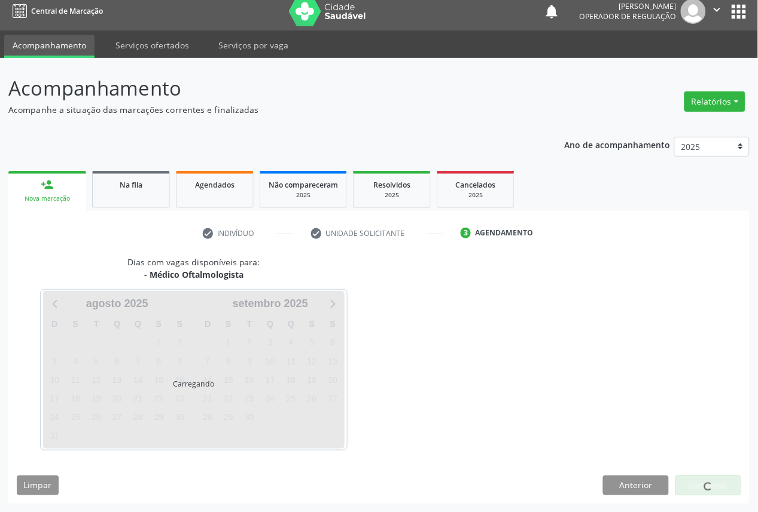
scroll to position [7, 0]
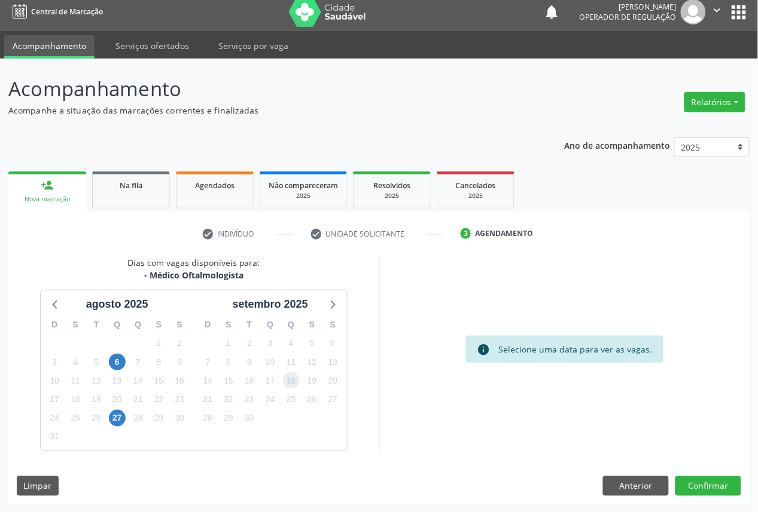
click at [287, 379] on span "18" at bounding box center [291, 381] width 17 height 17
click at [727, 495] on button "Confirmar" at bounding box center [708, 487] width 66 height 20
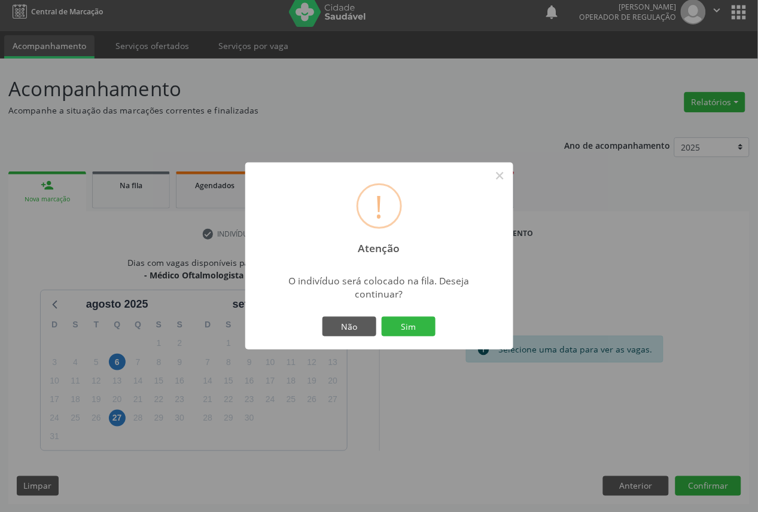
click at [382, 317] on button "Sim" at bounding box center [409, 327] width 54 height 20
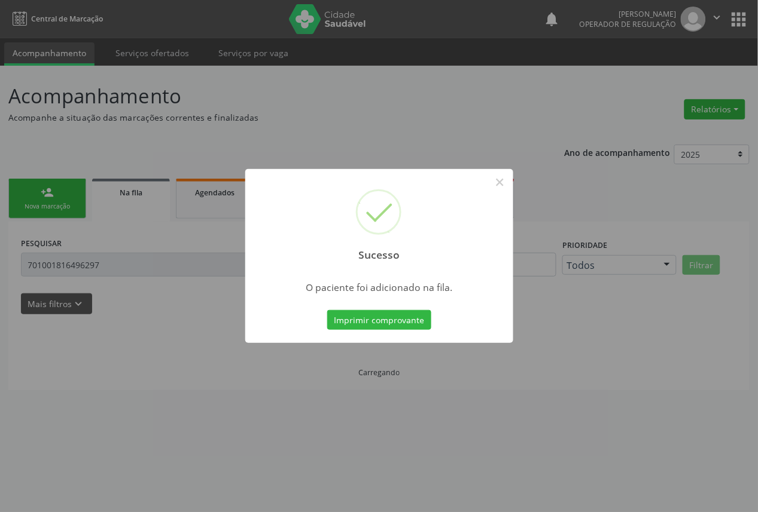
scroll to position [0, 0]
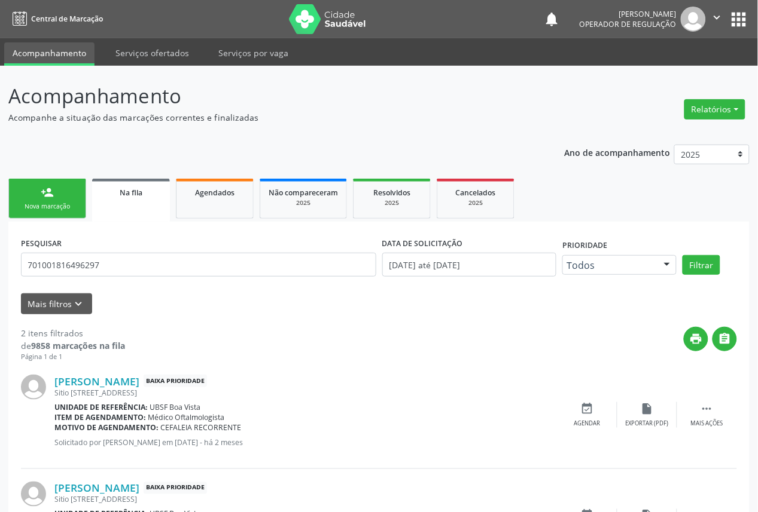
click at [67, 198] on link "person_add Nova marcação" at bounding box center [47, 199] width 78 height 40
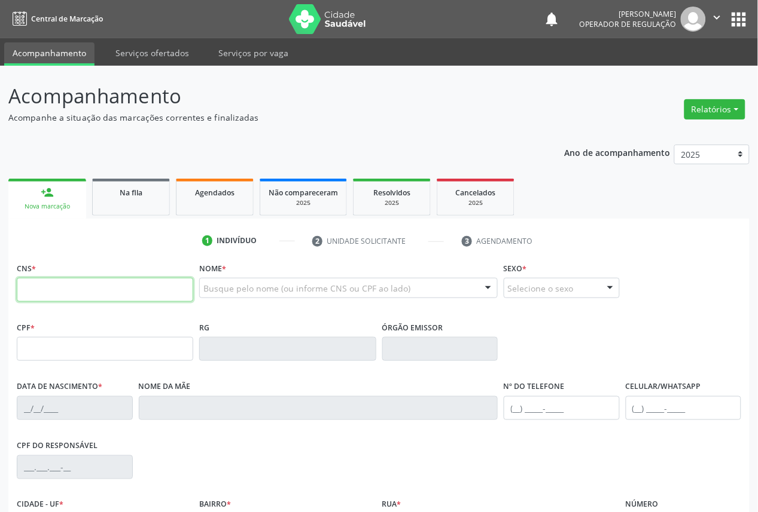
click at [93, 297] on input "text" at bounding box center [105, 290] width 176 height 24
type input "700 0092 0696 7104"
type input "031.104.924-90"
type input "20/01/1974"
type input "Alice Pereira de Aguiar"
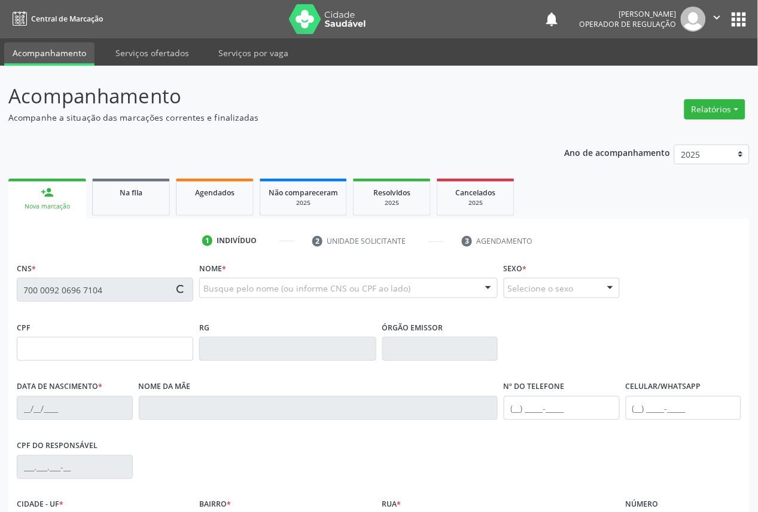
type input "(83) 99385-7398"
type input "(83) 99391-9259"
type input "1013"
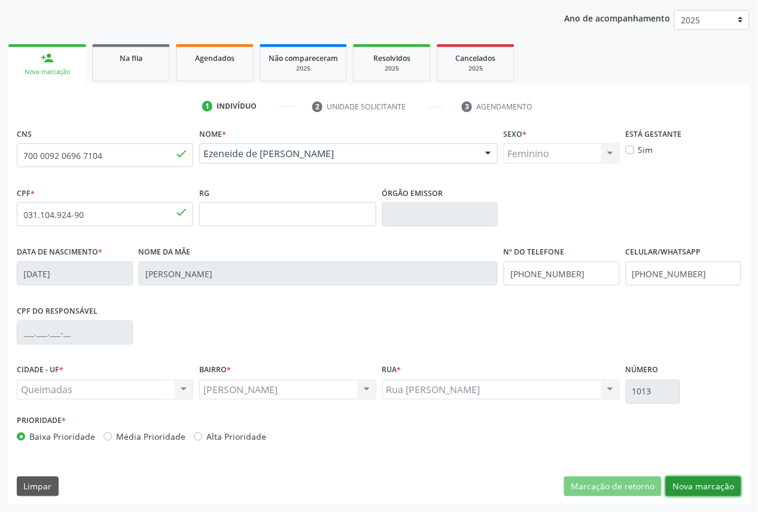
click at [682, 490] on button "Nova marcação" at bounding box center [703, 487] width 75 height 20
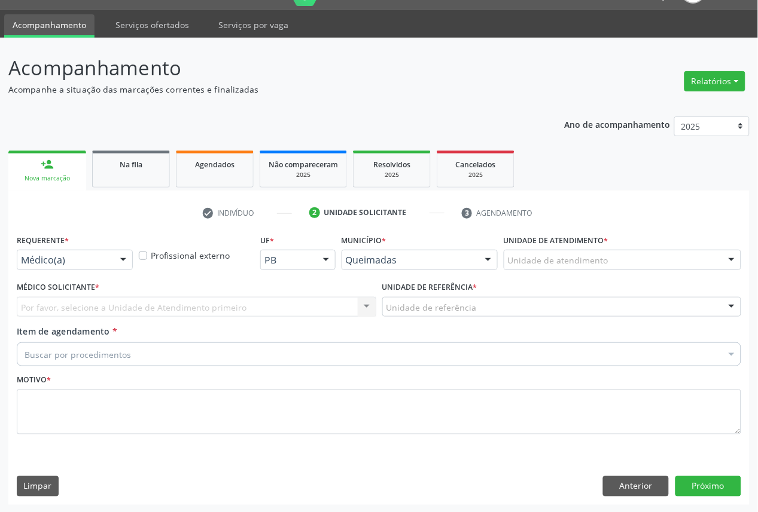
drag, startPoint x: 114, startPoint y: 258, endPoint x: 86, endPoint y: 323, distance: 70.4
click at [114, 258] on div at bounding box center [123, 261] width 18 height 20
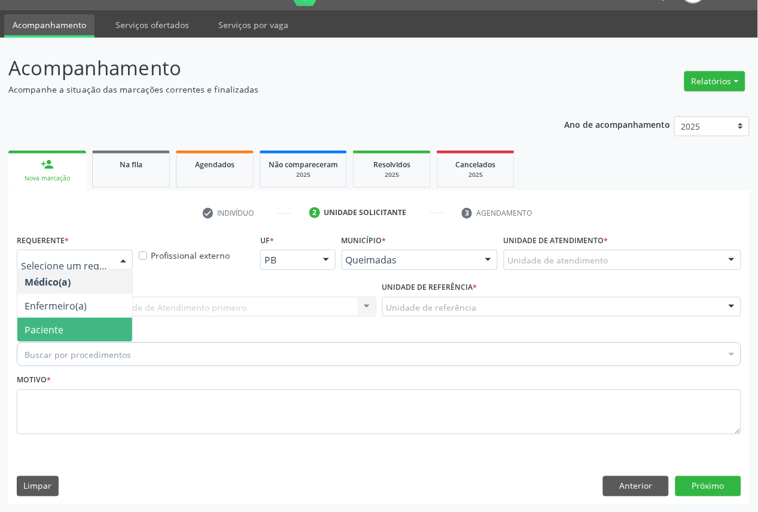
click at [80, 334] on span "Paciente" at bounding box center [74, 330] width 115 height 24
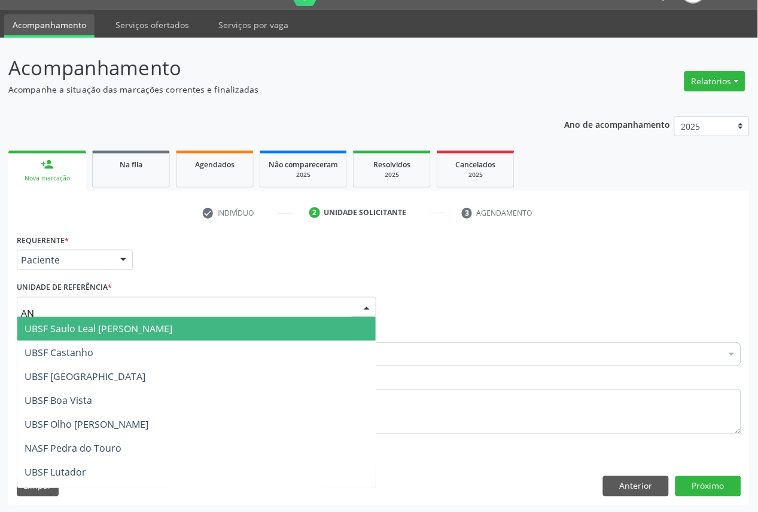
type input "ANI"
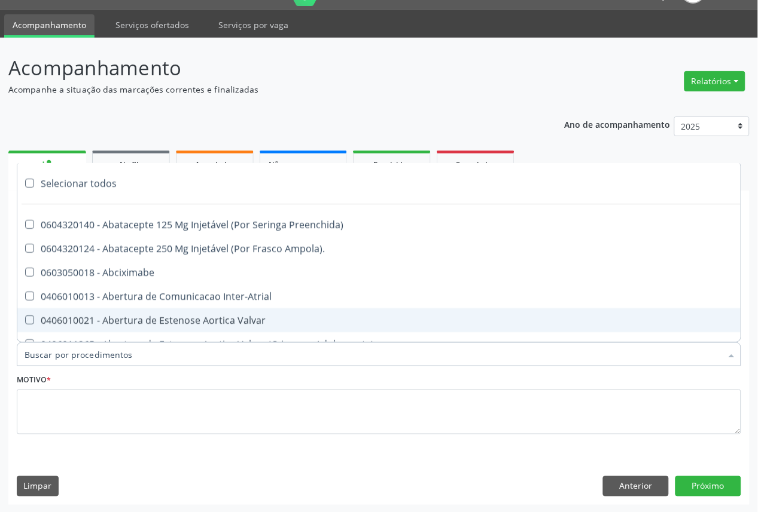
paste input "OFTALMOLOGISTA"
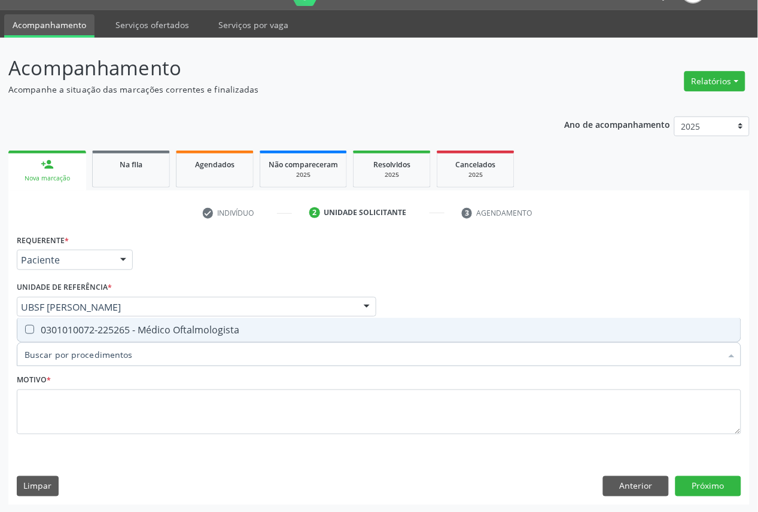
type input "OFTALMOLOGISTA"
click at [154, 325] on div "0301010072-225265 - Médico Oftalmologista" at bounding box center [379, 330] width 709 height 10
checkbox Oftalmologista "true"
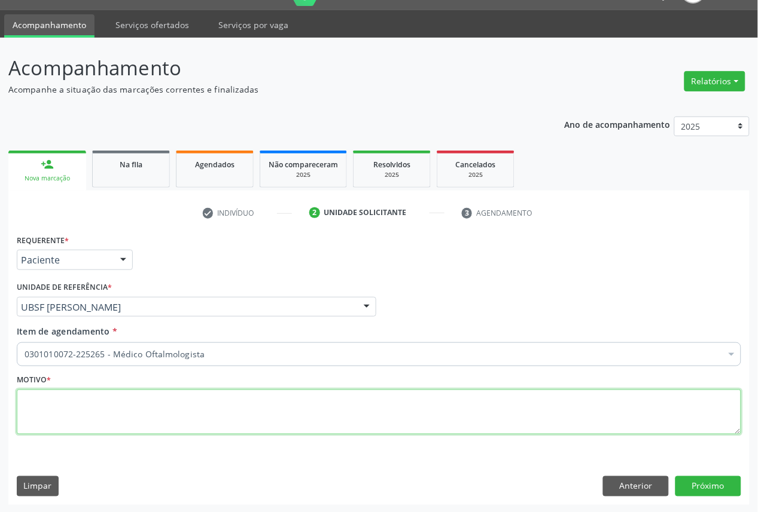
paste textarea "CONSULTA 05/2025"
click at [396, 427] on textarea "CONSULTA 05/2025" at bounding box center [379, 412] width 724 height 45
type textarea "CONSULTA 05/2025"
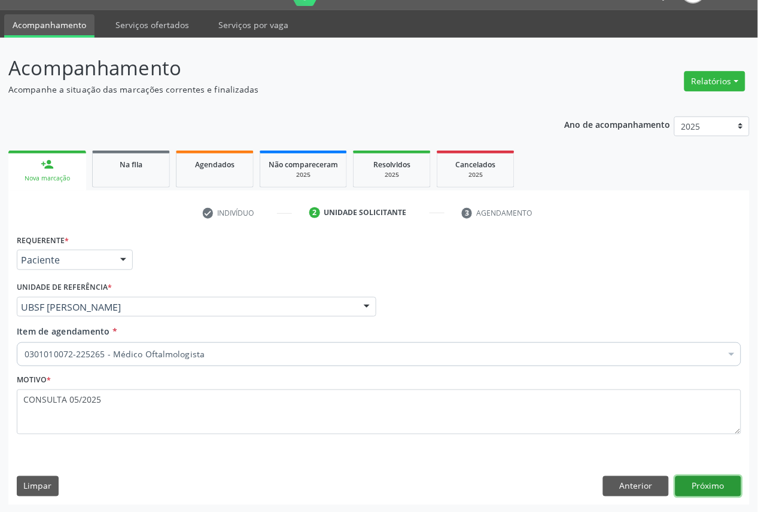
click at [703, 484] on button "Próximo" at bounding box center [708, 487] width 66 height 20
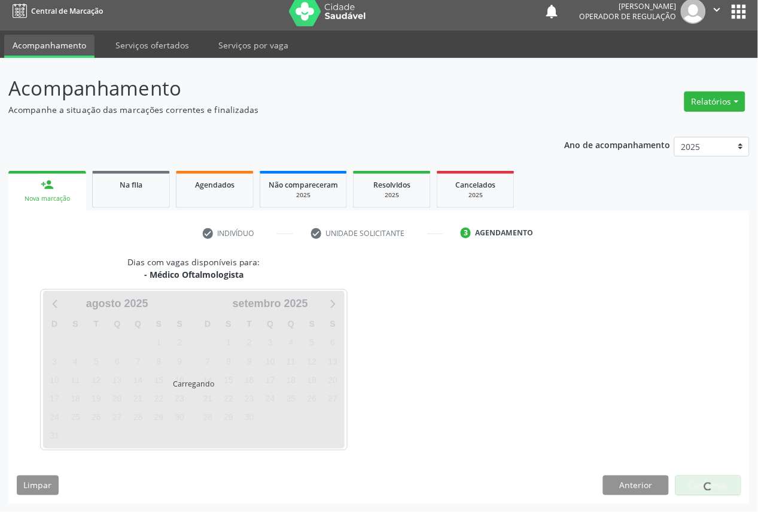
scroll to position [7, 0]
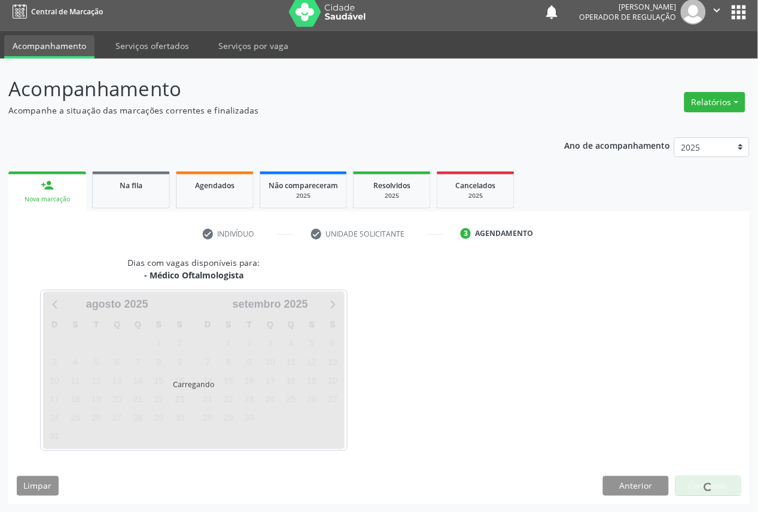
click at [332, 380] on div "Carregando" at bounding box center [193, 371] width 301 height 158
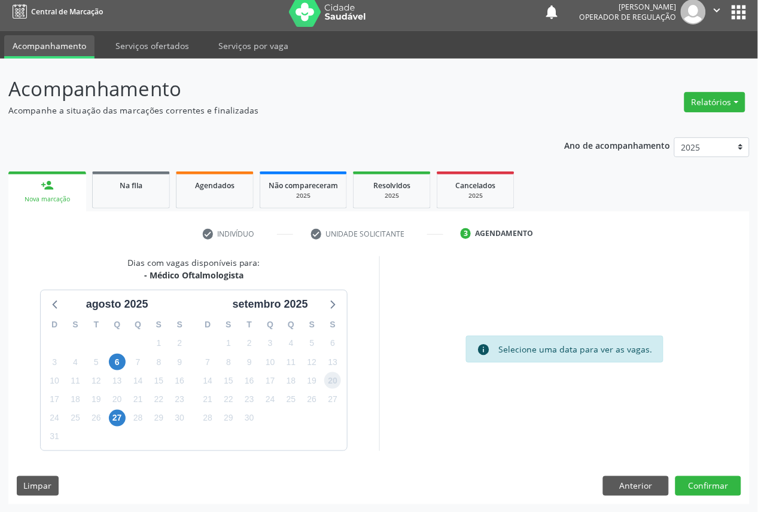
click at [332, 380] on span "20" at bounding box center [332, 381] width 17 height 17
click at [686, 475] on div "Dias com vagas disponíveis para: - Médico Oftalmologista [DATE] D S T Q Q S S 2…" at bounding box center [378, 381] width 741 height 248
click at [285, 381] on span "18" at bounding box center [291, 381] width 17 height 17
click at [714, 493] on button "Confirmar" at bounding box center [708, 487] width 66 height 20
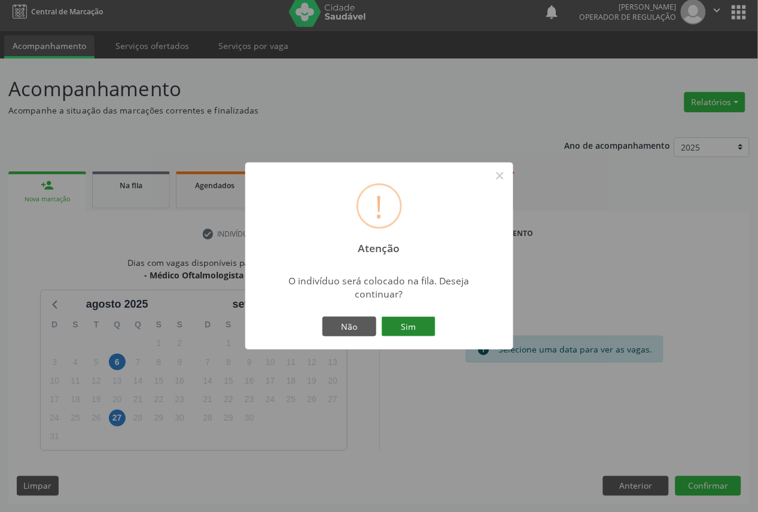
click at [391, 321] on button "Sim" at bounding box center [409, 327] width 54 height 20
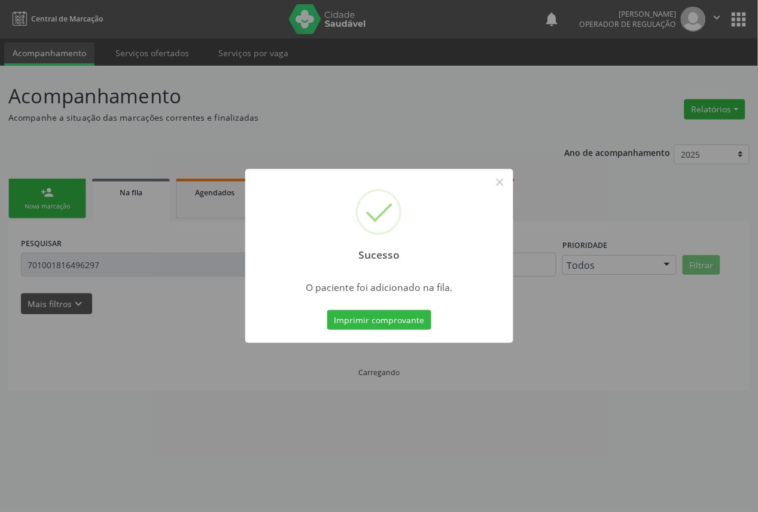
scroll to position [0, 0]
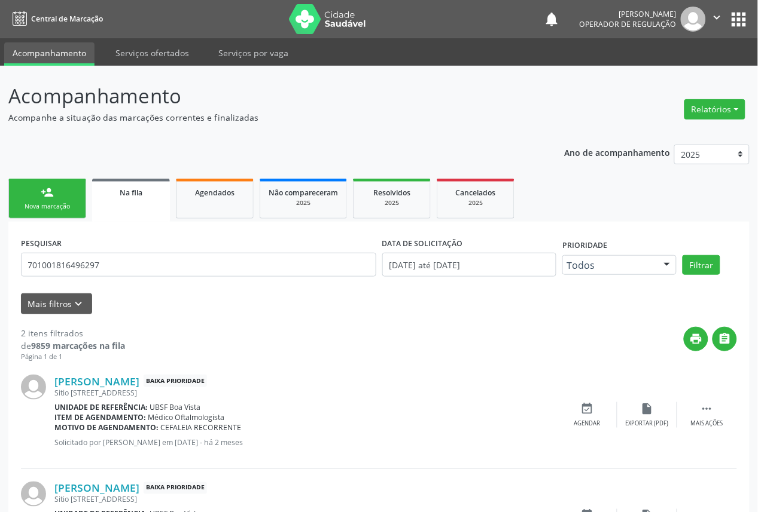
click at [30, 202] on div "Nova marcação" at bounding box center [47, 206] width 60 height 9
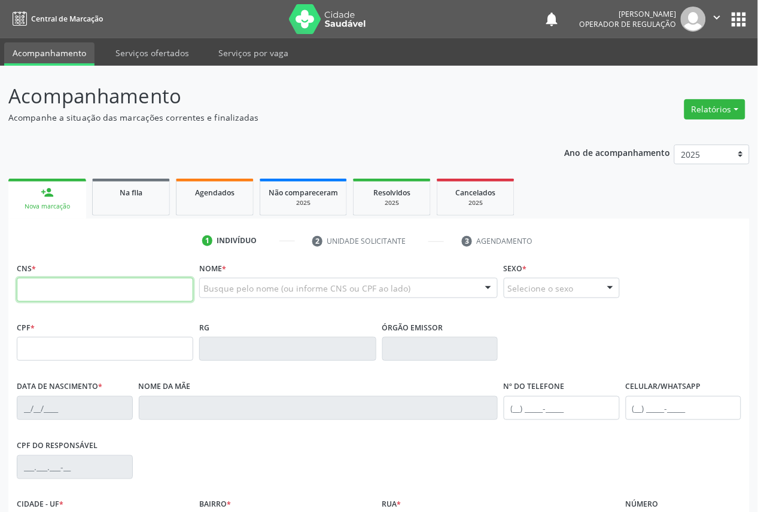
click at [69, 286] on input "text" at bounding box center [105, 290] width 176 height 24
type input "700 0043 5103 5301"
type input "024.877.427-12"
type input "18/06/1971"
type input "Maria Cilene Valoes"
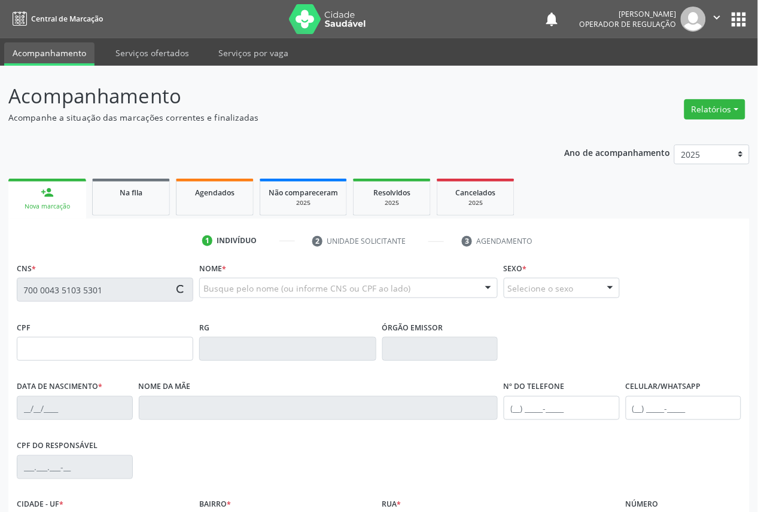
type input "(21) 97999-9287"
type input "194"
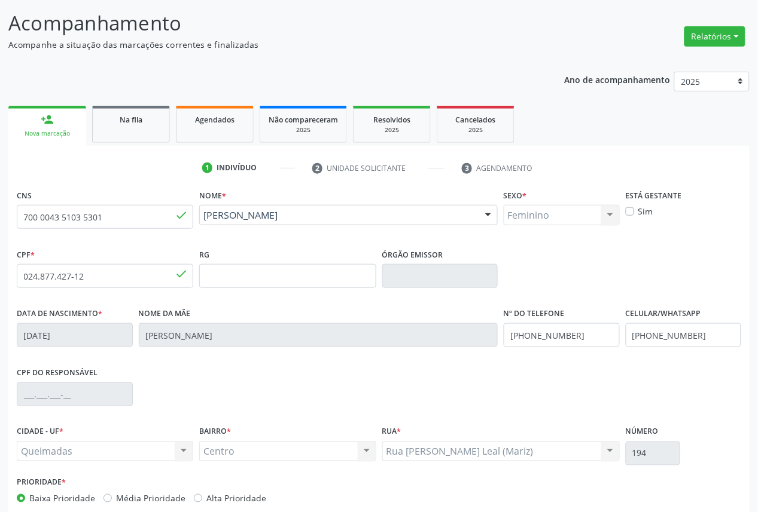
scroll to position [135, 0]
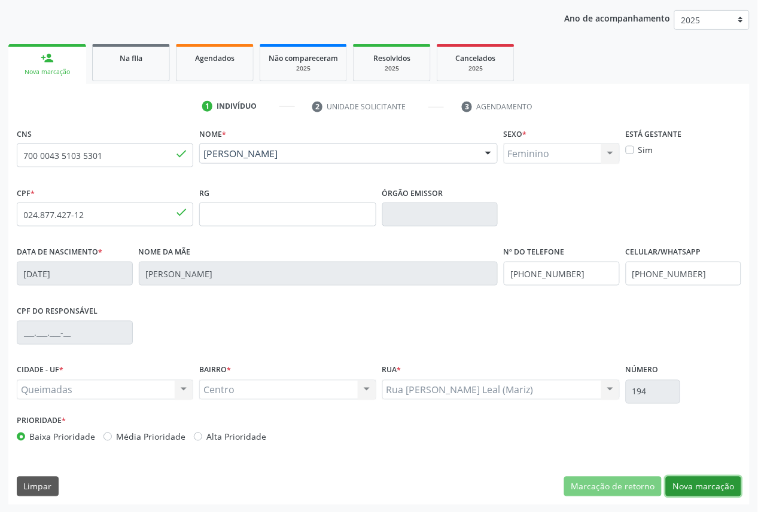
drag, startPoint x: 707, startPoint y: 486, endPoint x: 440, endPoint y: 395, distance: 282.9
click at [704, 485] on button "Nova marcação" at bounding box center [703, 487] width 75 height 20
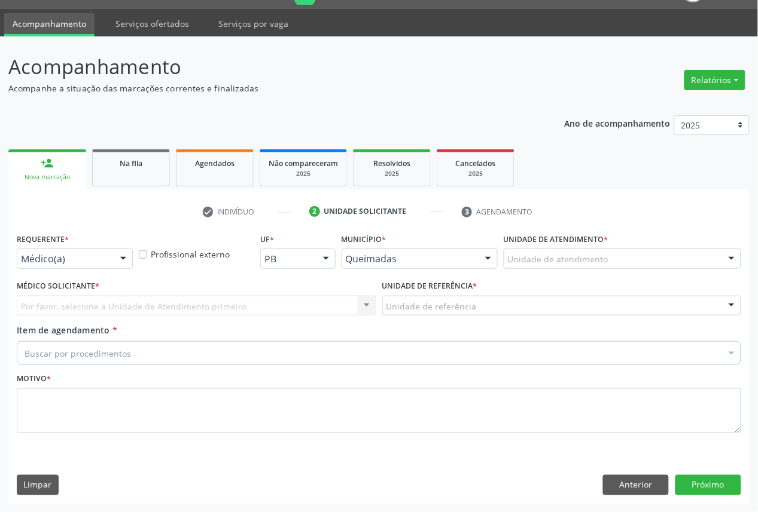
scroll to position [28, 0]
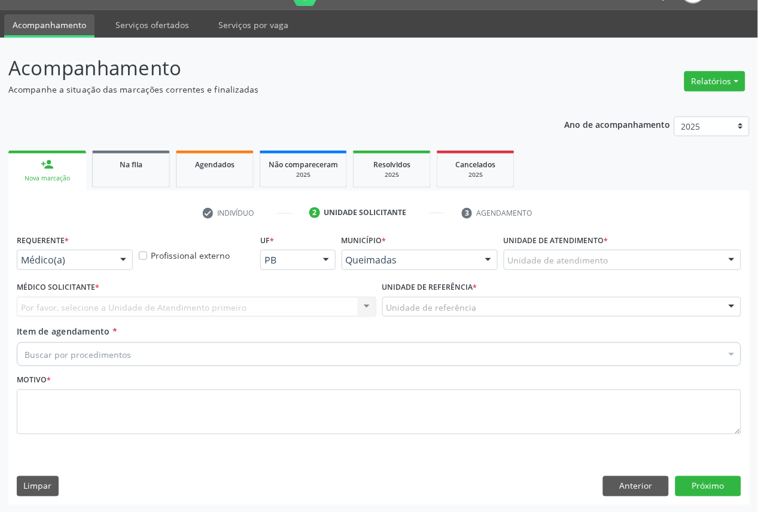
drag, startPoint x: 91, startPoint y: 261, endPoint x: 69, endPoint y: 320, distance: 63.0
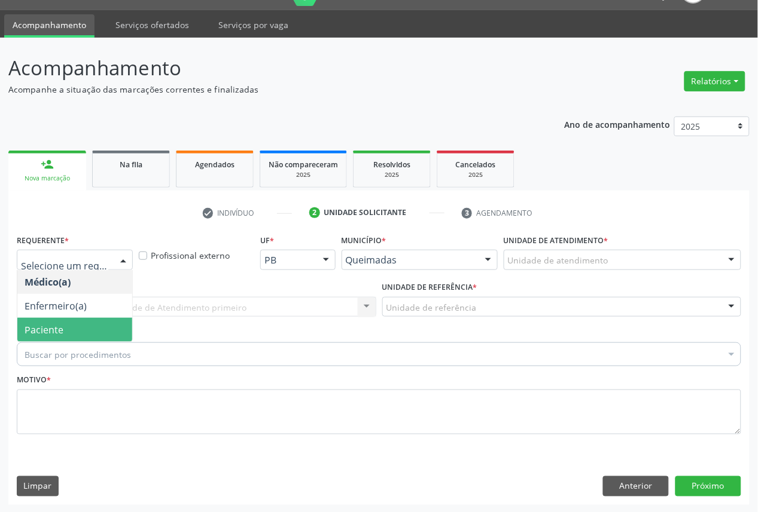
click at [69, 326] on span "Paciente" at bounding box center [74, 330] width 115 height 24
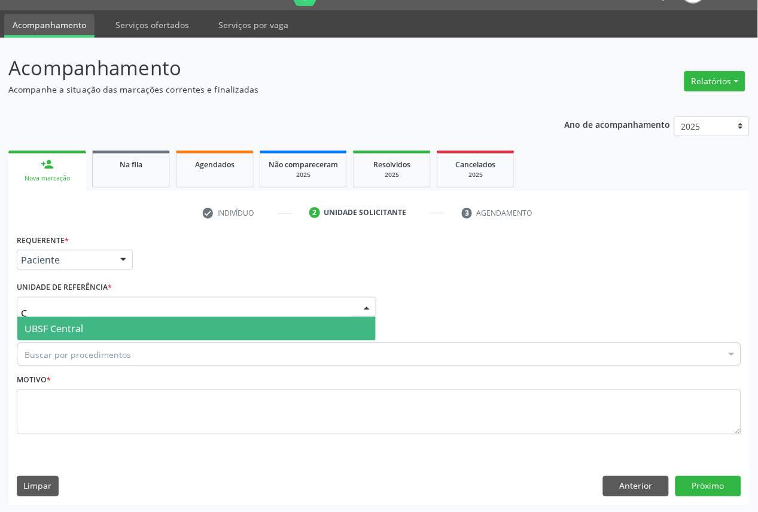
type input "CE"
drag, startPoint x: 96, startPoint y: 325, endPoint x: 504, endPoint y: 203, distance: 425.5
click at [99, 321] on span "UBSF Central" at bounding box center [196, 329] width 358 height 24
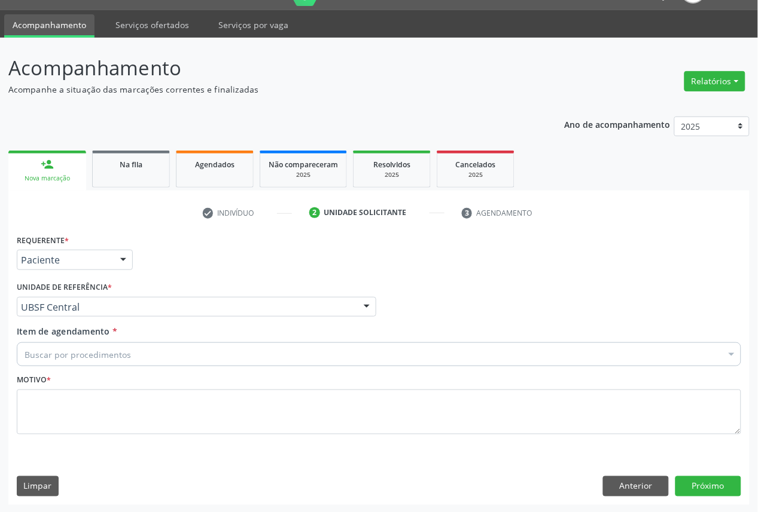
drag, startPoint x: 487, startPoint y: 348, endPoint x: 473, endPoint y: 350, distance: 14.0
click at [487, 348] on div "Buscar por procedimentos" at bounding box center [379, 355] width 724 height 24
paste input "OFTALMOLOGISTA"
type input "OFTALMOLOGISTA"
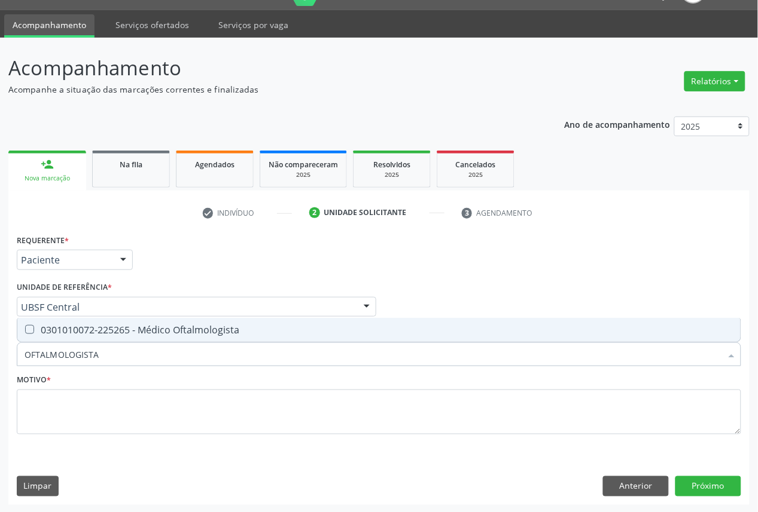
drag, startPoint x: 332, startPoint y: 333, endPoint x: 531, endPoint y: 291, distance: 203.0
click at [332, 332] on div "0301010072-225265 - Médico Oftalmologista" at bounding box center [379, 330] width 709 height 10
checkbox Oftalmologista "true"
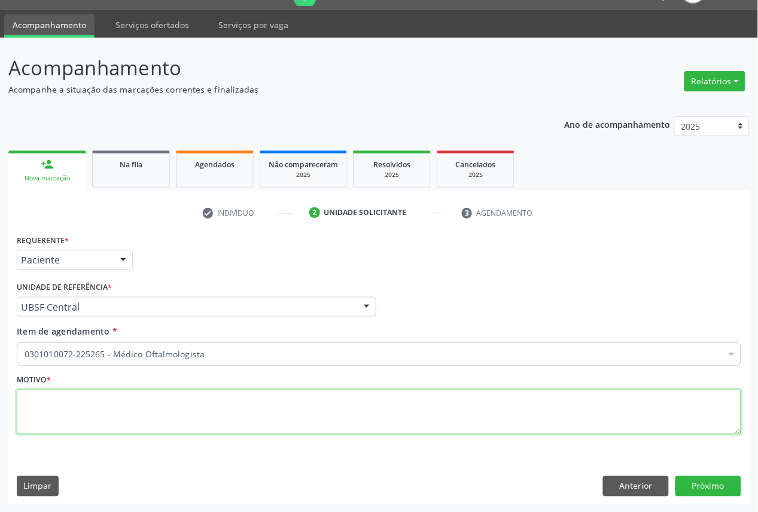
paste textarea "EXAME DE VISTA OFTALMO 05/2025"
click at [461, 414] on textarea at bounding box center [379, 412] width 724 height 45
type textarea "EXAME DE VISTA OFTALMO 05/2025"
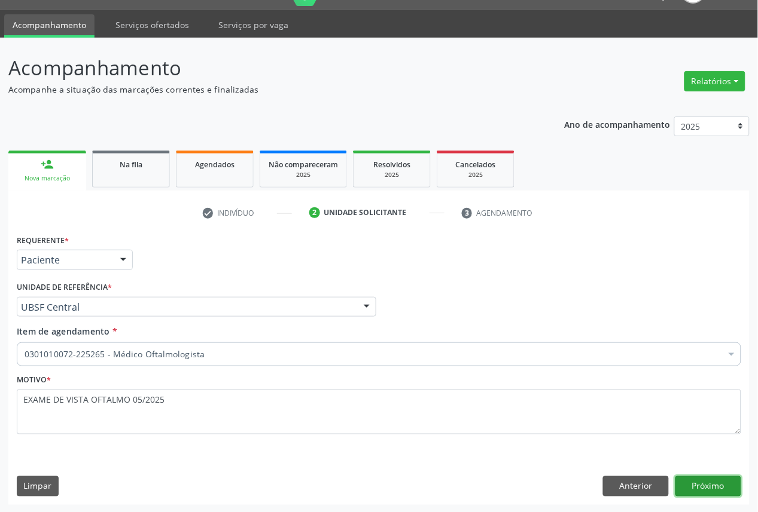
click at [701, 484] on button "Próximo" at bounding box center [708, 487] width 66 height 20
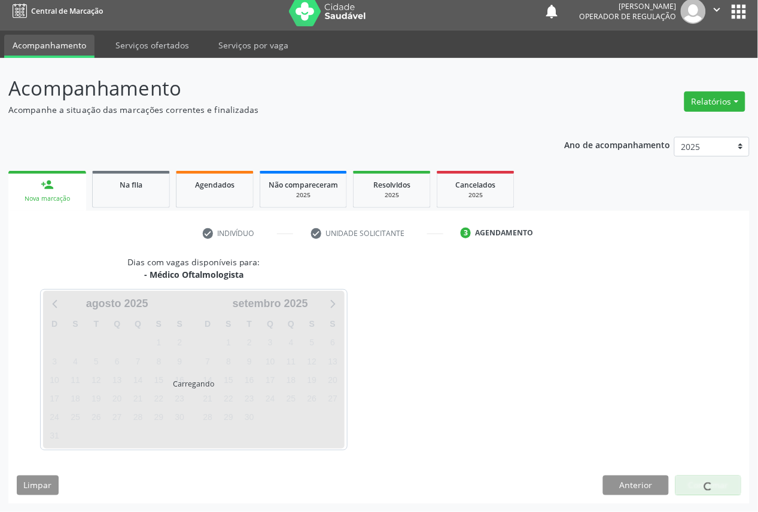
scroll to position [7, 0]
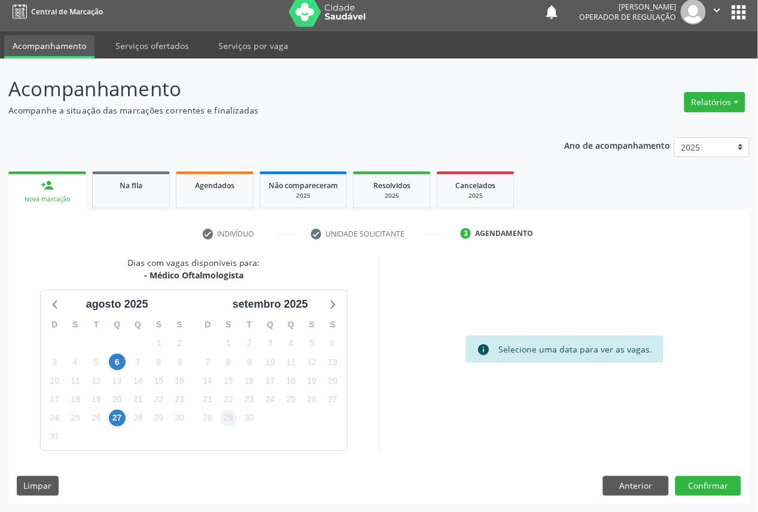
drag, startPoint x: 239, startPoint y: 428, endPoint x: 234, endPoint y: 422, distance: 8.1
click at [237, 425] on div "D S T Q Q S S 31 1 2 3 4 5 6 7 8 9 10 11 12 13 14 15 16 17 18 19 20 21 22 23 24…" at bounding box center [270, 382] width 153 height 138
click at [233, 421] on span "29" at bounding box center [228, 418] width 17 height 17
click at [710, 484] on button "Confirmar" at bounding box center [708, 487] width 66 height 20
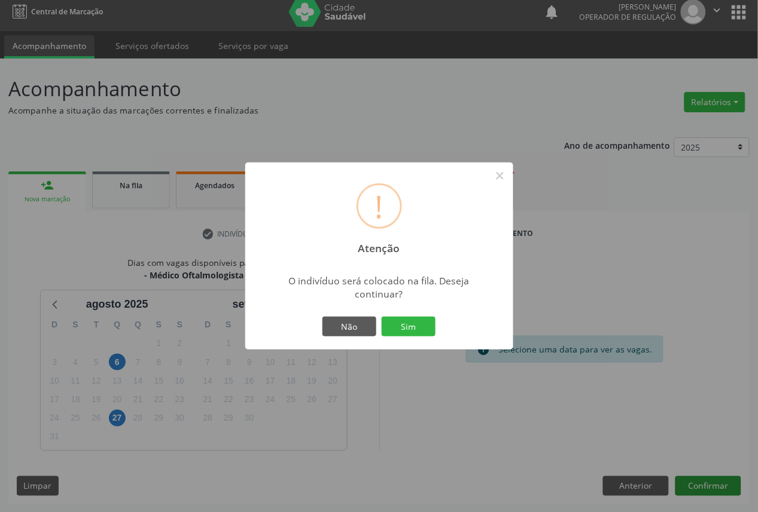
click at [382, 317] on button "Sim" at bounding box center [409, 327] width 54 height 20
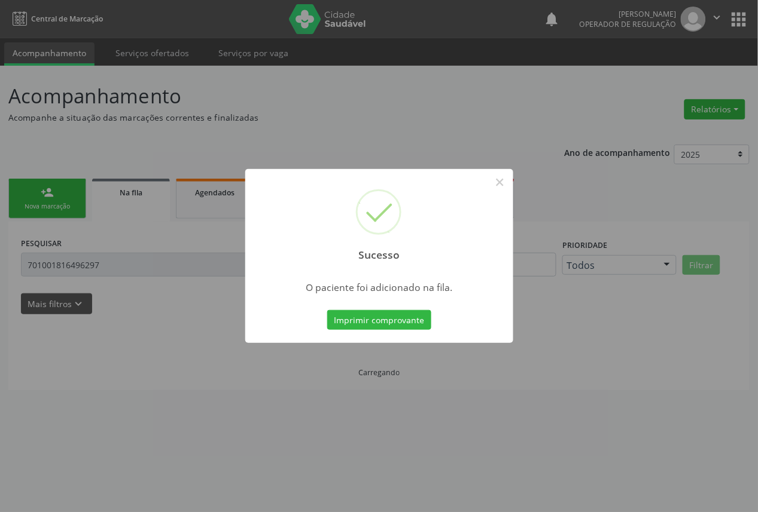
scroll to position [0, 0]
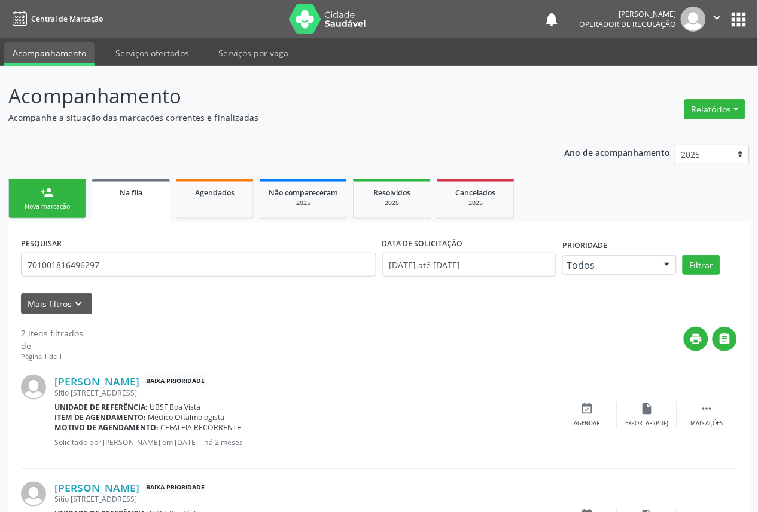
click at [68, 199] on link "person_add Nova marcação" at bounding box center [47, 199] width 78 height 40
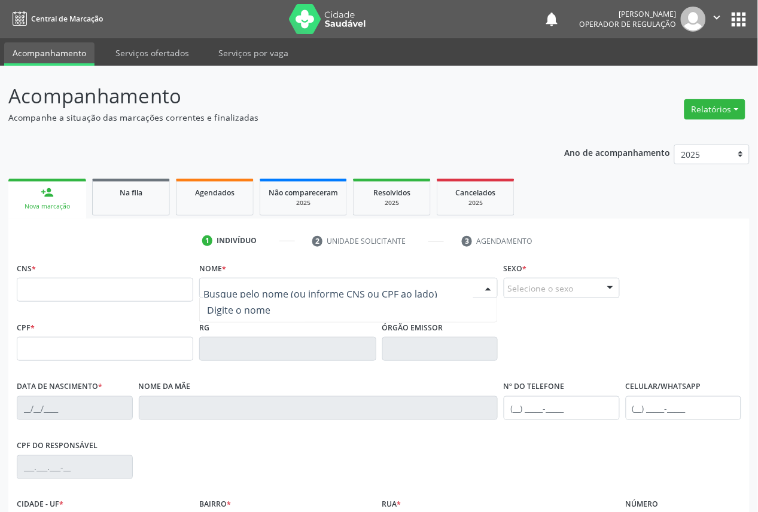
click at [283, 297] on div "Nenhum resultado encontrado para: " " Digite o nome" at bounding box center [348, 288] width 298 height 20
type input "WILSON AN"
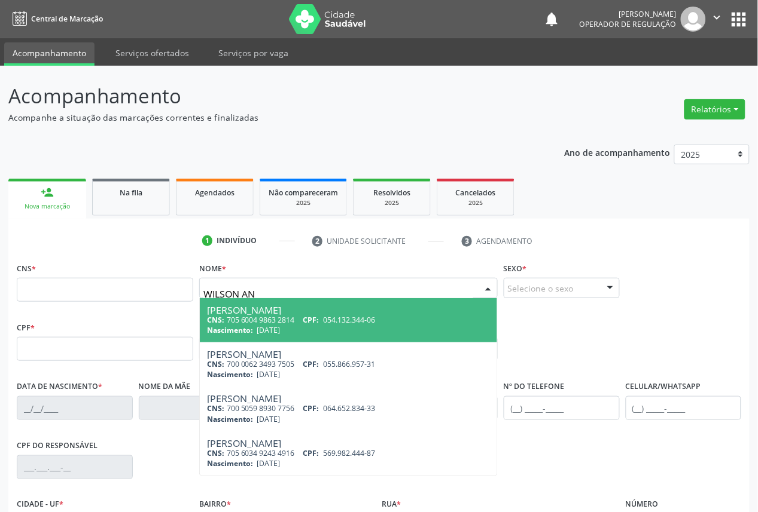
click at [338, 312] on div "Wilson Antonio da Silva" at bounding box center [348, 311] width 283 height 10
type input "705 6004 9863 2814"
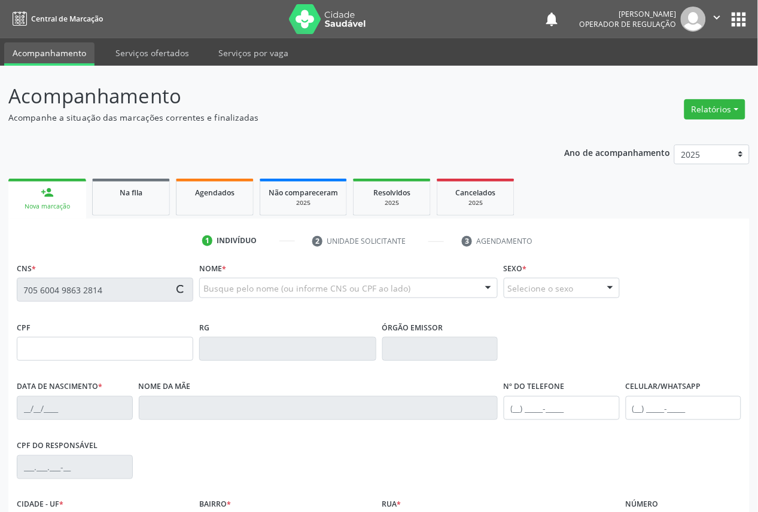
type input "054.132.344-06"
type input "10/05/1985"
type input "Josefa Antonia da Silva"
type input "(83) 98839-7696"
type input "(83) 99155-8586"
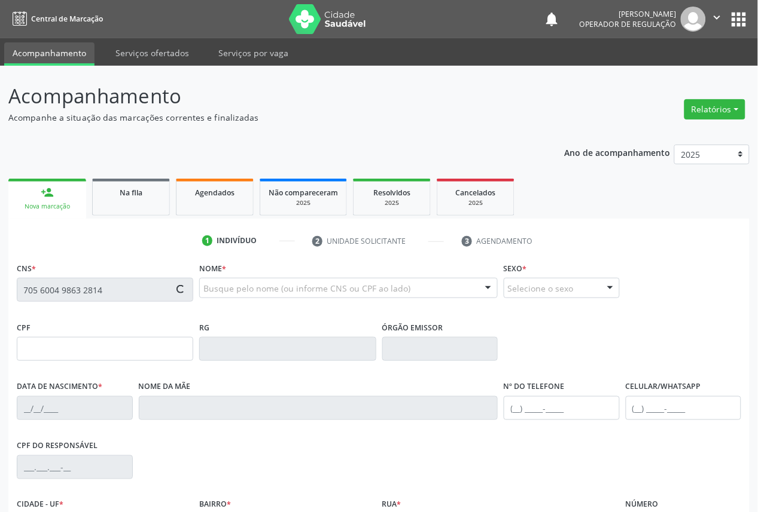
type input "798"
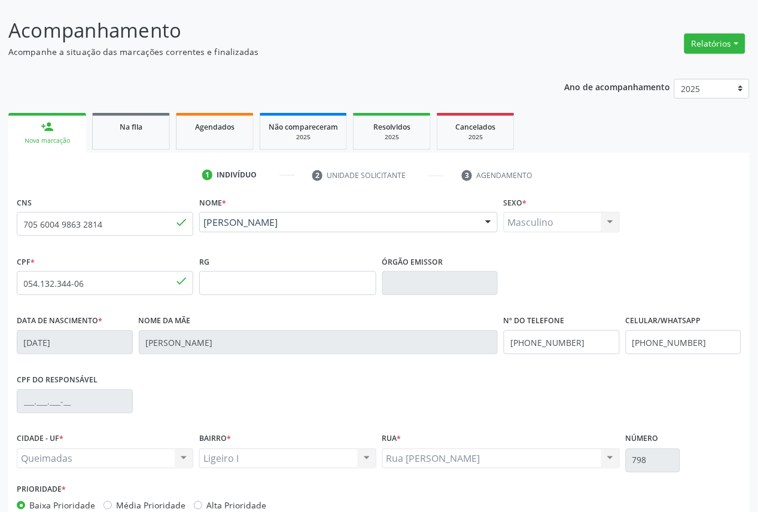
scroll to position [135, 0]
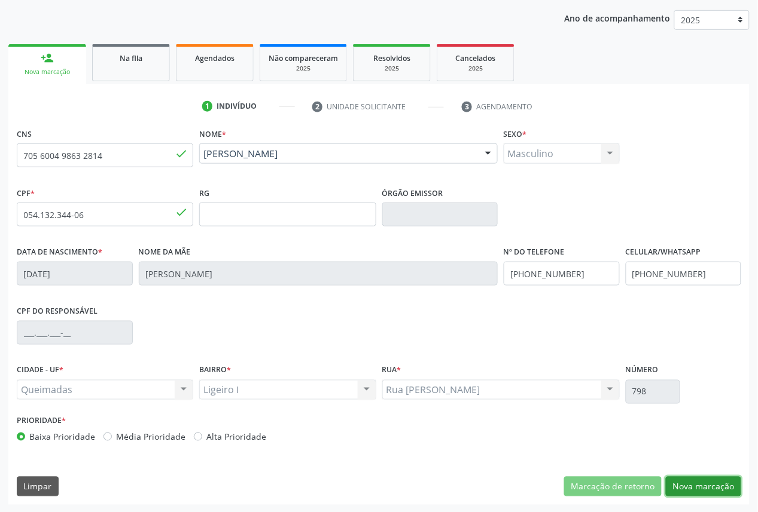
click at [685, 482] on button "Nova marcação" at bounding box center [703, 487] width 75 height 20
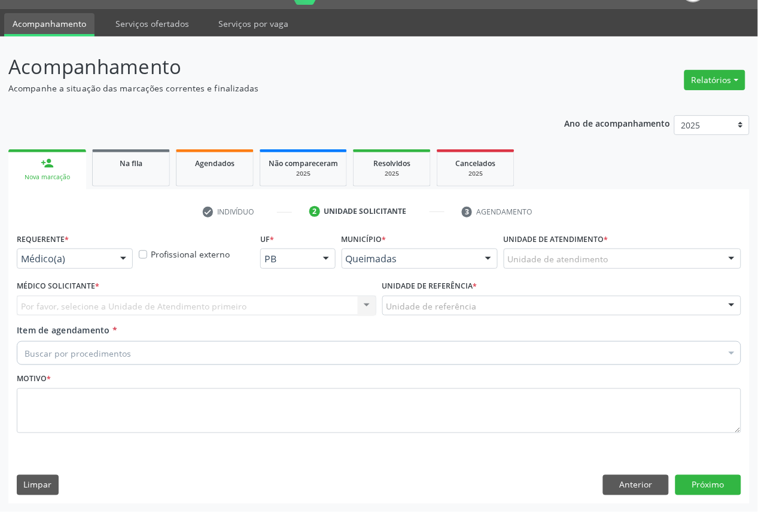
scroll to position [28, 0]
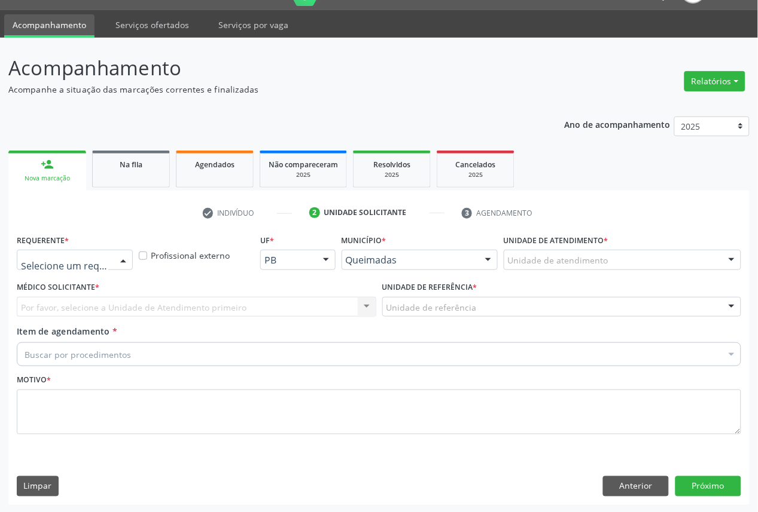
drag, startPoint x: 60, startPoint y: 258, endPoint x: 62, endPoint y: 299, distance: 41.3
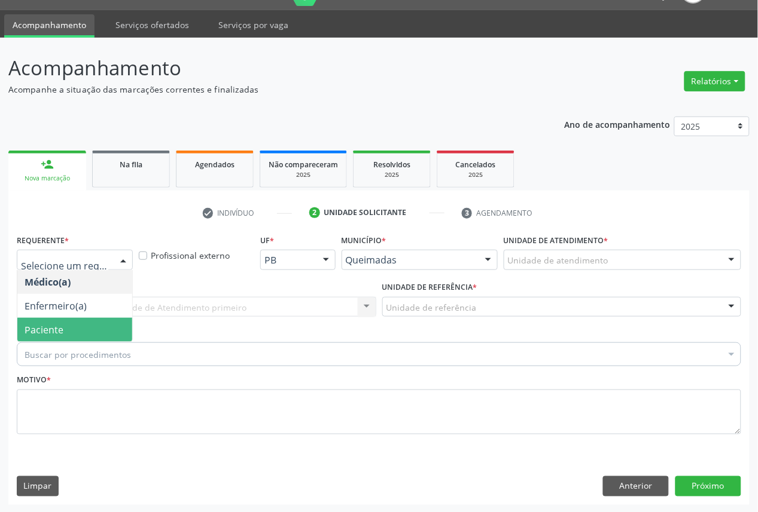
click at [68, 326] on span "Paciente" at bounding box center [74, 330] width 115 height 24
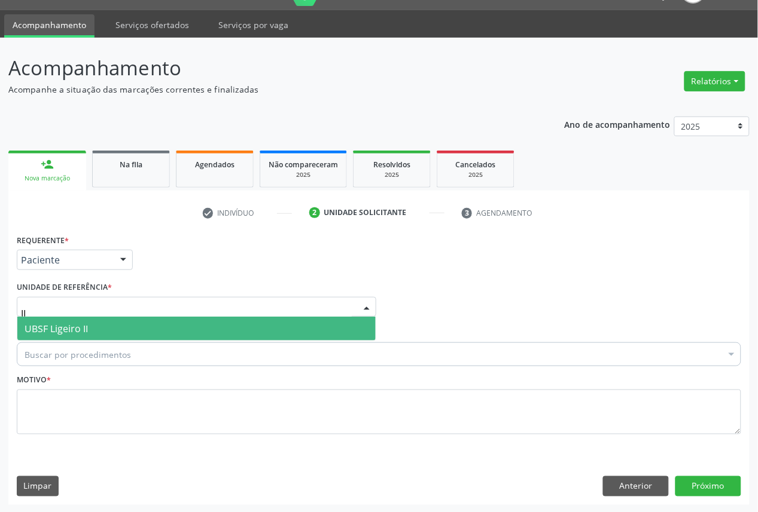
click at [97, 337] on span "UBSF Ligeiro II" at bounding box center [196, 329] width 358 height 24
type input "II"
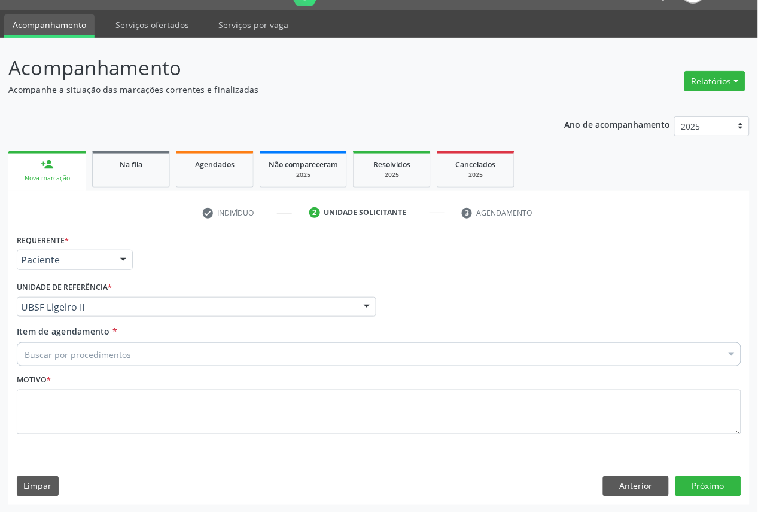
drag, startPoint x: 89, startPoint y: 317, endPoint x: 86, endPoint y: 311, distance: 6.4
click at [86, 311] on div "Unidade de referência * UBSF Ligeiro II UBSF Ligeiro II UBSF Saulo Leal Ernesto…" at bounding box center [196, 302] width 365 height 47
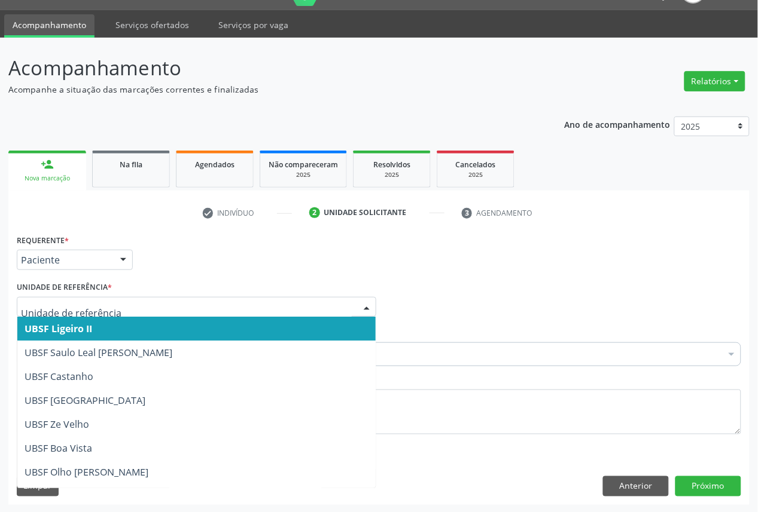
click at [86, 303] on input "text" at bounding box center [186, 313] width 331 height 24
type input "LI"
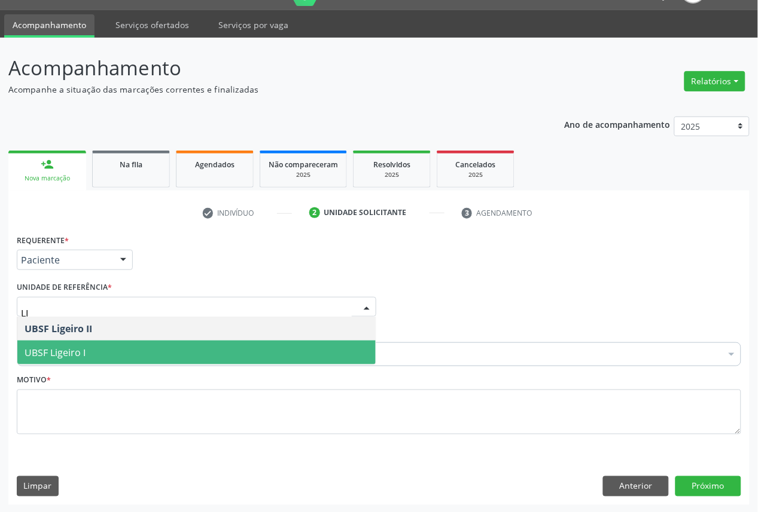
click at [98, 349] on span "UBSF Ligeiro I" at bounding box center [196, 353] width 358 height 24
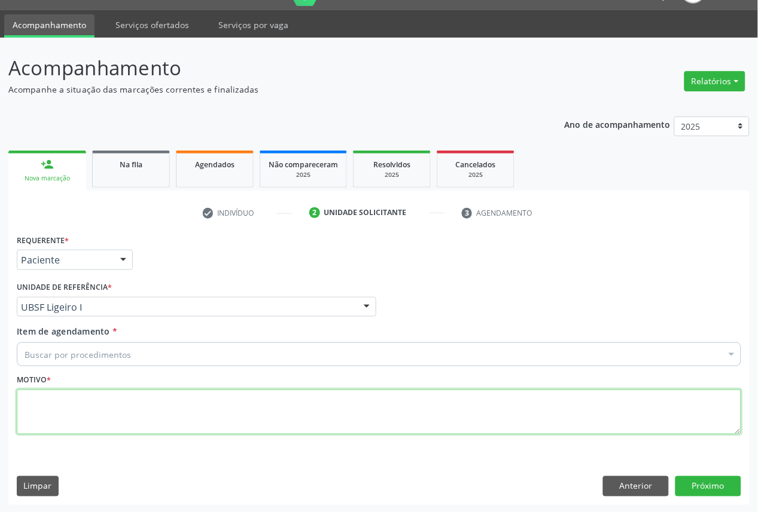
click at [128, 420] on textarea at bounding box center [379, 412] width 724 height 45
paste textarea "EXAME DE VISTA OFTALMO 05/2025"
click at [93, 402] on textarea "EXAME DE VISTA OFTALMO 05/2025" at bounding box center [379, 412] width 724 height 45
type textarea "OFTALMO 05/2025"
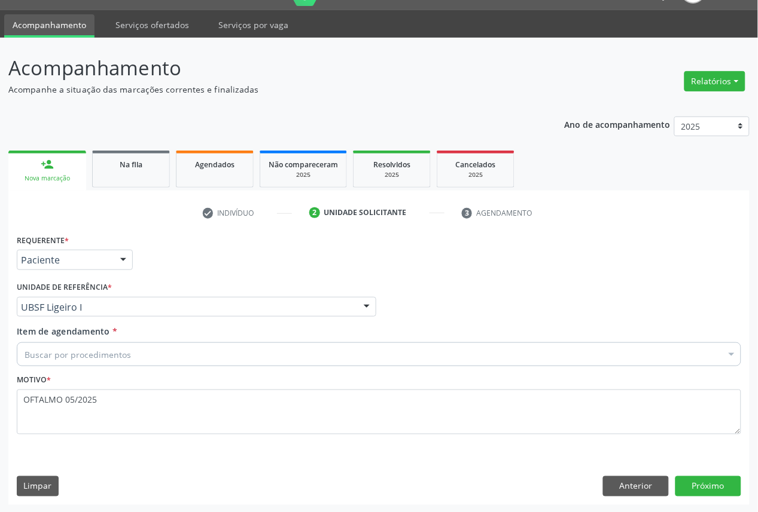
click at [175, 350] on div "Buscar por procedimentos" at bounding box center [379, 355] width 724 height 24
paste input "OFTALMOLOGISTA"
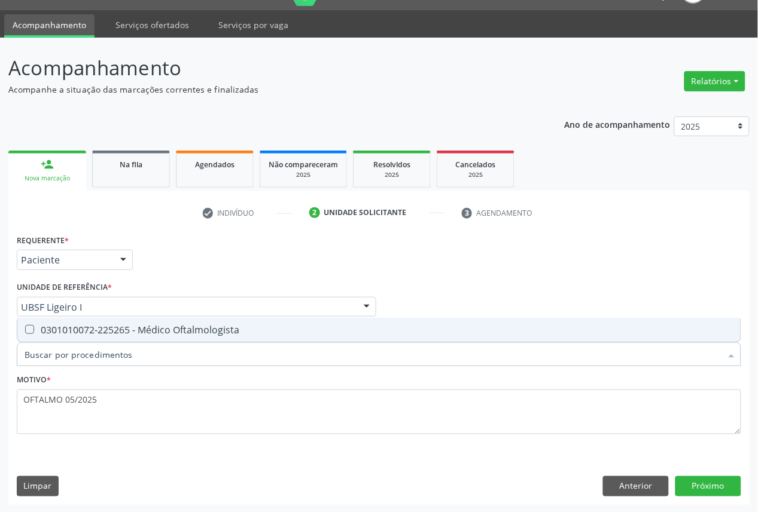
type input "OFTALMOLOGISTA"
click at [163, 332] on div "0301010072-225265 - Médico Oftalmologista" at bounding box center [379, 330] width 709 height 10
checkbox Oftalmologista "true"
click at [622, 457] on div "Requerente * Paciente Médico(a) Enfermeiro(a) Paciente Nenhum resultado encontr…" at bounding box center [378, 367] width 741 height 273
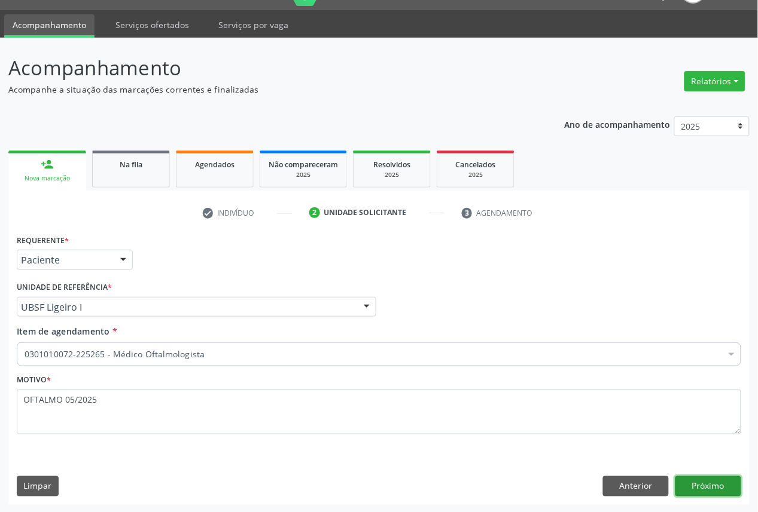
click at [716, 483] on button "Próximo" at bounding box center [708, 487] width 66 height 20
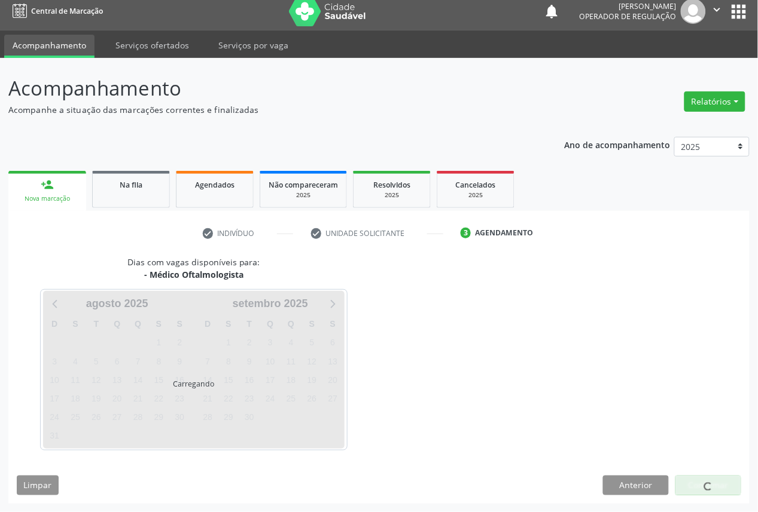
scroll to position [7, 0]
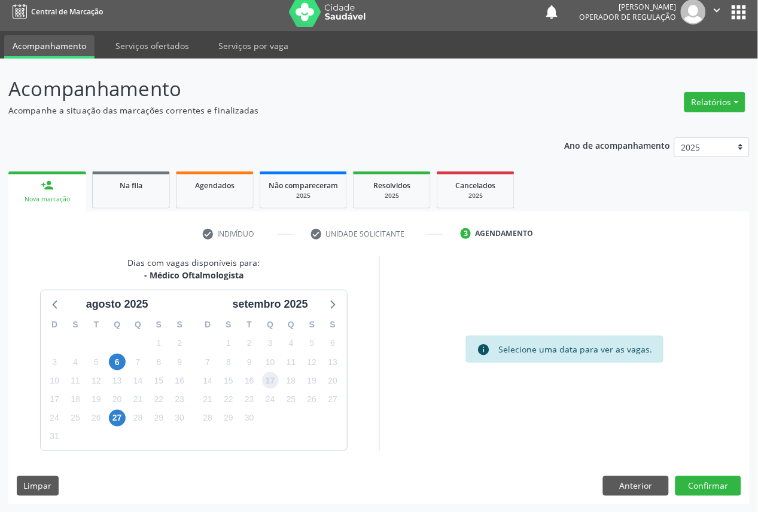
click at [268, 379] on span "17" at bounding box center [270, 381] width 17 height 17
click at [728, 486] on button "Confirmar" at bounding box center [708, 487] width 66 height 20
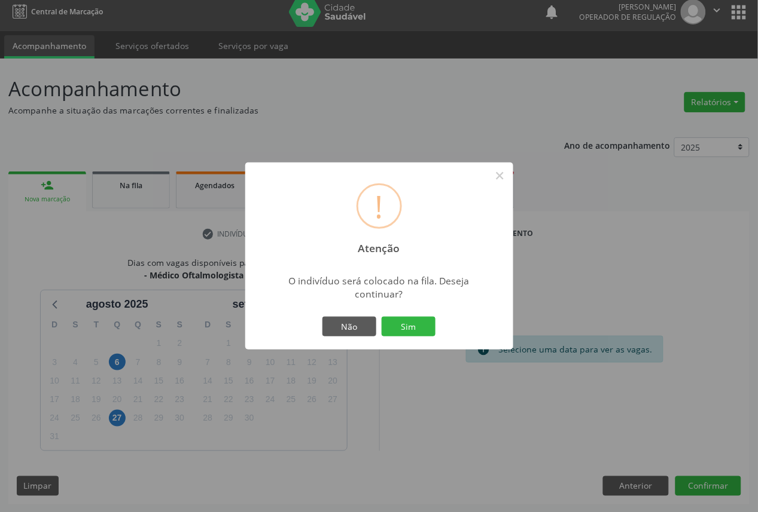
click at [382, 317] on button "Sim" at bounding box center [409, 327] width 54 height 20
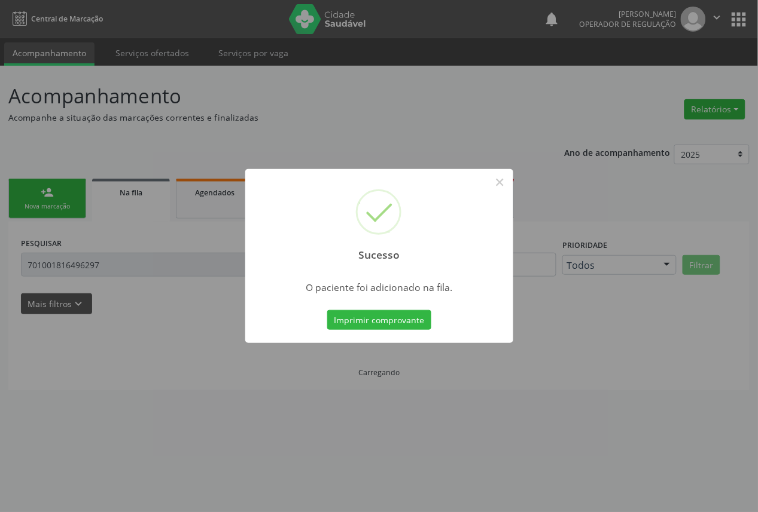
scroll to position [0, 0]
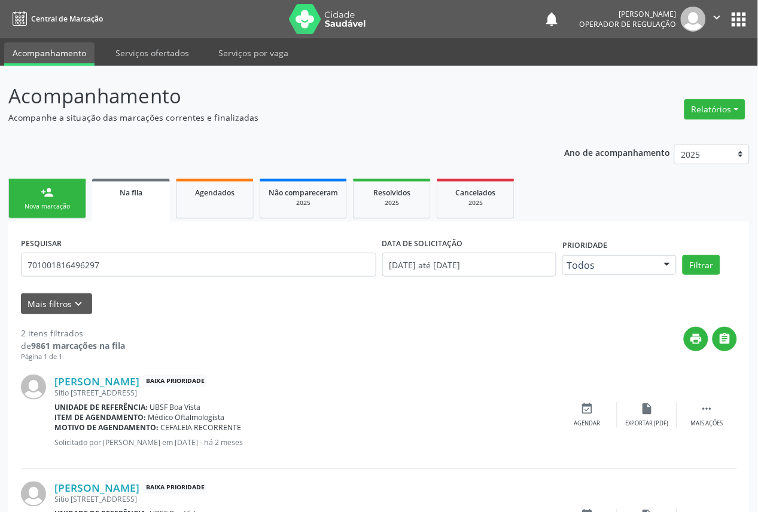
click at [32, 199] on link "person_add Nova marcação" at bounding box center [47, 199] width 78 height 40
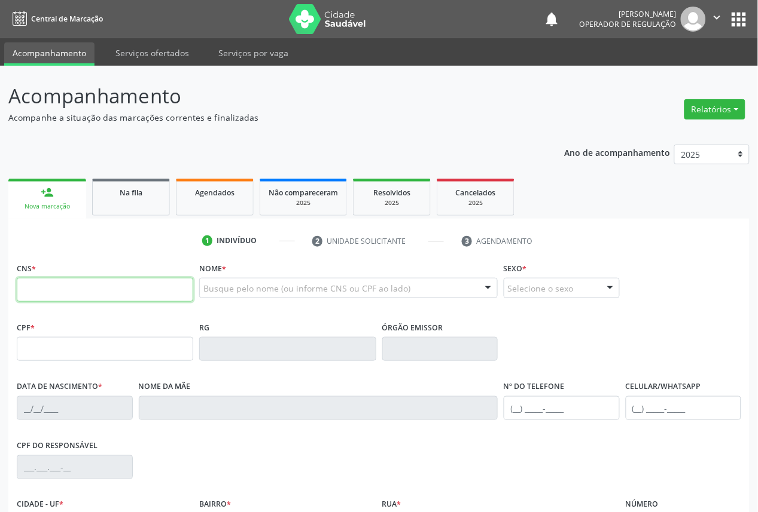
click at [98, 287] on input "text" at bounding box center [105, 290] width 176 height 24
type input "702 1058 0122 2170"
type input "887.452.014-04"
type input "08/05/1945"
type input "Maria José da Silva"
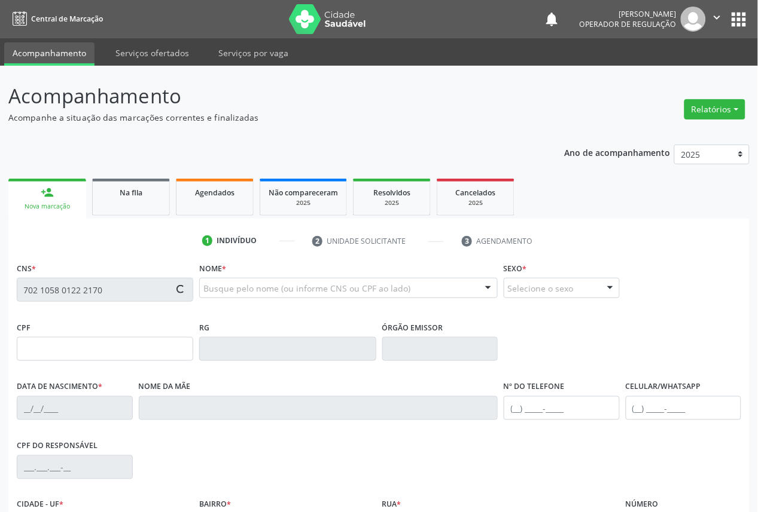
type input "(83) 99118-8989"
type input "S/N"
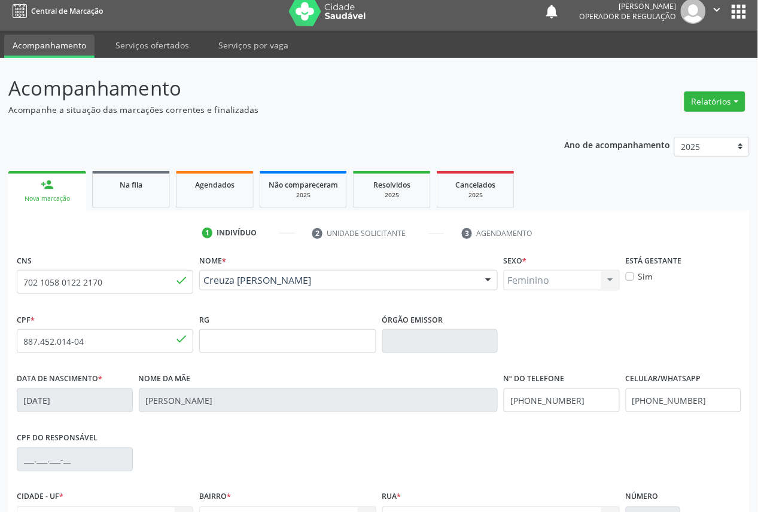
scroll to position [135, 0]
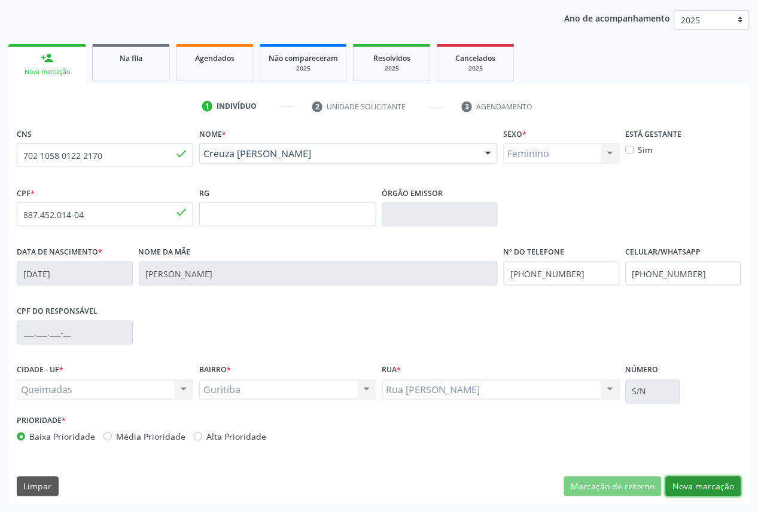
drag, startPoint x: 707, startPoint y: 486, endPoint x: 697, endPoint y: 483, distance: 9.9
click at [706, 486] on button "Nova marcação" at bounding box center [703, 487] width 75 height 20
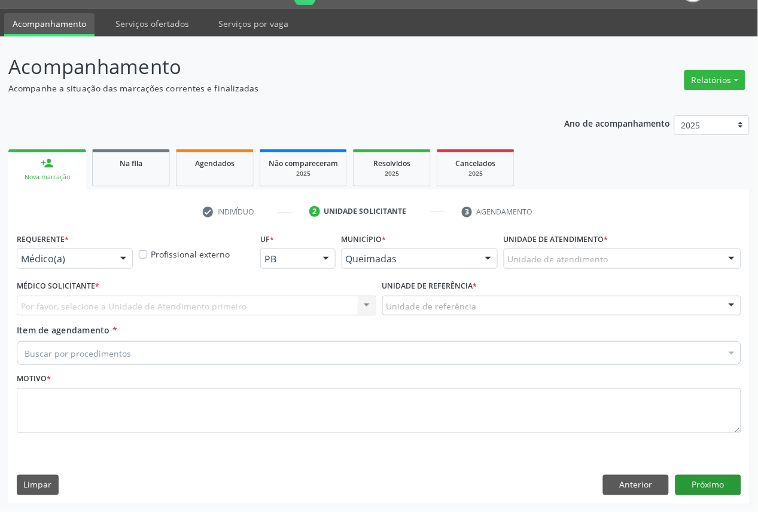
scroll to position [28, 0]
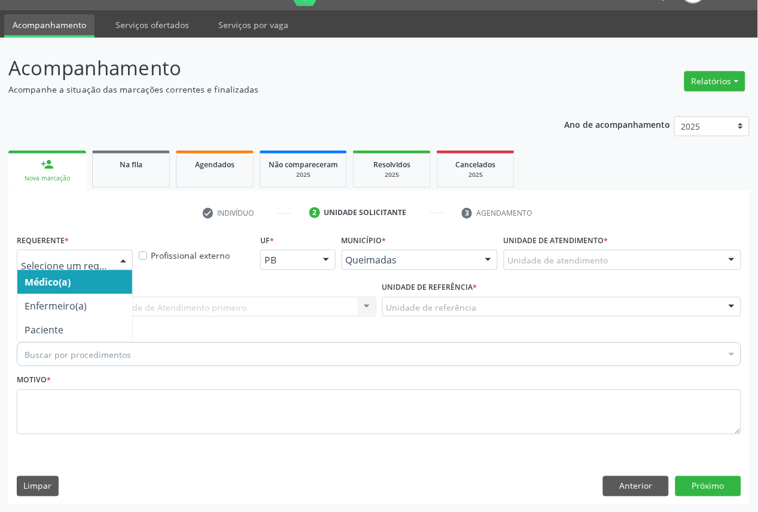
drag, startPoint x: 81, startPoint y: 253, endPoint x: 75, endPoint y: 320, distance: 67.2
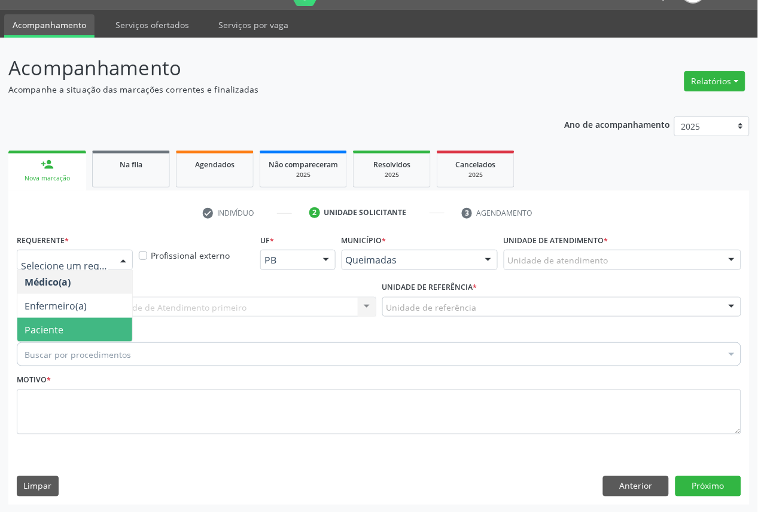
click at [74, 335] on span "Paciente" at bounding box center [74, 330] width 115 height 24
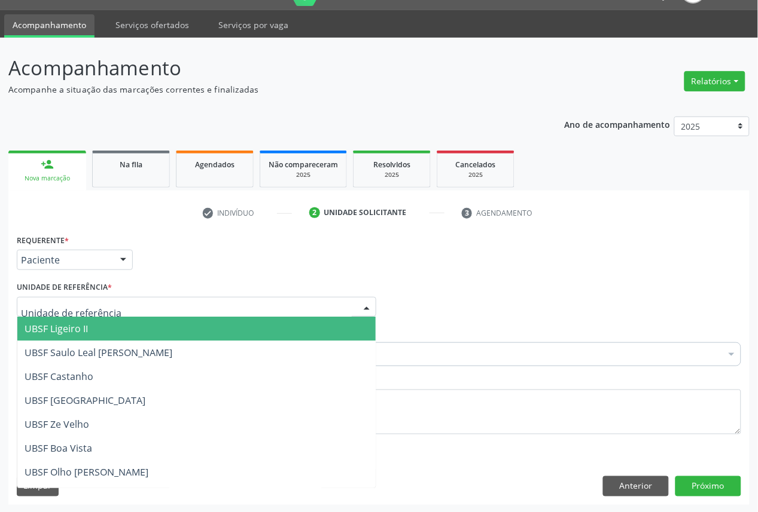
click at [128, 297] on div at bounding box center [196, 307] width 359 height 20
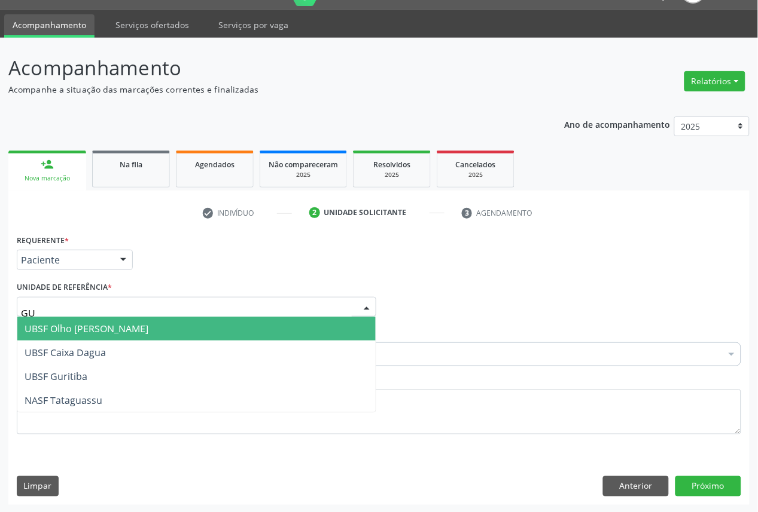
type input "GUR"
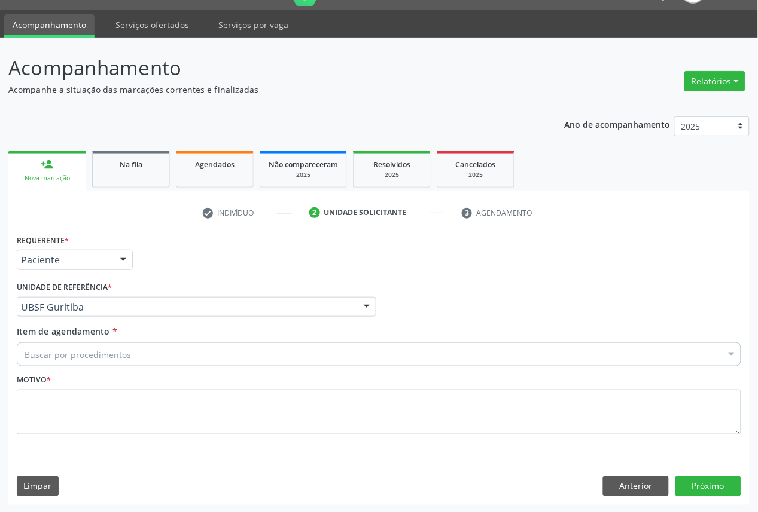
click at [129, 347] on div "Buscar por procedimentos" at bounding box center [379, 355] width 724 height 24
paste input "OFTALMOLOGISTA"
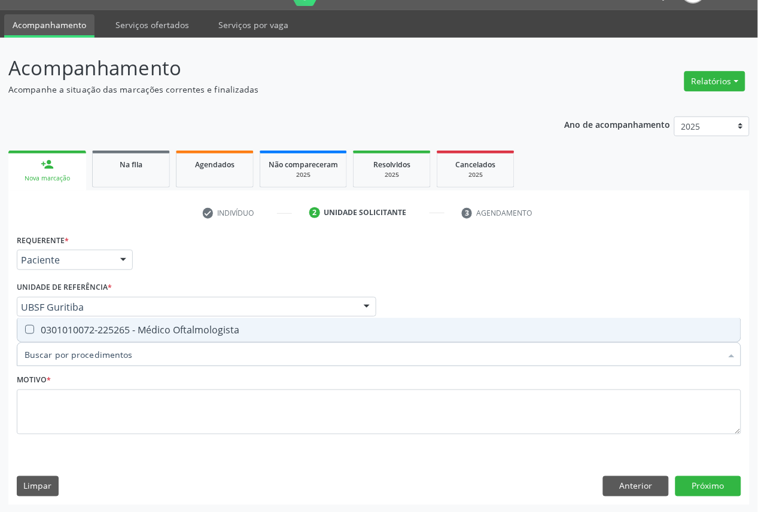
type input "OFTALMOLOGISTA"
click at [130, 328] on div "0301010072-225265 - Médico Oftalmologista" at bounding box center [379, 330] width 709 height 10
checkbox Oftalmologista "true"
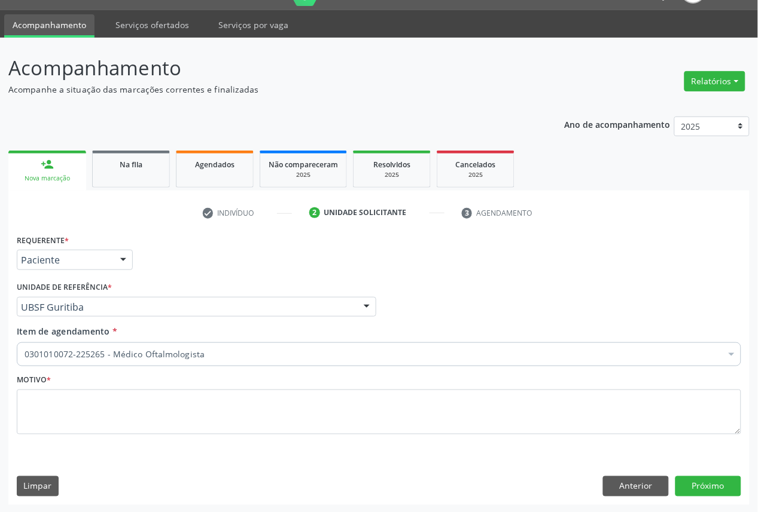
click at [225, 387] on div "Motivo *" at bounding box center [379, 402] width 724 height 63
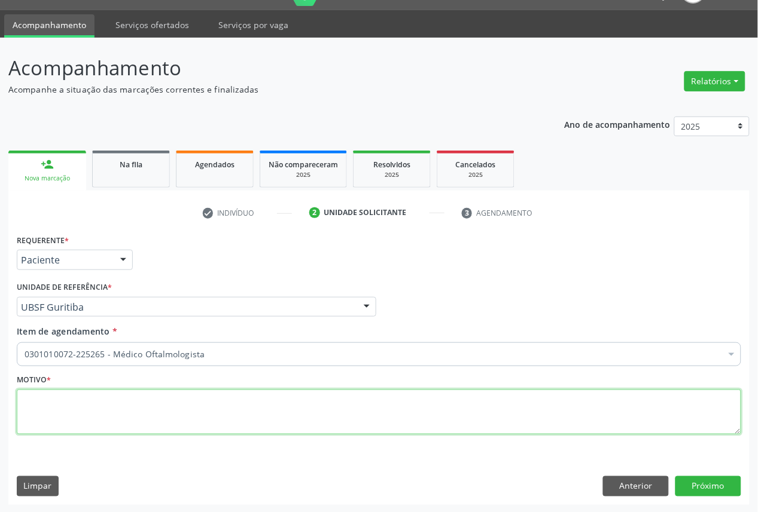
click at [224, 420] on textarea at bounding box center [379, 412] width 724 height 45
paste textarea "EXAME DE VISTA OFTALMO 05/2025"
type textarea "EXAME DE VISTA OFTALMO 05/2025"
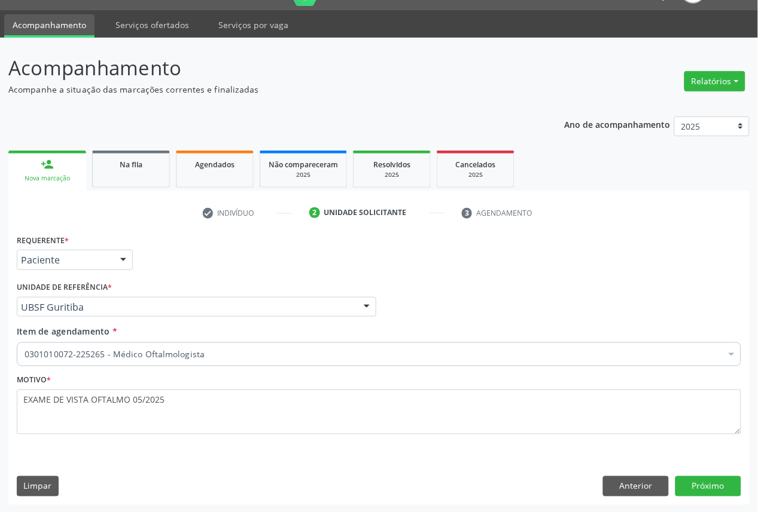
click at [746, 488] on div "Requerente * Paciente Médico(a) Enfermeiro(a) Paciente Nenhum resultado encontr…" at bounding box center [378, 367] width 741 height 273
click at [732, 485] on button "Próximo" at bounding box center [708, 487] width 66 height 20
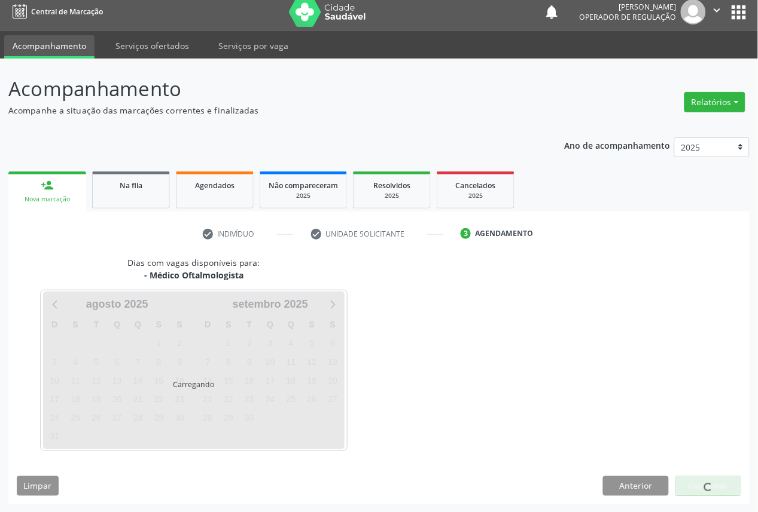
scroll to position [7, 0]
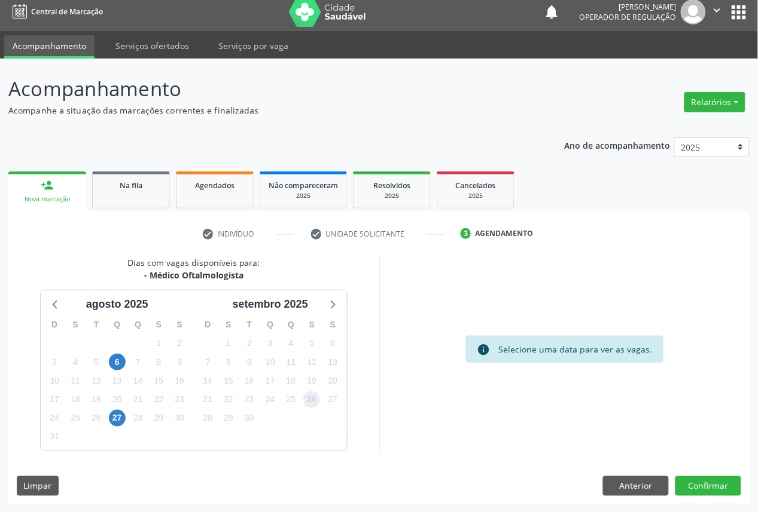
click at [319, 402] on span "26" at bounding box center [311, 400] width 17 height 17
click at [709, 482] on button "Confirmar" at bounding box center [708, 487] width 66 height 20
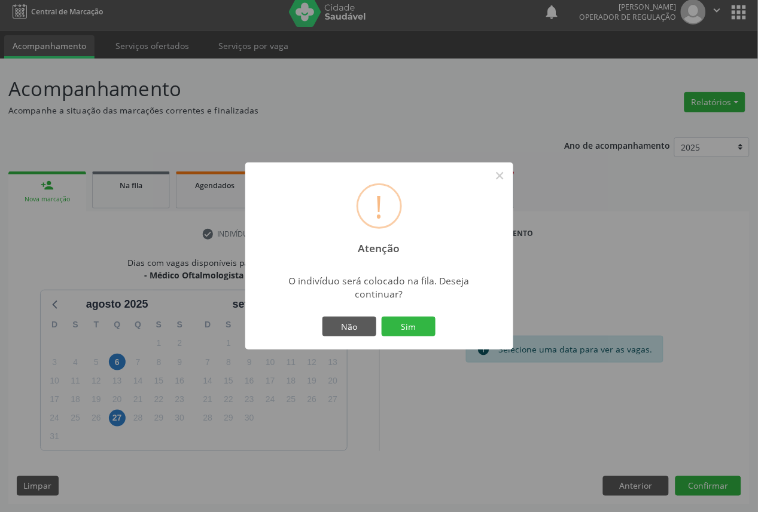
click at [382, 317] on button "Sim" at bounding box center [409, 327] width 54 height 20
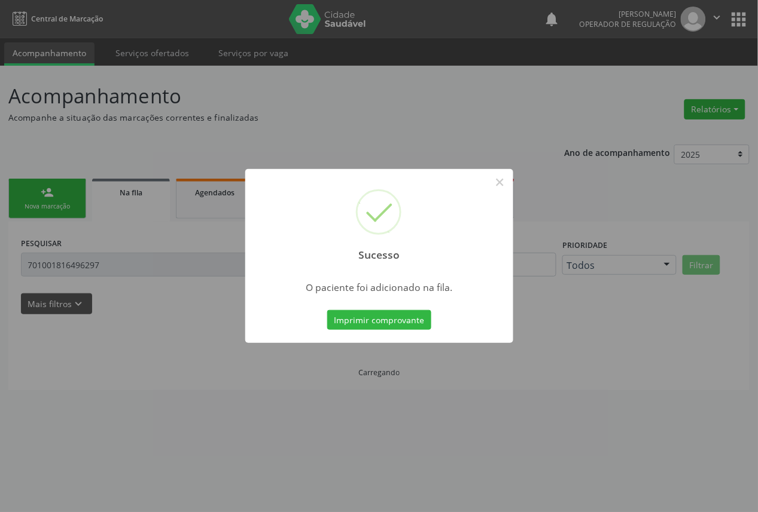
scroll to position [0, 0]
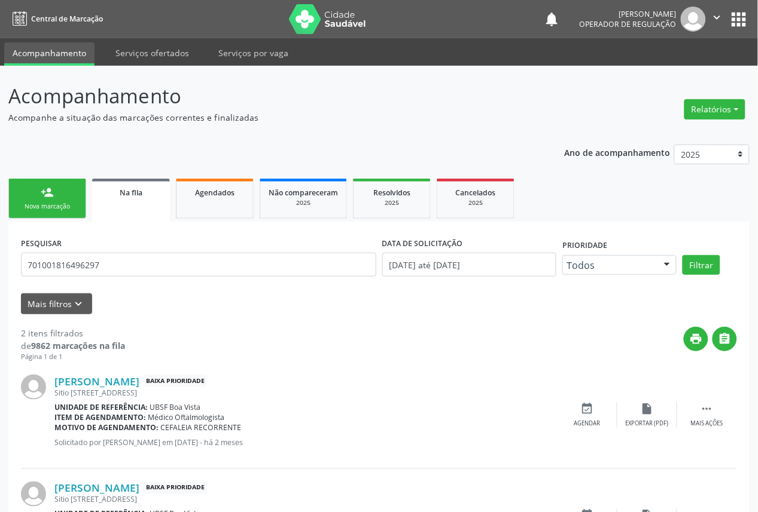
click at [35, 206] on div "Nova marcação" at bounding box center [47, 206] width 60 height 9
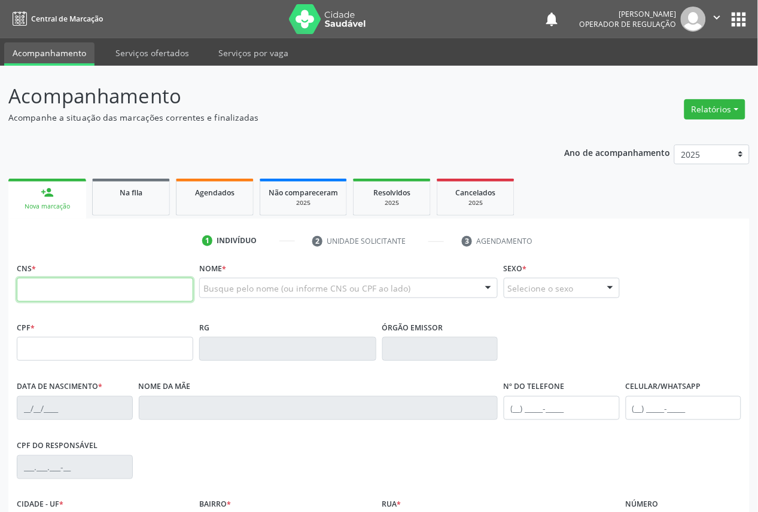
click at [84, 291] on input "text" at bounding box center [105, 290] width 176 height 24
type input "707 8036 2886 3311"
type input "123.625.964-51"
type input "12/06/1996"
type input "Luciana da Silva Queiroz Lira"
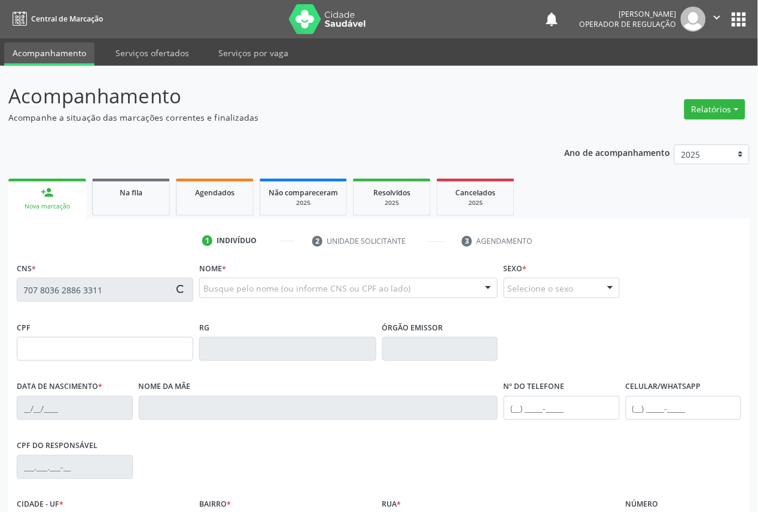
type input "(83) 99381-8407"
type input "646.347.104-63"
type input "83"
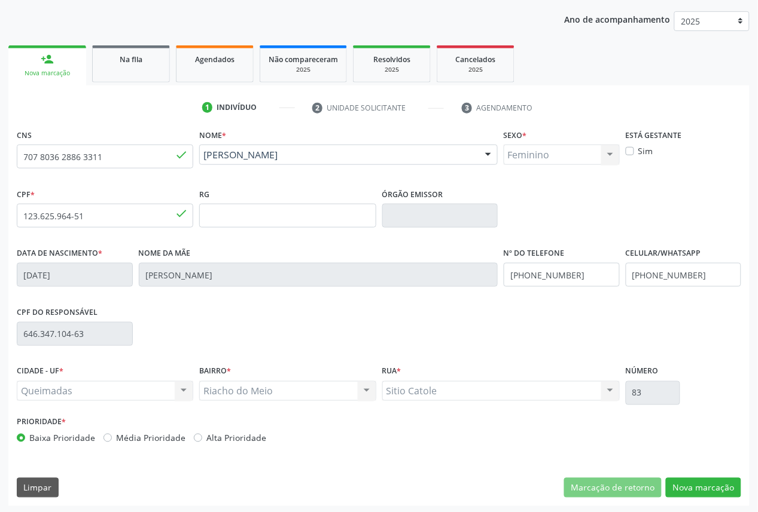
scroll to position [135, 0]
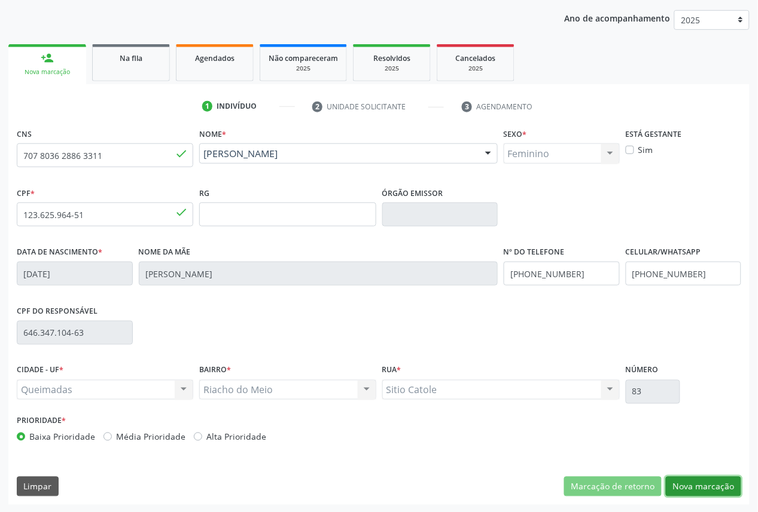
drag, startPoint x: 718, startPoint y: 491, endPoint x: 376, endPoint y: 367, distance: 364.3
click at [716, 490] on button "Nova marcação" at bounding box center [703, 487] width 75 height 20
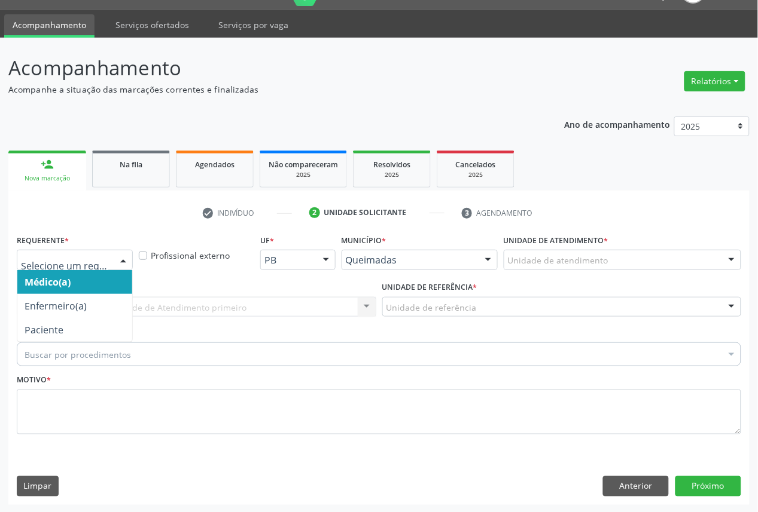
drag, startPoint x: 57, startPoint y: 265, endPoint x: 42, endPoint y: 321, distance: 58.2
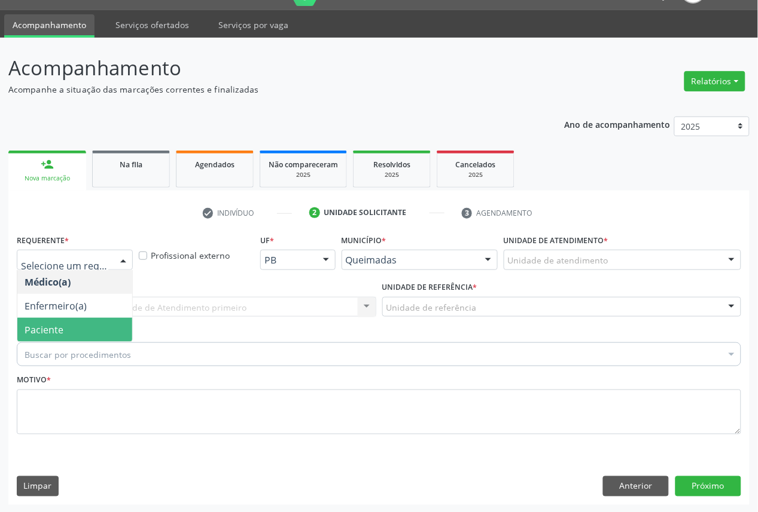
drag, startPoint x: 42, startPoint y: 324, endPoint x: 87, endPoint y: 312, distance: 46.4
click at [42, 324] on span "Paciente" at bounding box center [44, 330] width 39 height 13
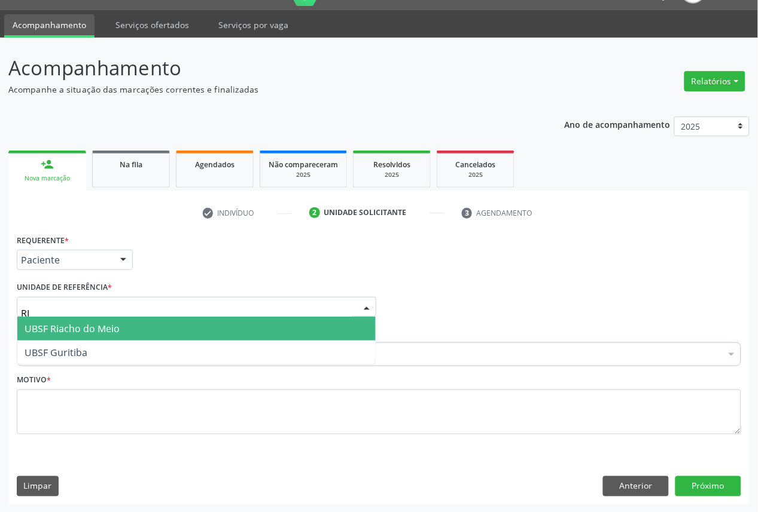
type input "RIA"
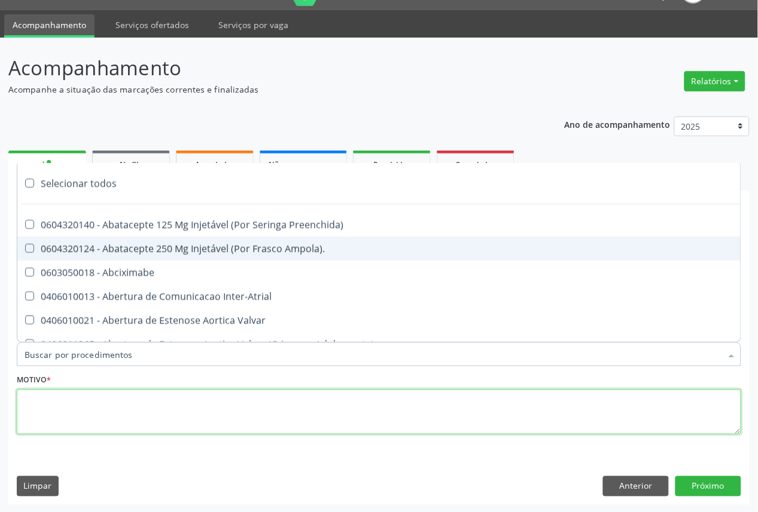
click at [207, 409] on textarea at bounding box center [379, 412] width 724 height 45
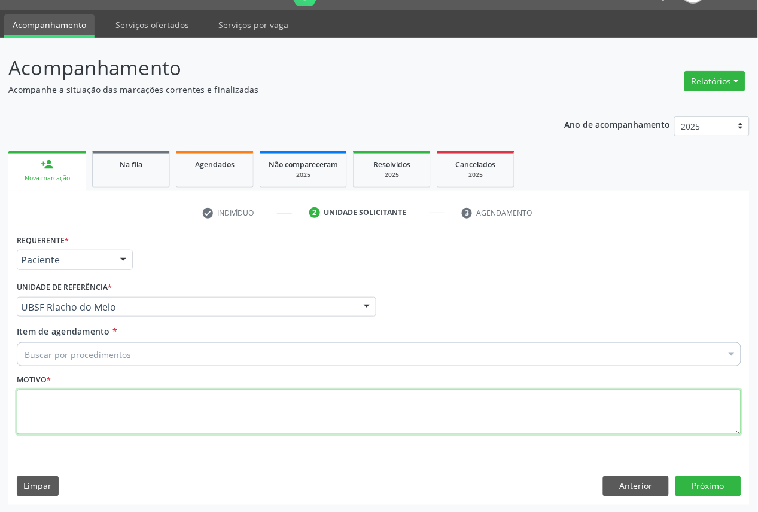
paste textarea "EXAME DE VISTA OFTALMO 05/2025"
drag, startPoint x: 90, startPoint y: 402, endPoint x: 3, endPoint y: 392, distance: 87.3
click at [4, 392] on div "Acompanhamento Acompanhe a situação das marcações correntes e finalizadas Relat…" at bounding box center [379, 276] width 758 height 476
type textarea "TONTURA A ESCLARECER OFTALMO 05/2025"
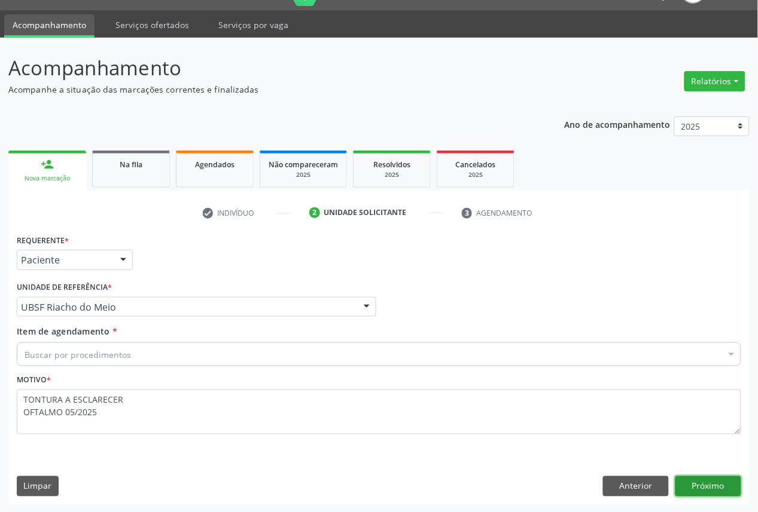
click at [710, 482] on button "Próximo" at bounding box center [708, 487] width 66 height 20
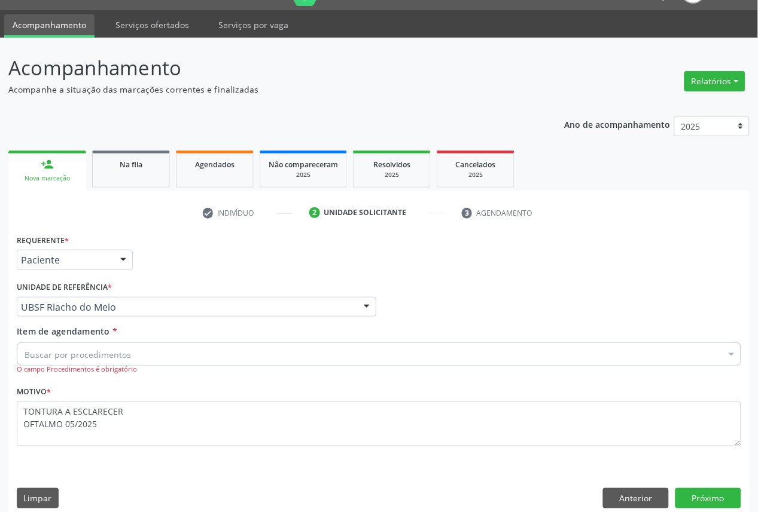
click at [190, 345] on div "Buscar por procedimentos" at bounding box center [379, 355] width 724 height 24
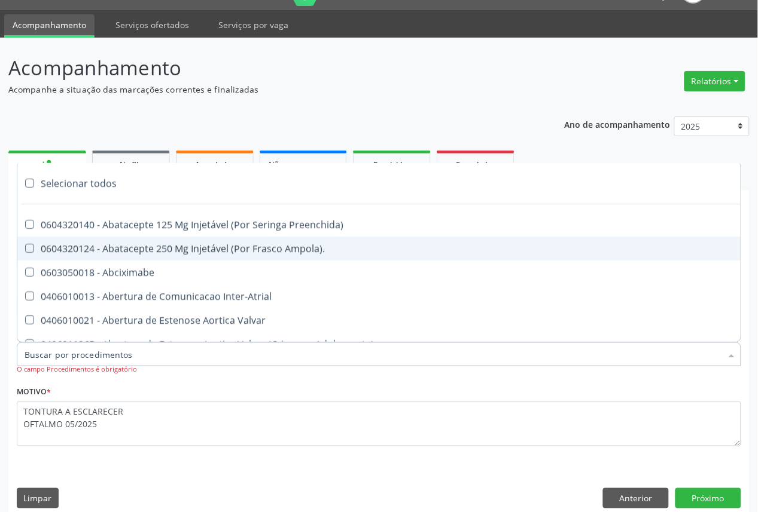
paste input "OFTALMOLOGISTA"
type input "OFTALMOLOGISTA"
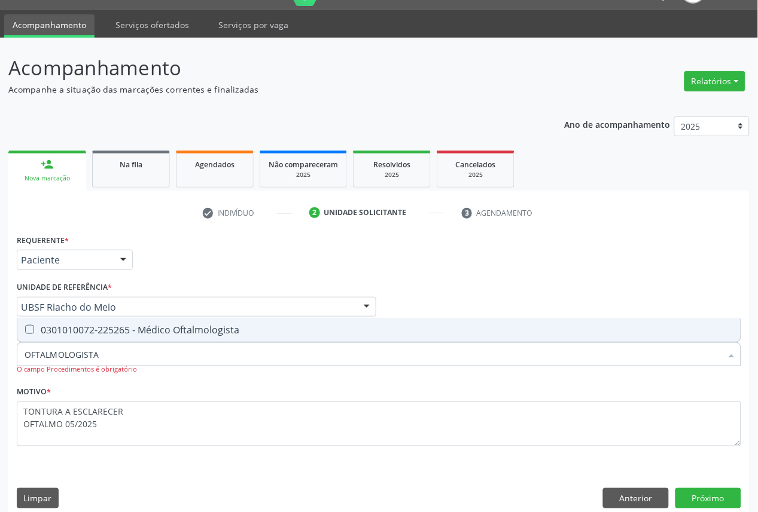
click at [213, 335] on span "0301010072-225265 - Médico Oftalmologista" at bounding box center [378, 330] width 723 height 24
checkbox Oftalmologista "true"
click at [730, 493] on button "Próximo" at bounding box center [708, 499] width 66 height 20
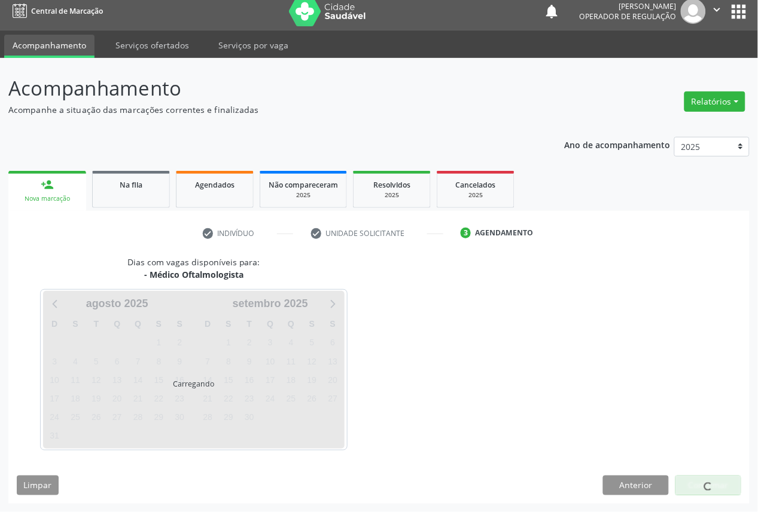
scroll to position [7, 0]
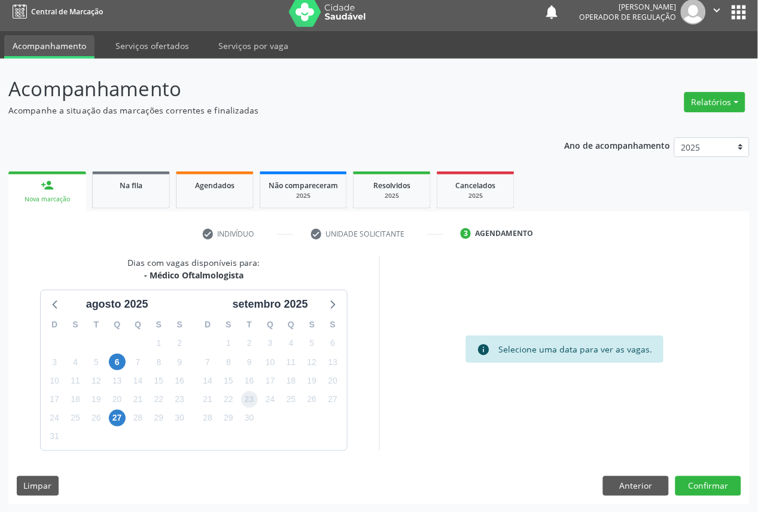
click at [246, 392] on span "23" at bounding box center [249, 400] width 17 height 17
click at [718, 480] on button "Confirmar" at bounding box center [708, 487] width 66 height 20
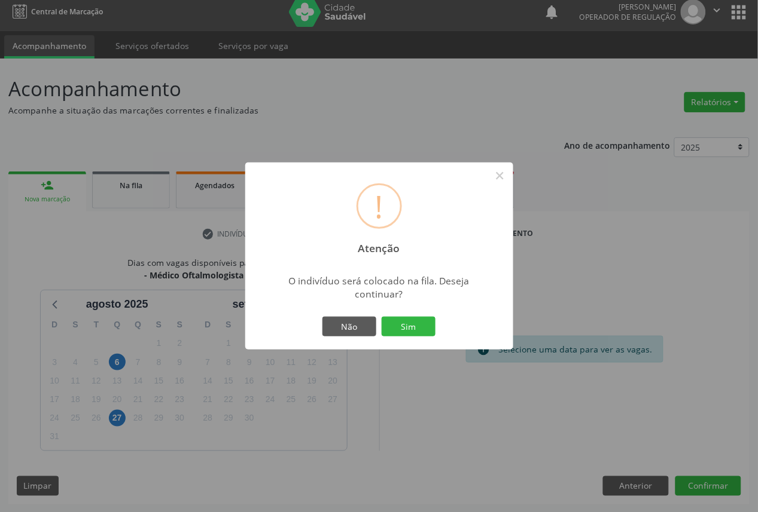
click at [382, 317] on button "Sim" at bounding box center [409, 327] width 54 height 20
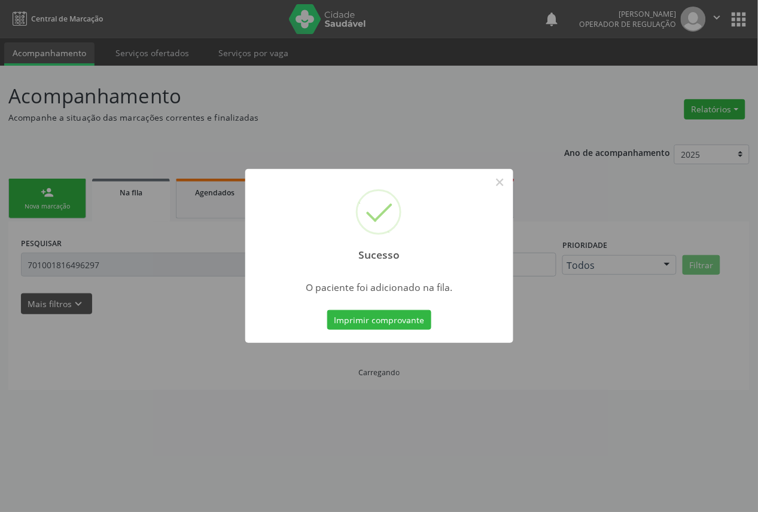
scroll to position [0, 0]
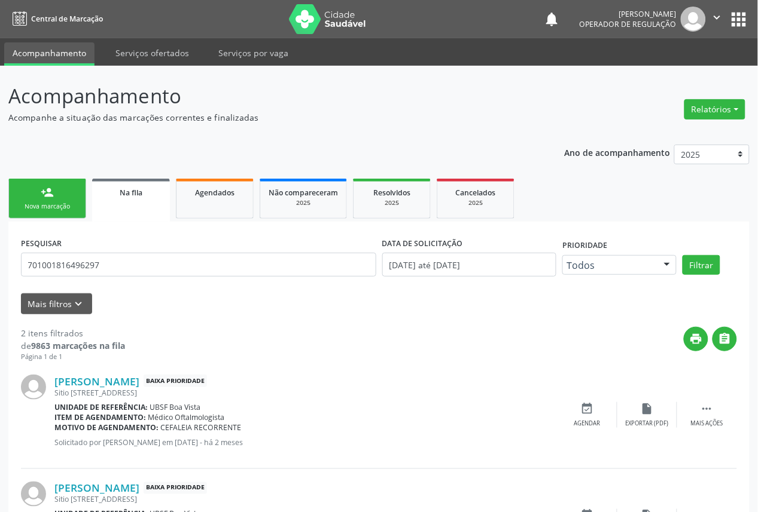
click at [39, 207] on div "Nova marcação" at bounding box center [47, 206] width 60 height 9
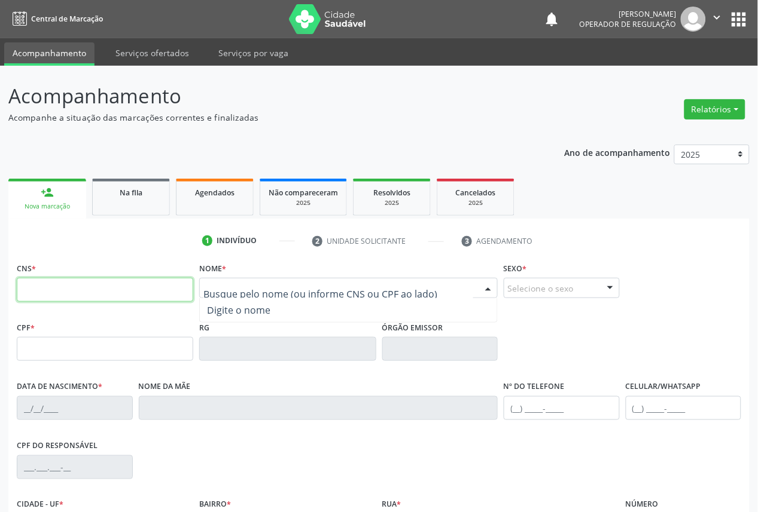
click at [96, 294] on input "text" at bounding box center [105, 290] width 176 height 24
type input "704 3015 6656 0491"
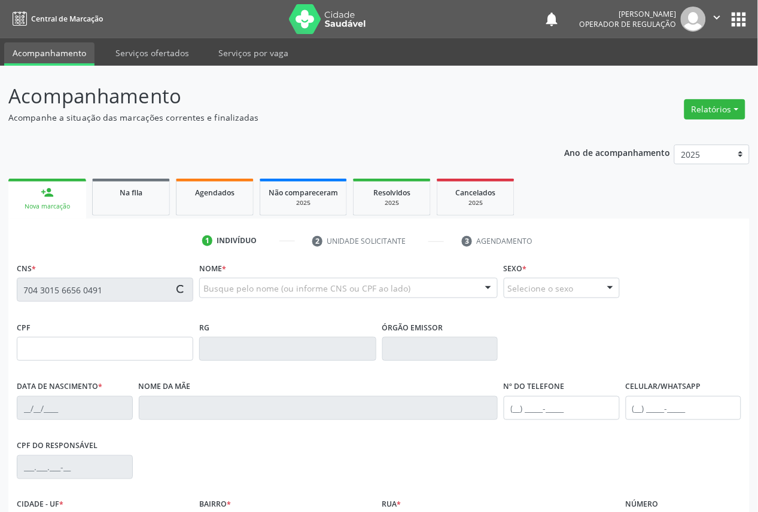
type input "096.539.634-73"
type input "13/09/1991"
type input "Damiana Pereira dos Santos"
type input "(83) 91628-1600"
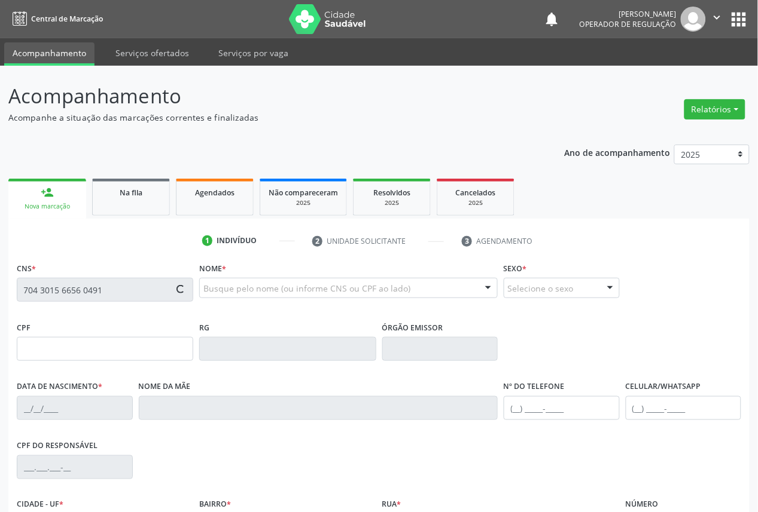
type input "5"
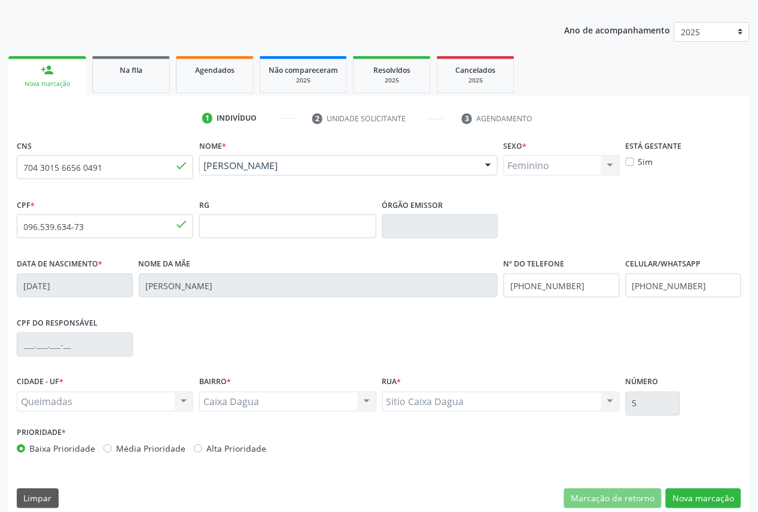
scroll to position [135, 0]
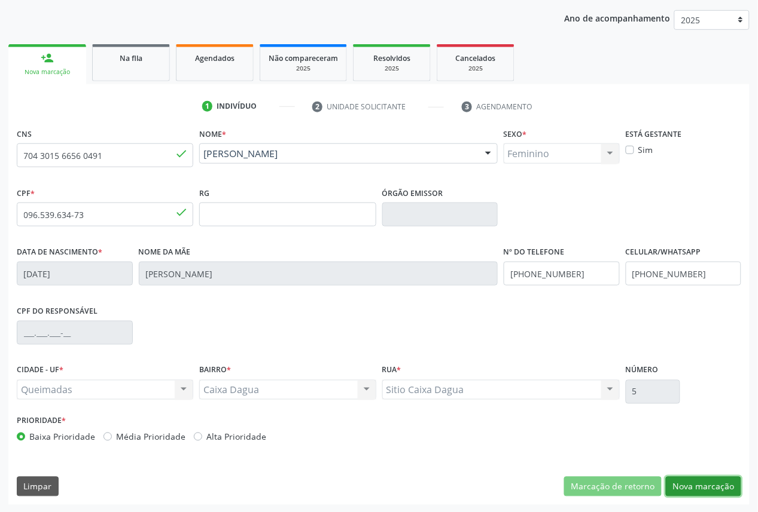
drag, startPoint x: 684, startPoint y: 483, endPoint x: 173, endPoint y: 347, distance: 528.6
click at [680, 482] on button "Nova marcação" at bounding box center [703, 487] width 75 height 20
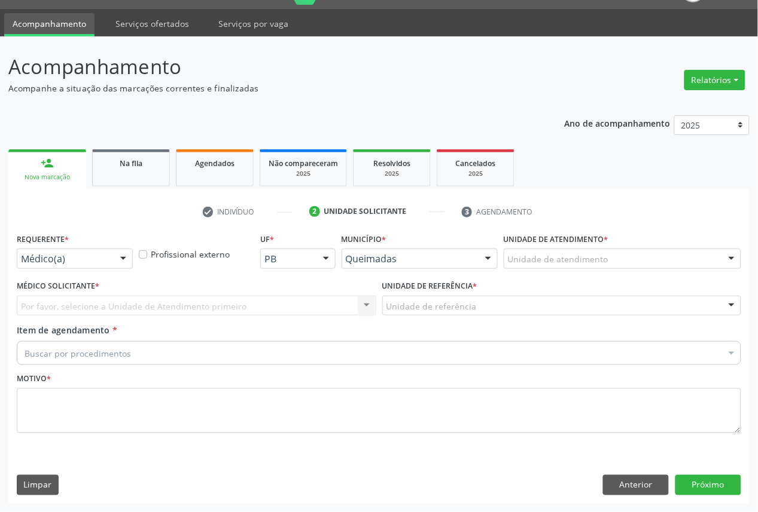
scroll to position [28, 0]
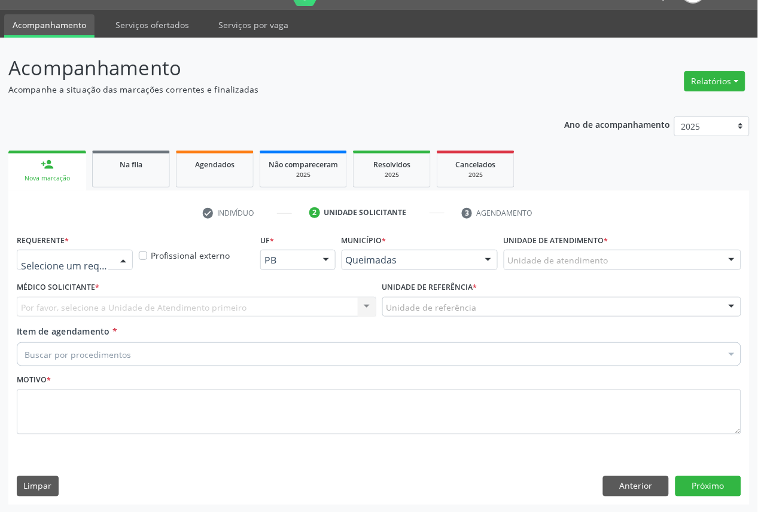
drag, startPoint x: 37, startPoint y: 257, endPoint x: 37, endPoint y: 274, distance: 16.7
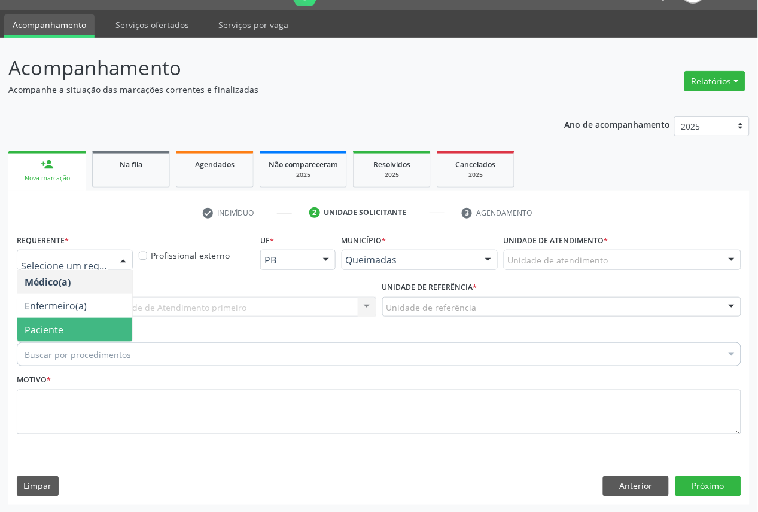
click at [51, 324] on span "Paciente" at bounding box center [44, 330] width 39 height 13
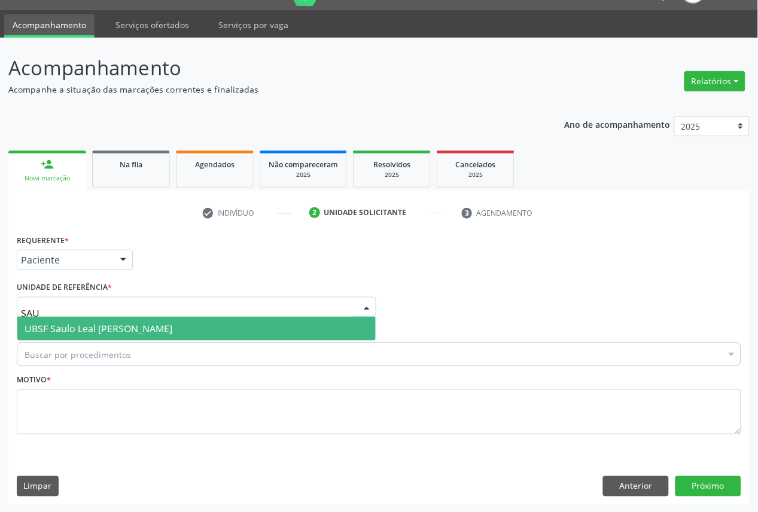
type input "SAUL"
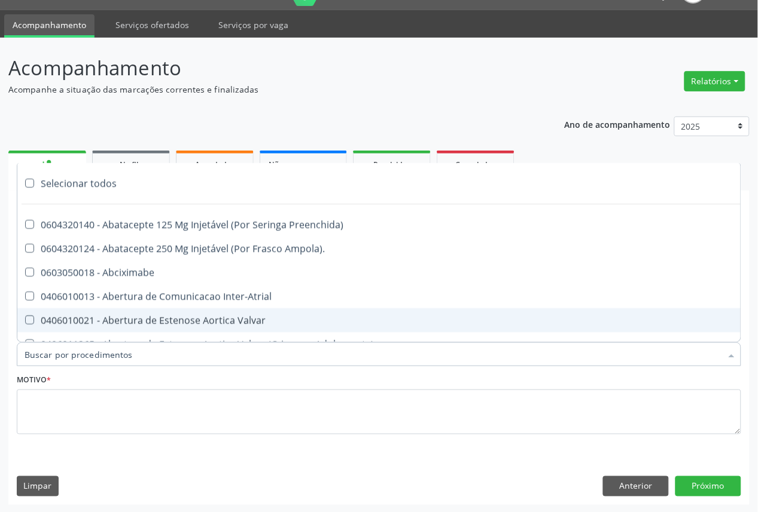
paste input "OFTALMOLOGISTA"
type input "OFTALMOLOGISTA"
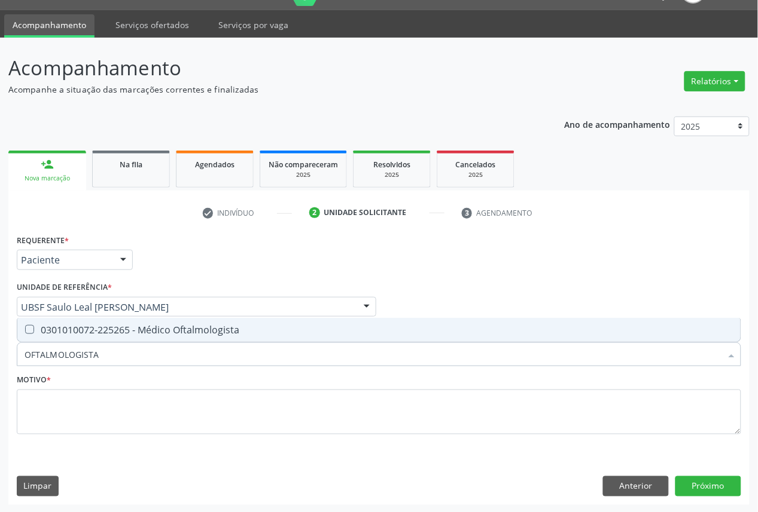
click at [239, 336] on span "0301010072-225265 - Médico Oftalmologista" at bounding box center [378, 330] width 723 height 24
checkbox Oftalmologista "true"
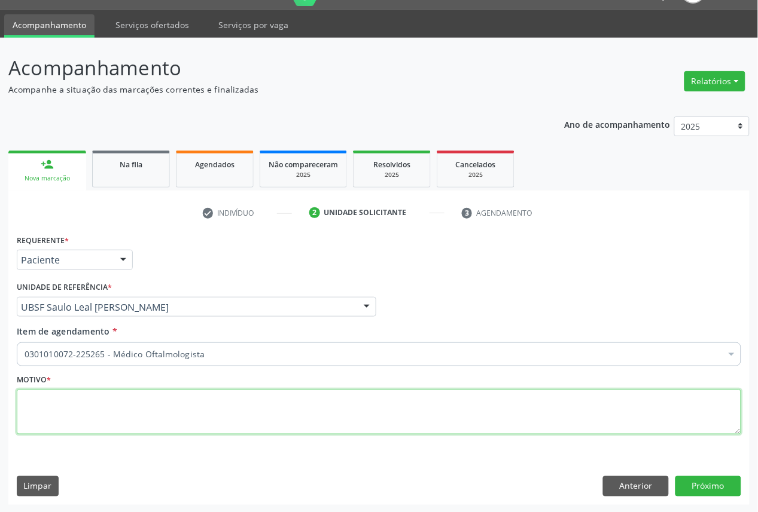
click at [217, 421] on textarea at bounding box center [379, 412] width 724 height 45
paste textarea "CONSULTA 05/2025"
type textarea "CONSULTA 05/2025"
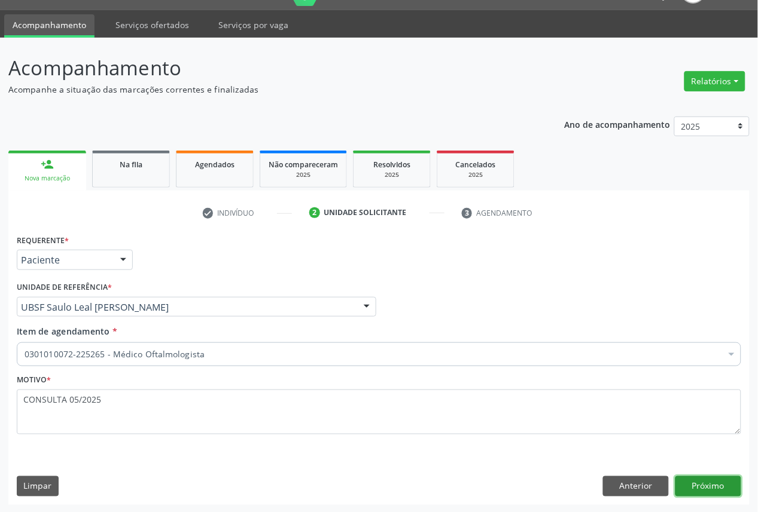
click at [734, 479] on button "Próximo" at bounding box center [708, 487] width 66 height 20
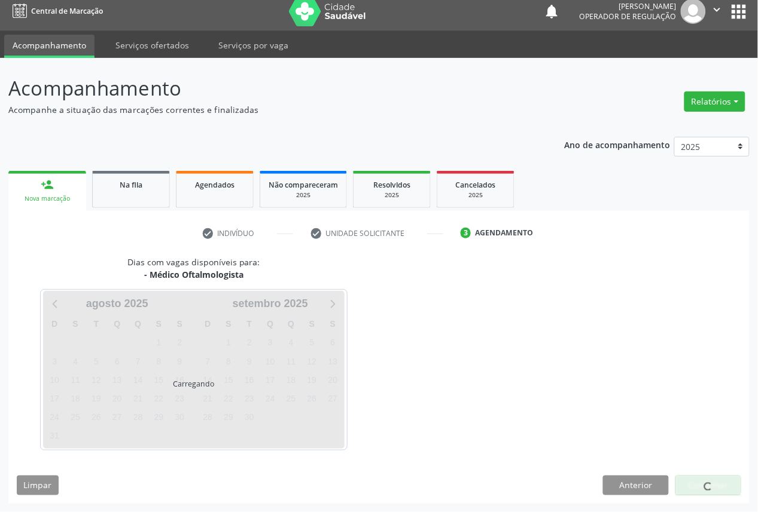
scroll to position [7, 0]
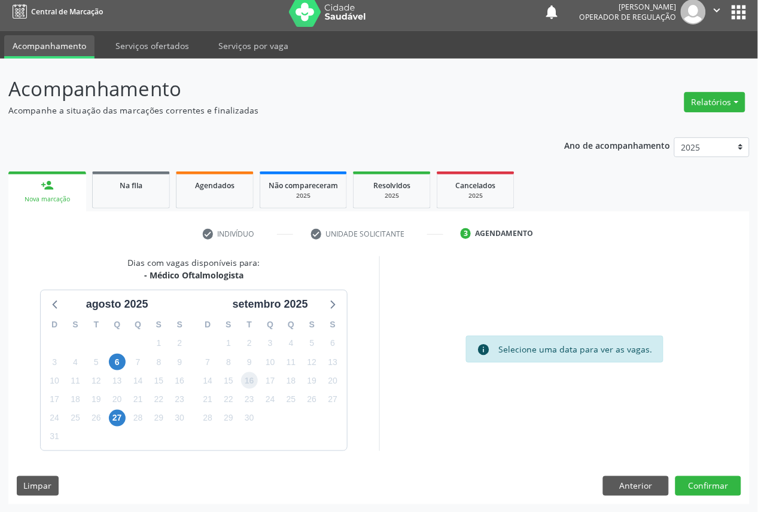
click at [248, 384] on span "16" at bounding box center [249, 381] width 17 height 17
click at [730, 477] on button "Confirmar" at bounding box center [708, 487] width 66 height 20
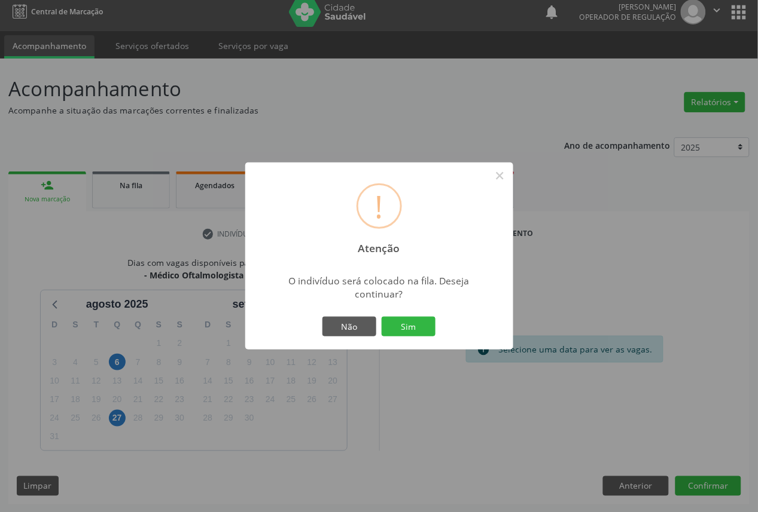
click at [382, 317] on button "Sim" at bounding box center [409, 327] width 54 height 20
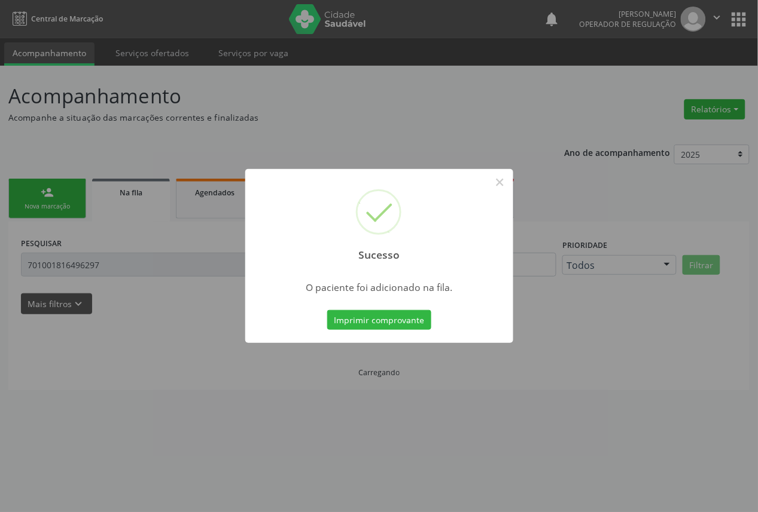
scroll to position [0, 0]
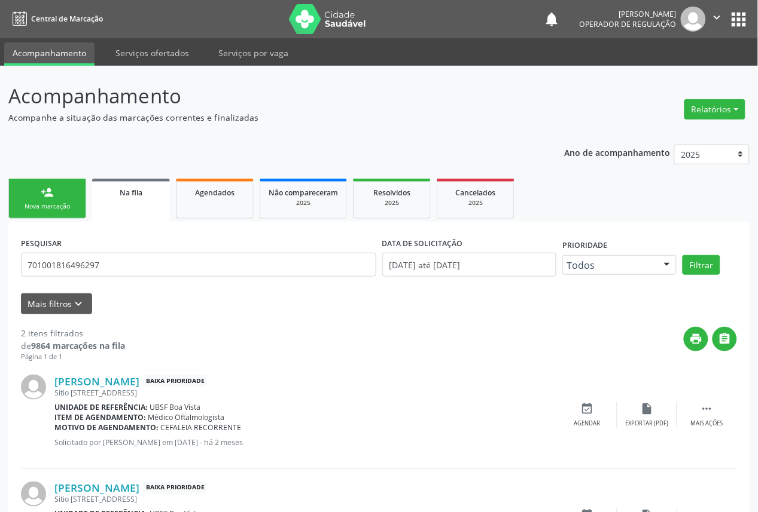
click at [70, 206] on div "Nova marcação" at bounding box center [47, 206] width 60 height 9
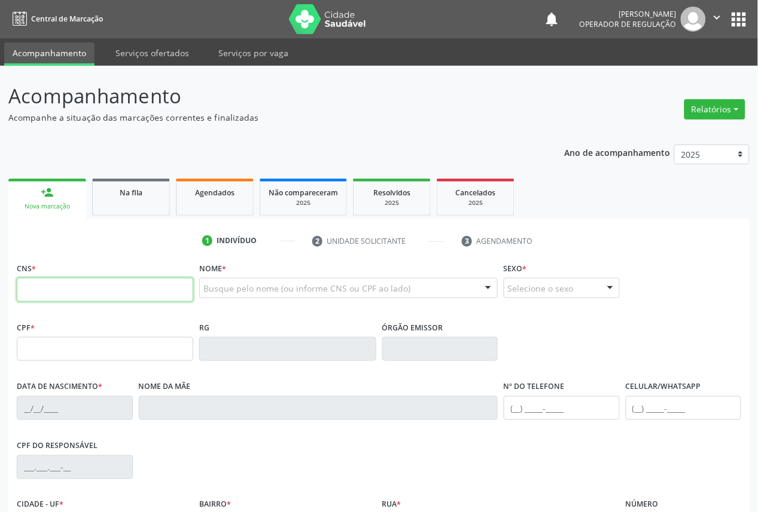
click at [111, 278] on input "text" at bounding box center [105, 290] width 176 height 24
type input "700 2049 4717 1327"
type input "000.169.314-08"
type input "20/05/1952"
type input "Santina Maria da Silva"
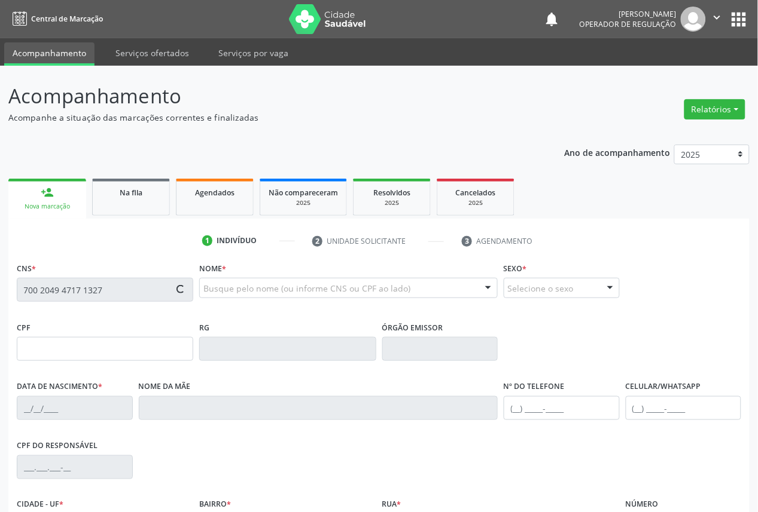
type input "(83) 99102-5140"
type input "60"
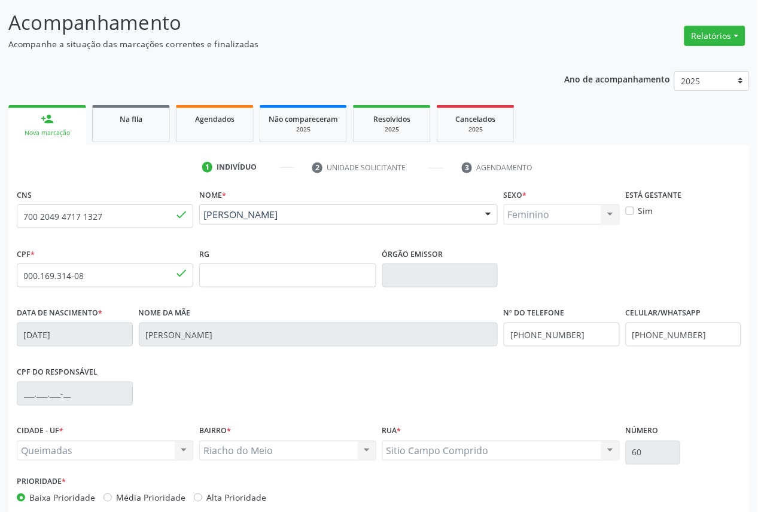
scroll to position [135, 0]
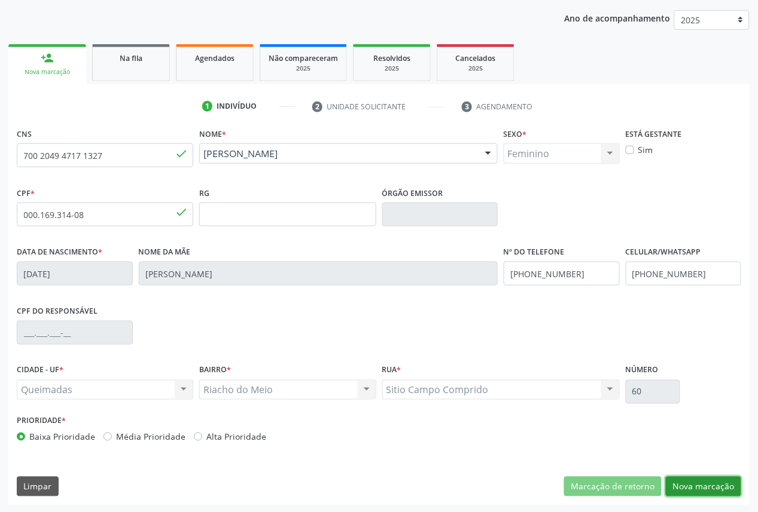
click at [719, 496] on button "Nova marcação" at bounding box center [703, 487] width 75 height 20
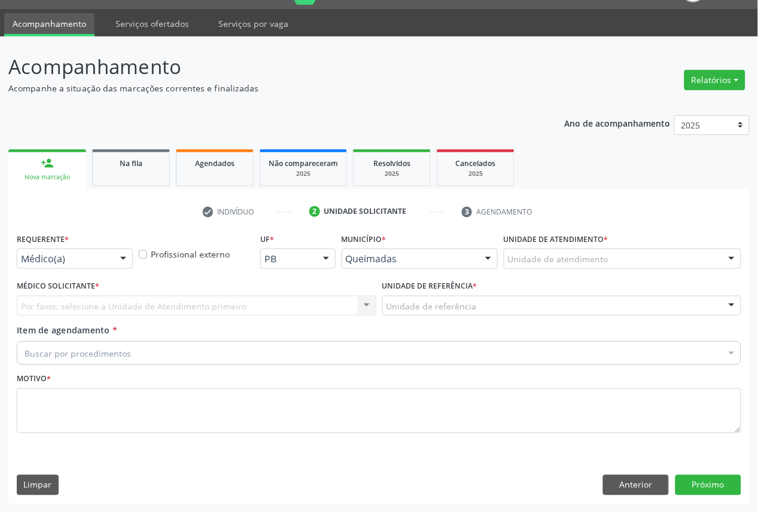
scroll to position [28, 0]
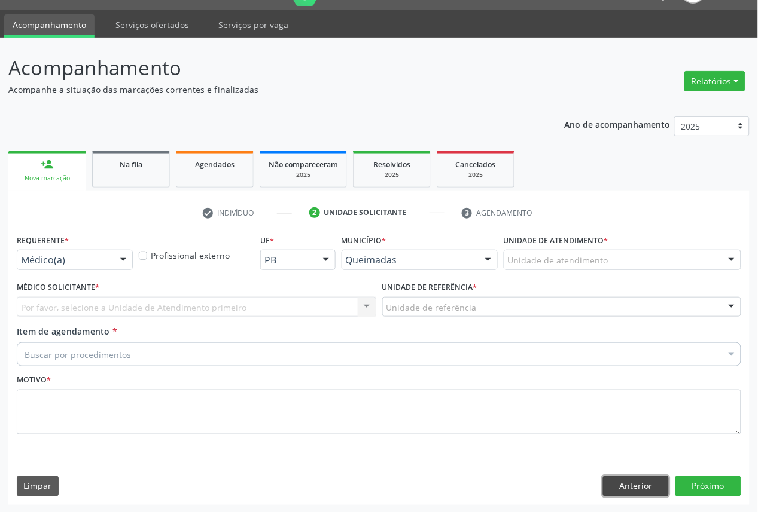
click at [646, 478] on button "Anterior" at bounding box center [636, 487] width 66 height 20
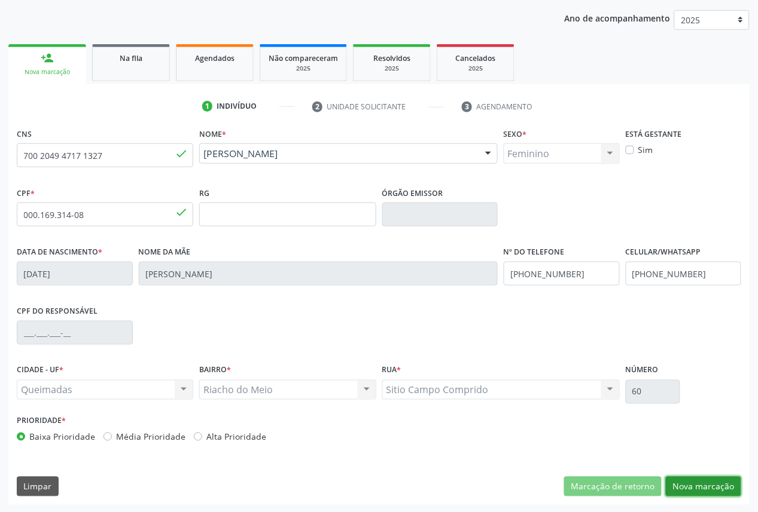
click at [732, 483] on button "Nova marcação" at bounding box center [703, 487] width 75 height 20
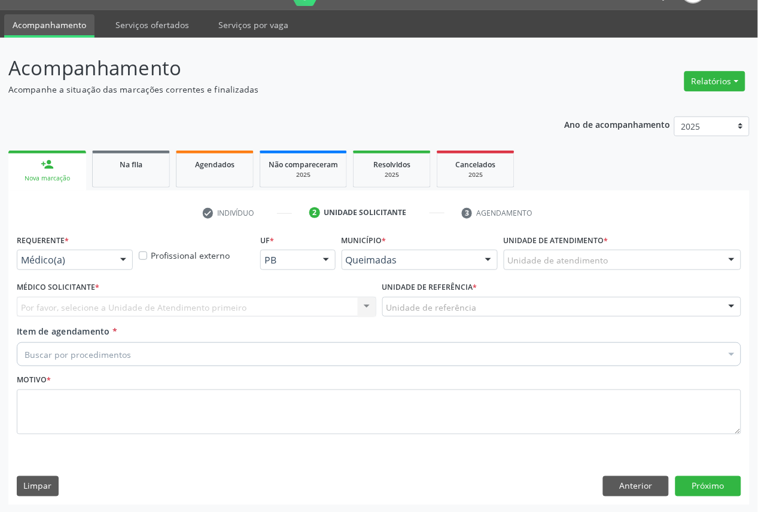
drag, startPoint x: 120, startPoint y: 263, endPoint x: 117, endPoint y: 269, distance: 6.7
click at [118, 266] on div at bounding box center [123, 261] width 18 height 20
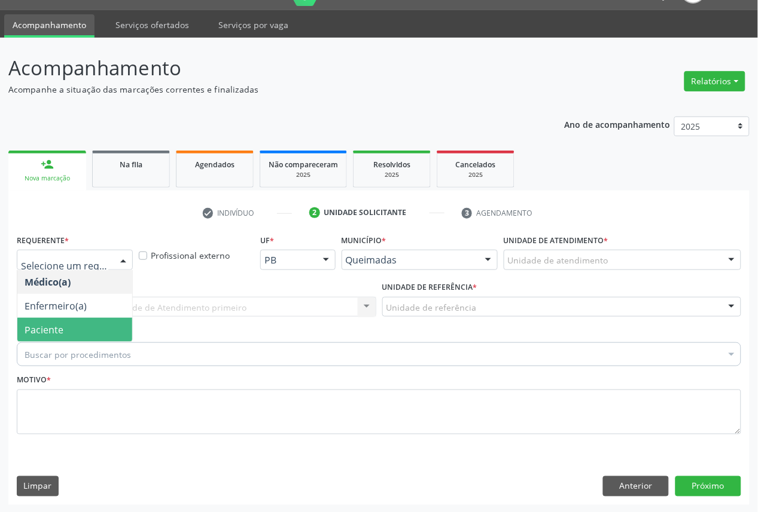
click at [99, 324] on span "Paciente" at bounding box center [74, 330] width 115 height 24
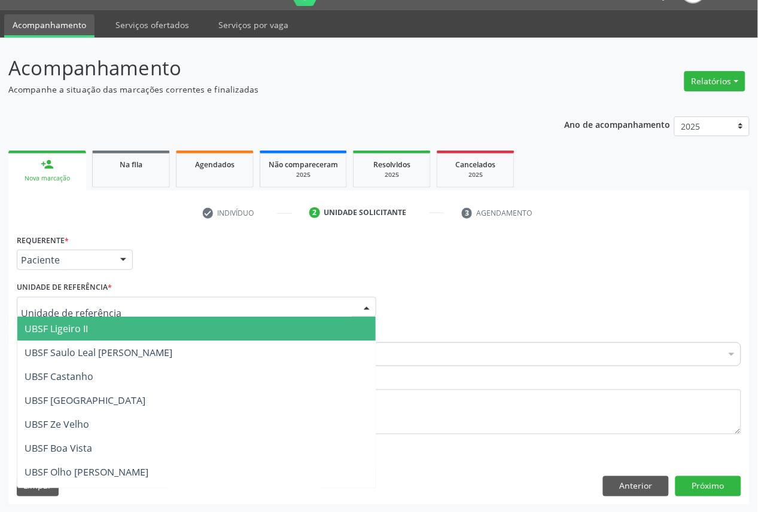
click at [116, 305] on div at bounding box center [196, 307] width 359 height 20
type input "RI"
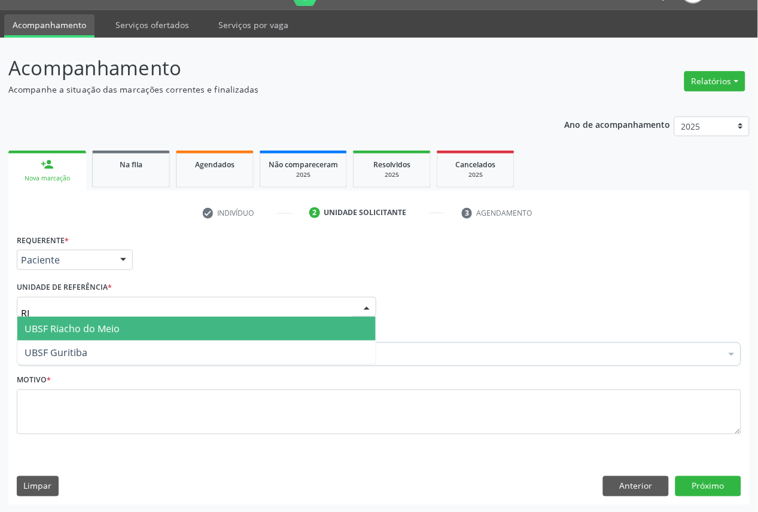
drag, startPoint x: 118, startPoint y: 328, endPoint x: 117, endPoint y: 361, distance: 33.5
click at [118, 329] on span "UBSF Riacho do Meio" at bounding box center [72, 328] width 95 height 13
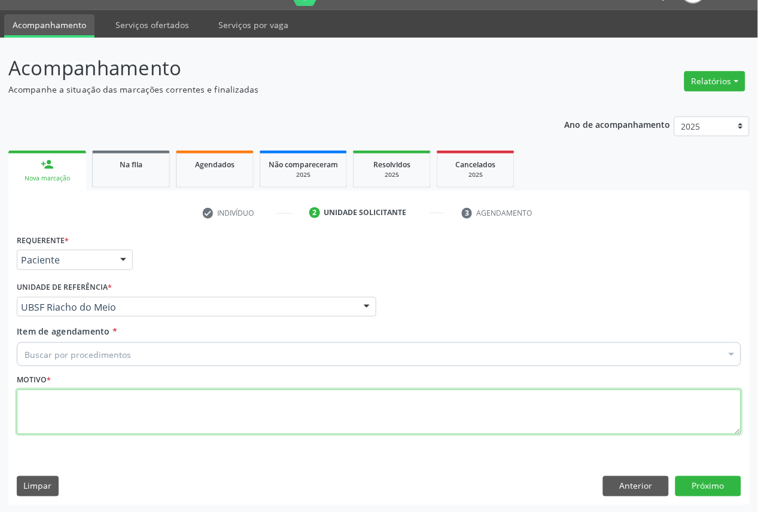
click at [144, 401] on textarea at bounding box center [379, 412] width 724 height 45
paste textarea "CONSULTA 05/2025"
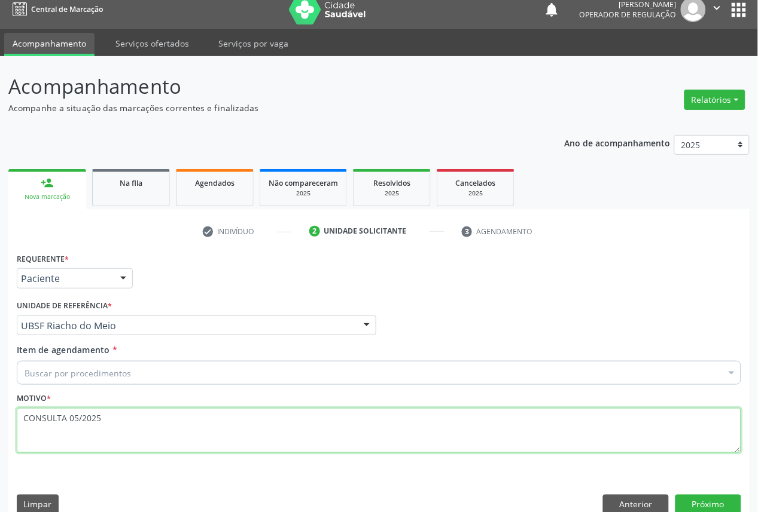
scroll to position [0, 0]
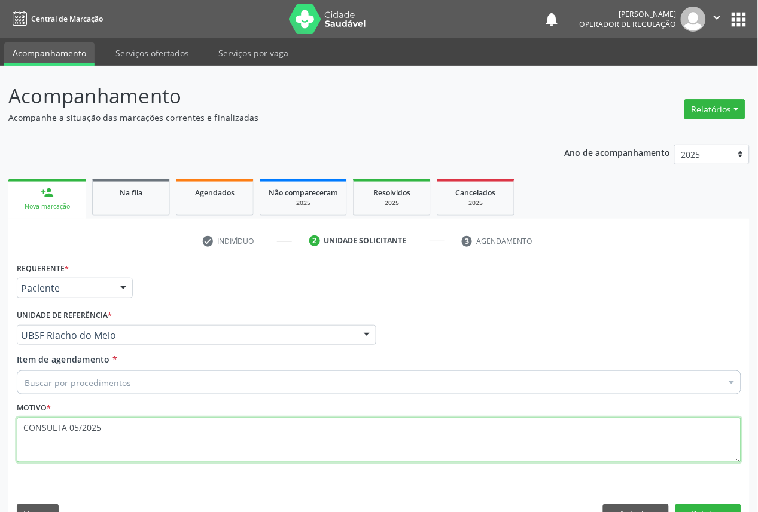
type textarea "CONSULTA 05/2025"
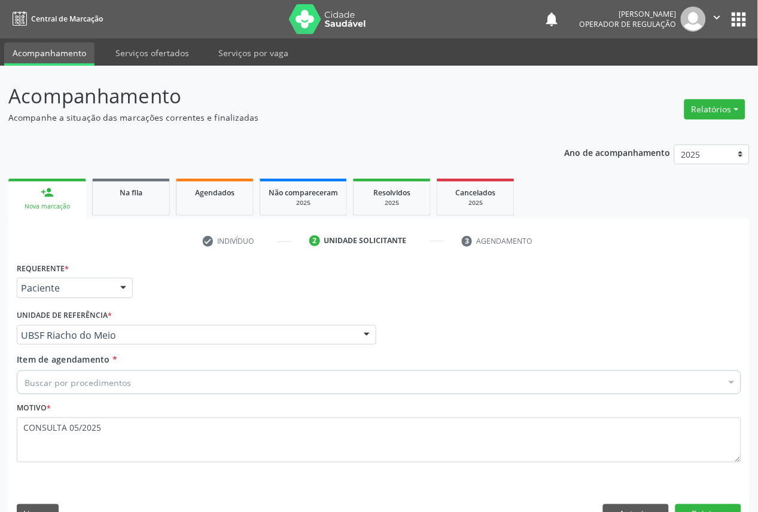
click at [216, 379] on div "Buscar por procedimentos" at bounding box center [379, 383] width 724 height 24
paste input "OFTALMOLOGISTA"
type input "OFTALMOLOGISTA"
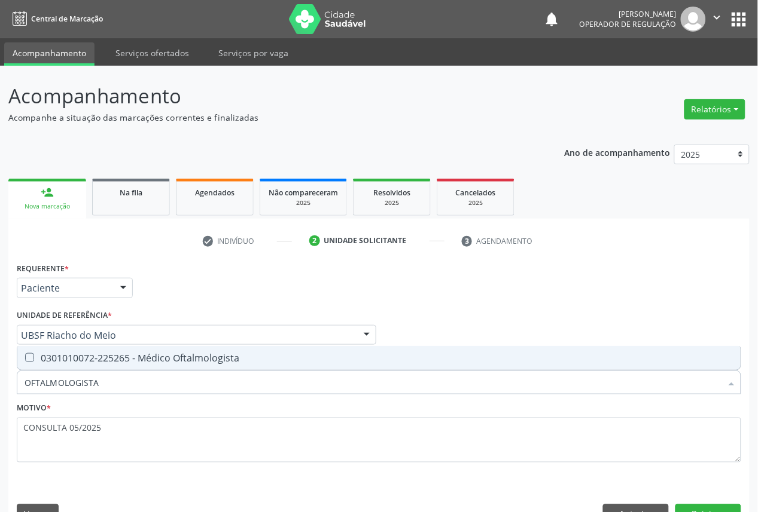
click at [222, 350] on span "0301010072-225265 - Médico Oftalmologista" at bounding box center [378, 358] width 723 height 24
checkbox Oftalmologista "true"
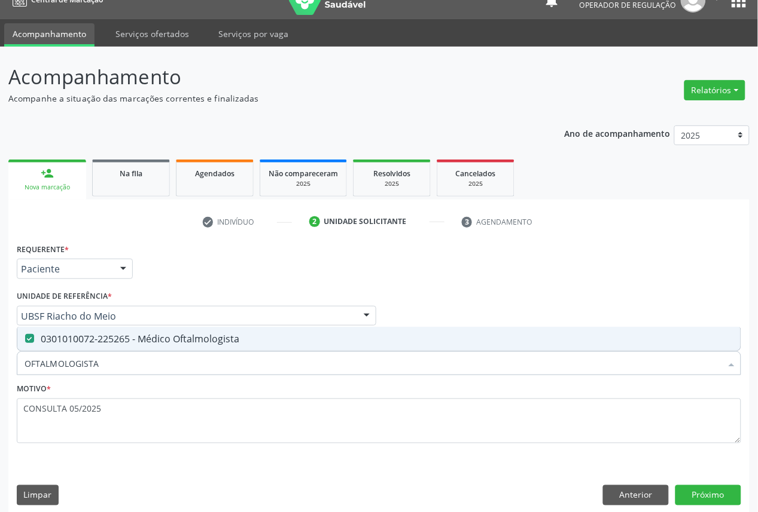
scroll to position [28, 0]
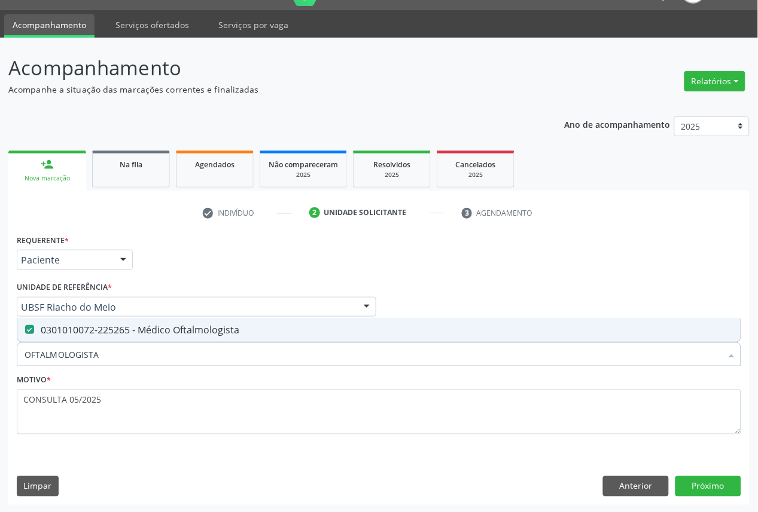
click at [720, 475] on div "Requerente * Paciente Médico(a) Enfermeiro(a) Paciente Nenhum resultado encontr…" at bounding box center [378, 367] width 741 height 273
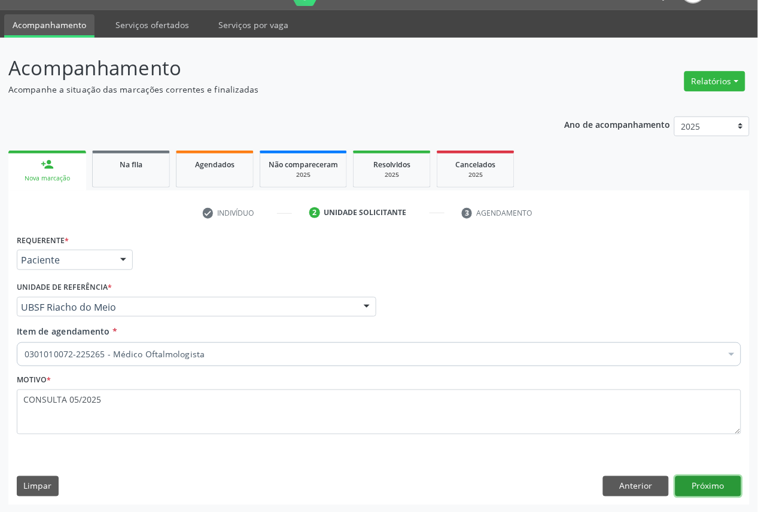
click at [720, 477] on button "Próximo" at bounding box center [708, 487] width 66 height 20
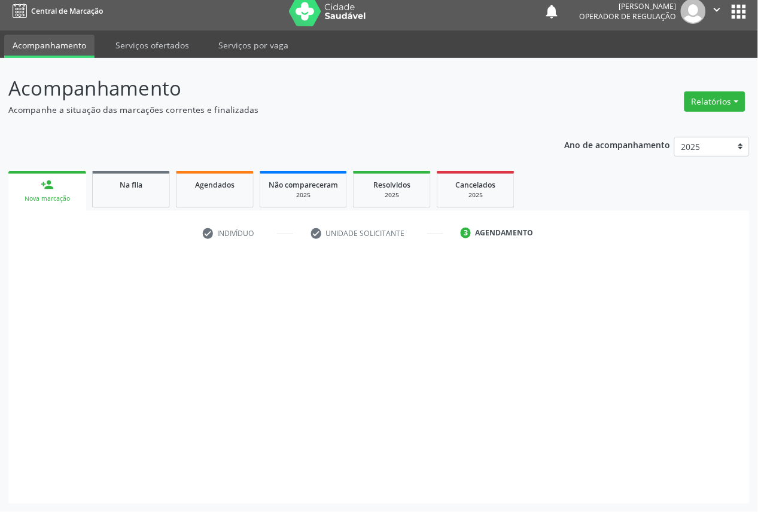
scroll to position [7, 0]
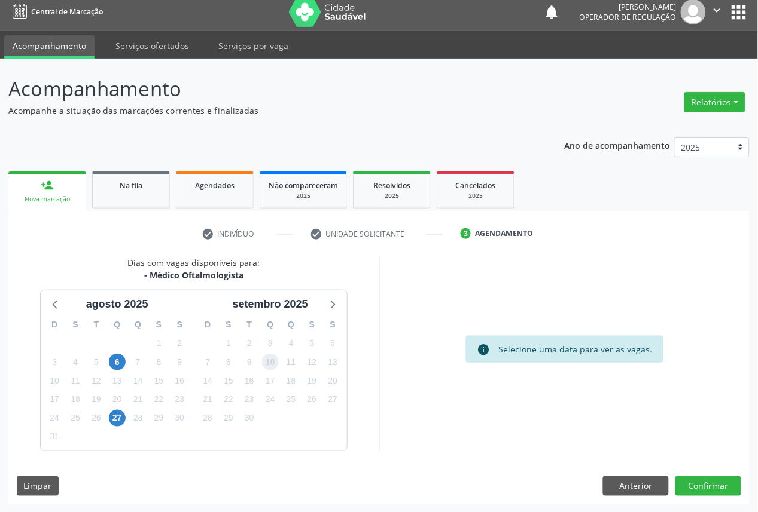
click at [276, 364] on span "10" at bounding box center [270, 362] width 17 height 17
click at [713, 490] on button "Confirmar" at bounding box center [708, 487] width 66 height 20
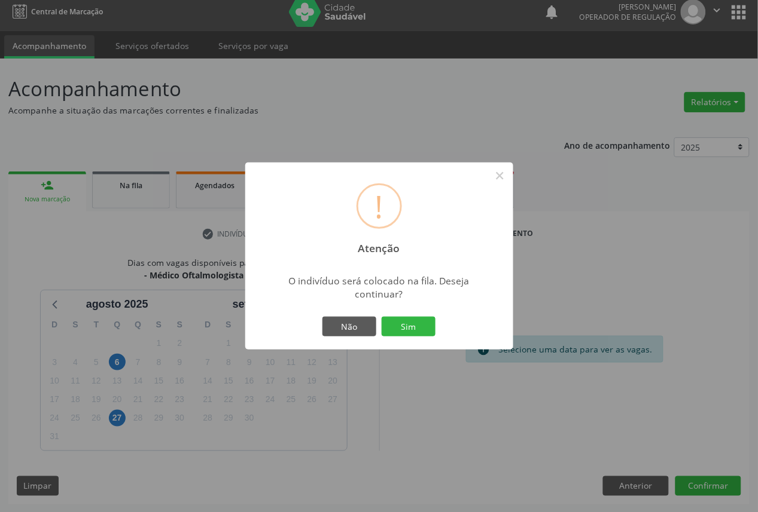
click at [382, 317] on button "Sim" at bounding box center [409, 327] width 54 height 20
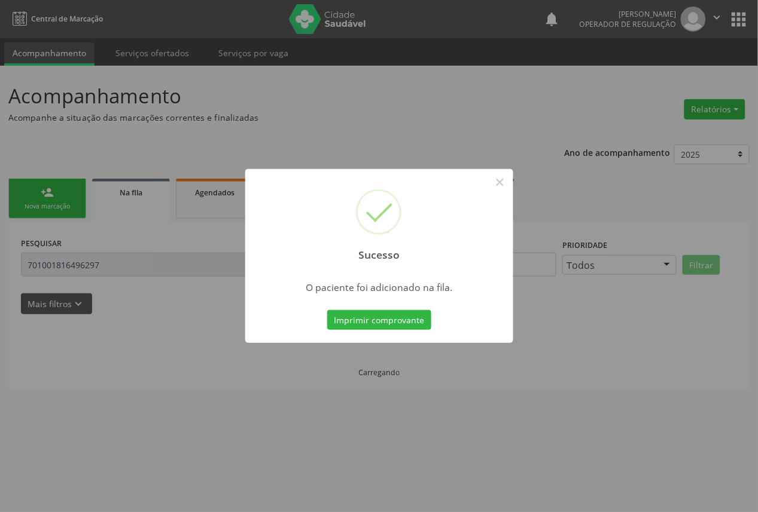
scroll to position [0, 0]
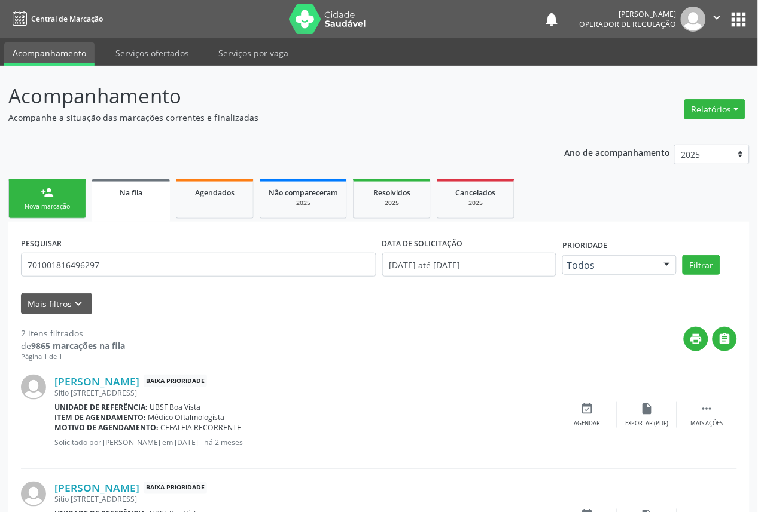
click at [61, 193] on link "person_add Nova marcação" at bounding box center [47, 199] width 78 height 40
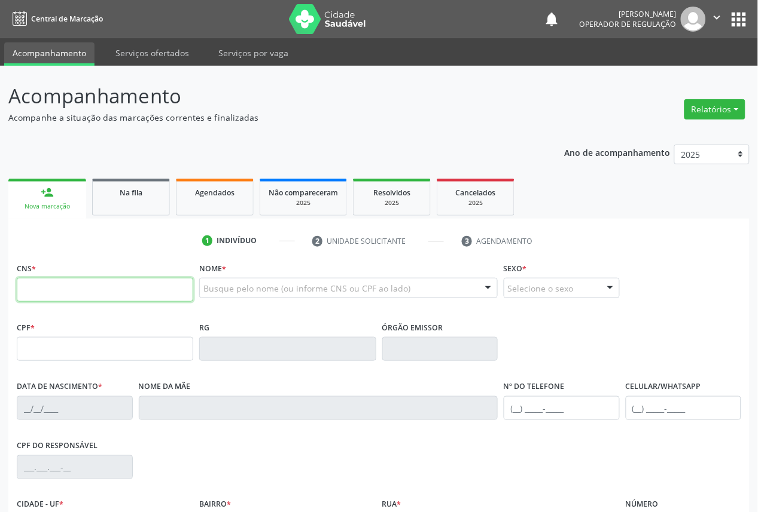
click at [141, 292] on input "text" at bounding box center [105, 290] width 176 height 24
type input "706 8022 8549 1421"
type input "102.332.044-40"
type input "15/10/1977"
type input "Maria das Dores dos Santos Felix"
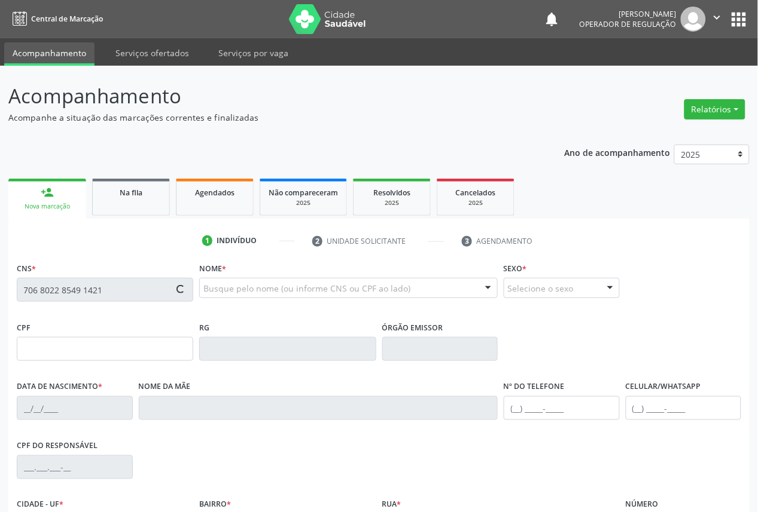
type input "(83) 99370-4968"
type input "23"
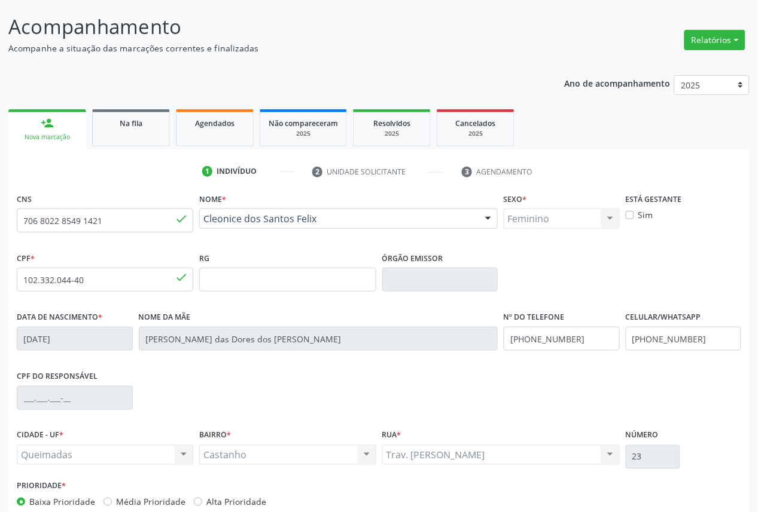
scroll to position [135, 0]
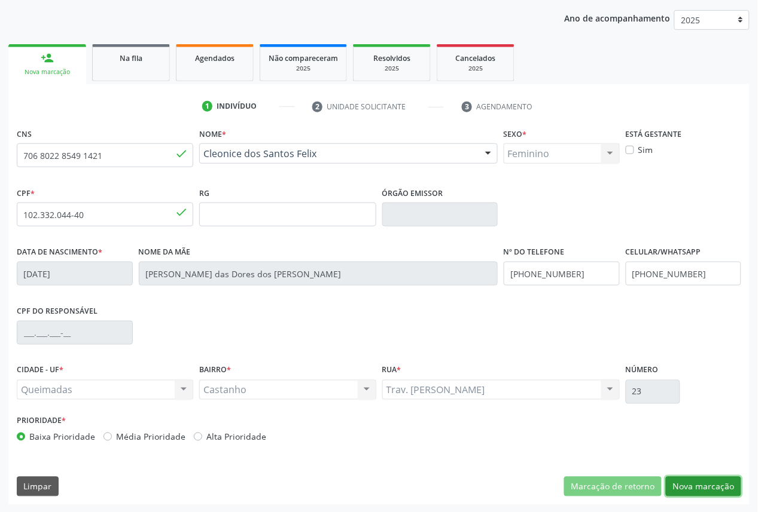
drag, startPoint x: 685, startPoint y: 486, endPoint x: 677, endPoint y: 480, distance: 10.2
click at [683, 486] on button "Nova marcação" at bounding box center [703, 487] width 75 height 20
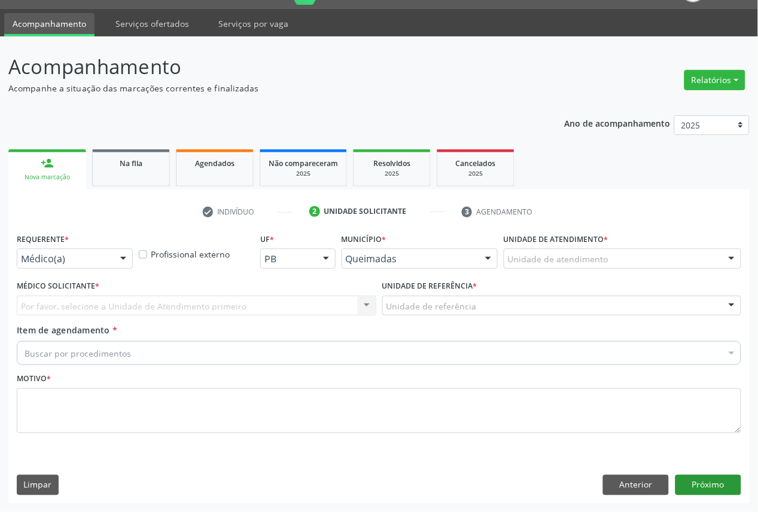
scroll to position [28, 0]
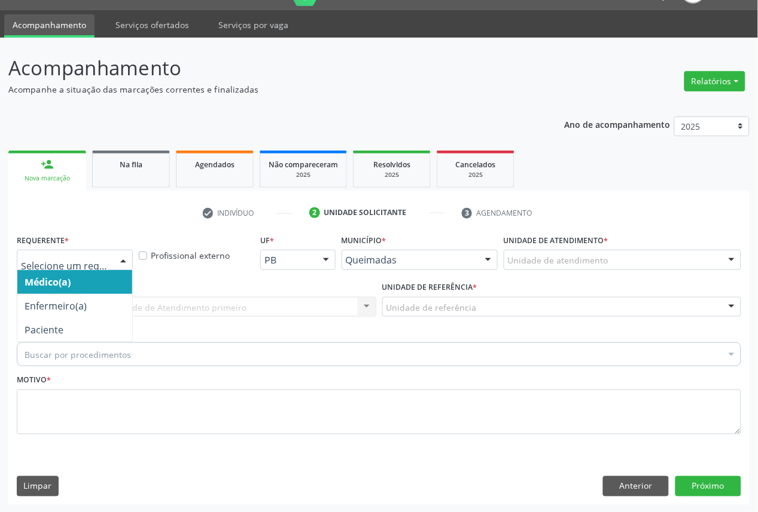
drag, startPoint x: 109, startPoint y: 263, endPoint x: 96, endPoint y: 312, distance: 50.4
click at [108, 266] on div at bounding box center [75, 260] width 116 height 20
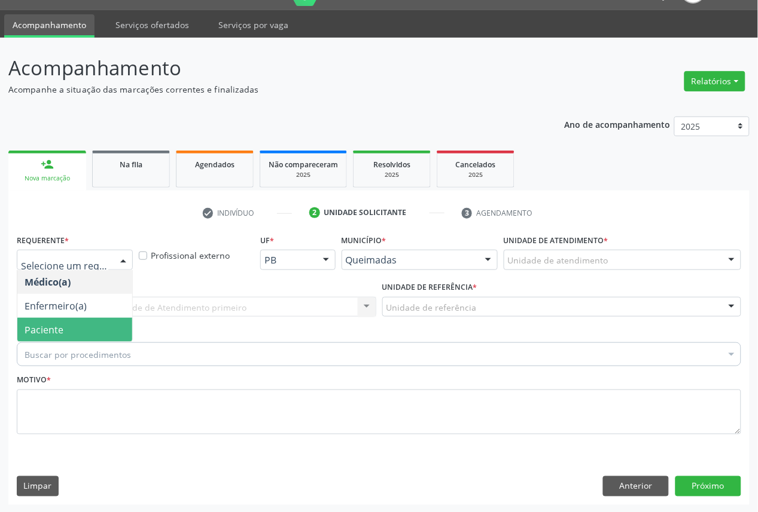
click at [97, 319] on span "Paciente" at bounding box center [74, 330] width 115 height 24
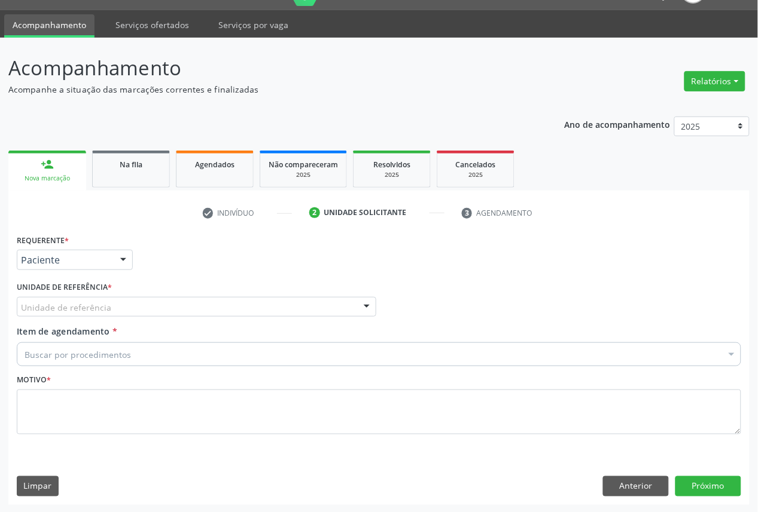
click at [114, 302] on div "Unidade de referência" at bounding box center [196, 307] width 359 height 20
drag, startPoint x: 656, startPoint y: 484, endPoint x: 695, endPoint y: 481, distance: 39.6
click at [656, 483] on button "Anterior" at bounding box center [636, 487] width 66 height 20
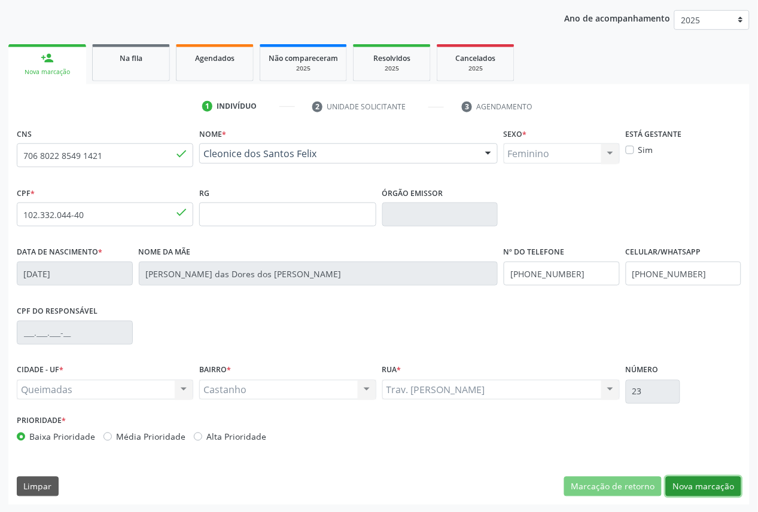
click at [716, 495] on button "Nova marcação" at bounding box center [703, 487] width 75 height 20
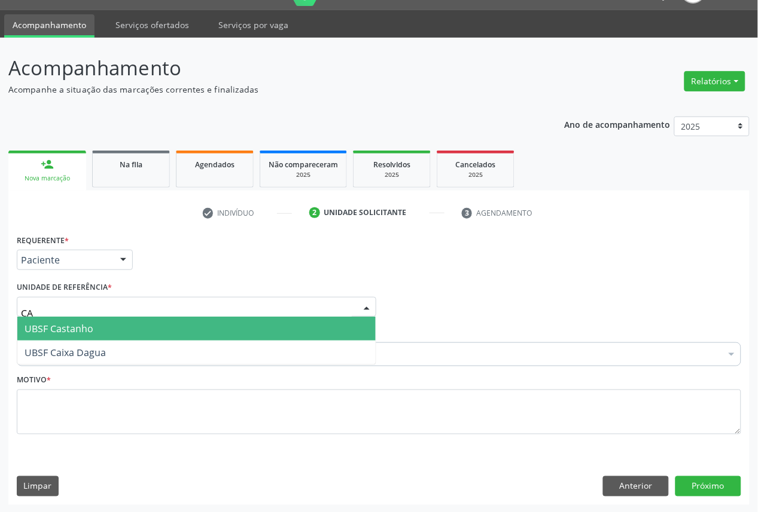
type input "CAS"
click at [39, 322] on span "UBSF Castanho" at bounding box center [59, 328] width 69 height 13
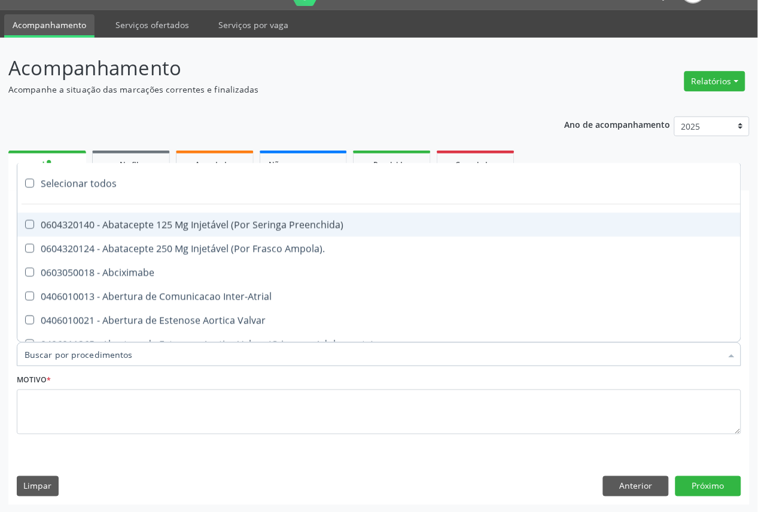
paste input "OFTALMOLOGISTA"
type input "OFTALMOLOGISTA"
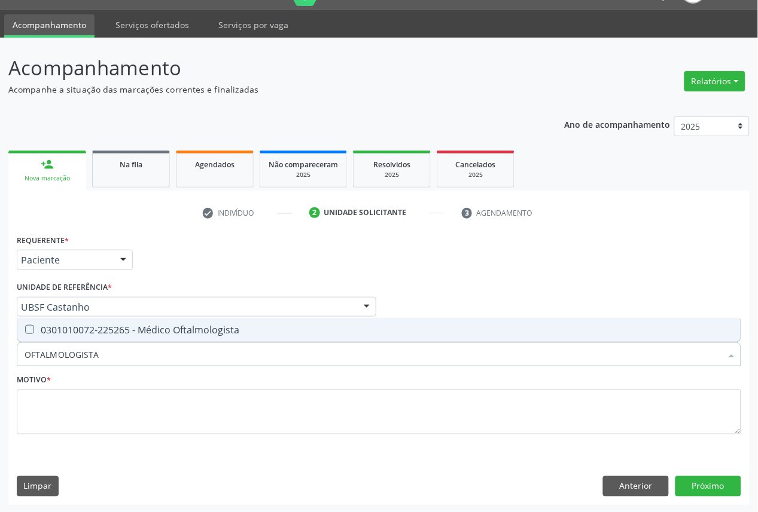
drag, startPoint x: 84, startPoint y: 335, endPoint x: 77, endPoint y: 328, distance: 10.6
click at [85, 335] on span "0301010072-225265 - Médico Oftalmologista" at bounding box center [378, 330] width 723 height 24
checkbox Oftalmologista "true"
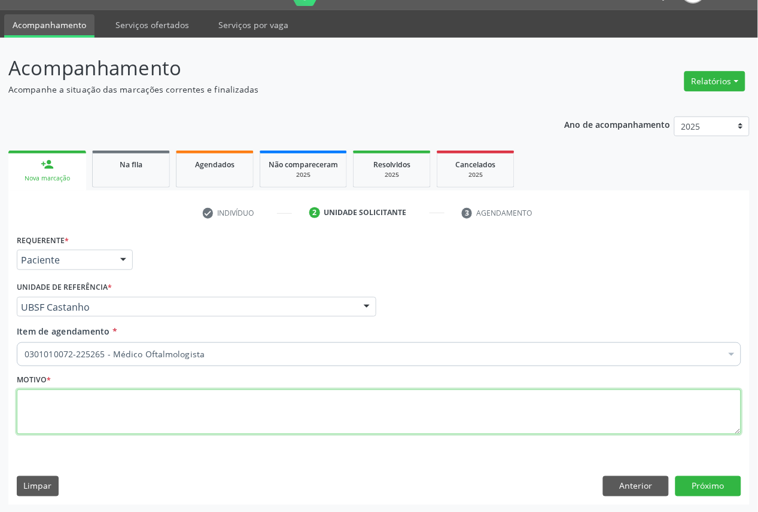
click at [429, 407] on textarea at bounding box center [379, 412] width 724 height 45
paste textarea "CONSULTA 05/2025"
type textarea "CONSULTA 05/2025"
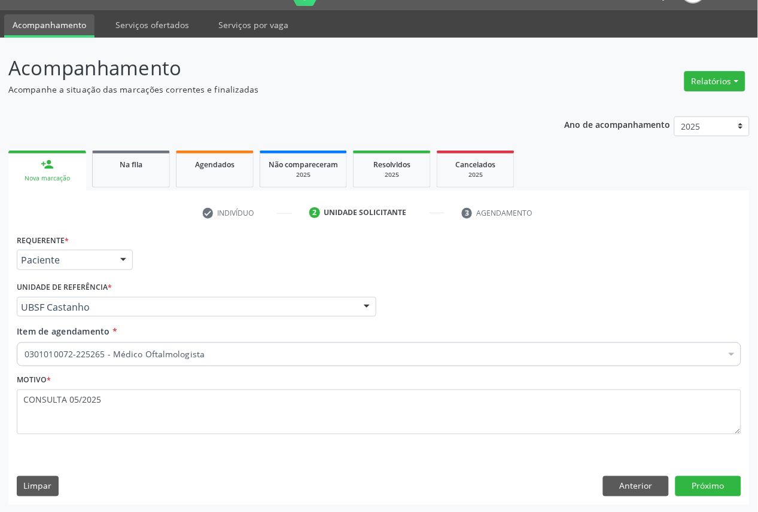
click at [698, 496] on div "Requerente * Paciente Médico(a) Enfermeiro(a) Paciente Nenhum resultado encontr…" at bounding box center [378, 367] width 741 height 273
click at [700, 491] on button "Próximo" at bounding box center [708, 487] width 66 height 20
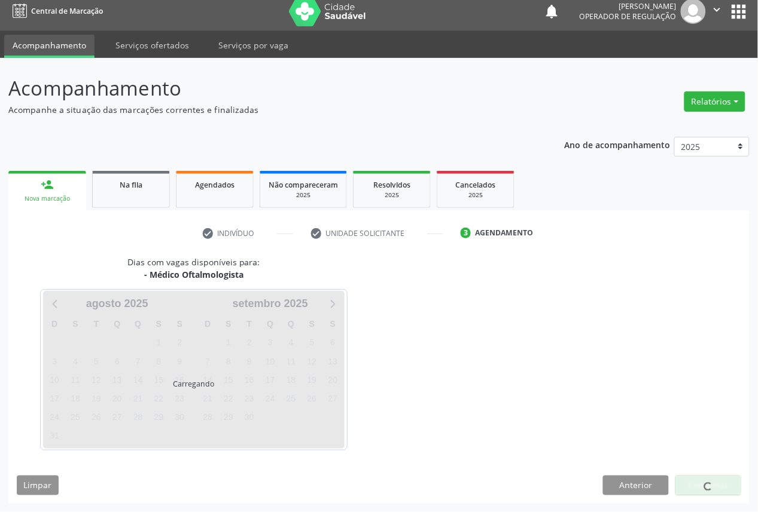
scroll to position [7, 0]
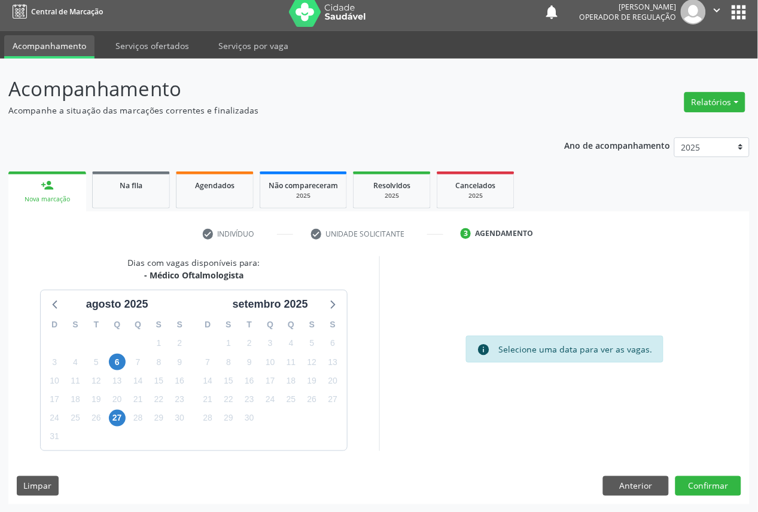
click at [261, 365] on div "10" at bounding box center [270, 362] width 21 height 19
click at [252, 359] on span "9" at bounding box center [249, 362] width 17 height 17
click at [713, 485] on button "Confirmar" at bounding box center [708, 487] width 66 height 20
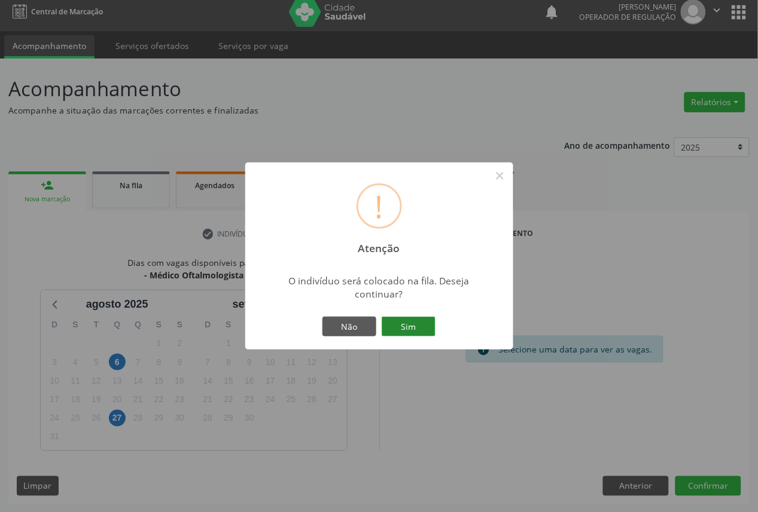
click at [402, 325] on button "Sim" at bounding box center [409, 327] width 54 height 20
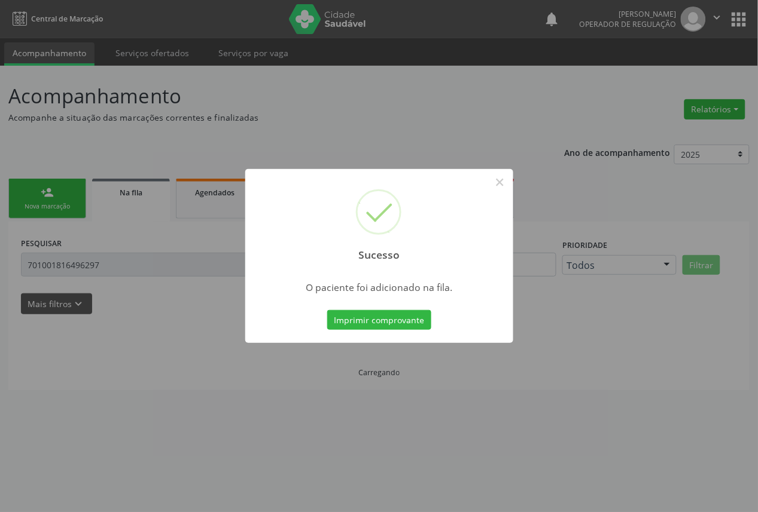
scroll to position [0, 0]
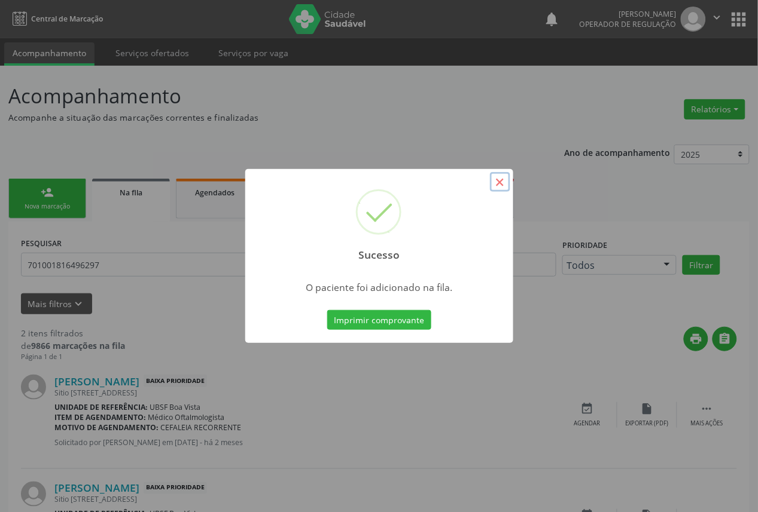
click at [499, 187] on button "×" at bounding box center [500, 182] width 20 height 20
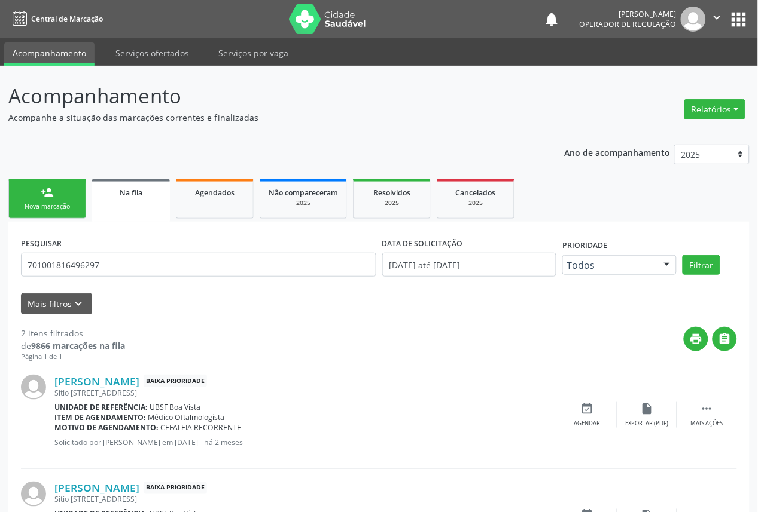
click at [37, 193] on link "person_add Nova marcação" at bounding box center [47, 199] width 78 height 40
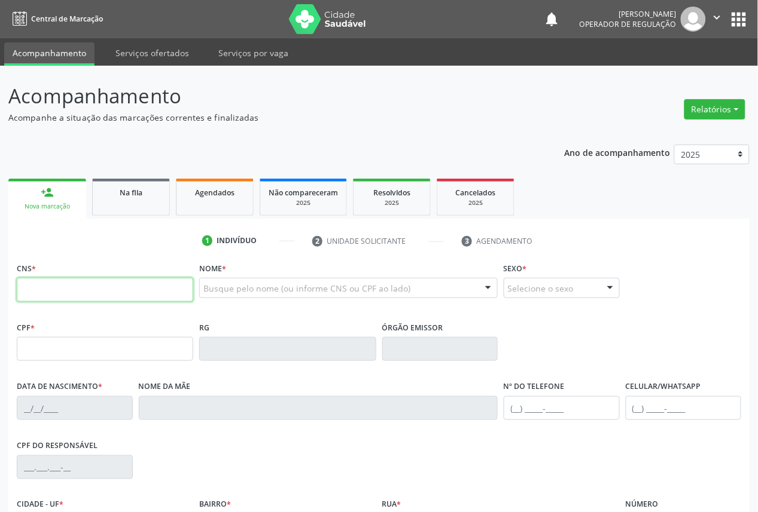
click at [89, 279] on input "text" at bounding box center [105, 290] width 176 height 24
type input "708 2026 3593 9347"
type input "145.066.804-64"
type input "02/09/2008"
type input "Maria Eunice da Silva Cardoso"
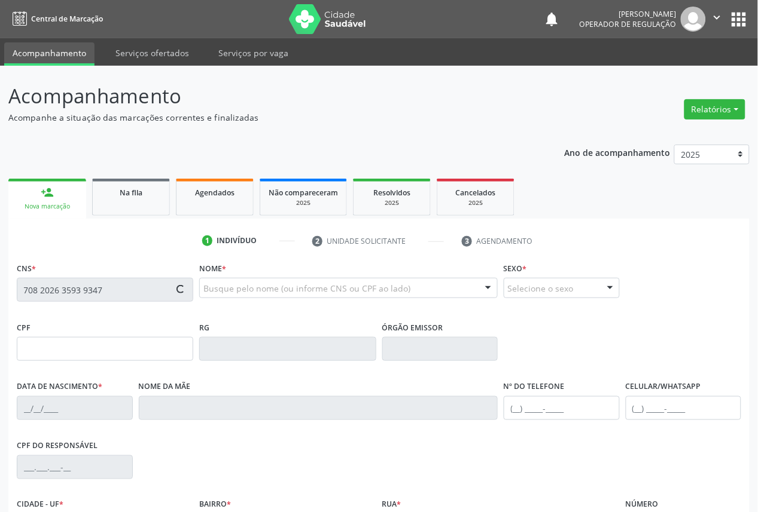
type input "(83) 99135-0540"
type input "078.107.374-06"
type input "14"
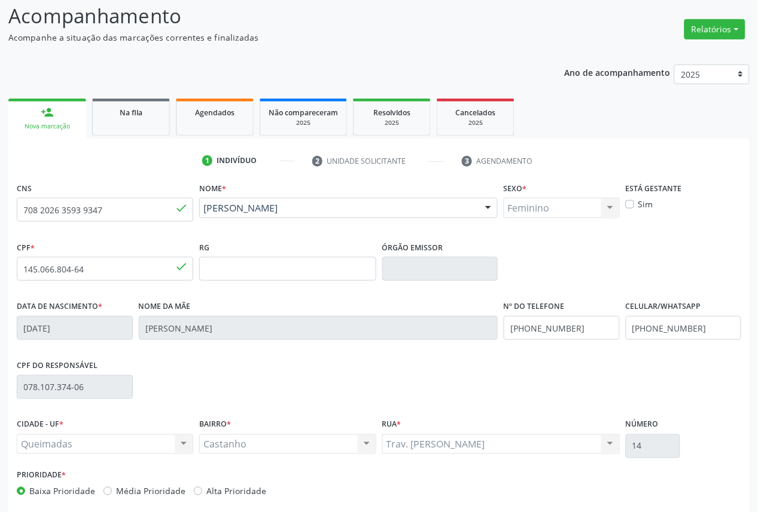
scroll to position [135, 0]
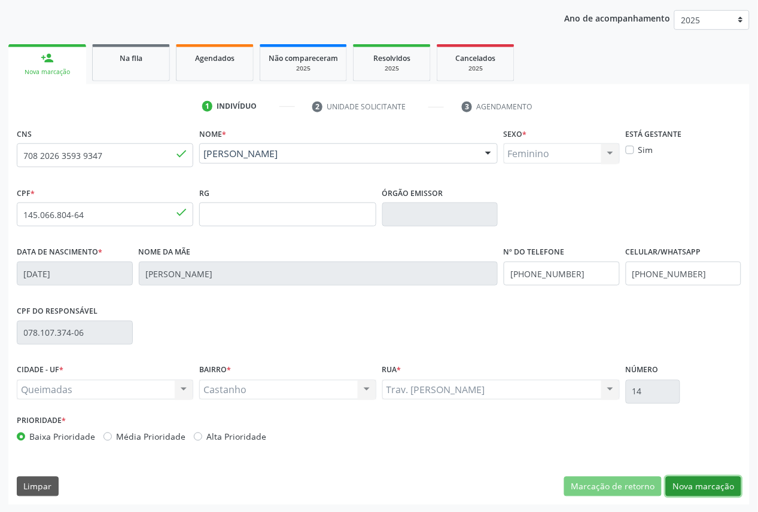
click at [704, 482] on button "Nova marcação" at bounding box center [703, 487] width 75 height 20
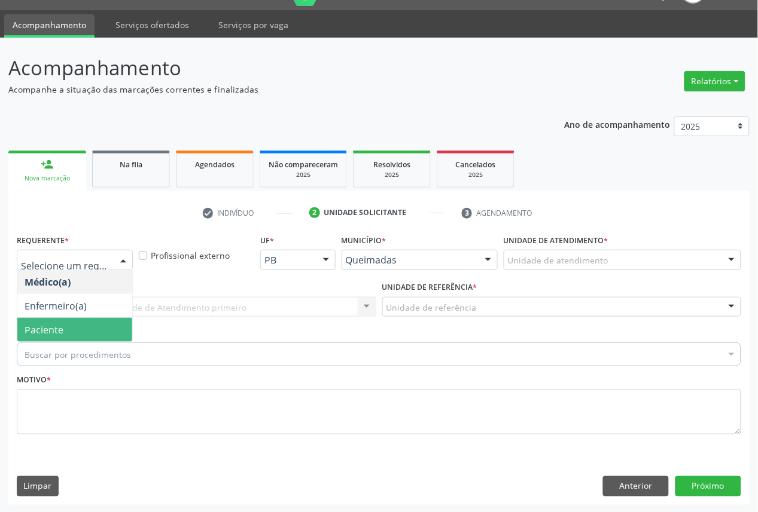
click at [71, 319] on span "Paciente" at bounding box center [74, 330] width 115 height 24
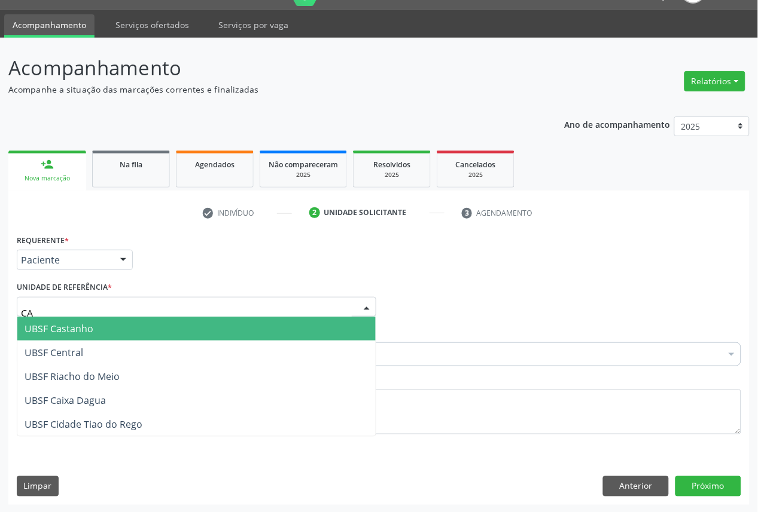
type input "CAS"
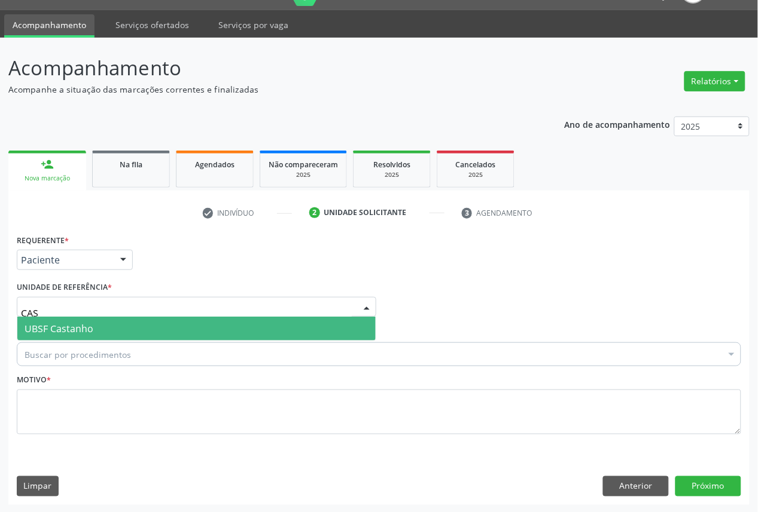
click at [94, 320] on span "UBSF Castanho" at bounding box center [196, 329] width 358 height 24
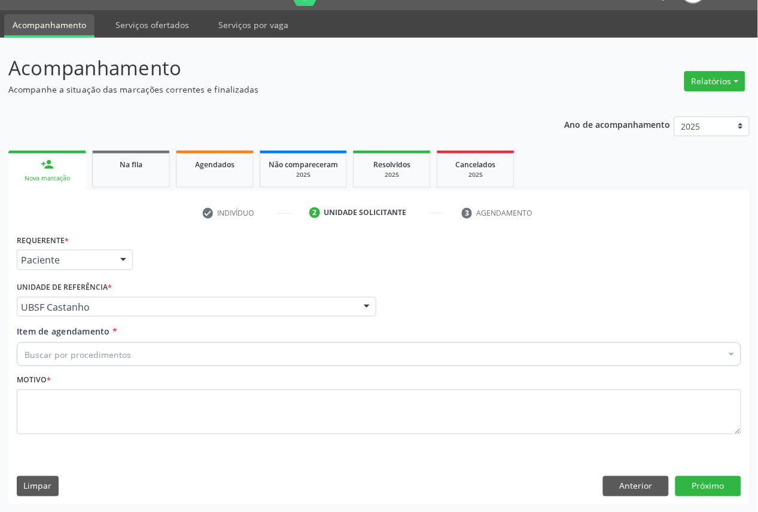
click at [99, 362] on div "Buscar por procedimentos" at bounding box center [379, 355] width 724 height 24
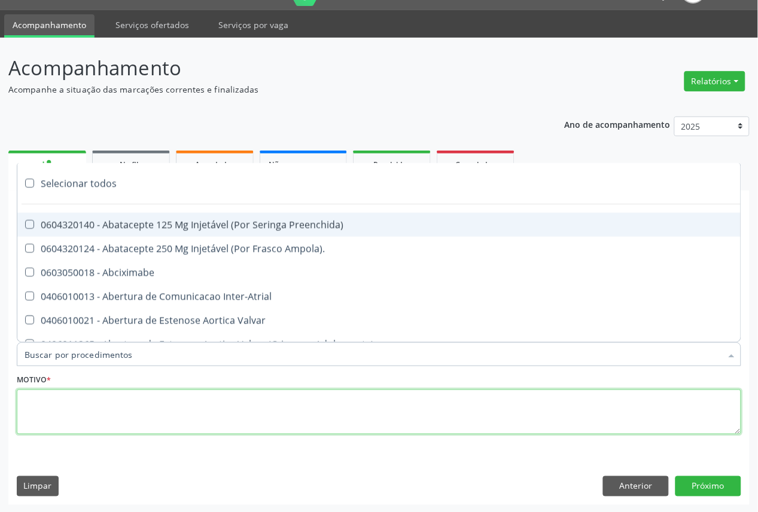
click at [115, 427] on textarea at bounding box center [379, 412] width 724 height 45
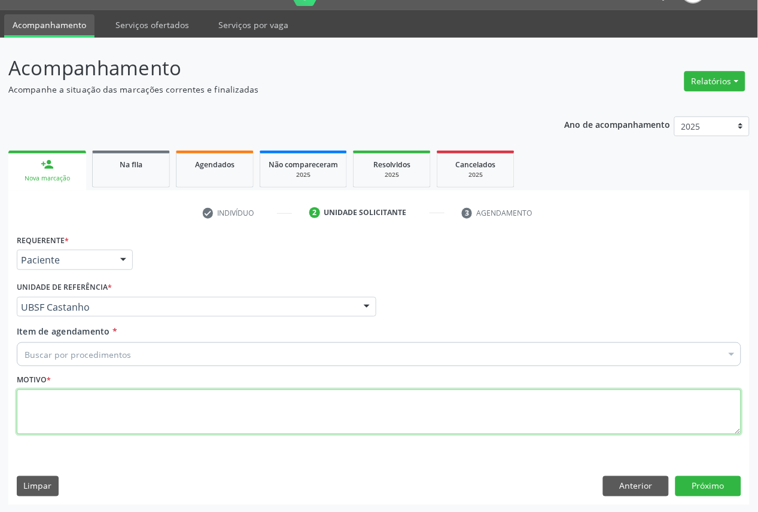
paste textarea "CONSULTA 05/2025"
type textarea "CONSULTA 05/2025"
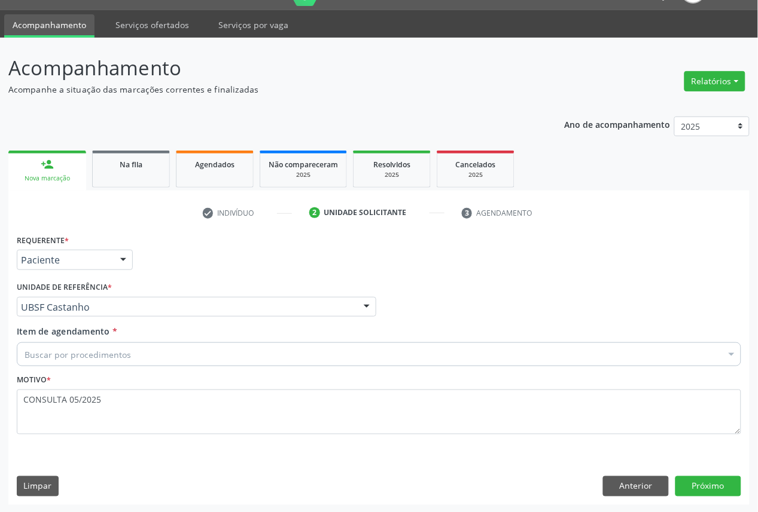
click at [200, 365] on div "Buscar por procedimentos" at bounding box center [379, 355] width 724 height 24
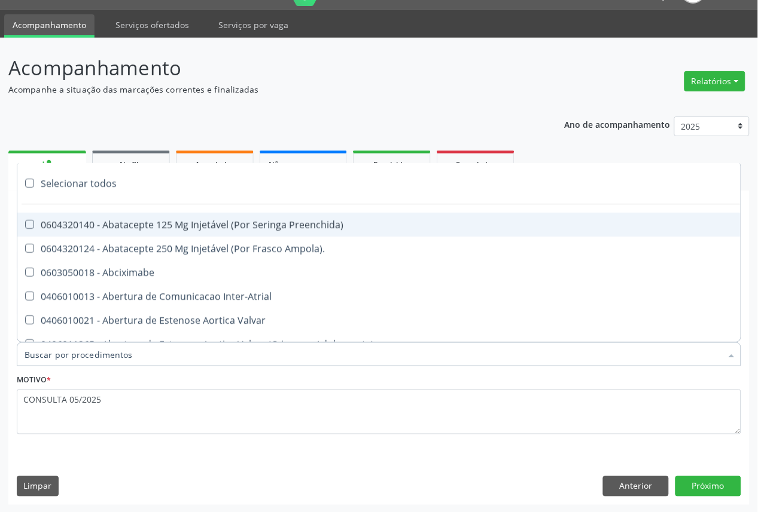
paste input "OFTALMOLOGISTA"
type input "OFTALMOLOGISTA"
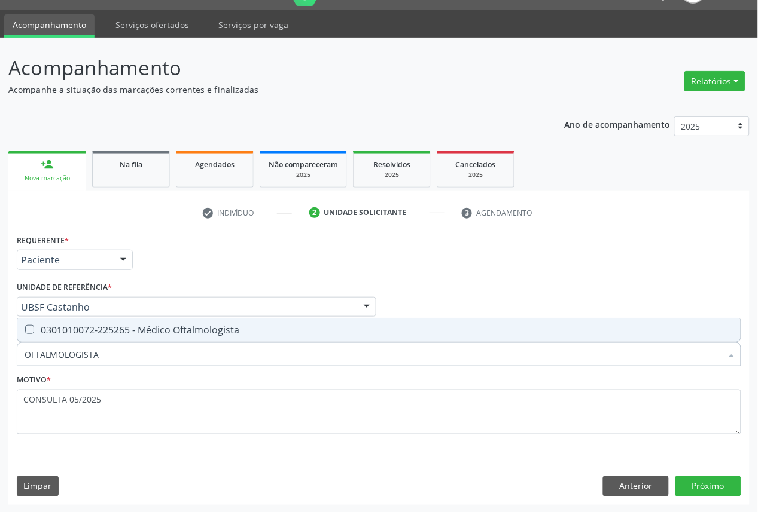
drag, startPoint x: 207, startPoint y: 335, endPoint x: 364, endPoint y: 416, distance: 176.5
click at [206, 335] on span "0301010072-225265 - Médico Oftalmologista" at bounding box center [378, 330] width 723 height 24
checkbox Oftalmologista "true"
click at [688, 481] on button "Próximo" at bounding box center [708, 487] width 66 height 20
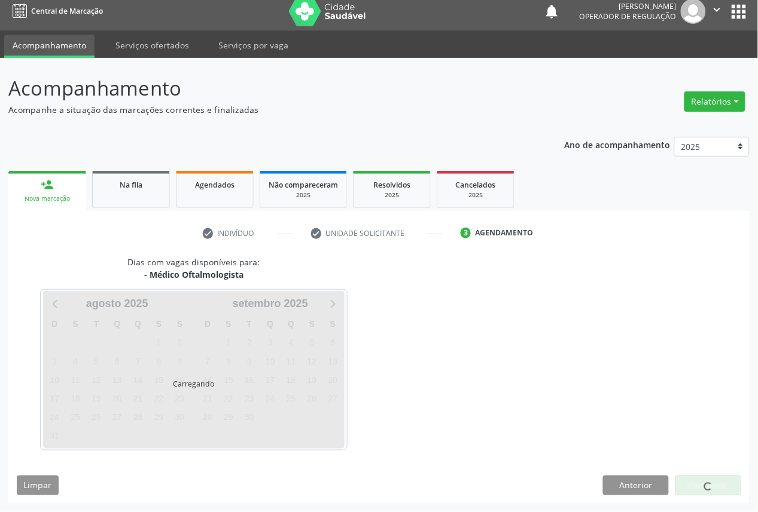
scroll to position [7, 0]
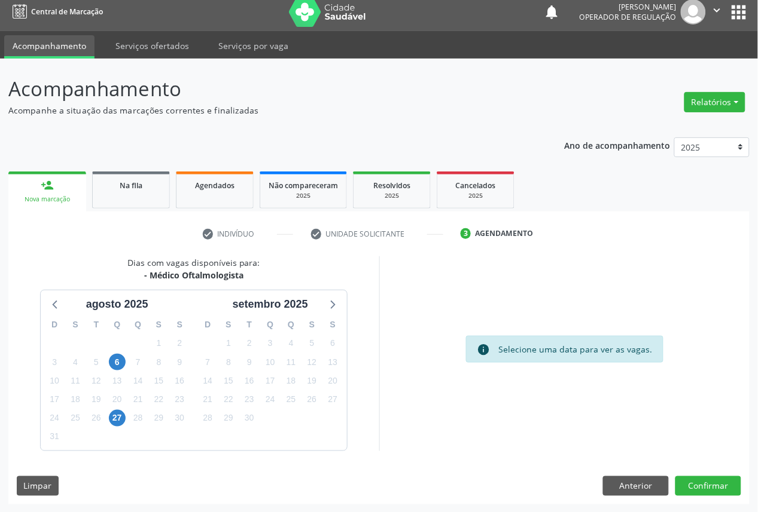
click at [324, 383] on div "20" at bounding box center [332, 381] width 21 height 19
click at [331, 382] on span "20" at bounding box center [332, 381] width 17 height 17
click at [690, 488] on button "Confirmar" at bounding box center [708, 487] width 66 height 20
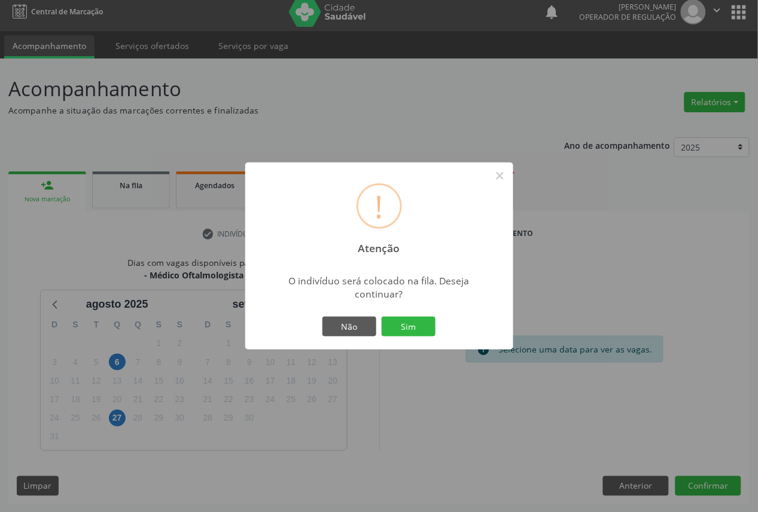
click at [382, 317] on button "Sim" at bounding box center [409, 327] width 54 height 20
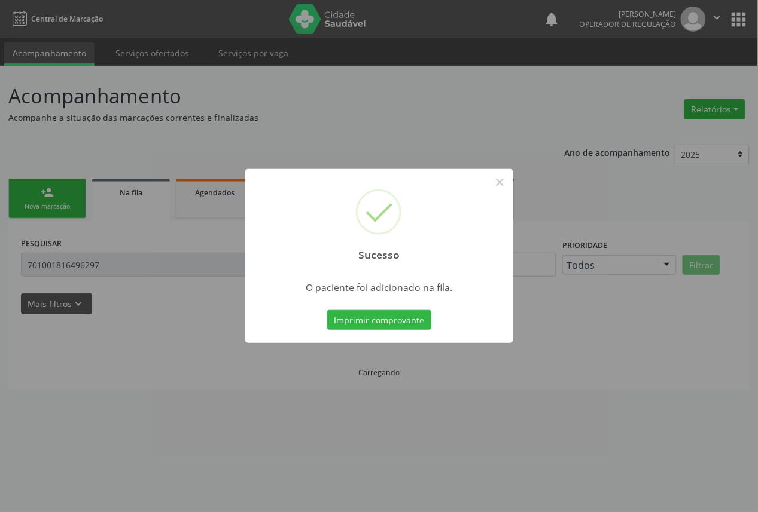
scroll to position [0, 0]
